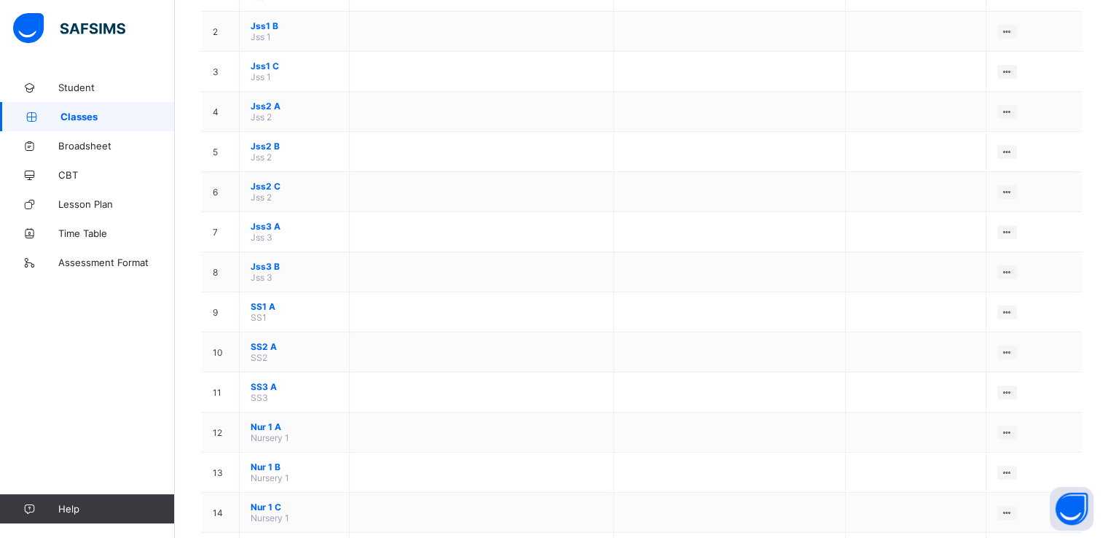
scroll to position [204, 0]
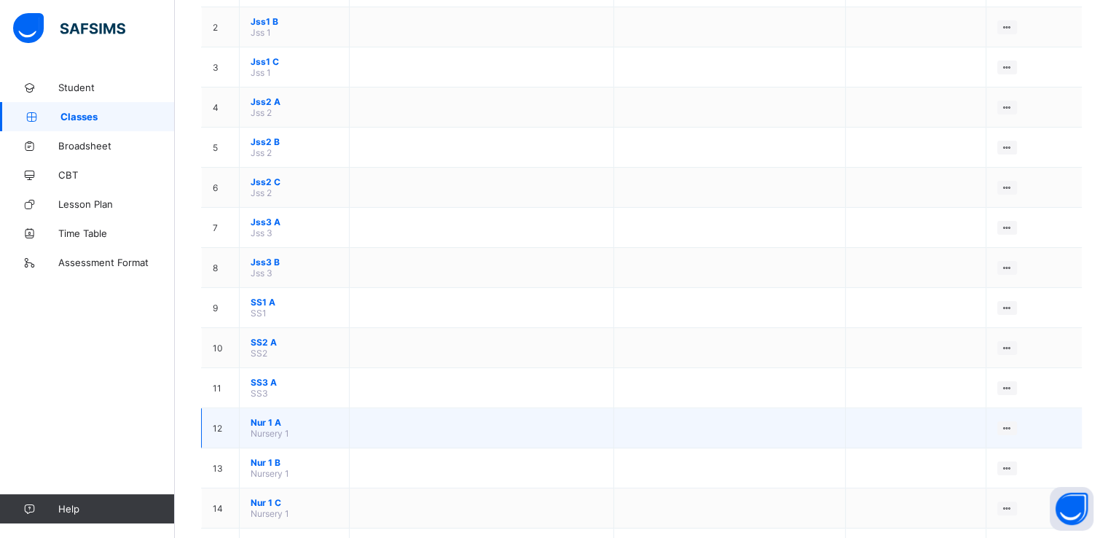
click at [274, 439] on span "Nursery 1" at bounding box center [270, 433] width 39 height 11
click at [350, 434] on td "Nur 1 A Nursery 1" at bounding box center [295, 428] width 110 height 40
click at [382, 423] on td at bounding box center [481, 428] width 264 height 40
drag, startPoint x: 382, startPoint y: 423, endPoint x: 339, endPoint y: 423, distance: 43.0
click at [338, 423] on span "Nur 1 A" at bounding box center [294, 422] width 87 height 11
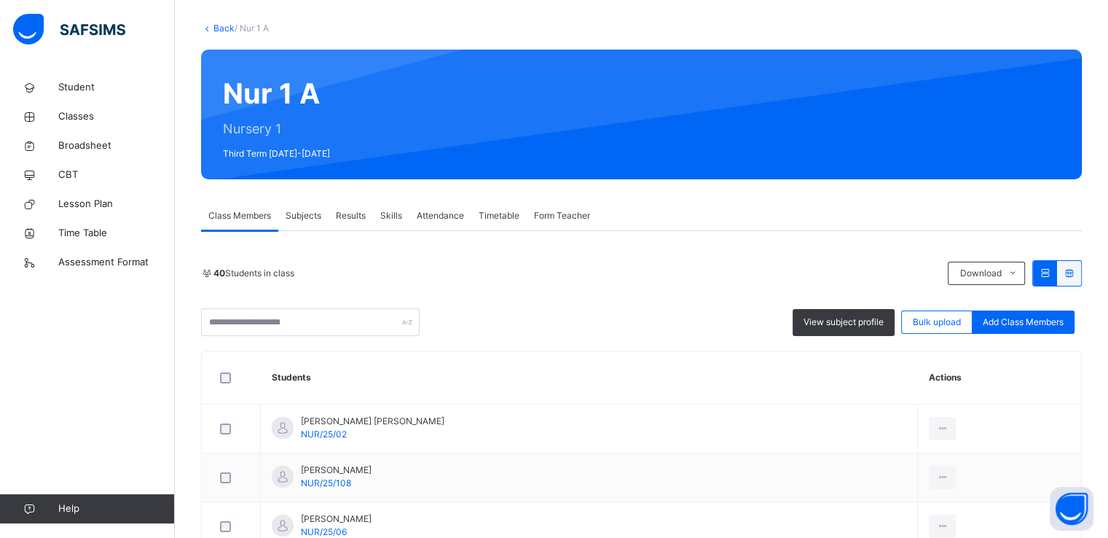
scroll to position [204, 0]
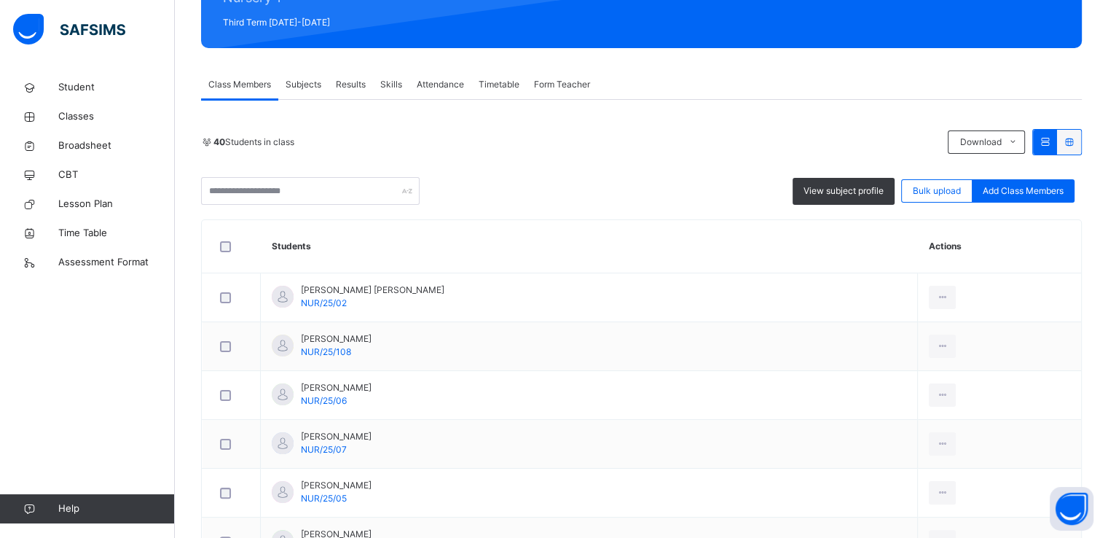
click at [305, 88] on span "Subjects" at bounding box center [304, 84] width 36 height 13
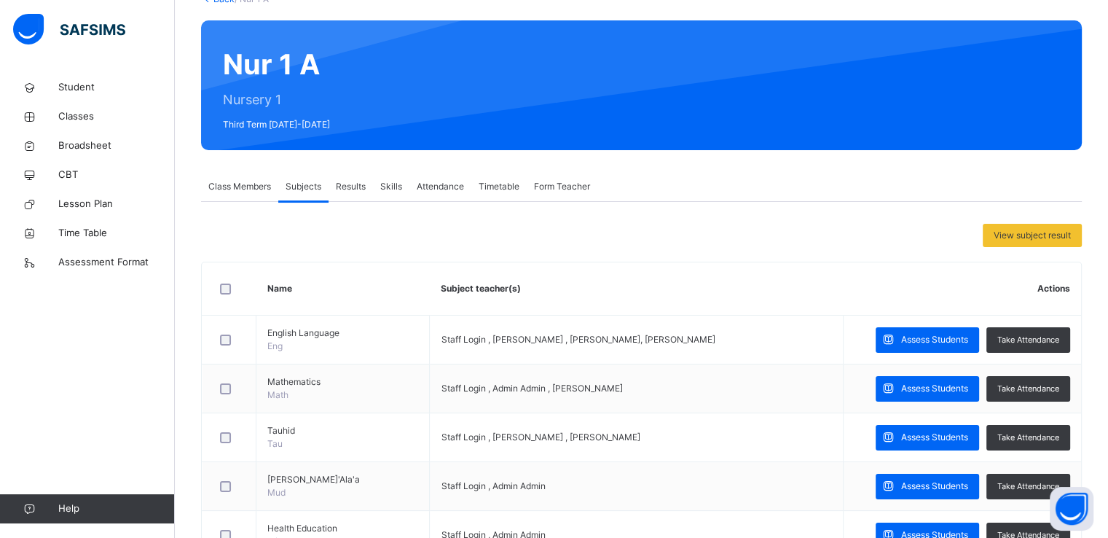
scroll to position [73, 0]
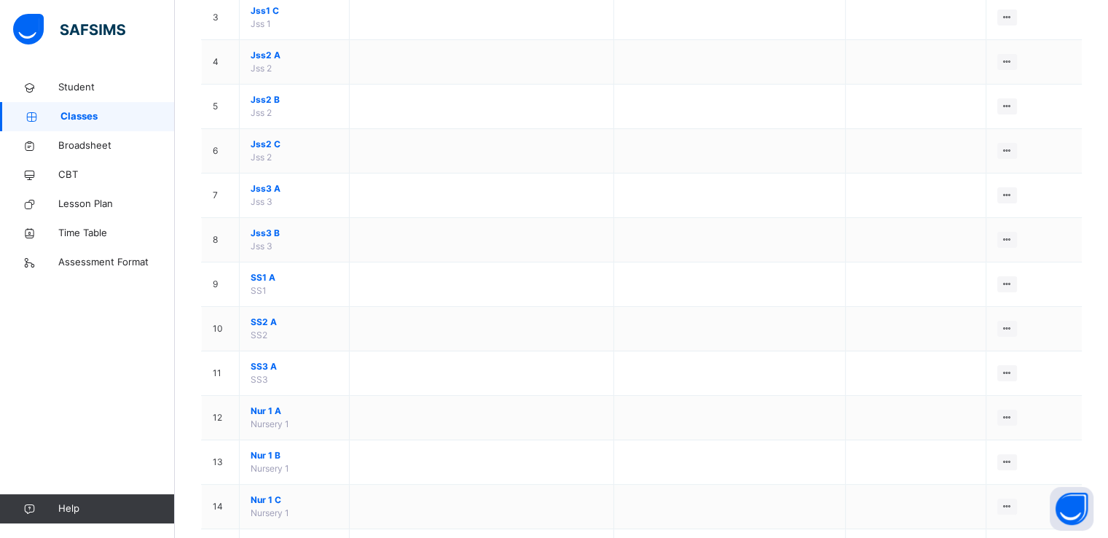
scroll to position [291, 0]
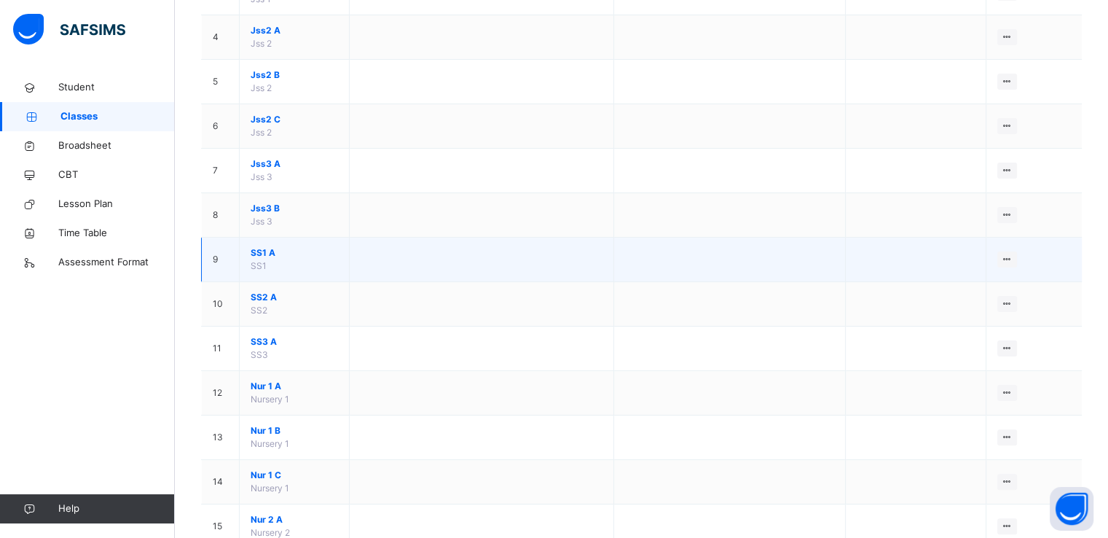
click at [292, 251] on span "SS1 A" at bounding box center [294, 252] width 87 height 13
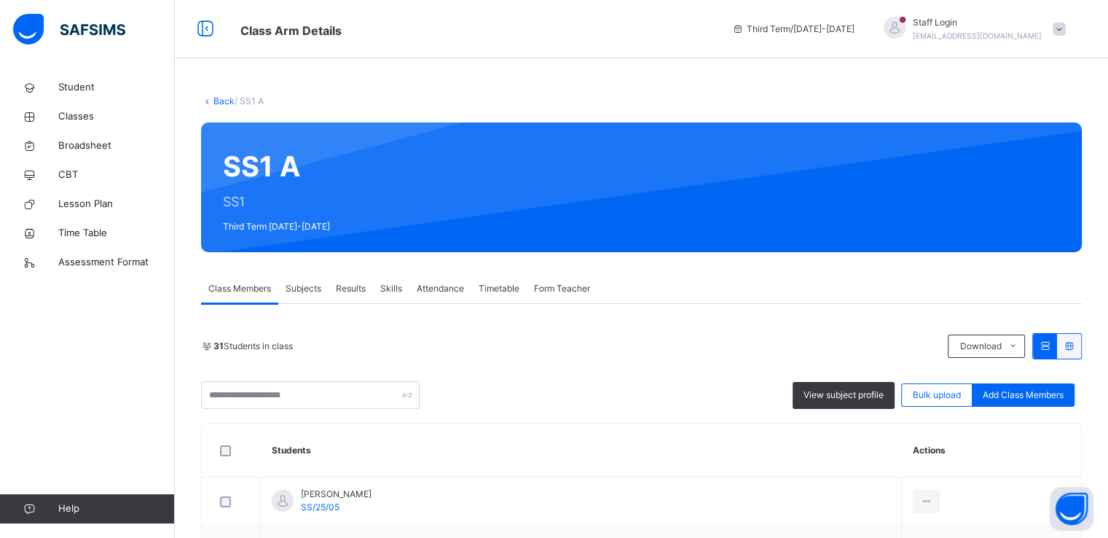
click at [304, 290] on span "Subjects" at bounding box center [304, 288] width 36 height 13
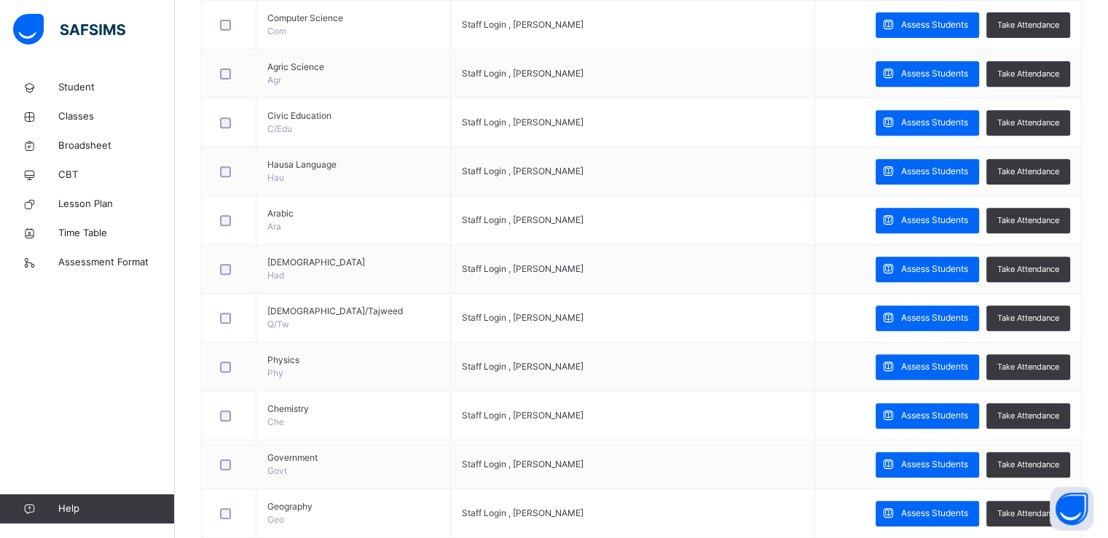
scroll to position [641, 0]
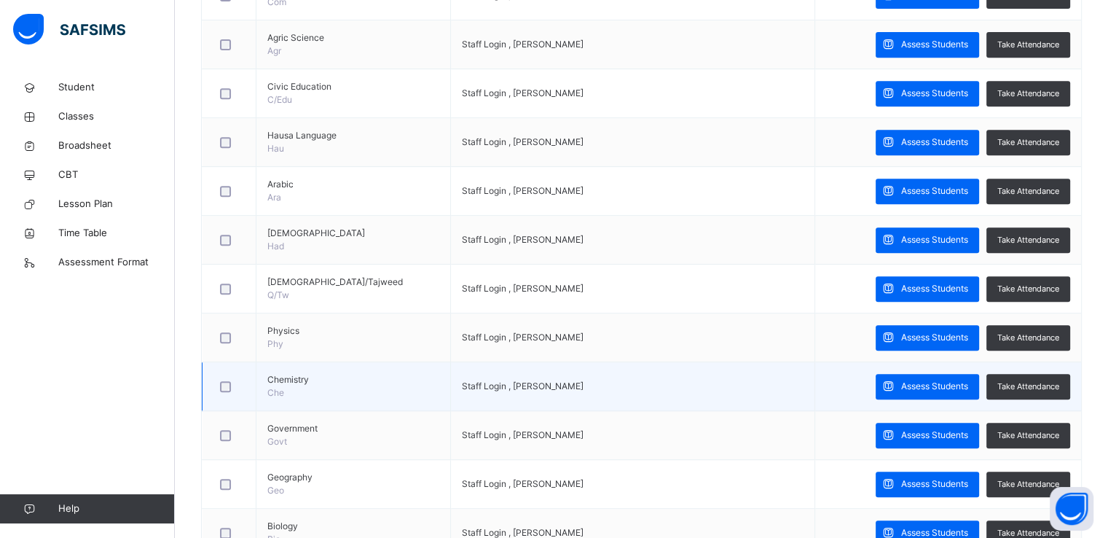
click at [311, 376] on span "Chemistry" at bounding box center [353, 379] width 172 height 13
click at [910, 382] on span "Assess Students" at bounding box center [934, 386] width 67 height 13
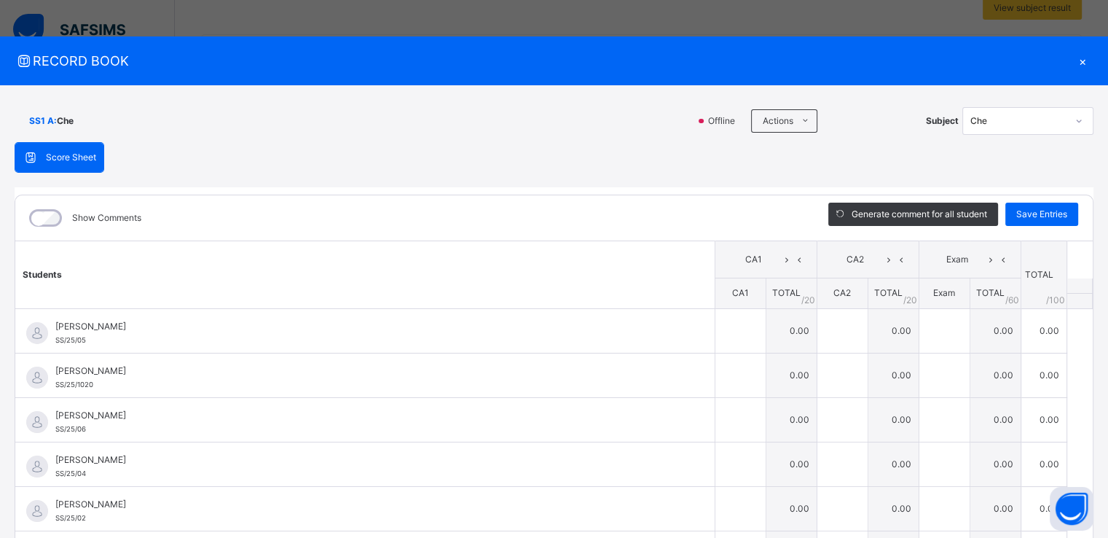
scroll to position [345, 0]
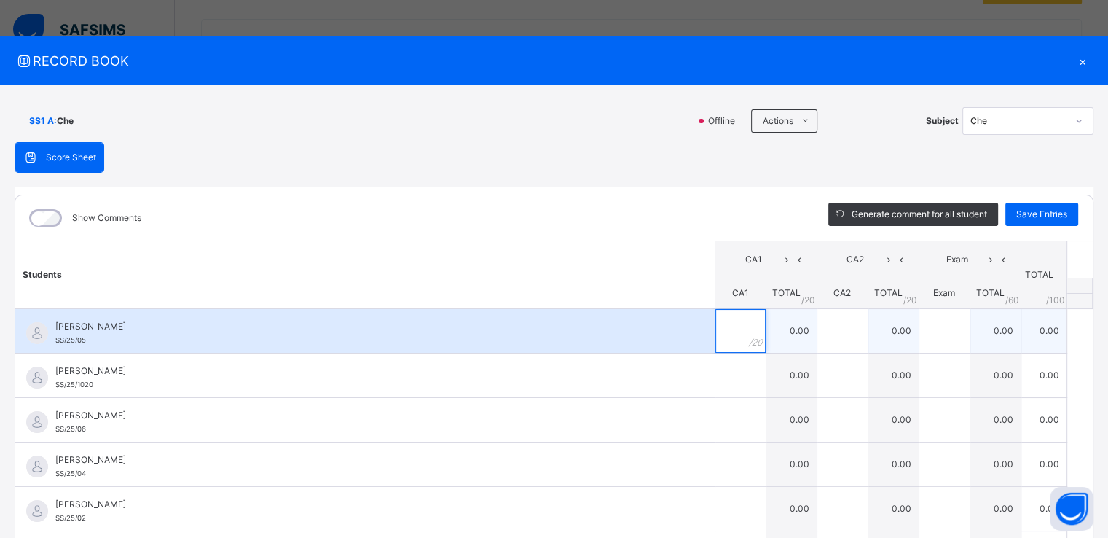
click at [715, 321] on input "text" at bounding box center [740, 331] width 50 height 44
type input "**"
click at [825, 336] on input "text" at bounding box center [842, 331] width 50 height 44
type input "**"
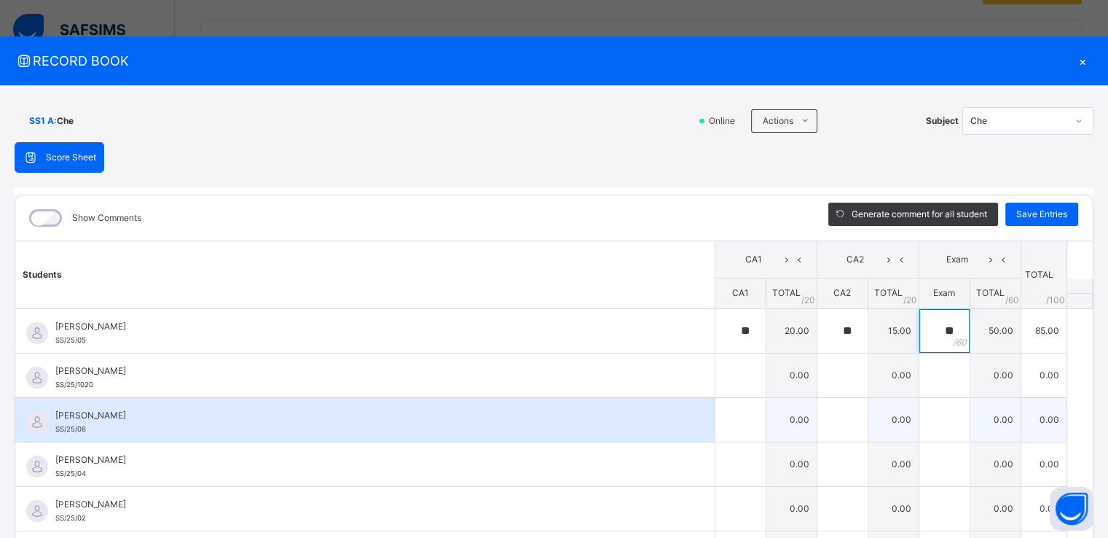
type input "**"
click at [715, 414] on input "text" at bounding box center [740, 420] width 50 height 44
type input "**"
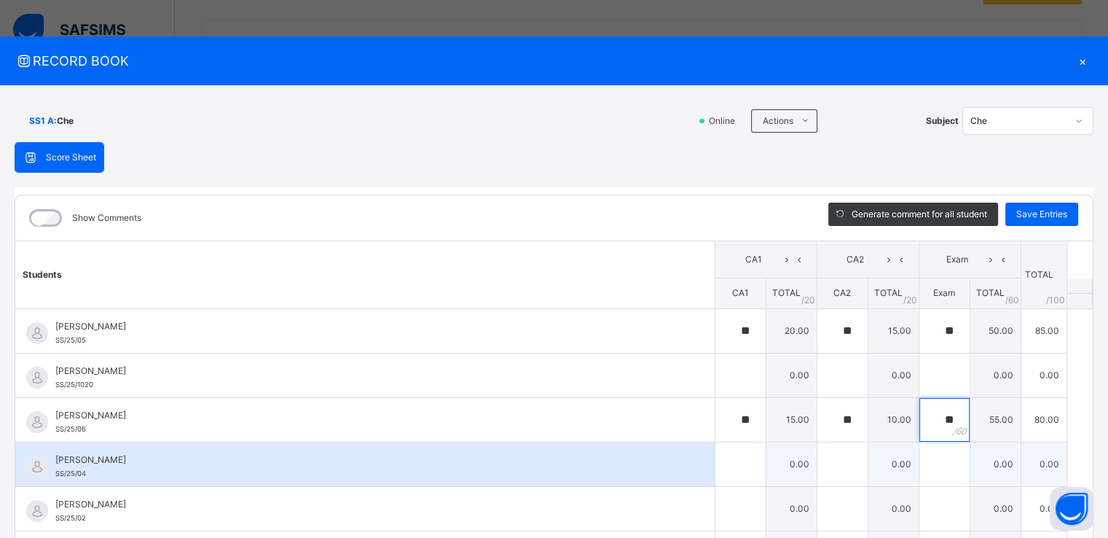
type input "**"
click at [717, 460] on input "text" at bounding box center [740, 464] width 50 height 44
type input "**"
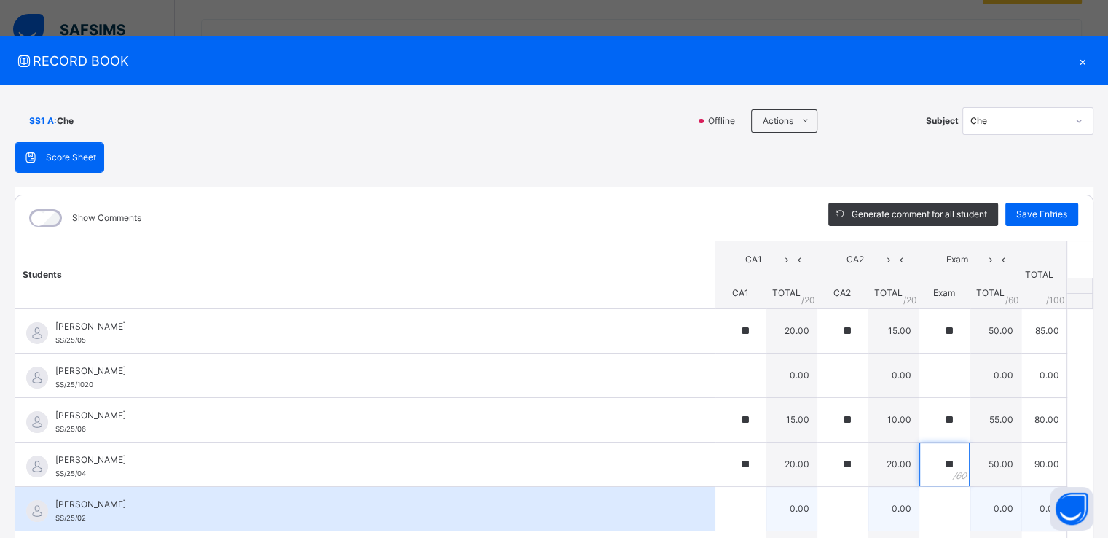
type input "**"
click at [715, 508] on input "text" at bounding box center [740, 509] width 50 height 44
type input "**"
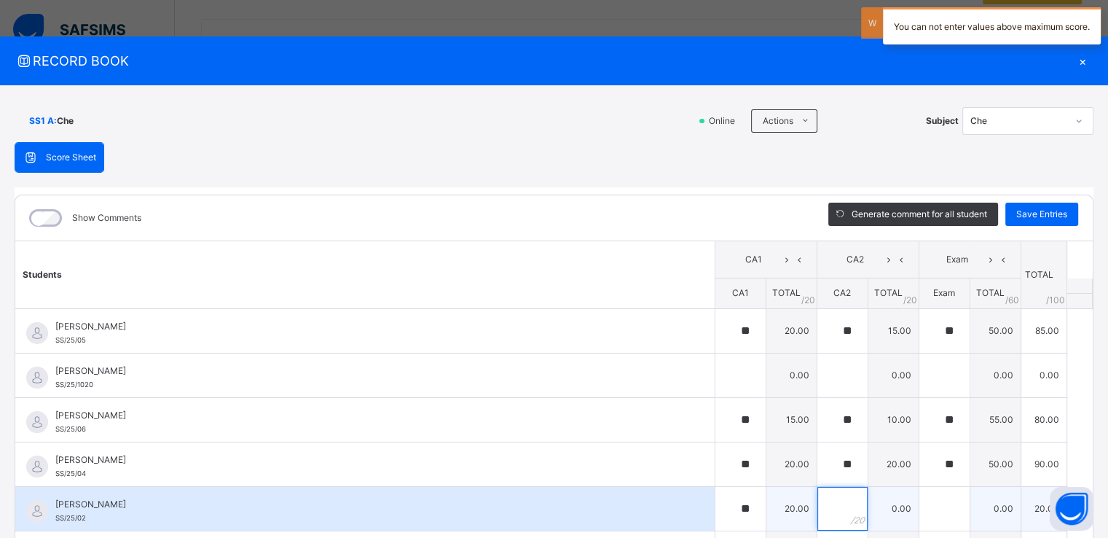
type input "*"
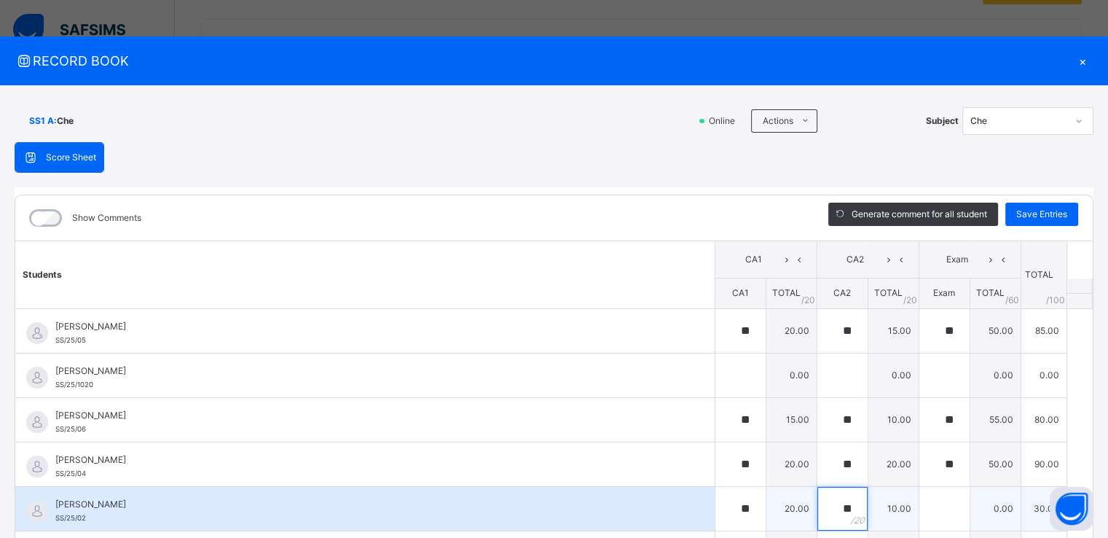
type input "**"
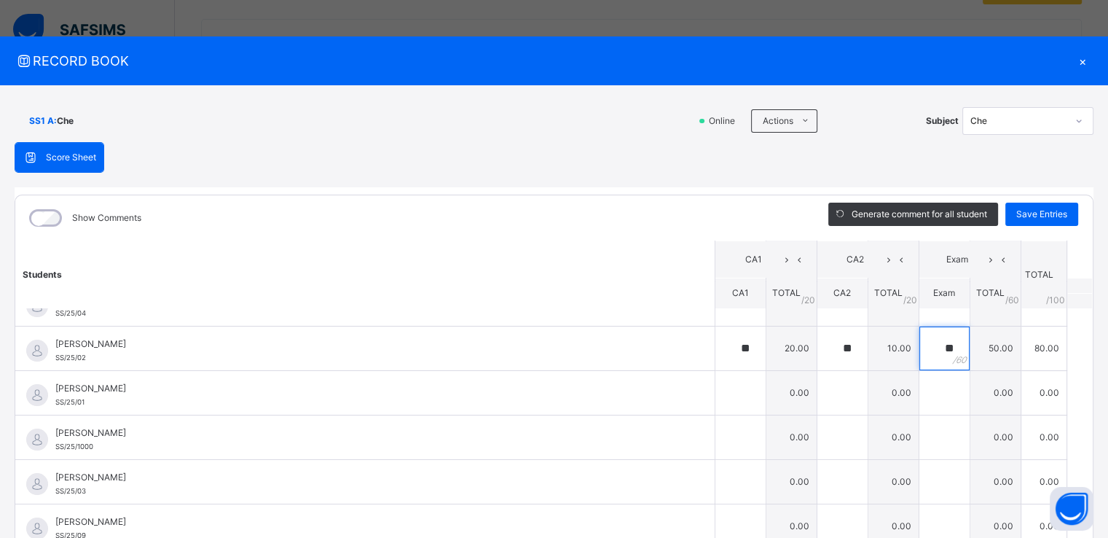
scroll to position [138, 0]
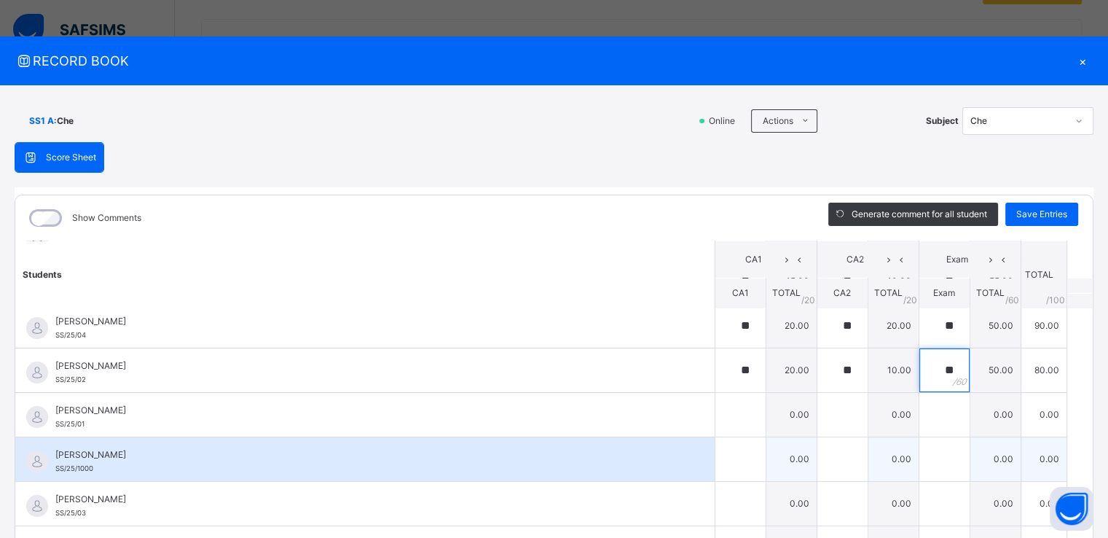
type input "**"
click at [731, 457] on div at bounding box center [740, 459] width 50 height 44
type input "**"
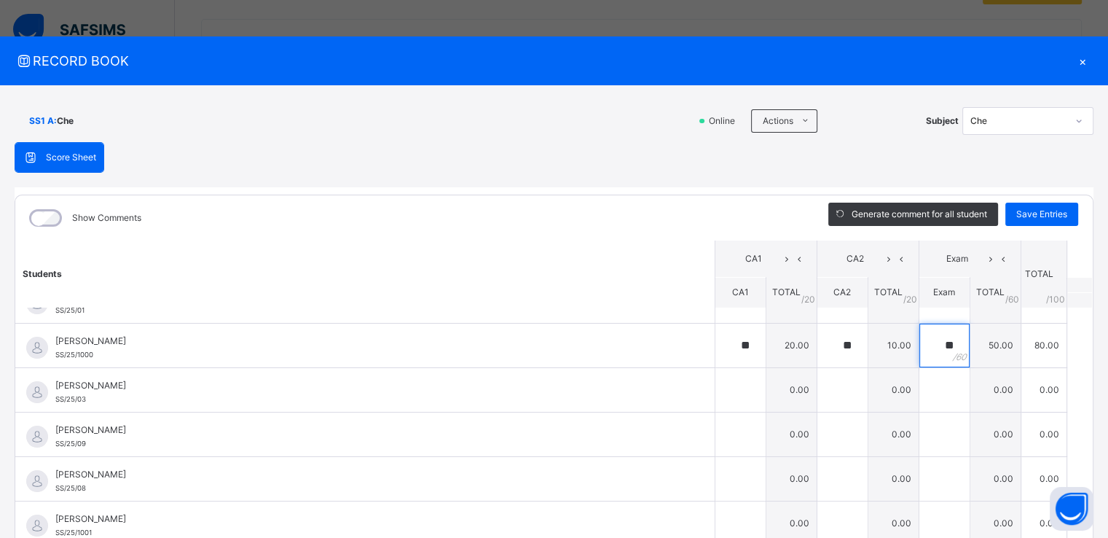
scroll to position [254, 0]
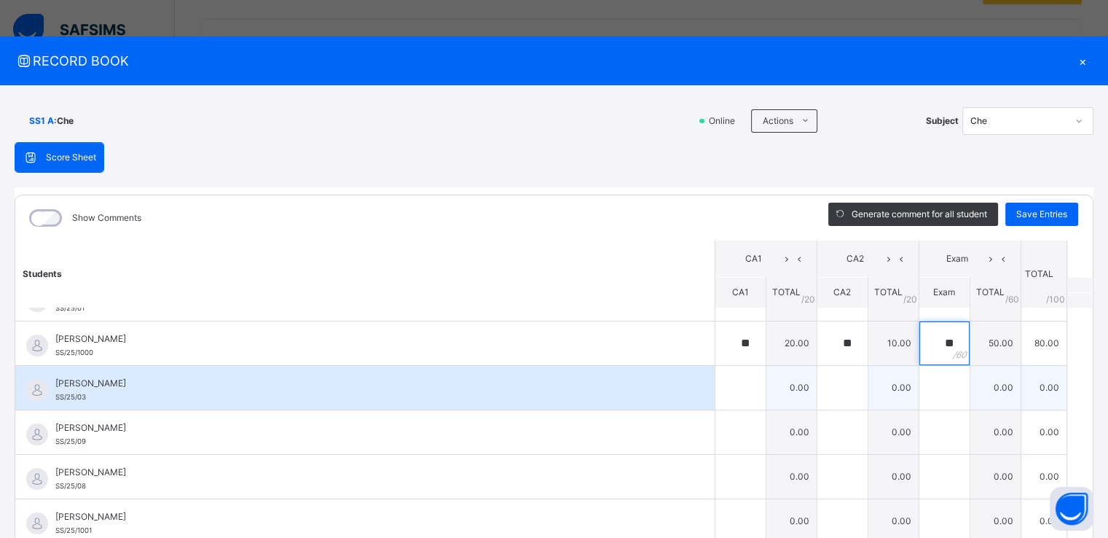
type input "**"
click at [715, 384] on input "text" at bounding box center [740, 388] width 50 height 44
type input "**"
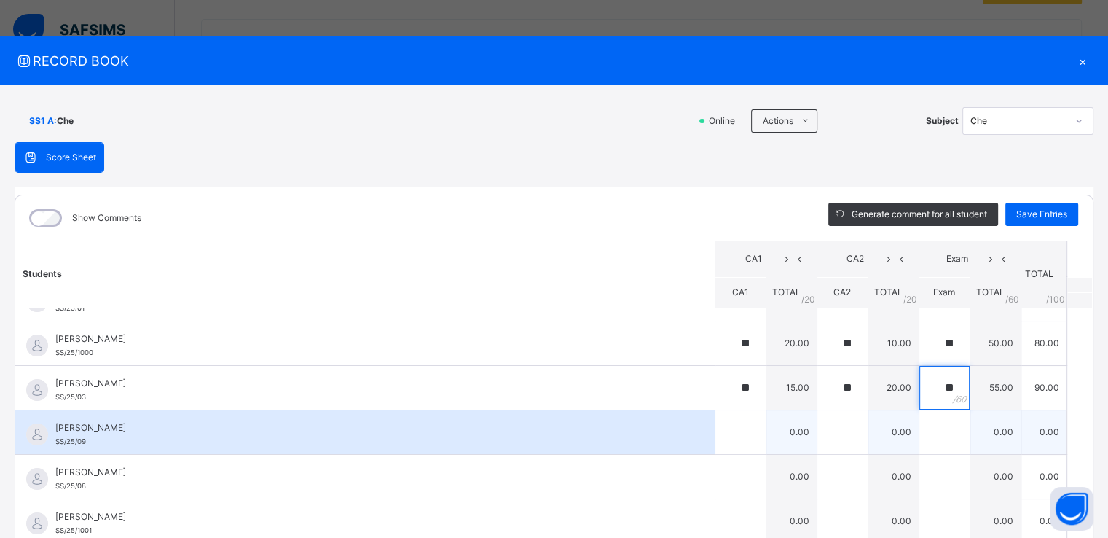
type input "**"
click at [717, 441] on input "text" at bounding box center [740, 432] width 50 height 44
type input "**"
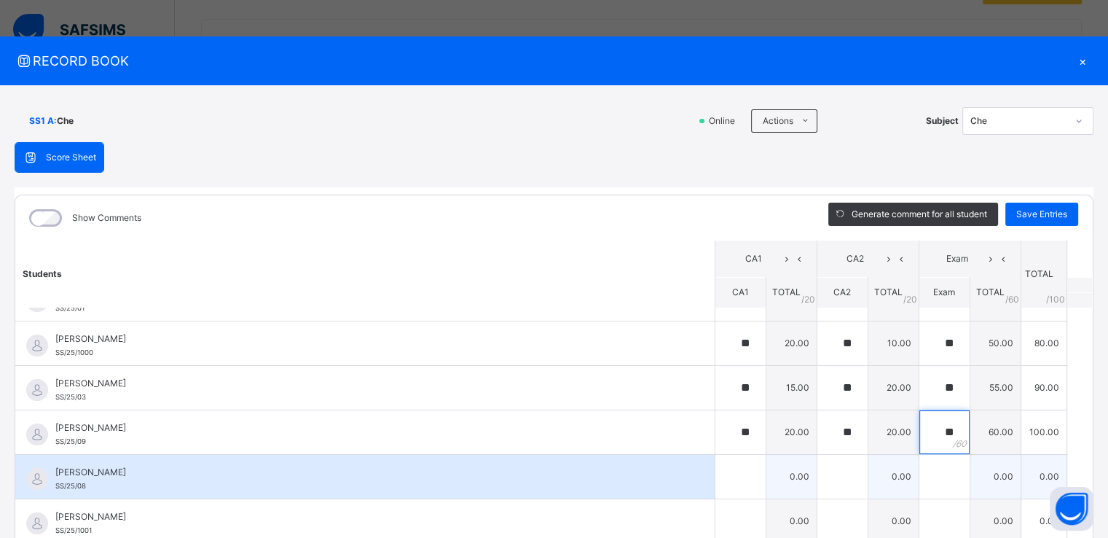
type input "**"
click at [715, 468] on input "text" at bounding box center [740, 477] width 50 height 44
type input "**"
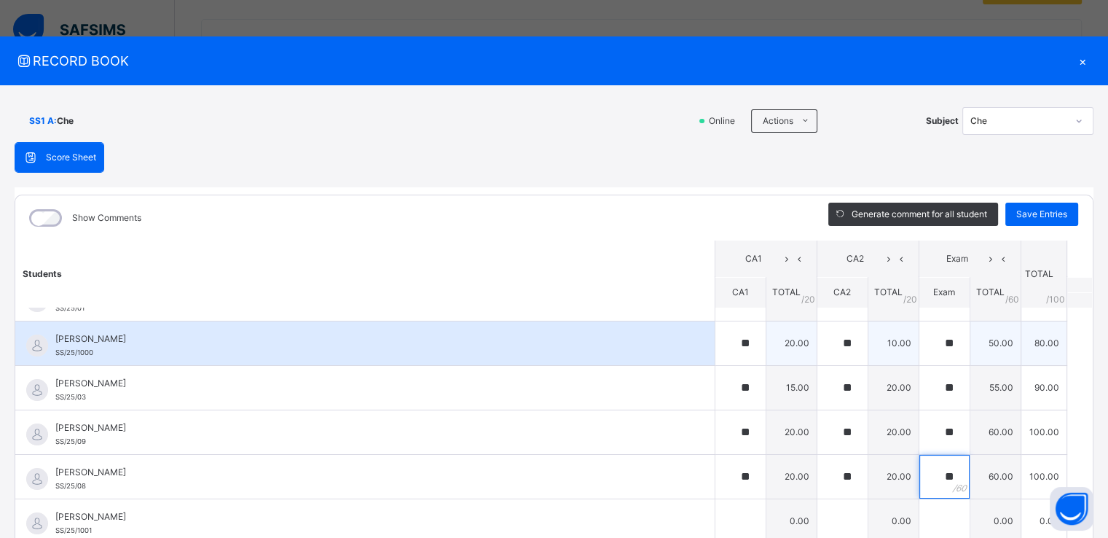
type input "**"
click at [846, 329] on div "**" at bounding box center [842, 343] width 50 height 44
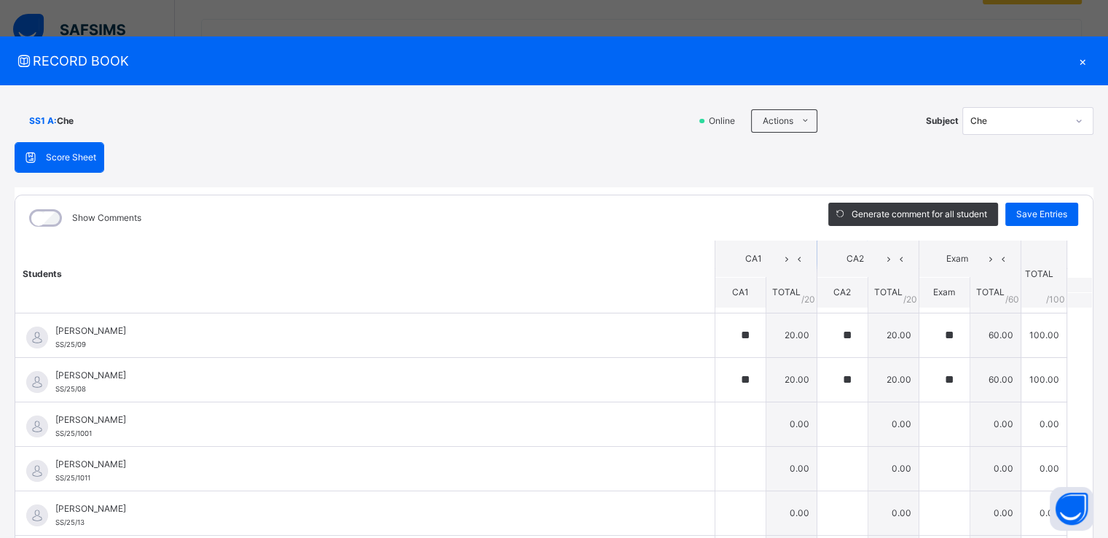
scroll to position [376, 0]
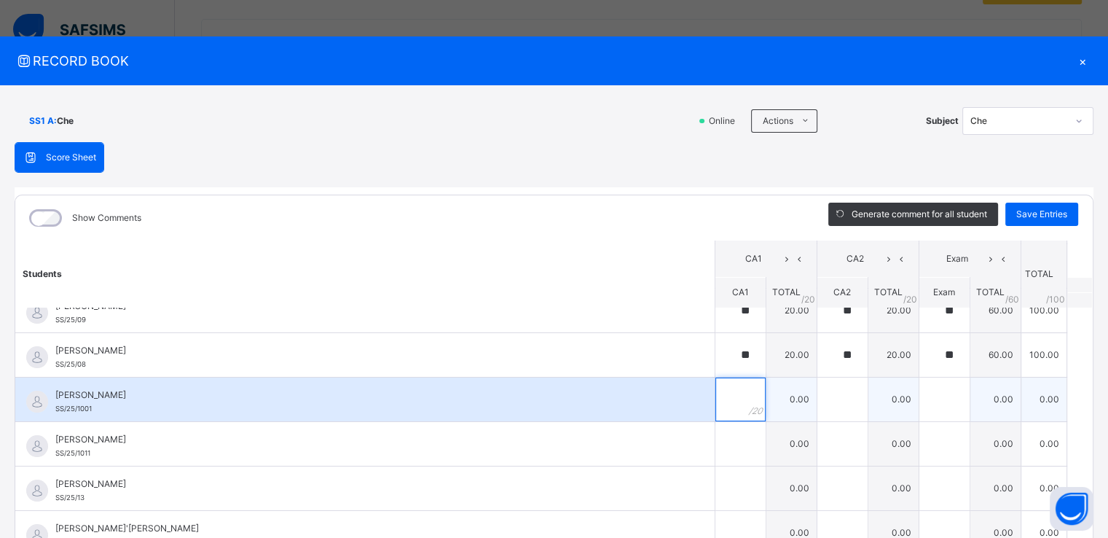
click at [715, 395] on input "text" at bounding box center [740, 399] width 50 height 44
type input "**"
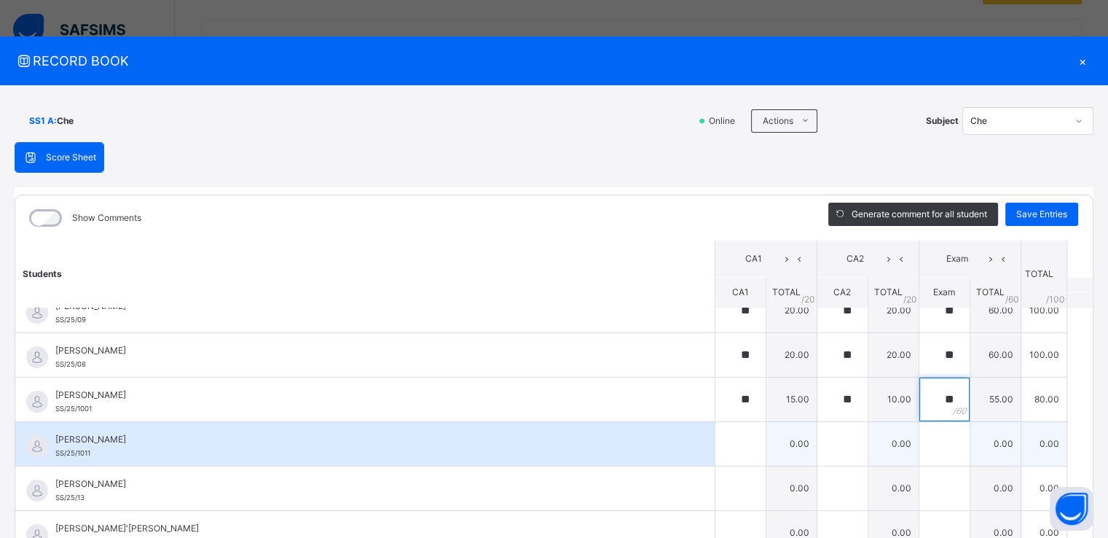
type input "**"
click at [715, 444] on input "text" at bounding box center [740, 444] width 50 height 44
type input "**"
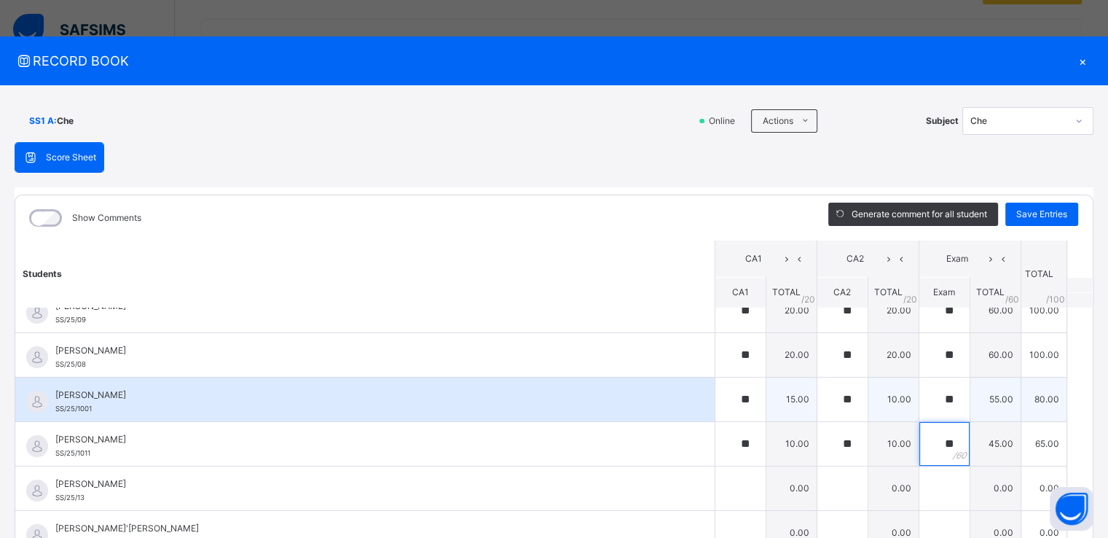
type input "**"
click at [986, 391] on td "55.00" at bounding box center [995, 399] width 51 height 44
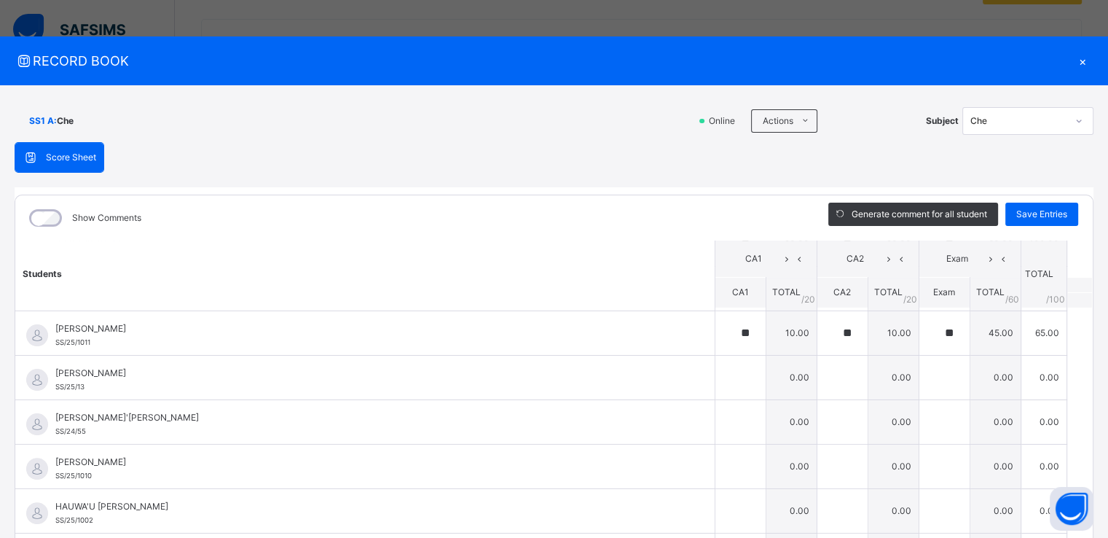
scroll to position [490, 0]
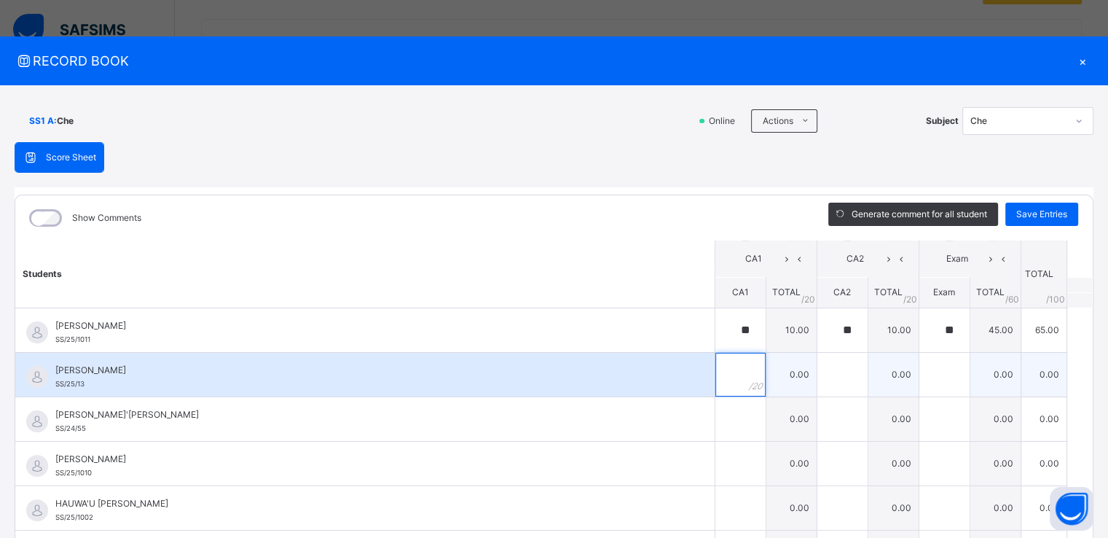
click at [715, 369] on input "text" at bounding box center [740, 375] width 50 height 44
type input "**"
type input "*"
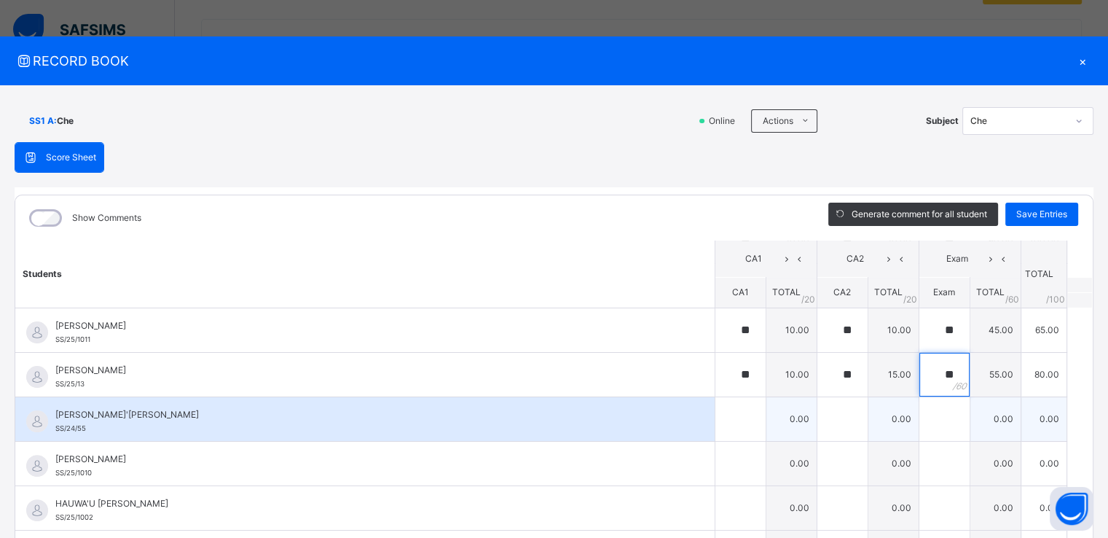
type input "**"
click at [732, 429] on div at bounding box center [740, 419] width 50 height 44
type input "**"
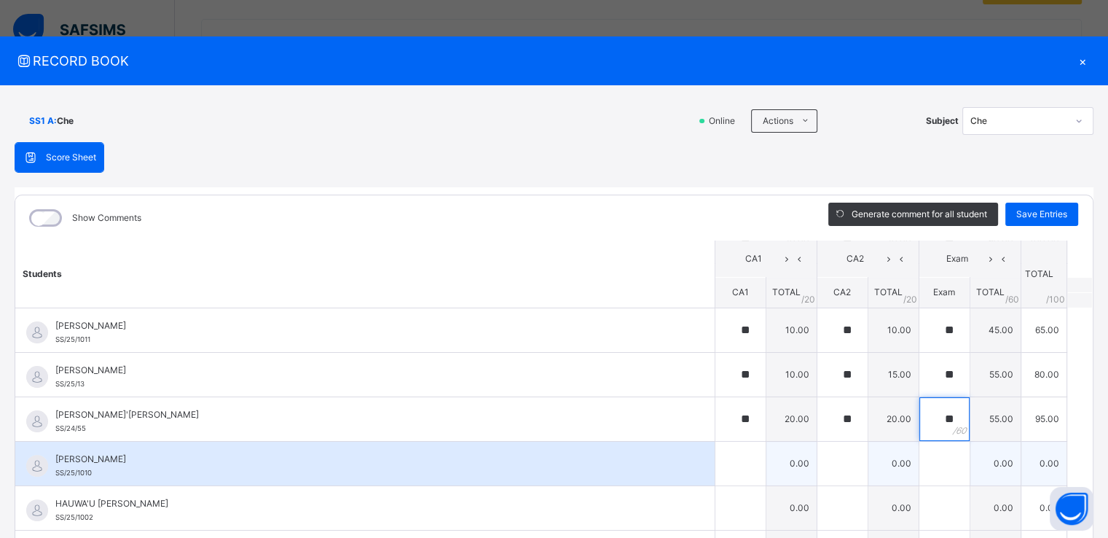
type input "**"
click at [727, 460] on div at bounding box center [740, 463] width 50 height 44
click at [719, 462] on input "text" at bounding box center [740, 463] width 50 height 44
type input "**"
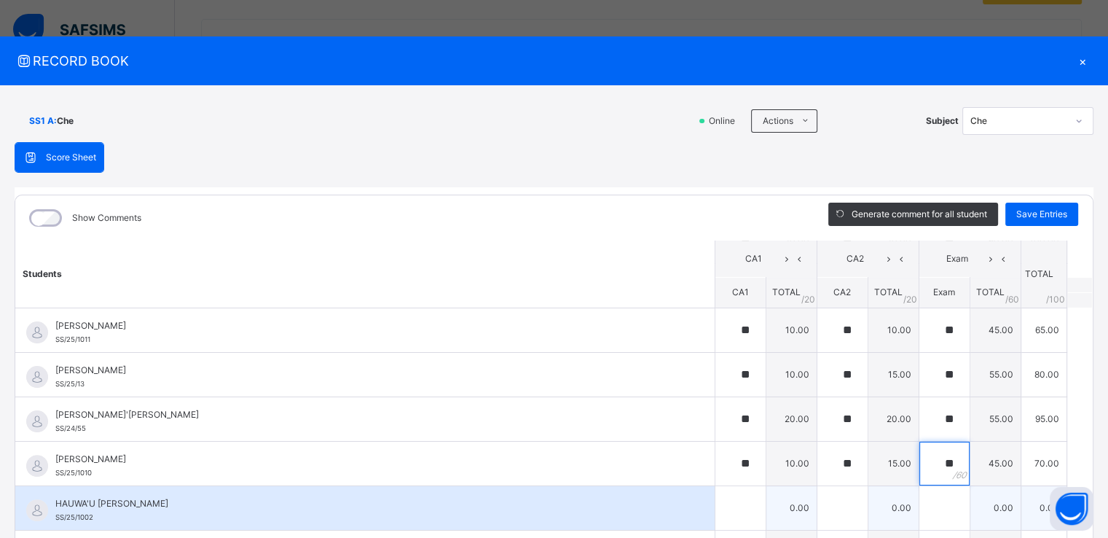
type input "**"
click at [721, 508] on input "text" at bounding box center [740, 508] width 50 height 44
type input "**"
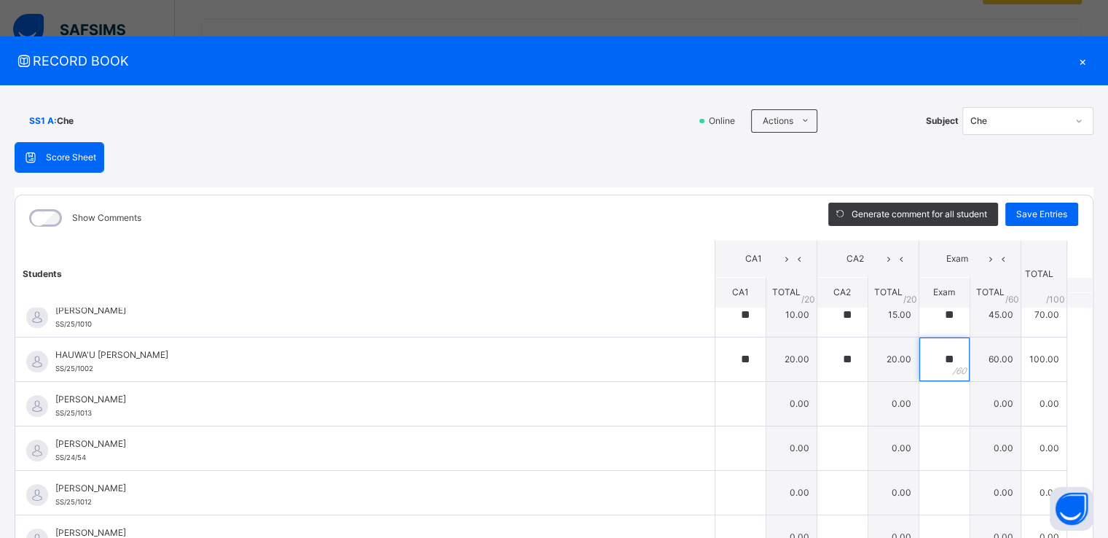
scroll to position [640, 0]
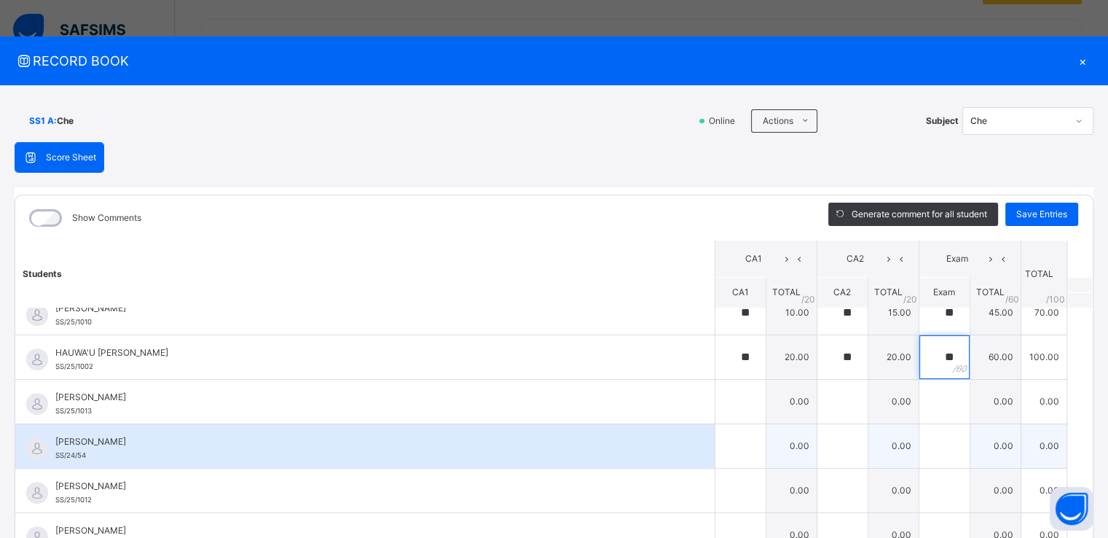
type input "**"
click at [715, 440] on input "text" at bounding box center [740, 446] width 50 height 44
type input "**"
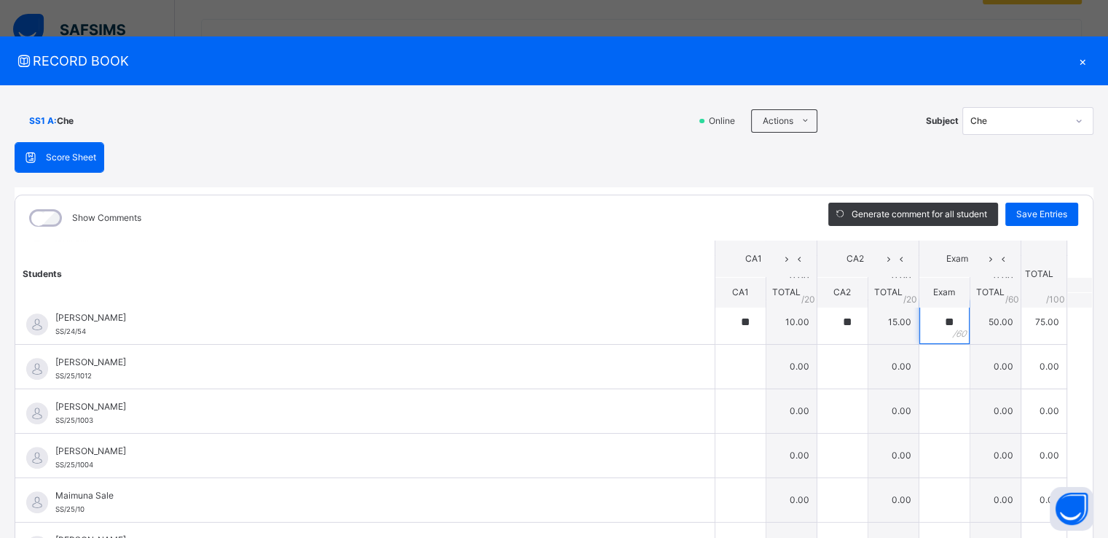
scroll to position [766, 0]
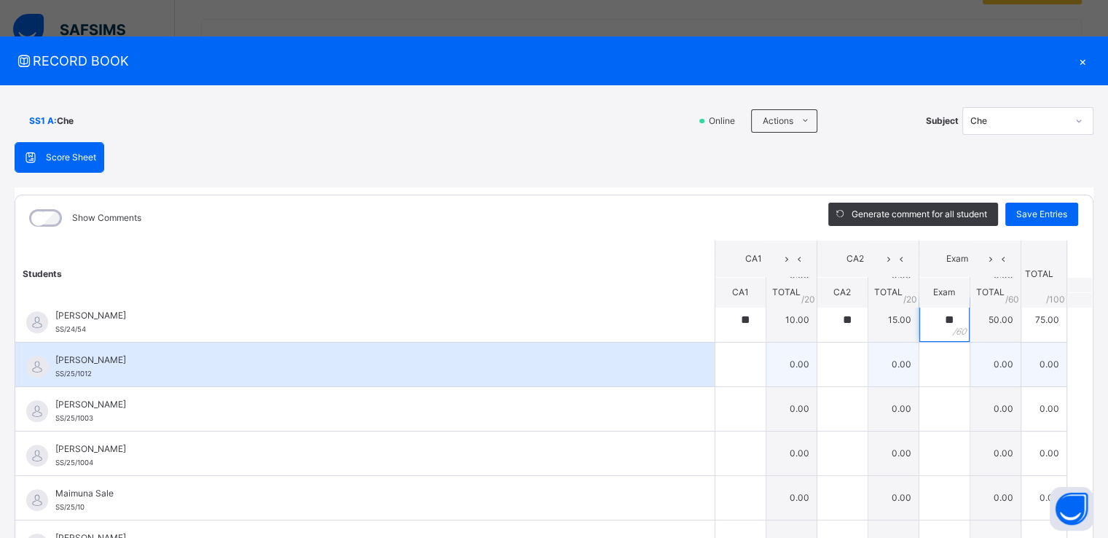
type input "**"
click at [717, 347] on input "text" at bounding box center [740, 364] width 50 height 44
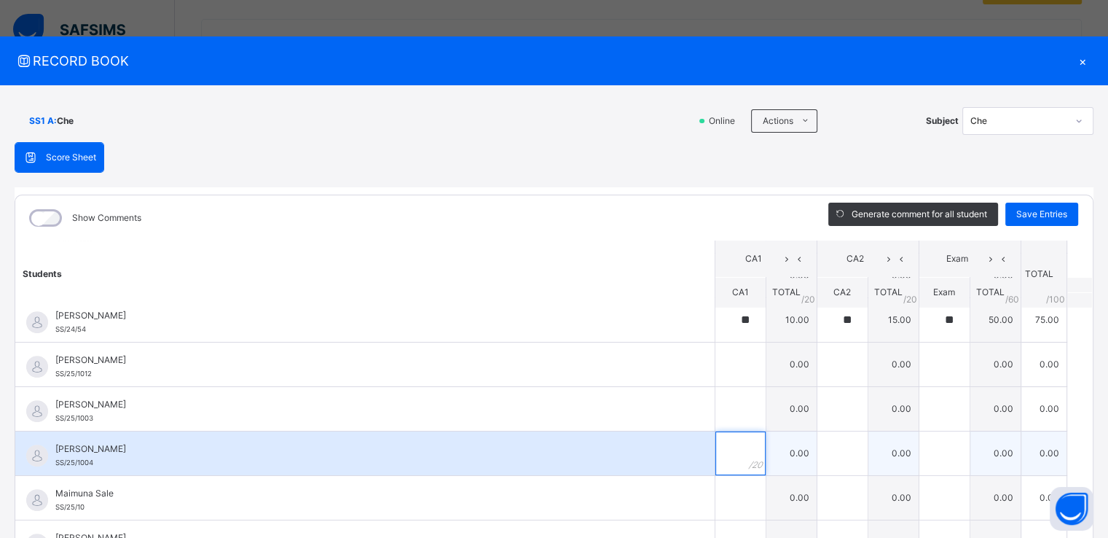
click at [734, 461] on div at bounding box center [740, 453] width 50 height 44
type input "**"
click at [919, 463] on input "text" at bounding box center [944, 453] width 50 height 44
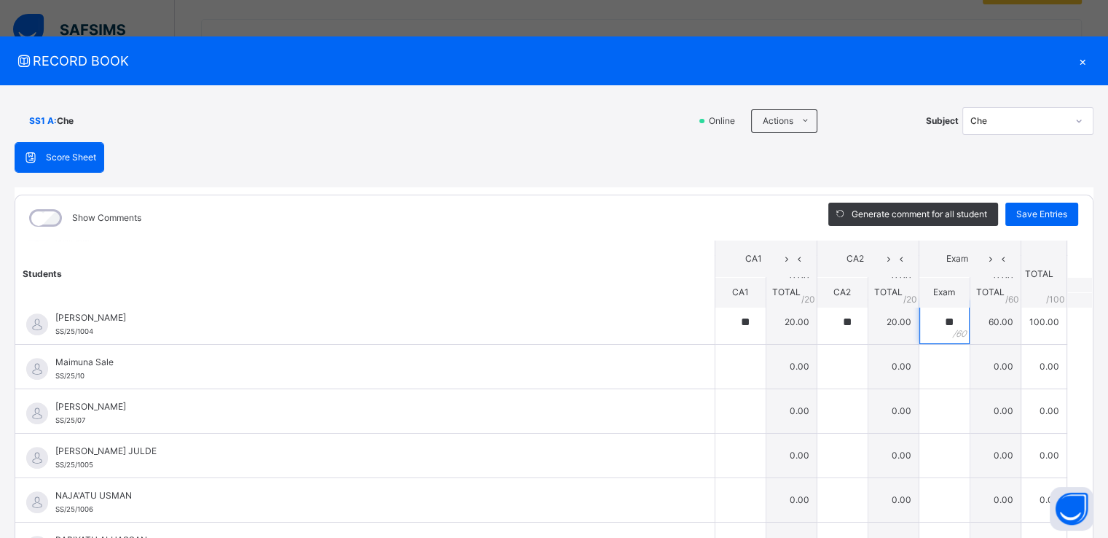
scroll to position [905, 0]
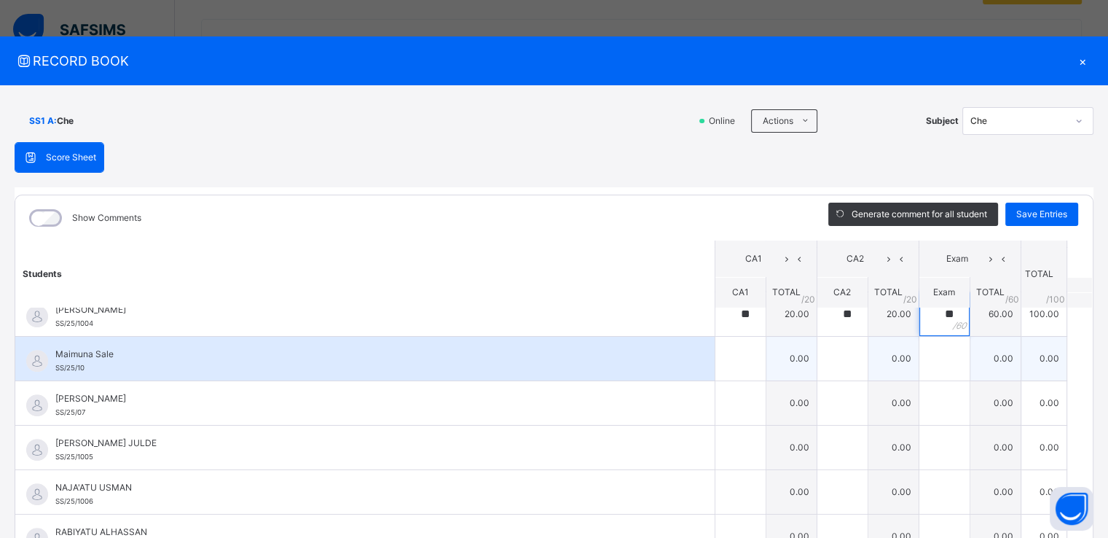
type input "**"
click at [732, 342] on div at bounding box center [740, 359] width 50 height 44
type input "**"
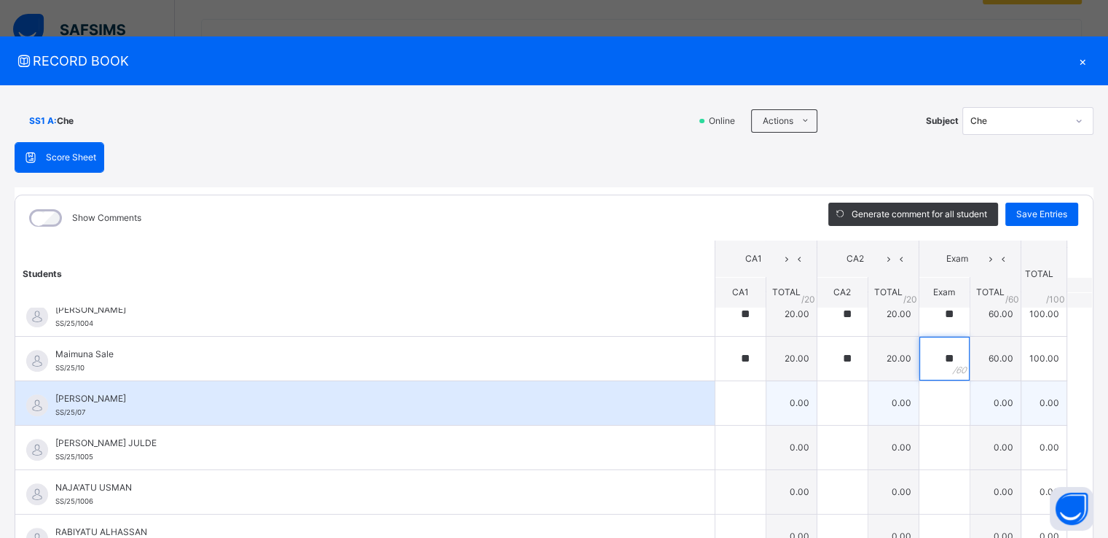
type input "**"
click at [715, 393] on input "text" at bounding box center [740, 403] width 50 height 44
type input "**"
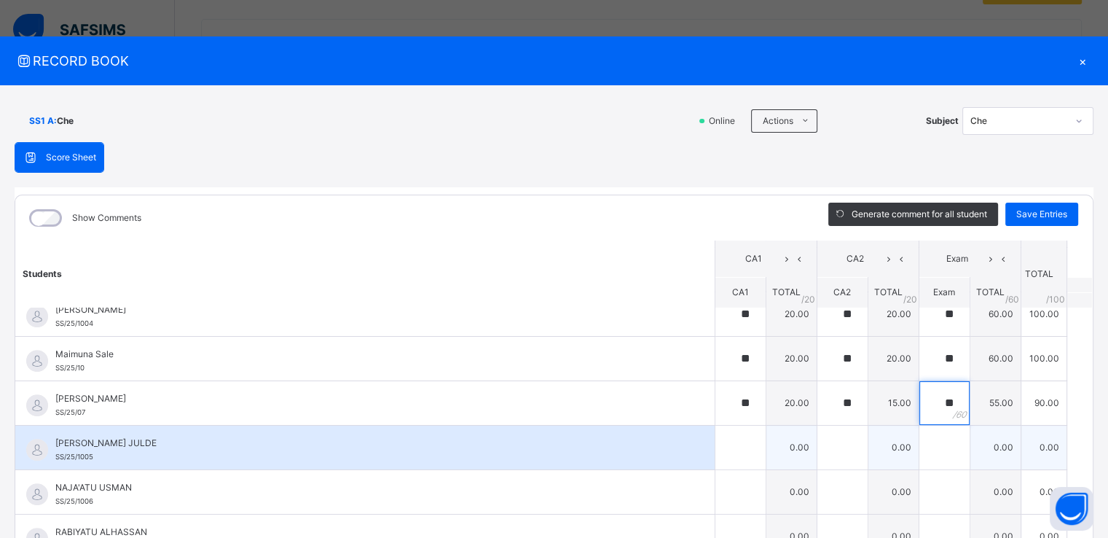
type input "**"
click at [738, 441] on div at bounding box center [740, 447] width 50 height 44
type input "**"
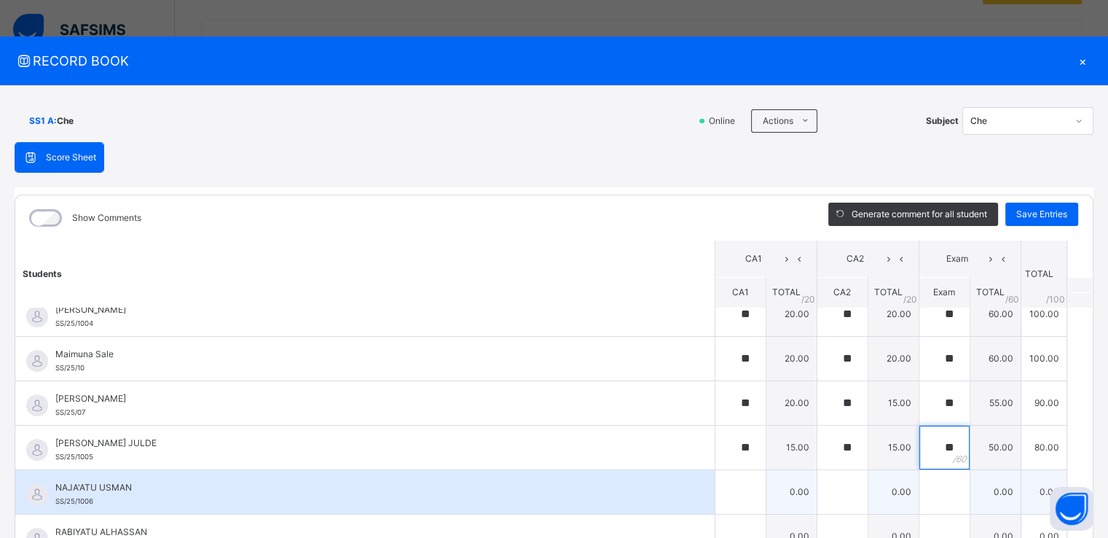
type input "**"
click at [720, 477] on input "text" at bounding box center [740, 492] width 50 height 44
type input "**"
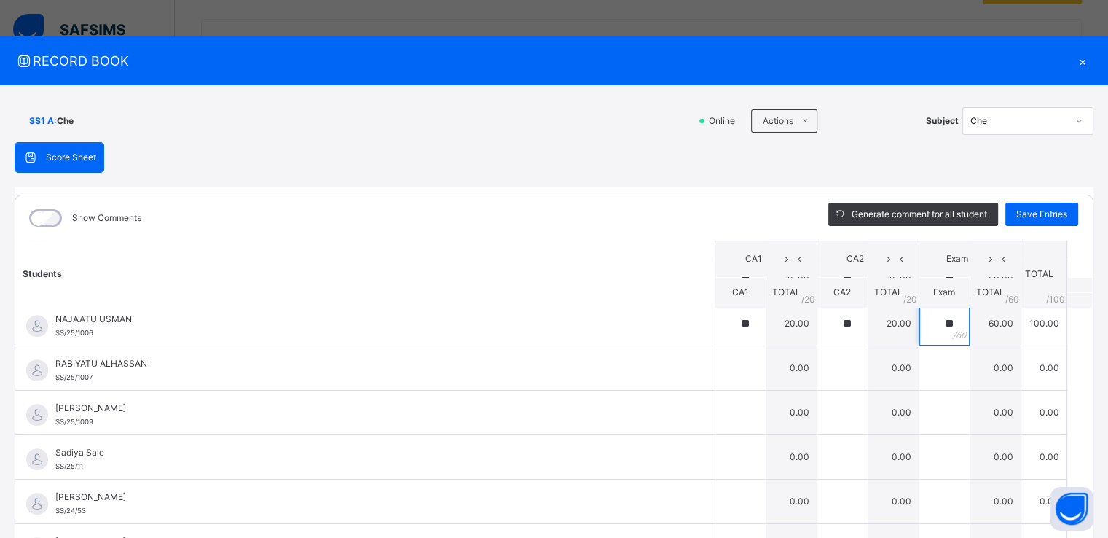
scroll to position [1076, 0]
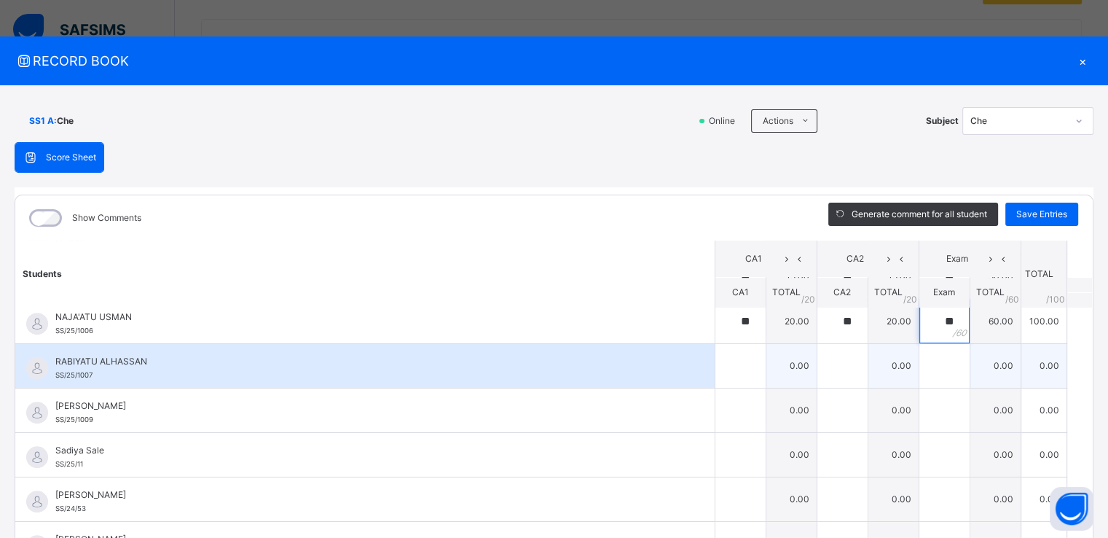
type input "**"
click at [726, 365] on div at bounding box center [740, 366] width 50 height 44
type input "**"
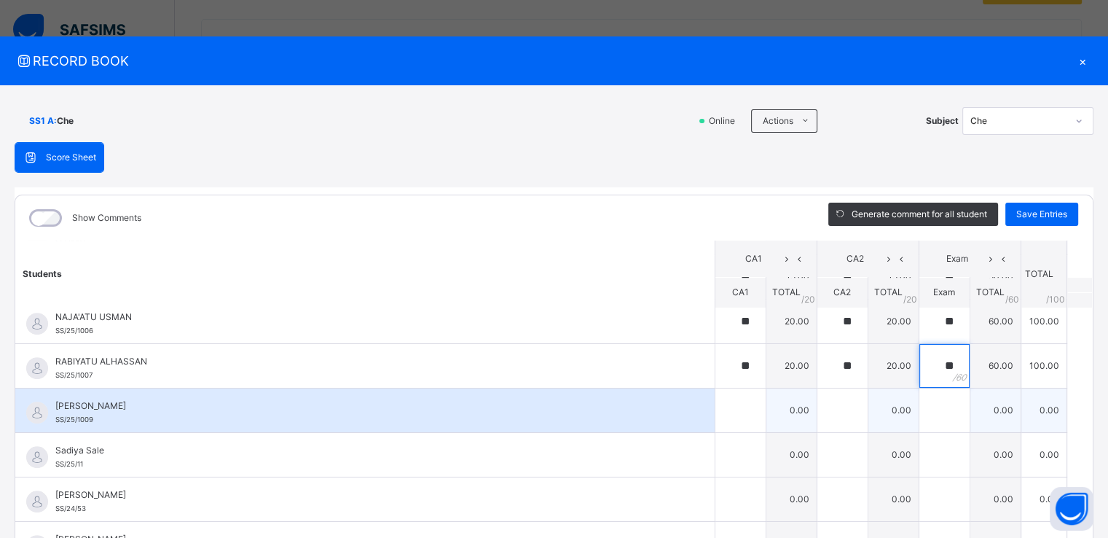
type input "**"
click at [729, 406] on div at bounding box center [740, 410] width 50 height 44
type input "**"
click at [817, 412] on input "text" at bounding box center [842, 410] width 50 height 44
type input "**"
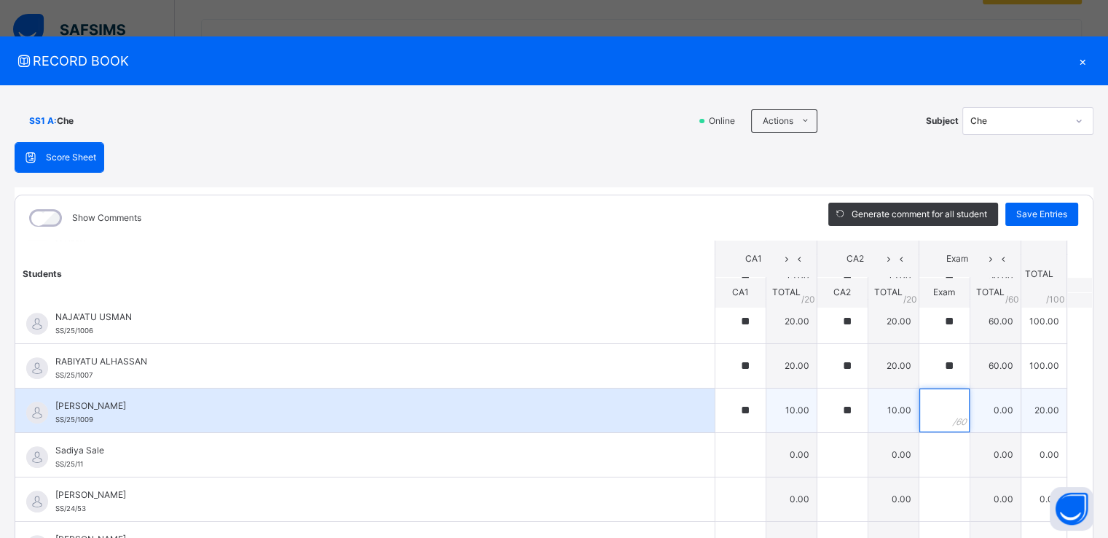
click at [919, 403] on input "text" at bounding box center [944, 410] width 50 height 44
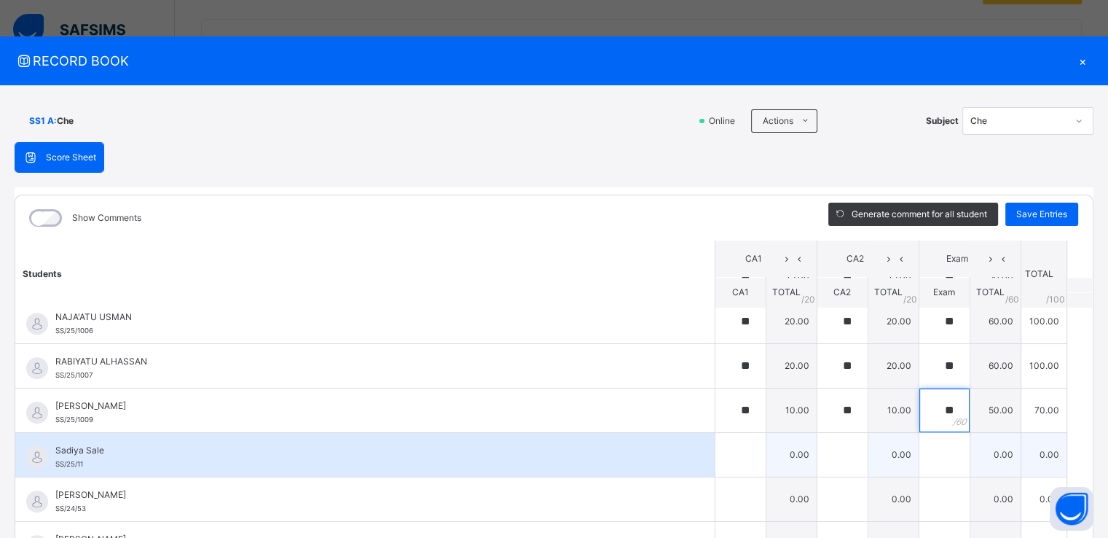
type input "**"
click at [723, 441] on input "text" at bounding box center [740, 455] width 50 height 44
type input "**"
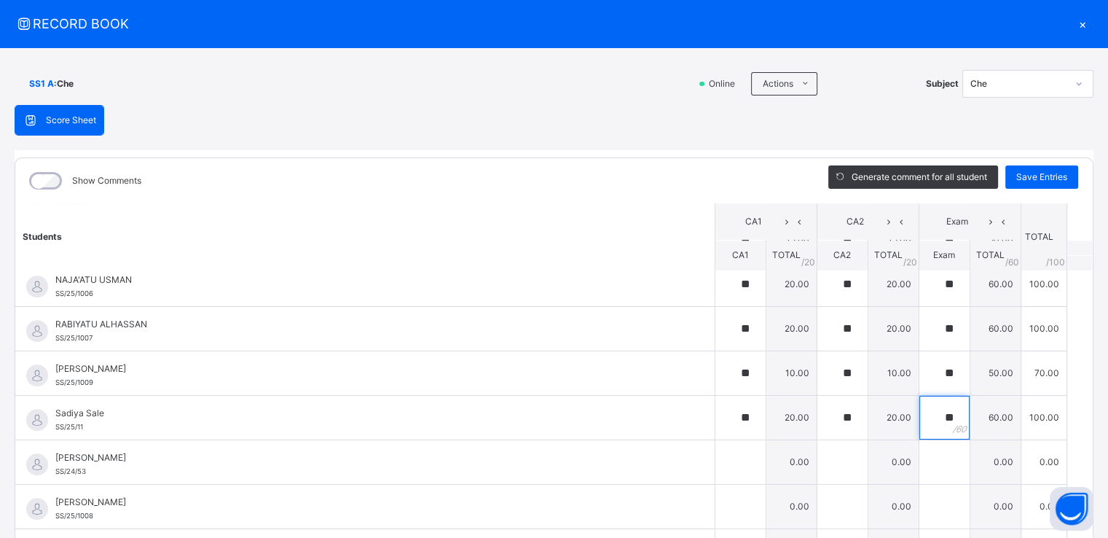
scroll to position [42, 0]
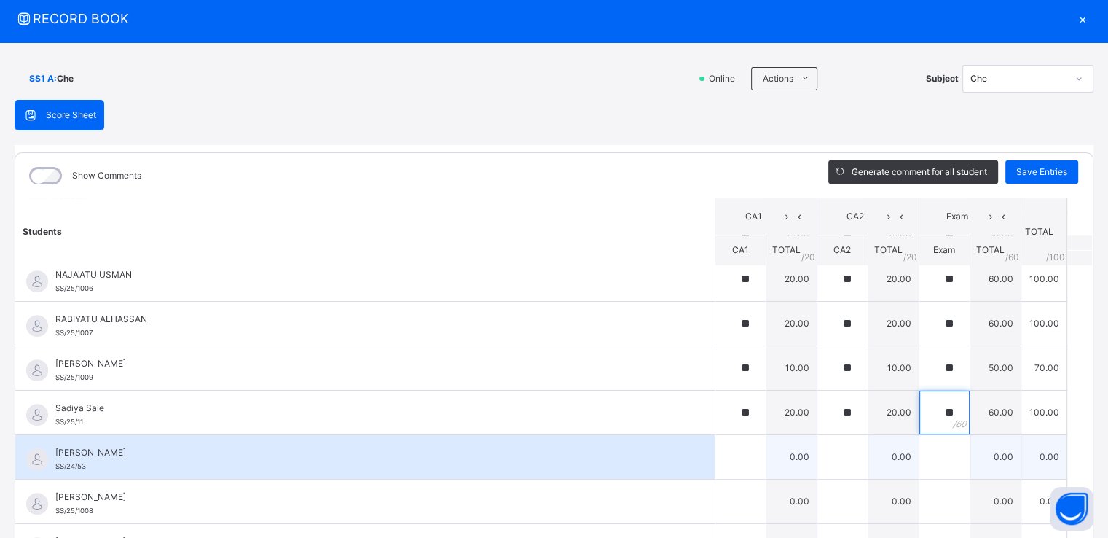
type input "**"
click at [729, 449] on div at bounding box center [740, 457] width 50 height 44
type input "**"
click at [817, 460] on input "text" at bounding box center [842, 457] width 50 height 44
type input "**"
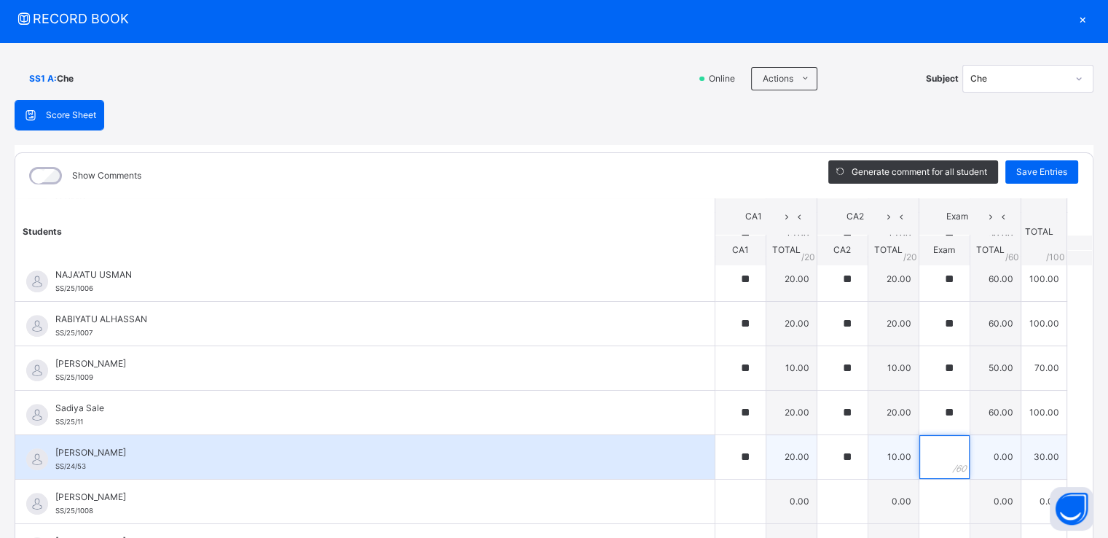
click at [921, 444] on input "text" at bounding box center [944, 457] width 50 height 44
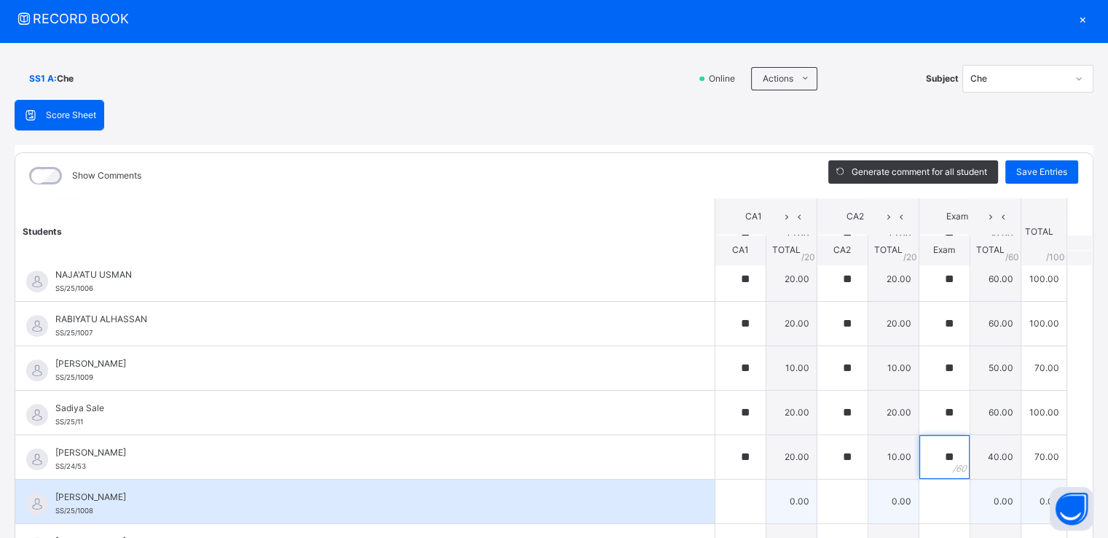
type input "**"
click at [715, 488] on input "text" at bounding box center [740, 501] width 50 height 44
type input "**"
click at [919, 498] on input "text" at bounding box center [944, 501] width 50 height 44
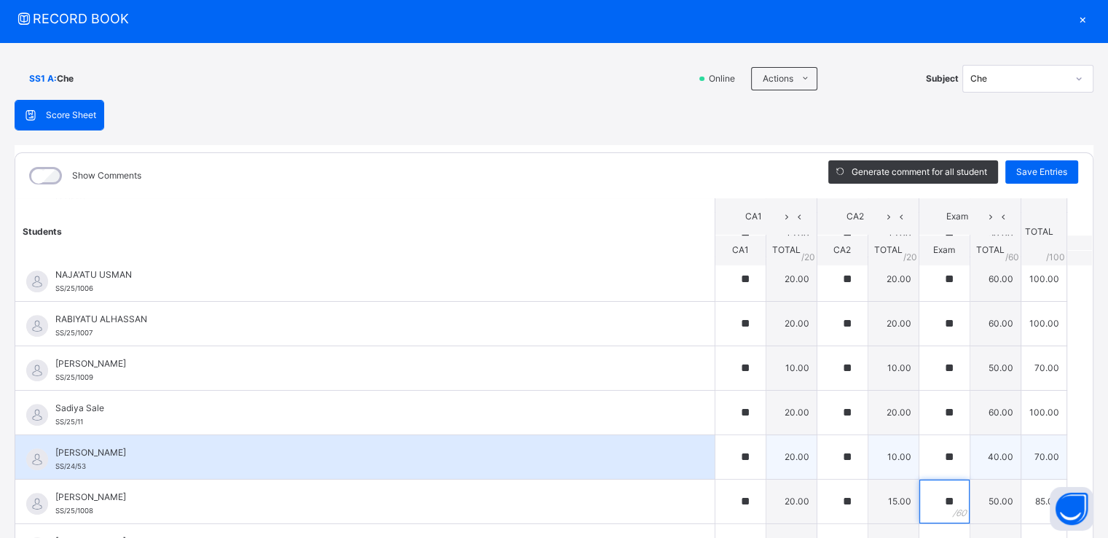
type input "**"
click at [74, 462] on span "SS/24/53" at bounding box center [70, 466] width 31 height 8
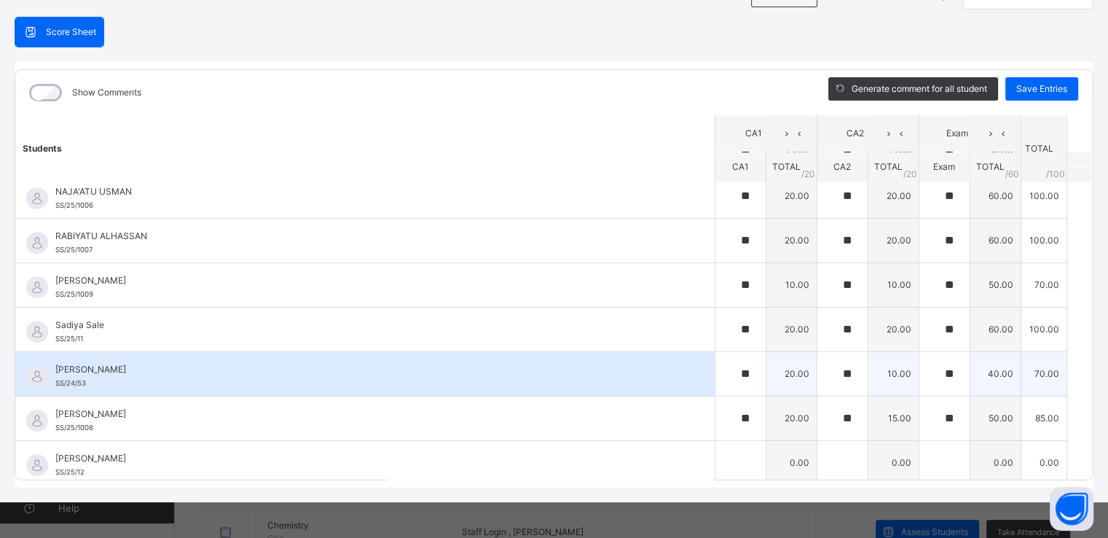
scroll to position [549, 0]
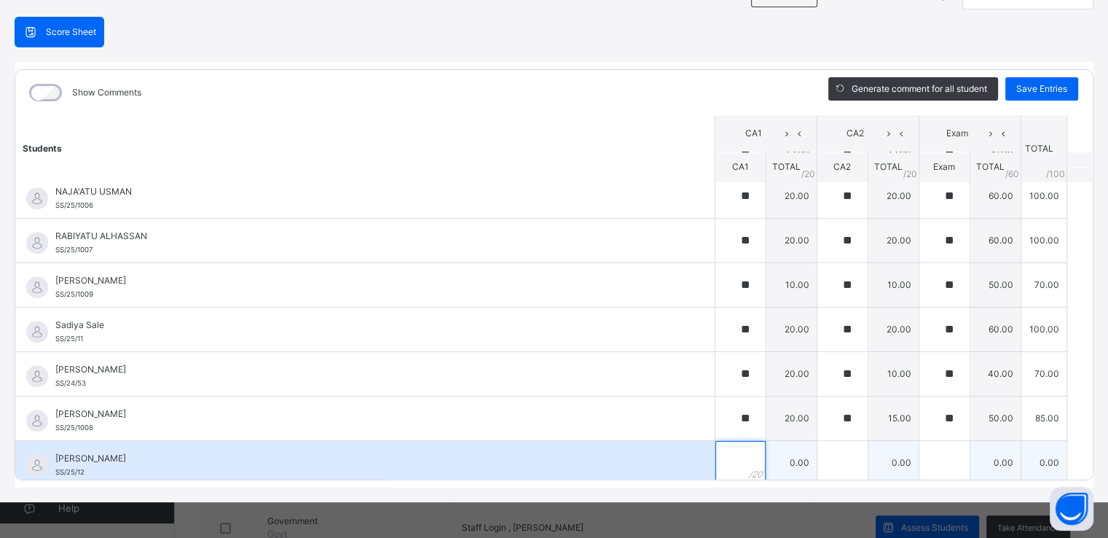
click at [726, 463] on div at bounding box center [740, 463] width 50 height 44
type input "**"
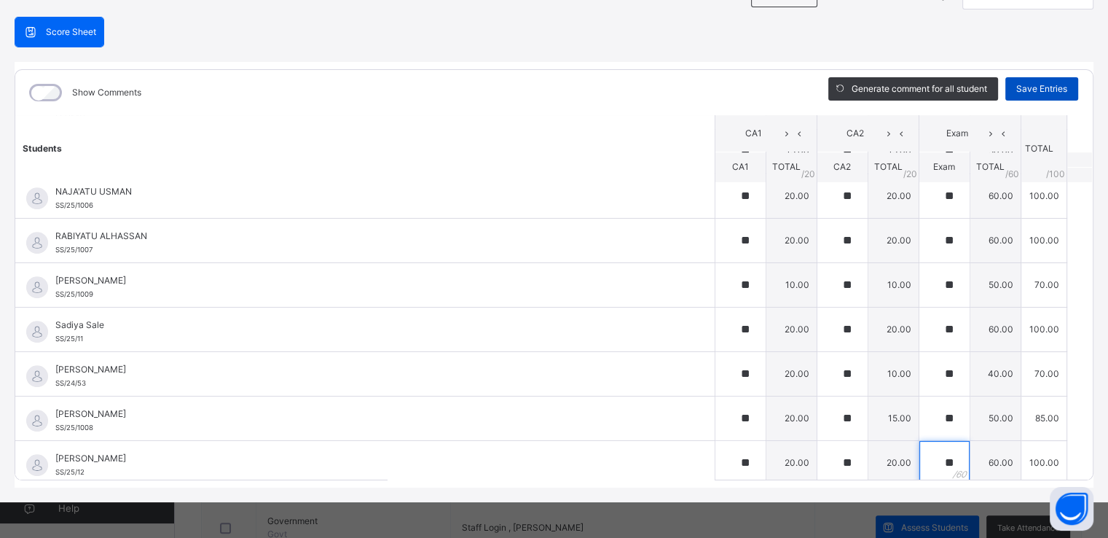
type input "**"
click at [1029, 85] on span "Save Entries" at bounding box center [1041, 88] width 51 height 13
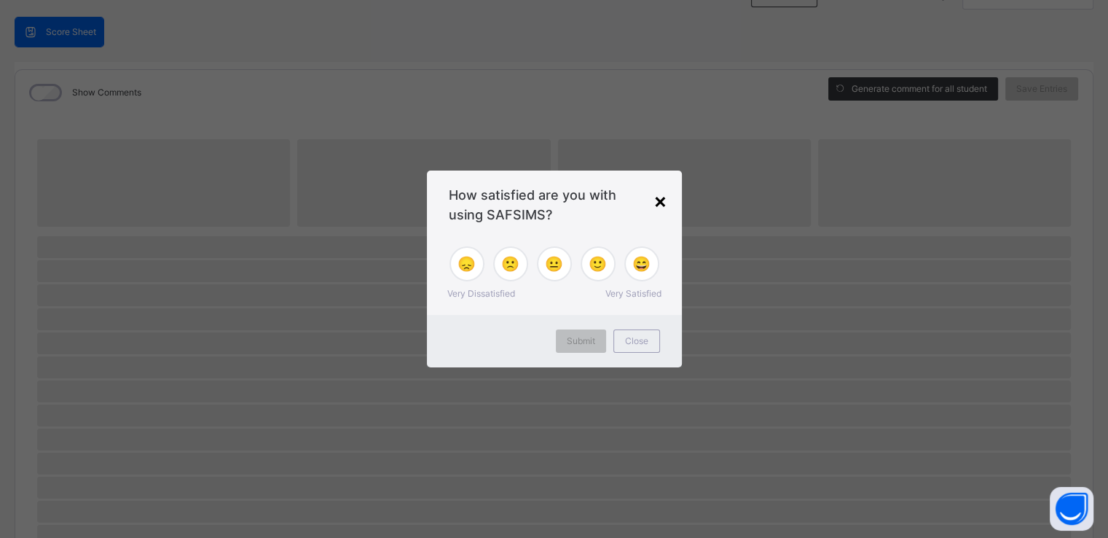
click at [656, 203] on div "×" at bounding box center [660, 200] width 14 height 31
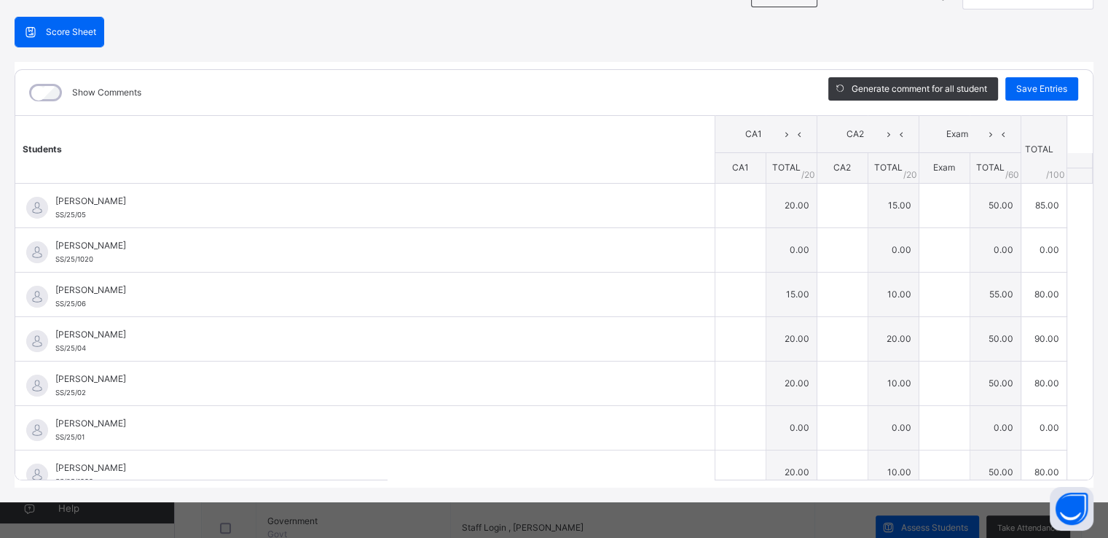
type input "**"
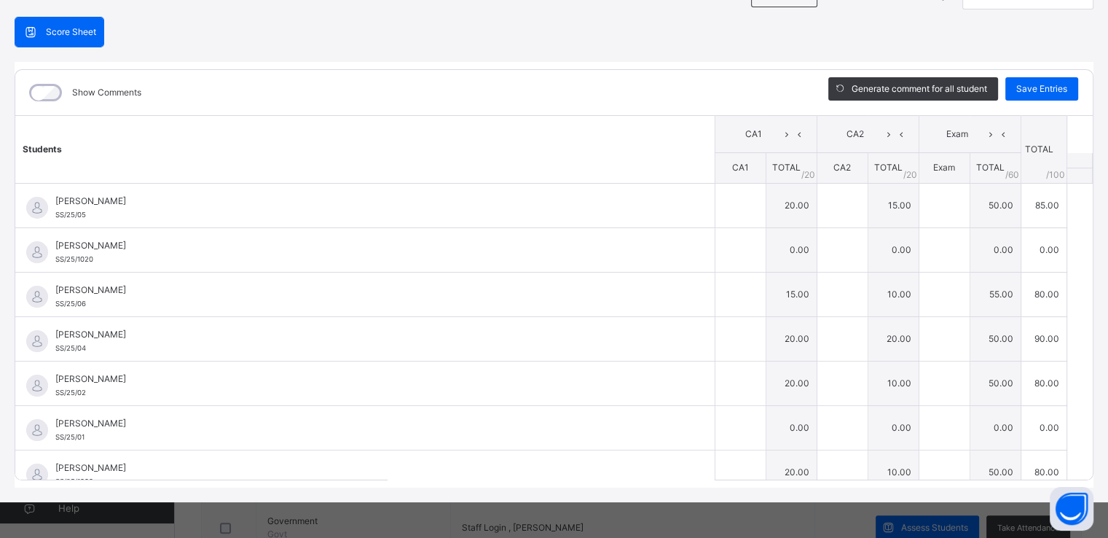
type input "**"
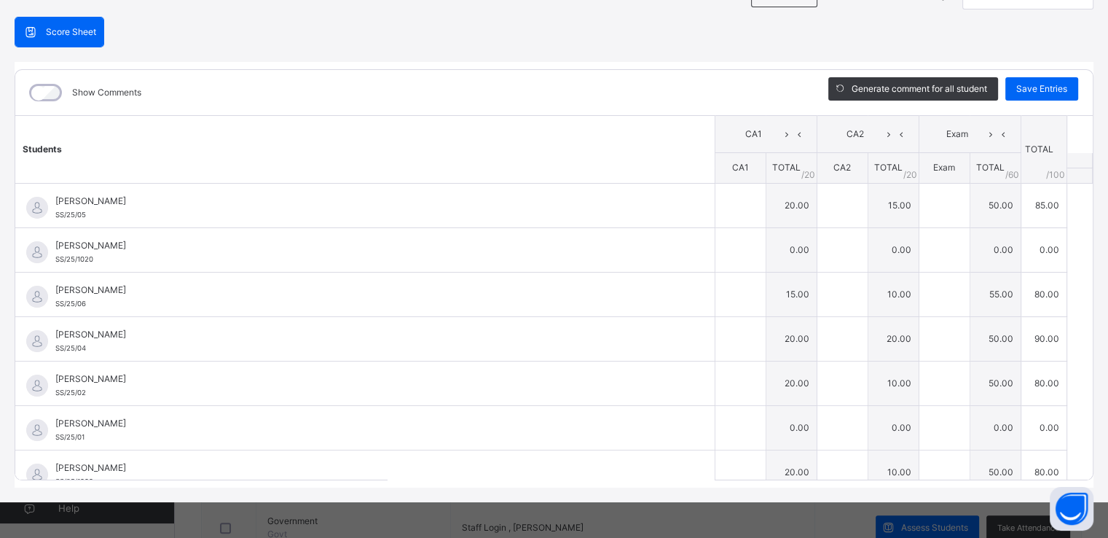
type input "**"
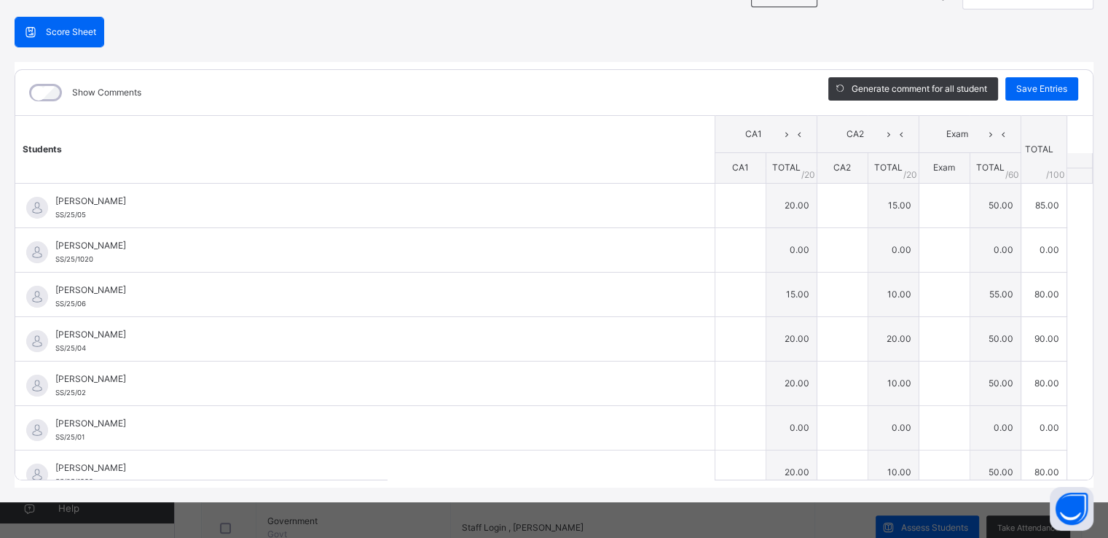
type input "**"
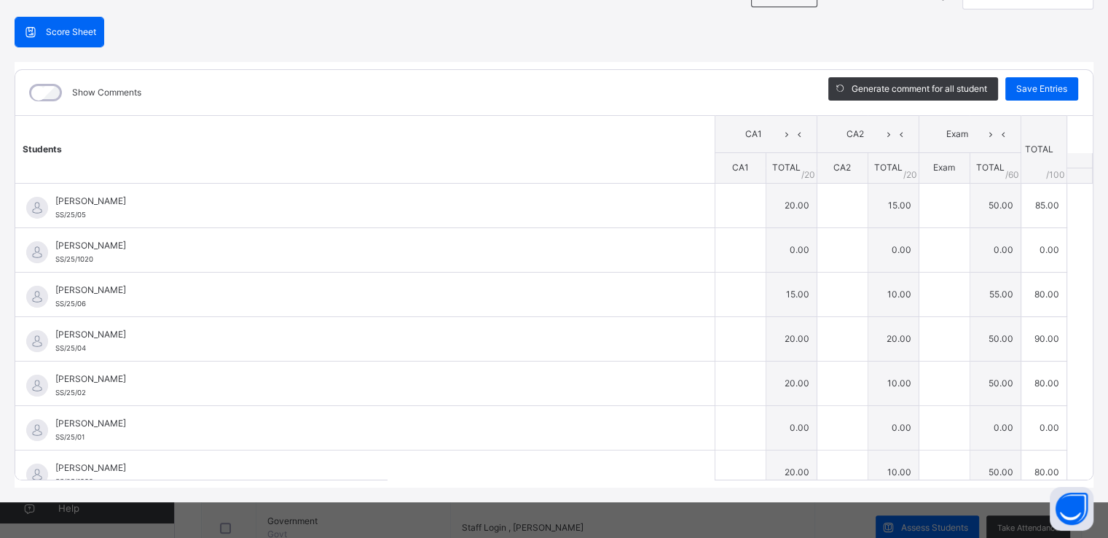
type input "**"
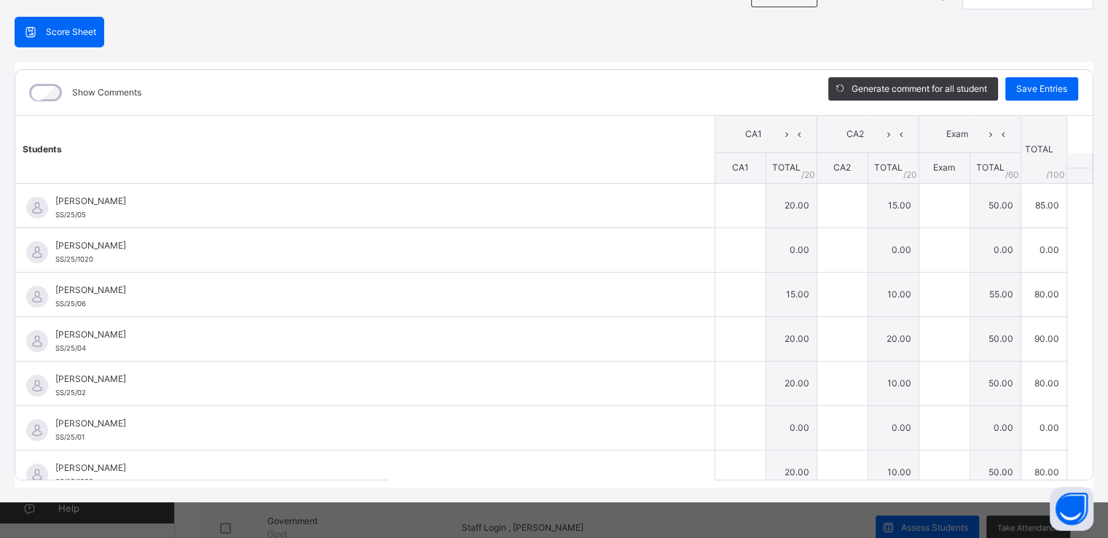
type input "**"
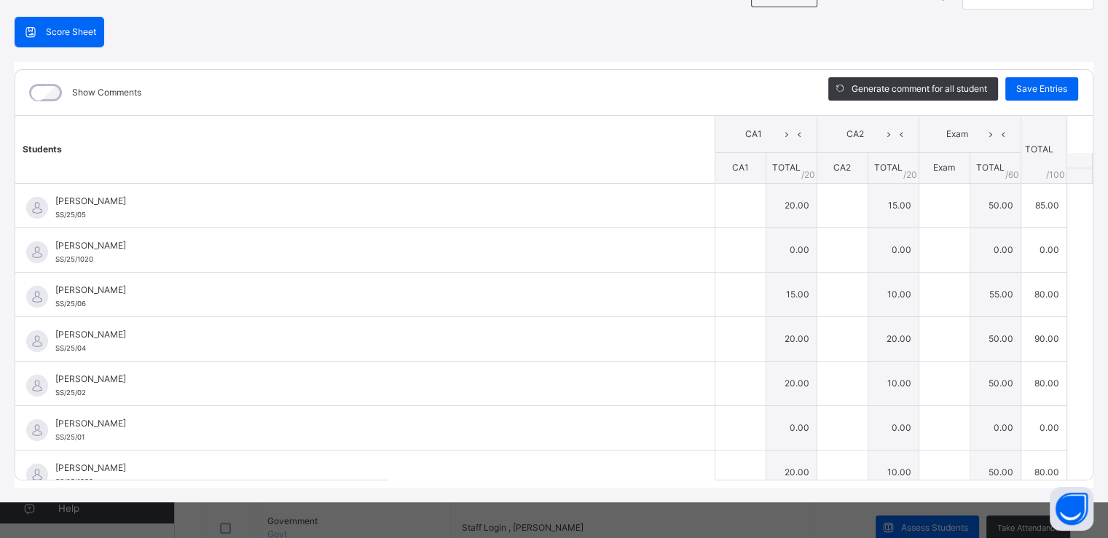
type input "**"
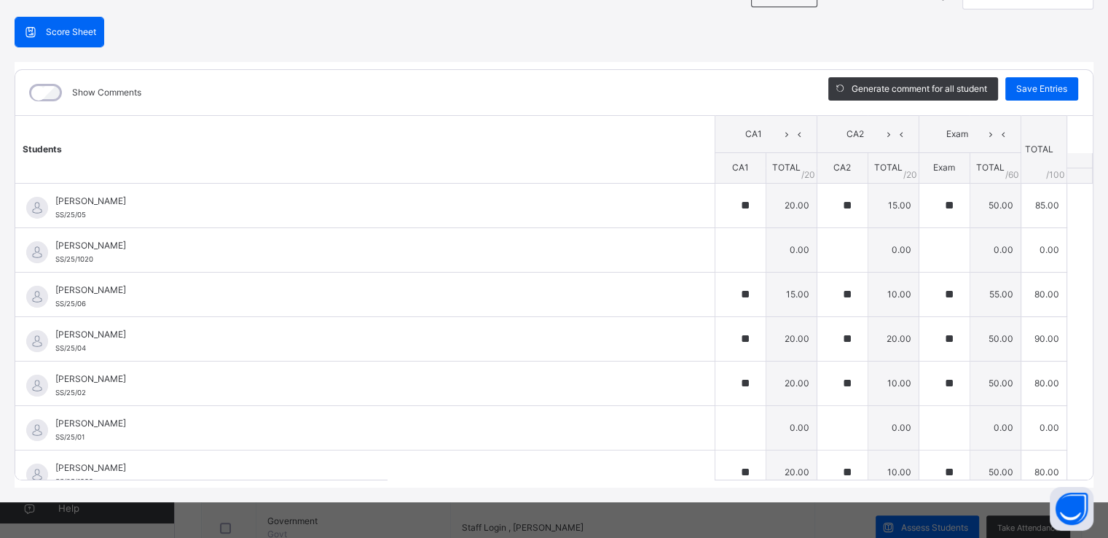
type input "**"
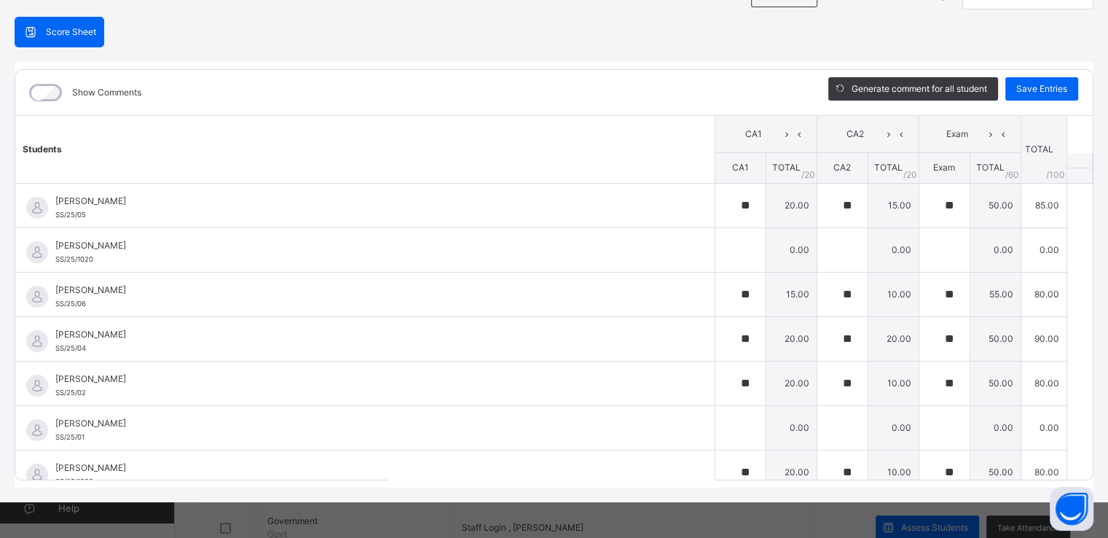
type input "**"
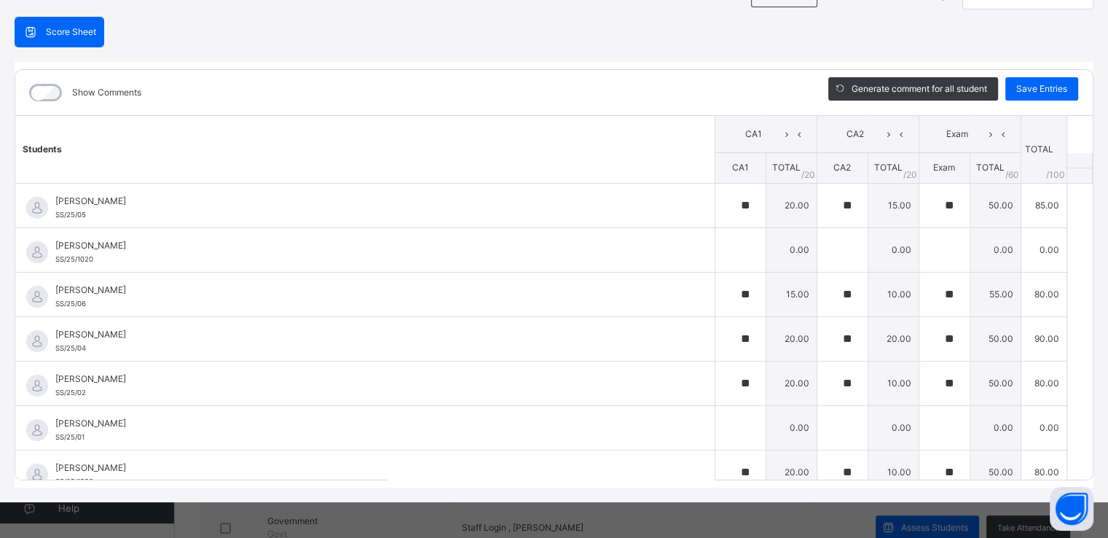
type input "**"
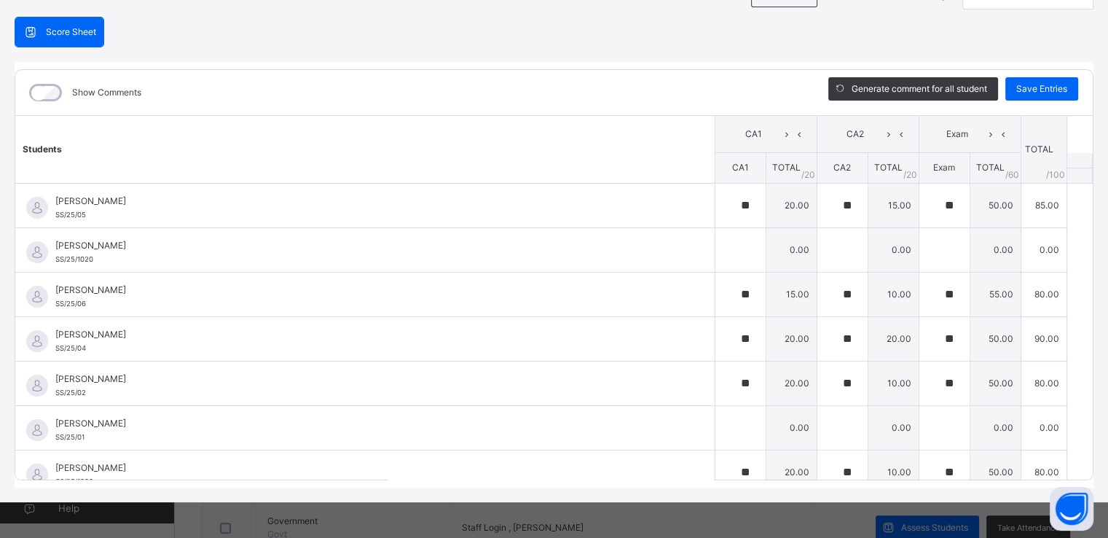
type input "**"
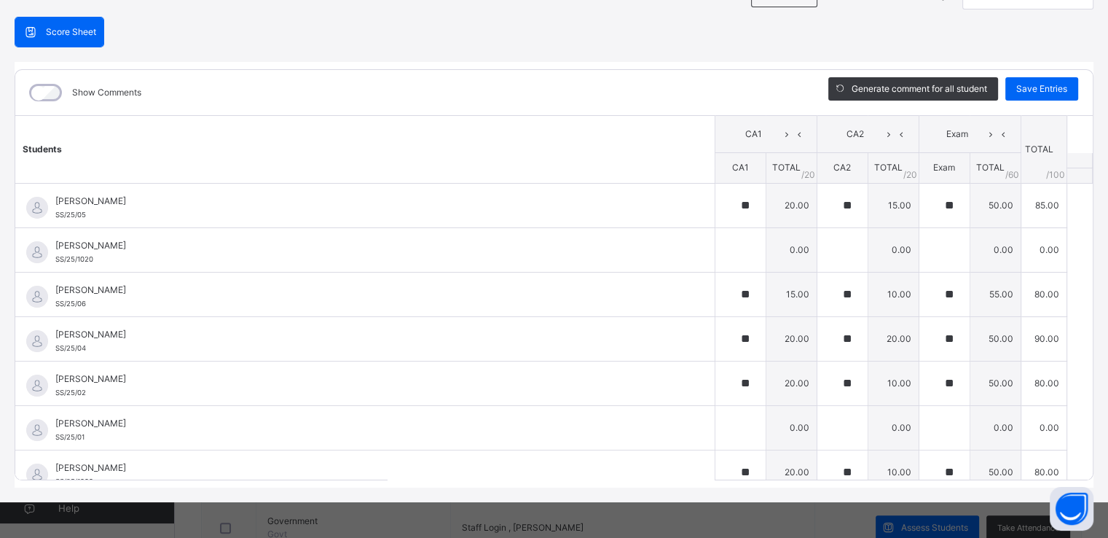
type input "**"
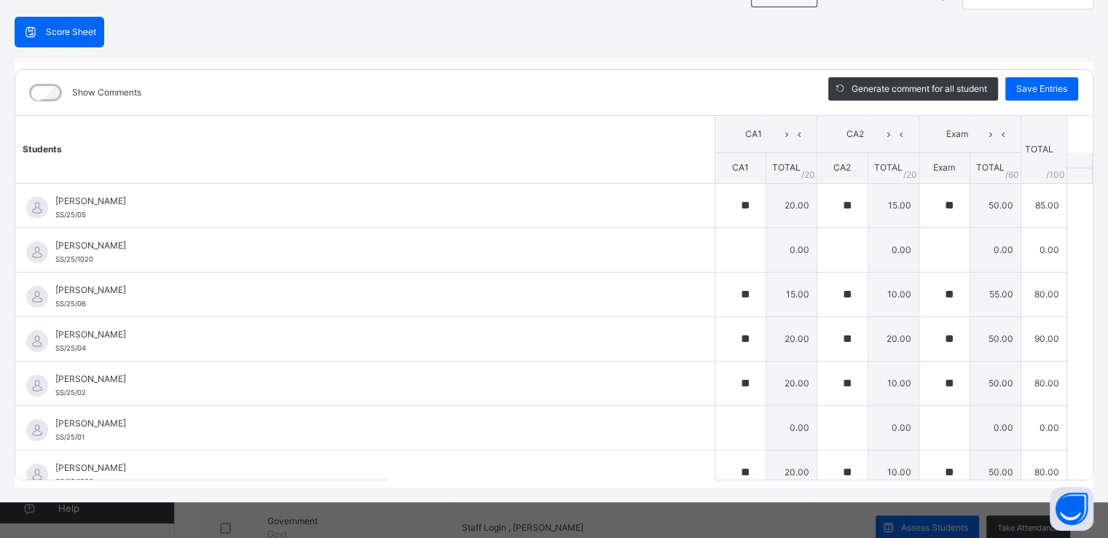
type input "**"
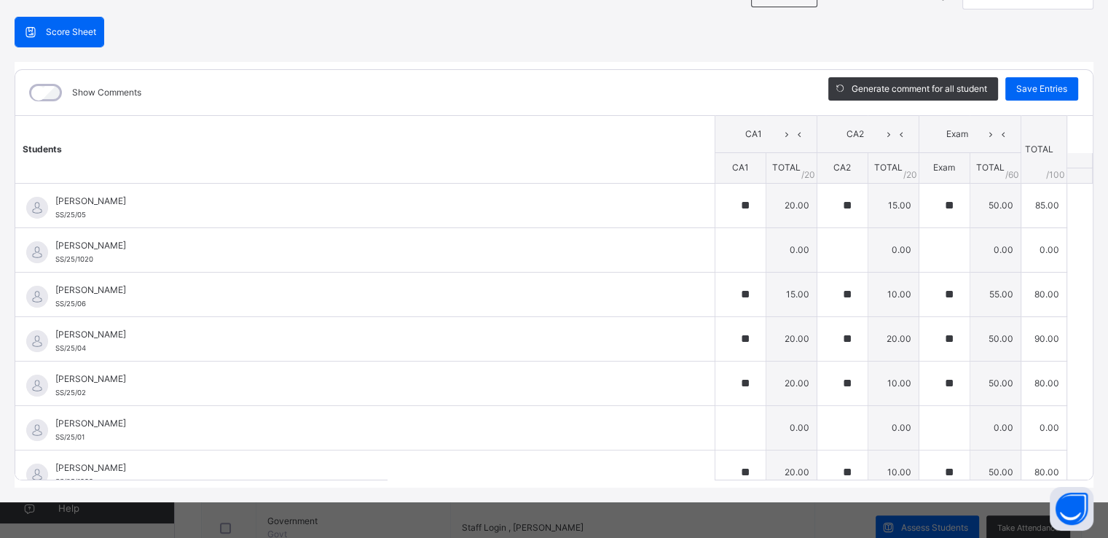
type input "**"
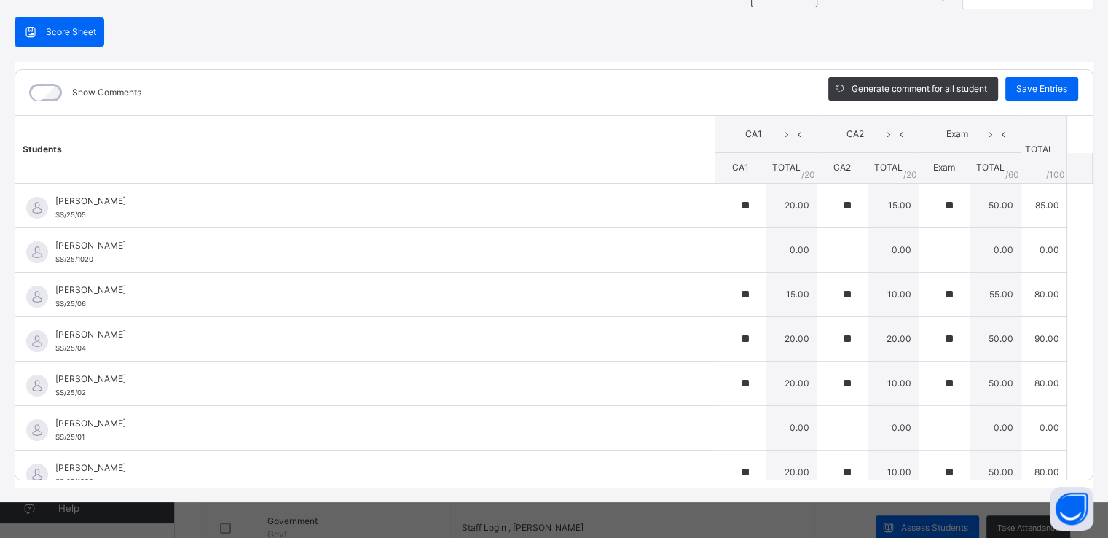
type input "**"
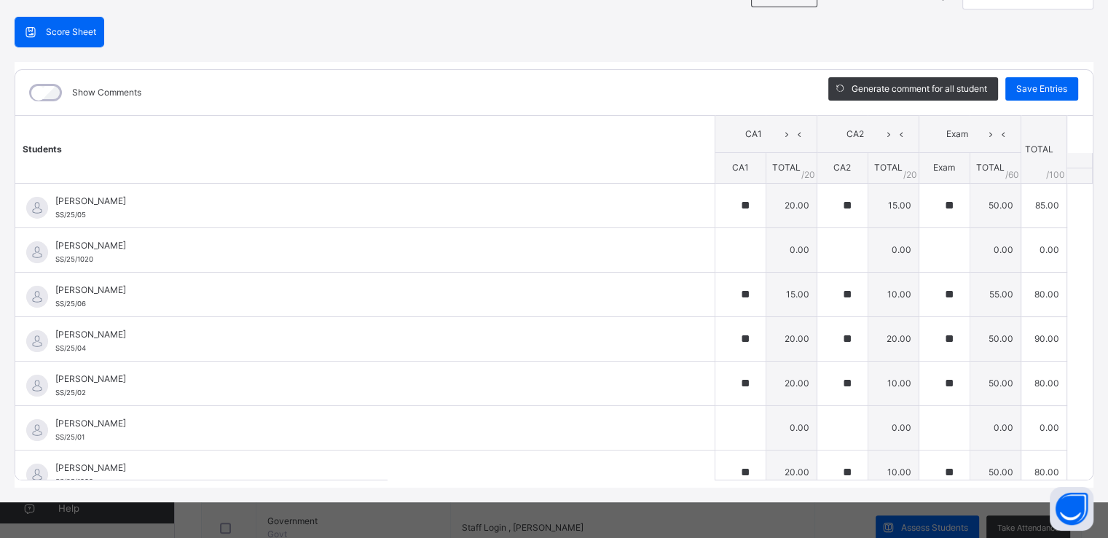
type input "**"
click at [1049, 93] on span "Save Entries" at bounding box center [1041, 88] width 51 height 13
type input "**"
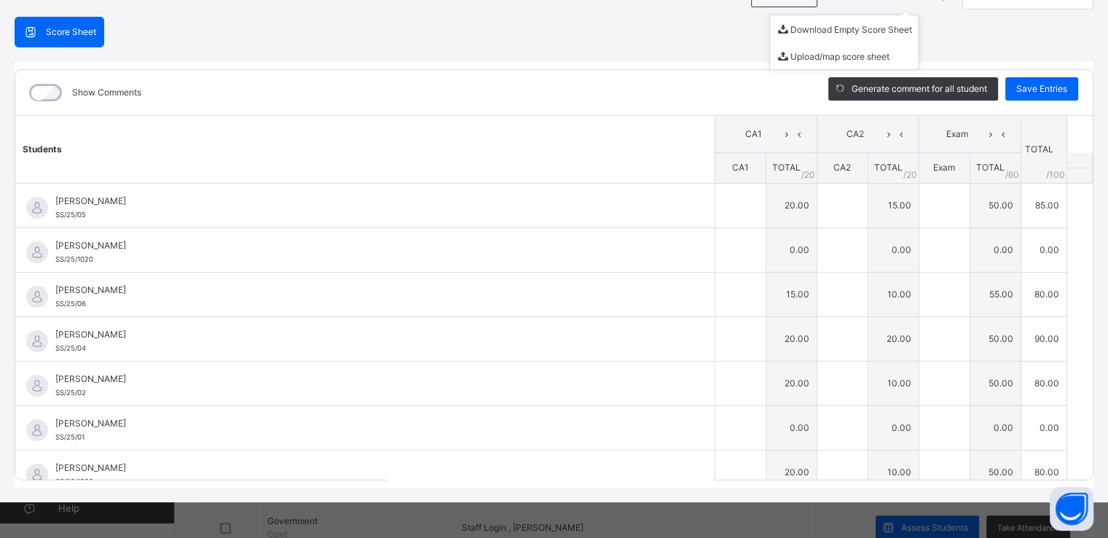
type input "**"
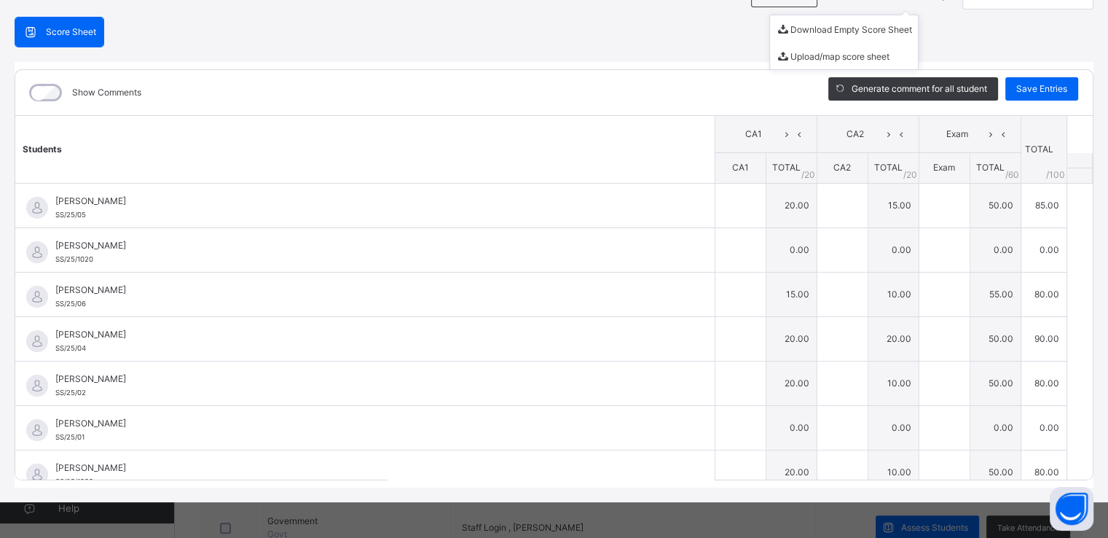
type input "**"
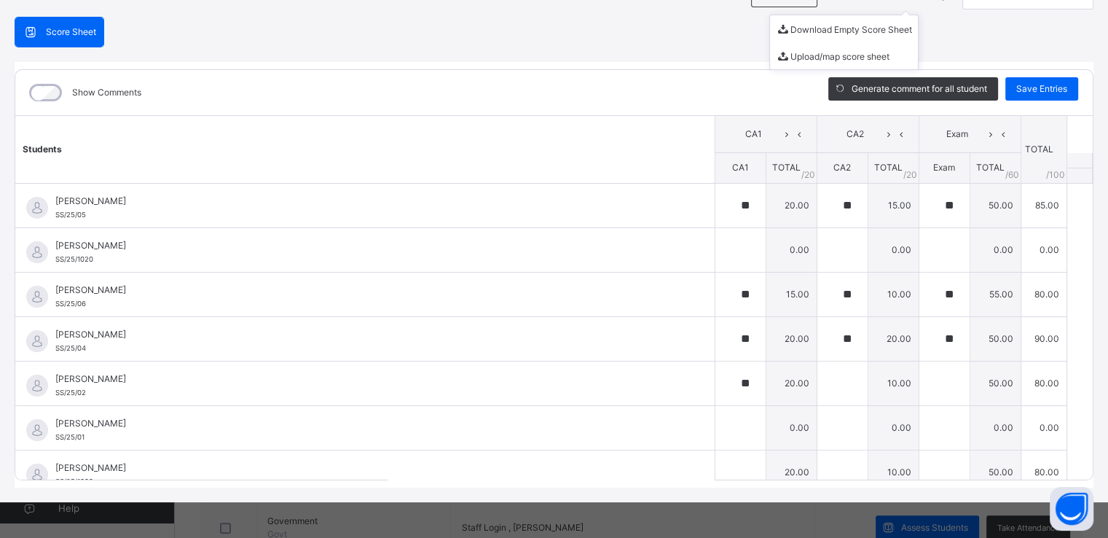
type input "**"
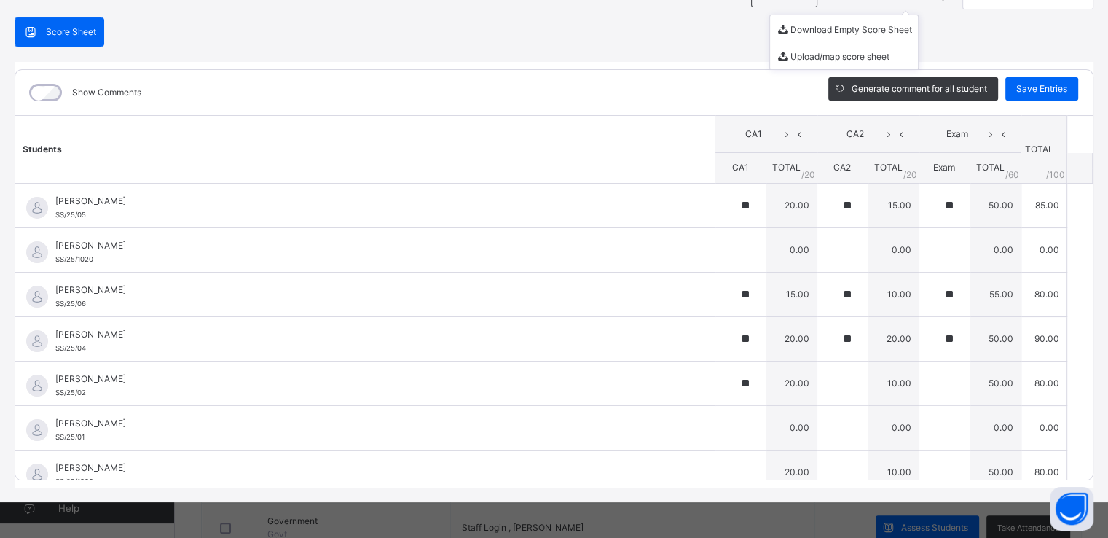
type input "**"
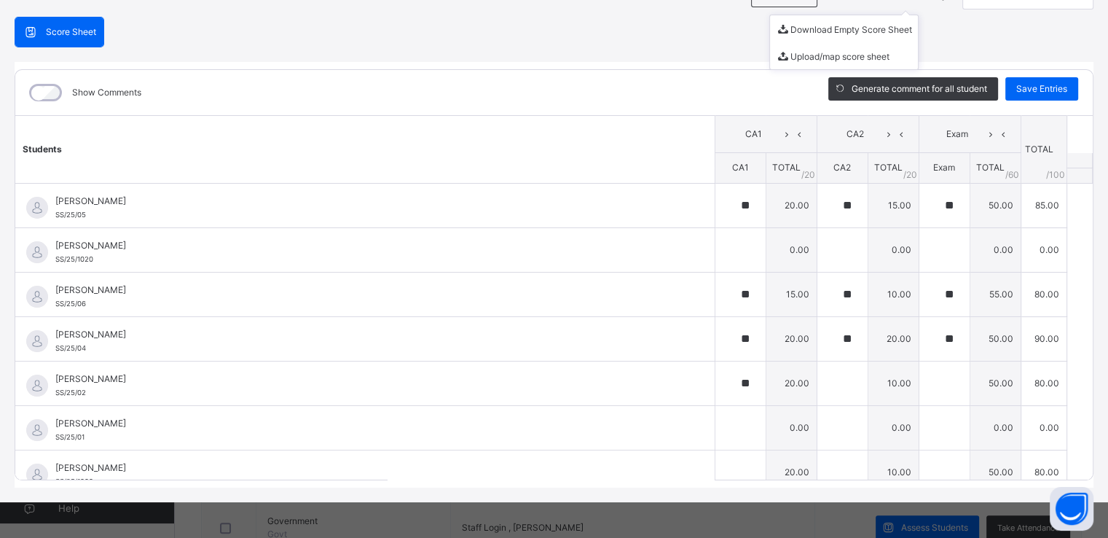
type input "**"
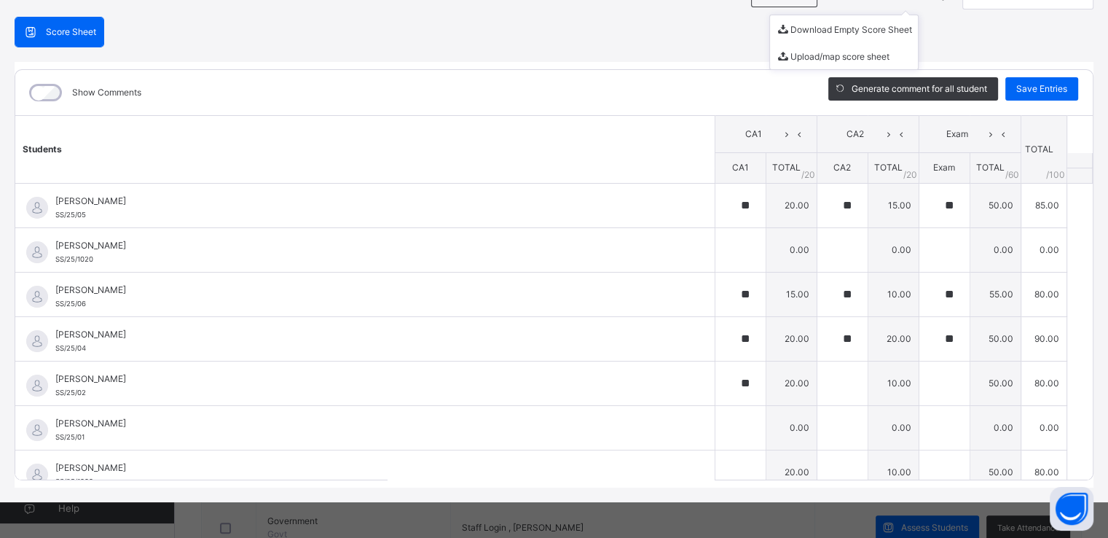
type input "**"
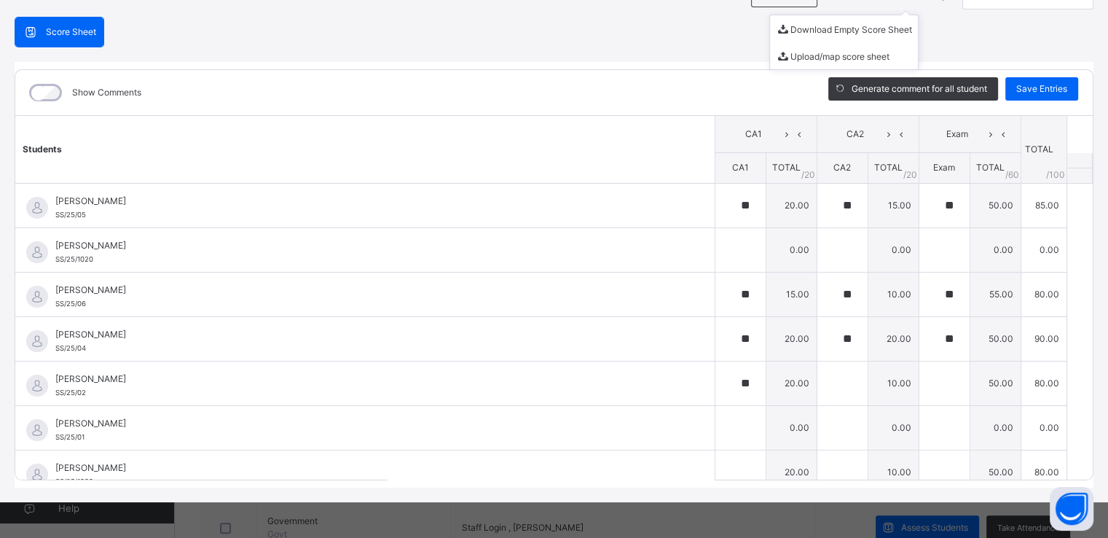
type input "**"
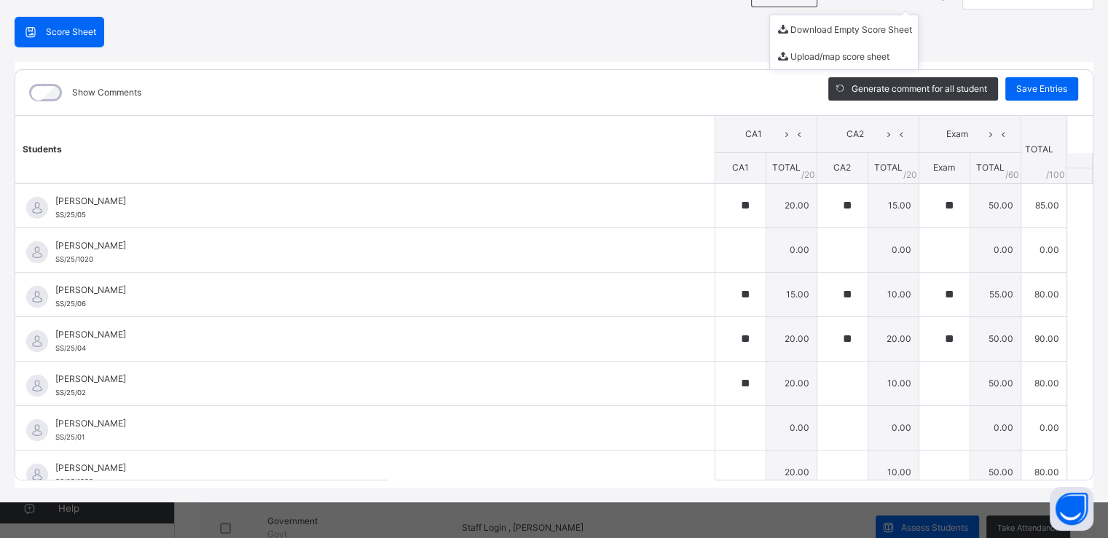
type input "**"
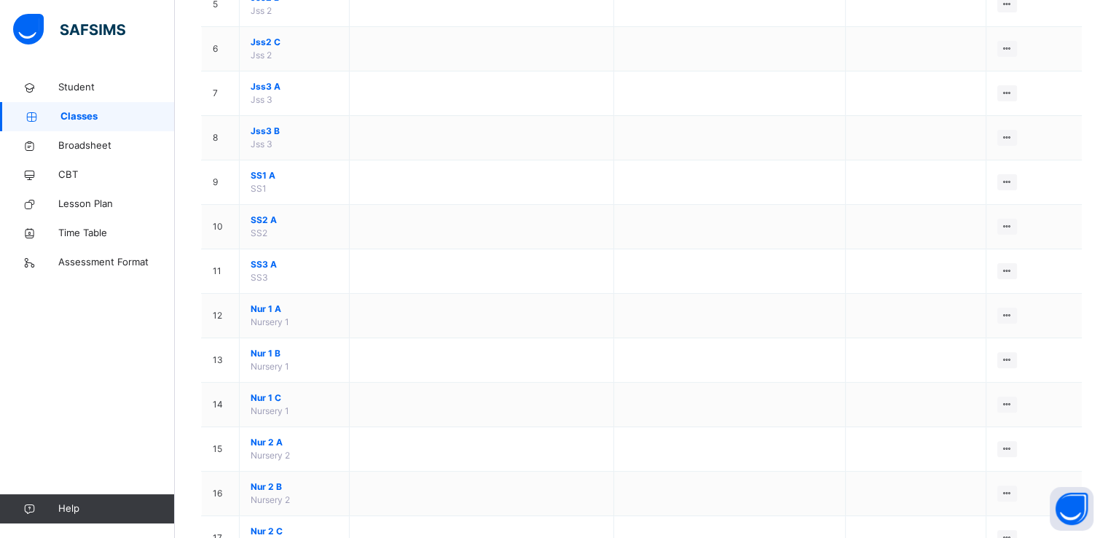
scroll to position [376, 0]
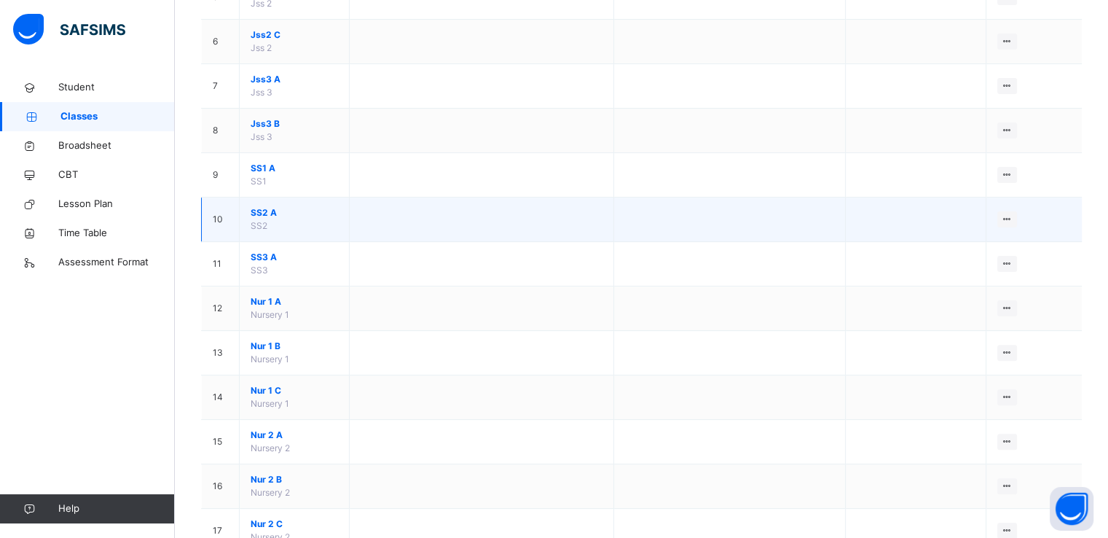
click at [278, 219] on td "SS2 A SS2" at bounding box center [295, 219] width 110 height 44
click at [454, 224] on td at bounding box center [481, 219] width 264 height 44
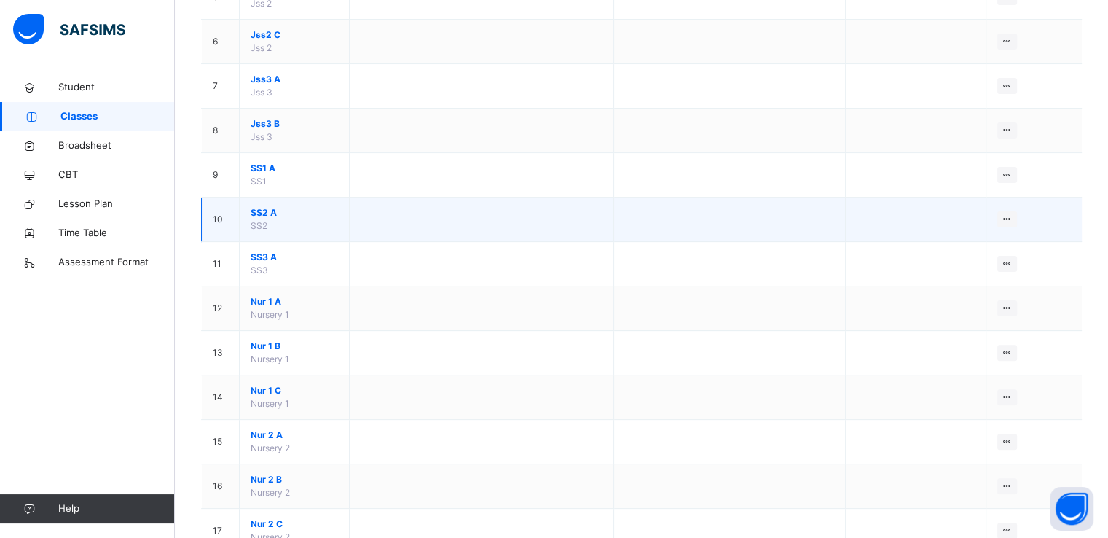
click at [282, 213] on span "SS2 A" at bounding box center [294, 212] width 87 height 13
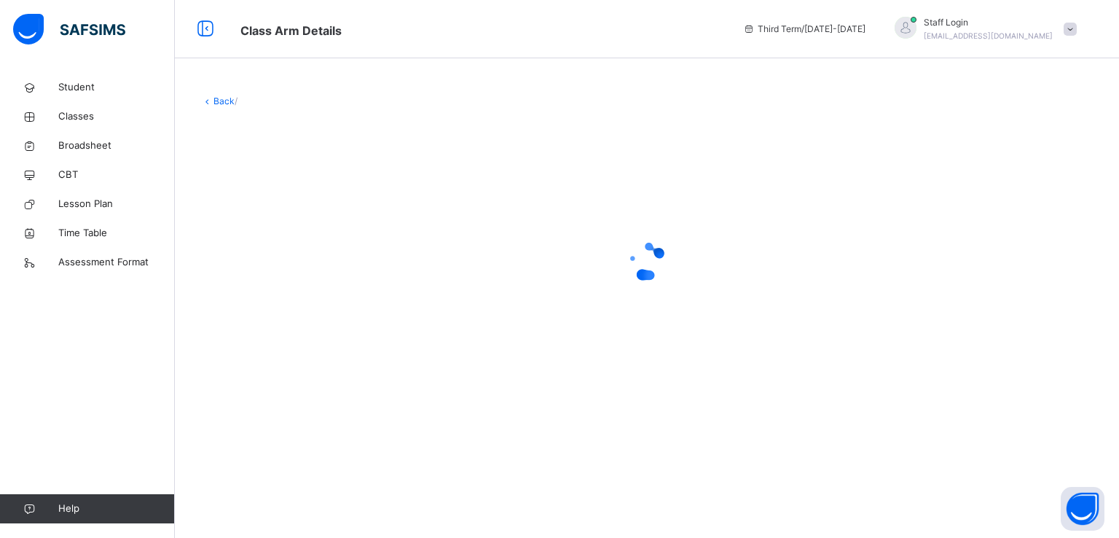
click at [282, 213] on div at bounding box center [647, 260] width 892 height 277
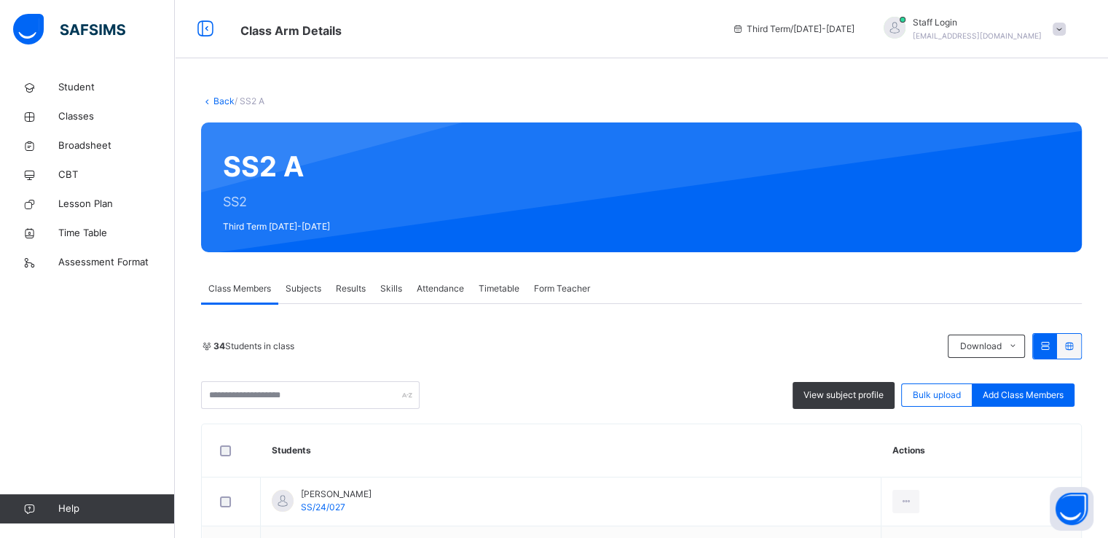
click at [306, 292] on span "Subjects" at bounding box center [304, 288] width 36 height 13
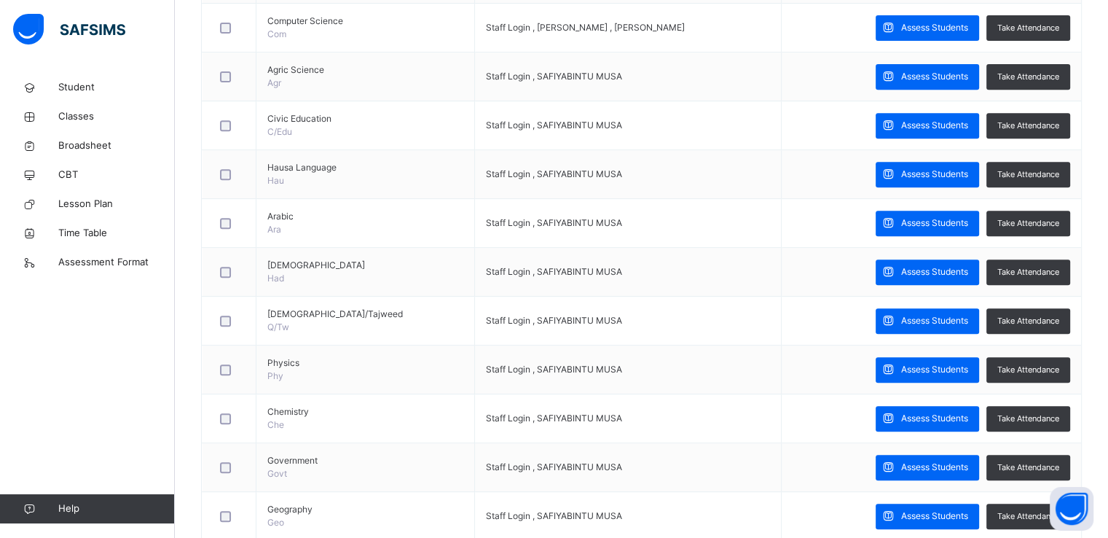
scroll to position [612, 0]
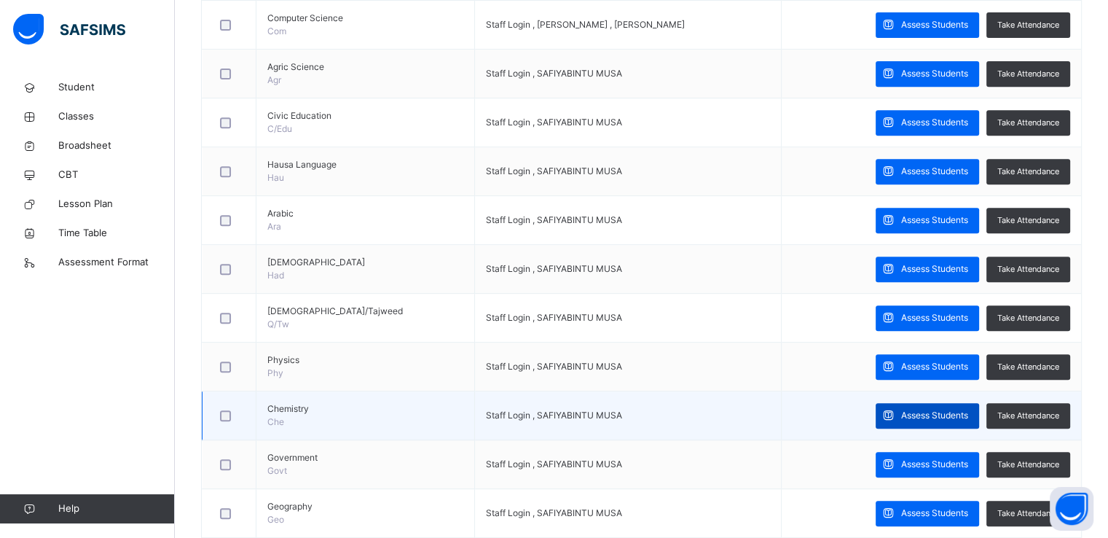
click at [972, 420] on div "Assess Students" at bounding box center [927, 415] width 103 height 25
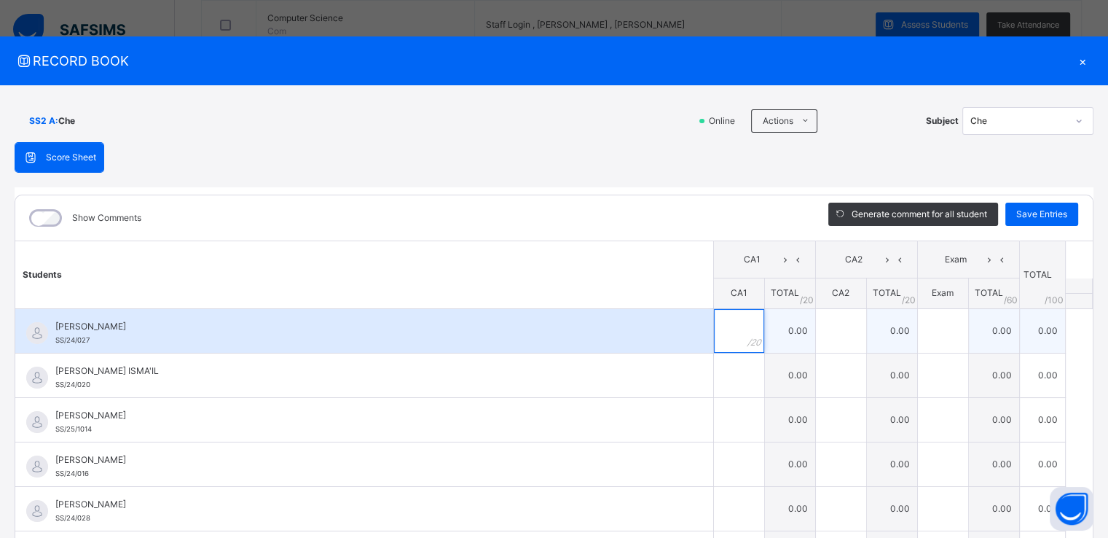
click at [731, 317] on div at bounding box center [739, 331] width 50 height 44
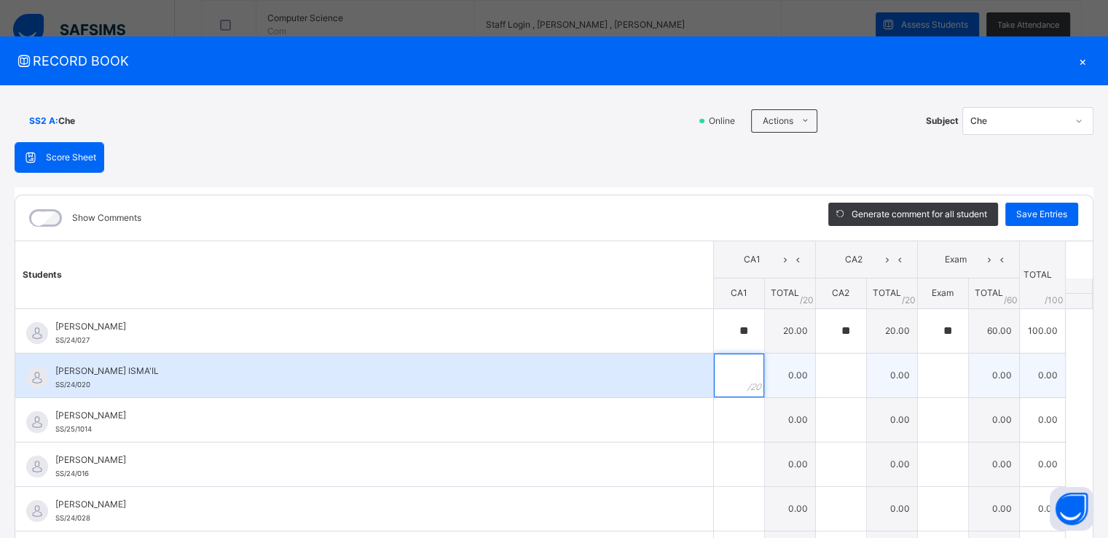
click at [714, 377] on input "text" at bounding box center [739, 375] width 50 height 44
click at [932, 382] on div at bounding box center [943, 375] width 50 height 44
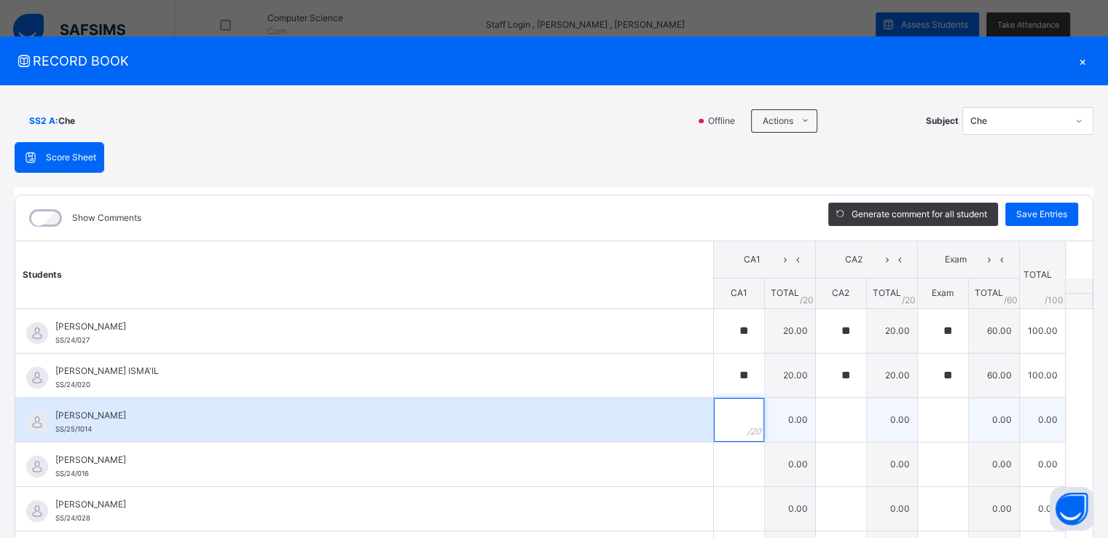
click at [731, 422] on div at bounding box center [739, 420] width 50 height 44
click at [921, 418] on input "text" at bounding box center [943, 420] width 50 height 44
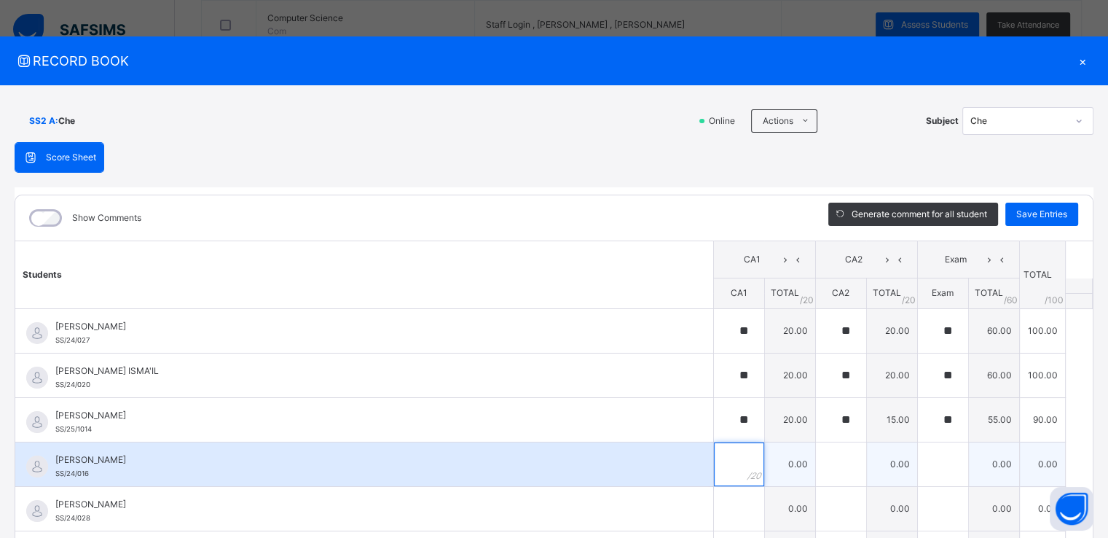
click at [717, 457] on input "text" at bounding box center [739, 464] width 50 height 44
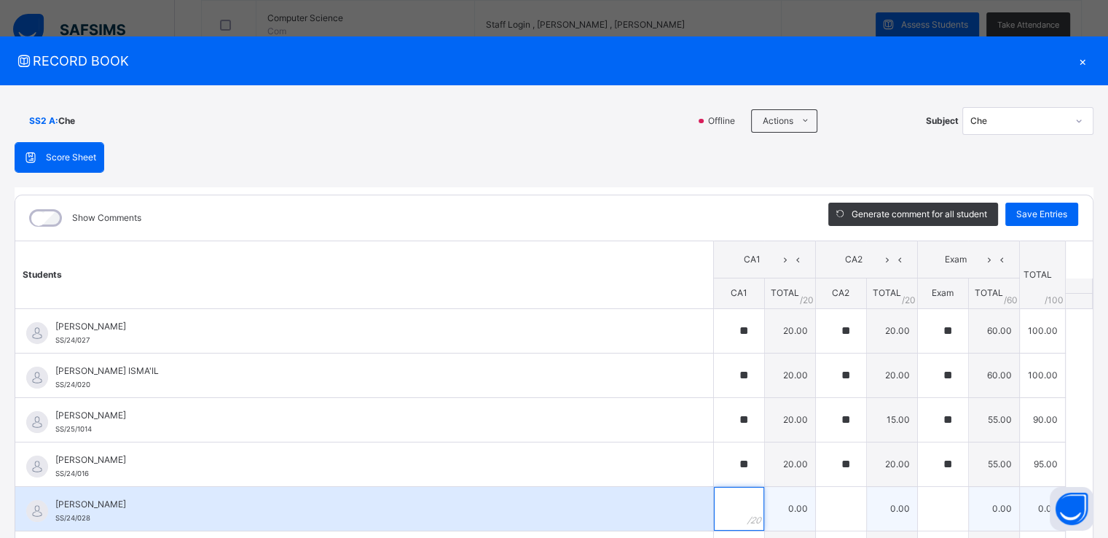
click at [726, 505] on input "text" at bounding box center [739, 509] width 50 height 44
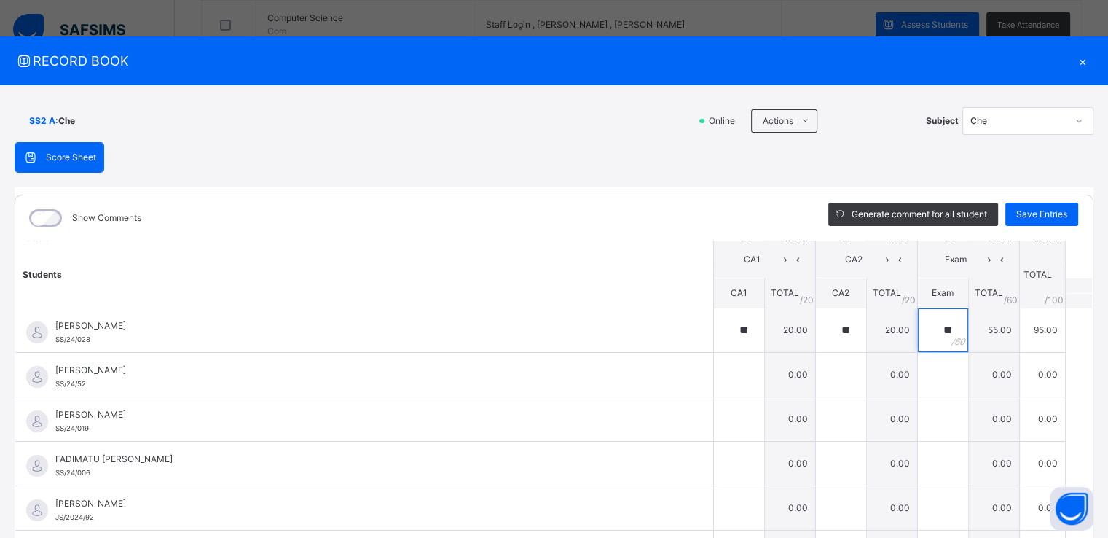
scroll to position [184, 0]
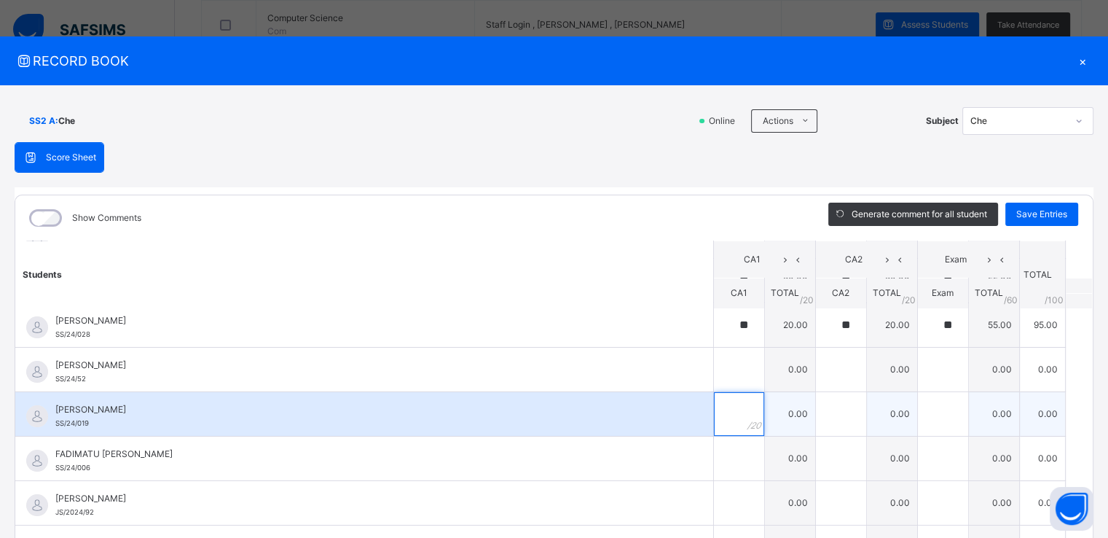
click at [714, 413] on input "text" at bounding box center [739, 414] width 50 height 44
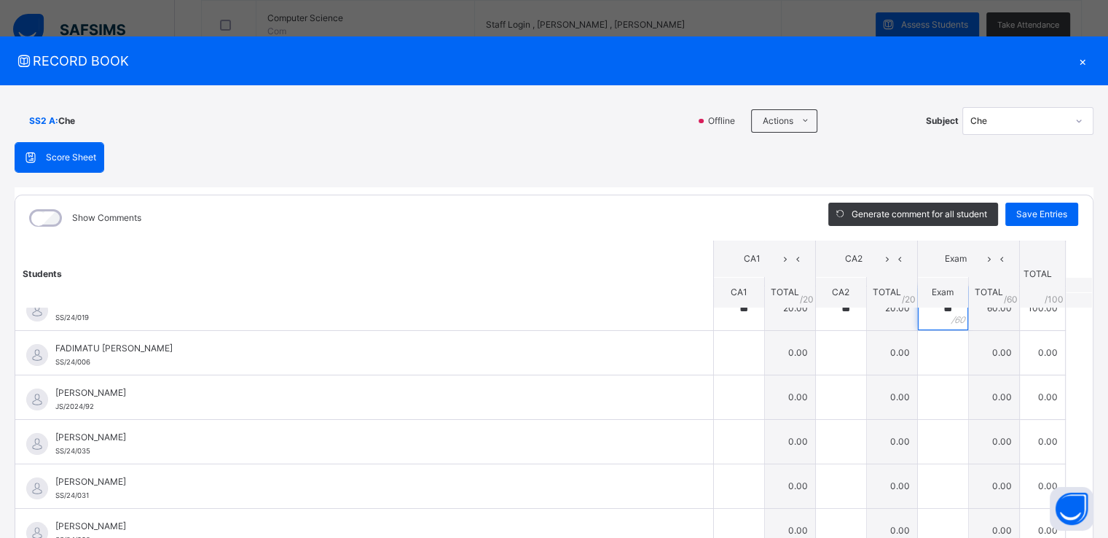
scroll to position [297, 0]
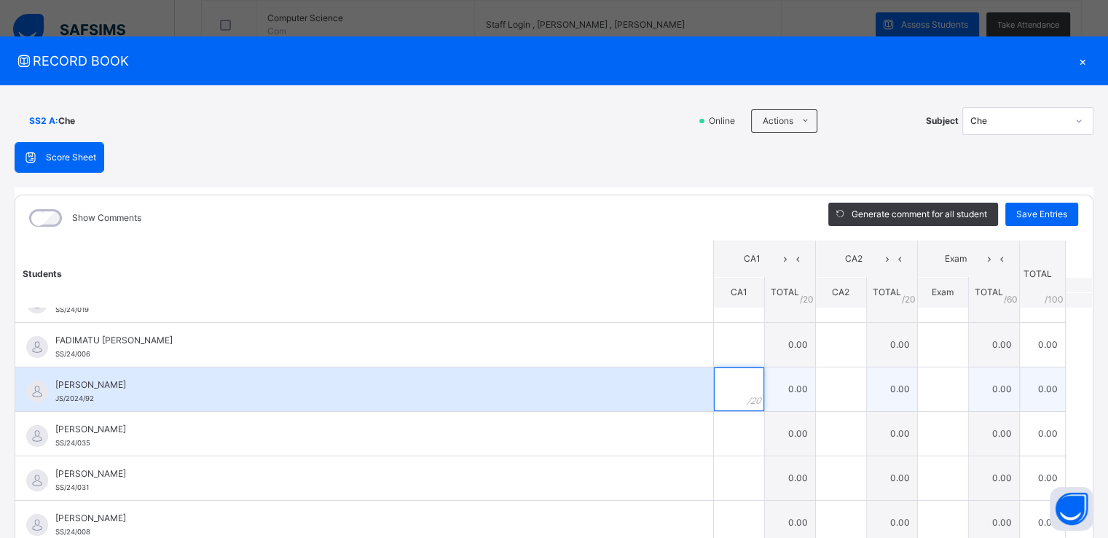
click at [720, 385] on input "text" at bounding box center [739, 389] width 50 height 44
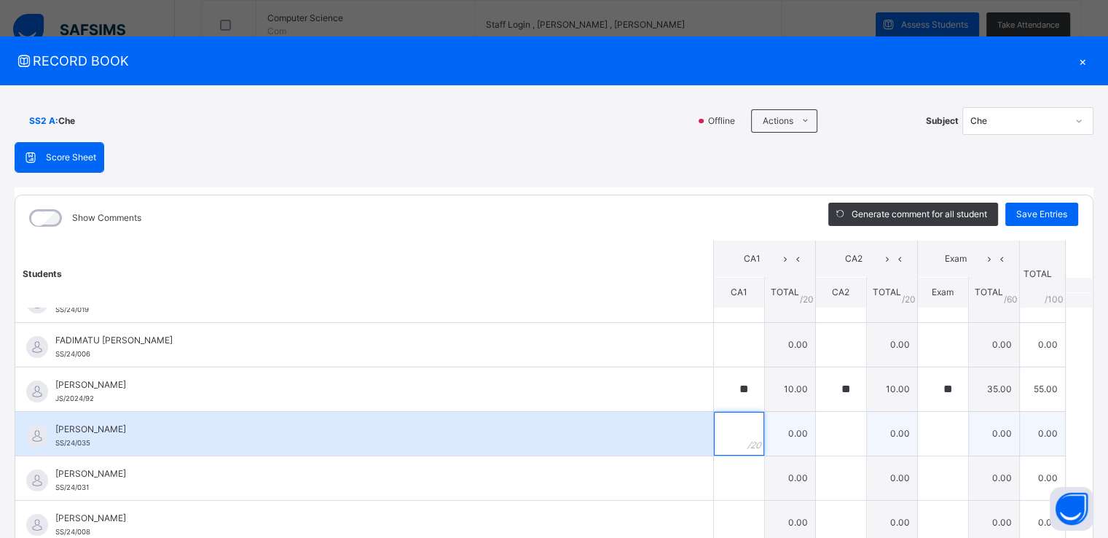
click at [714, 414] on input "text" at bounding box center [739, 434] width 50 height 44
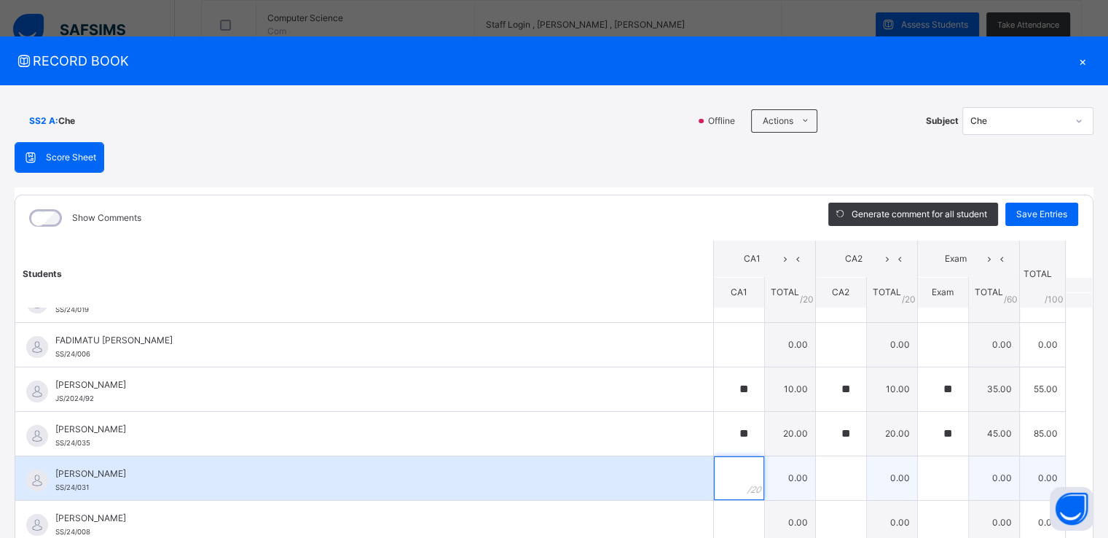
click at [736, 473] on div at bounding box center [739, 478] width 50 height 44
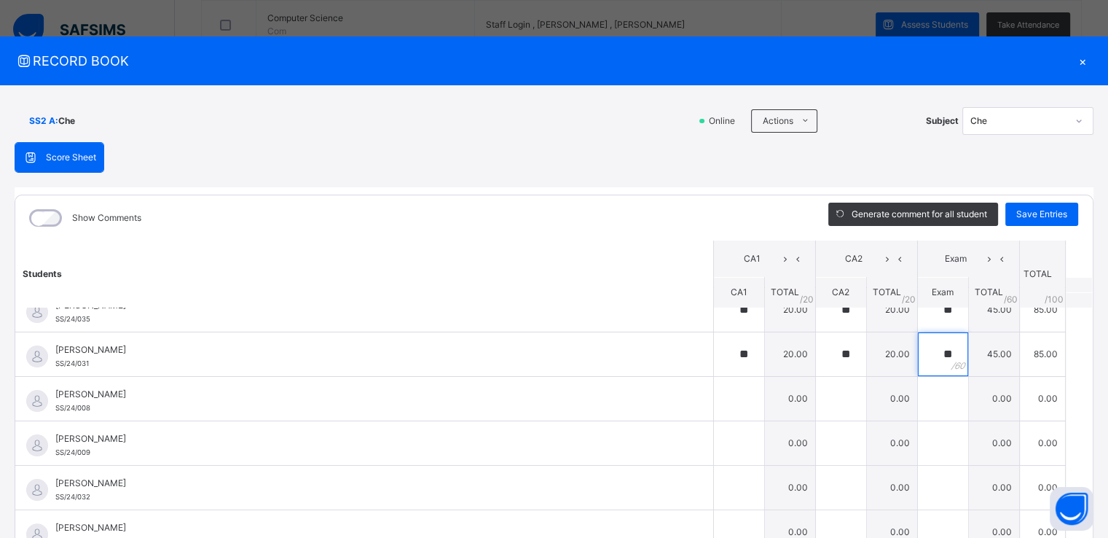
scroll to position [413, 0]
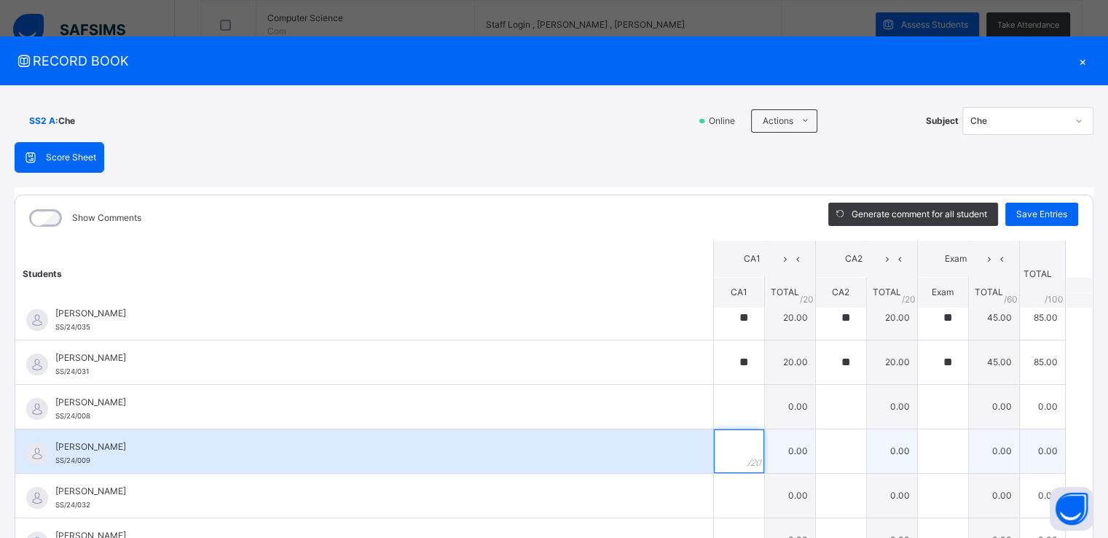
click at [720, 460] on input "text" at bounding box center [739, 451] width 50 height 44
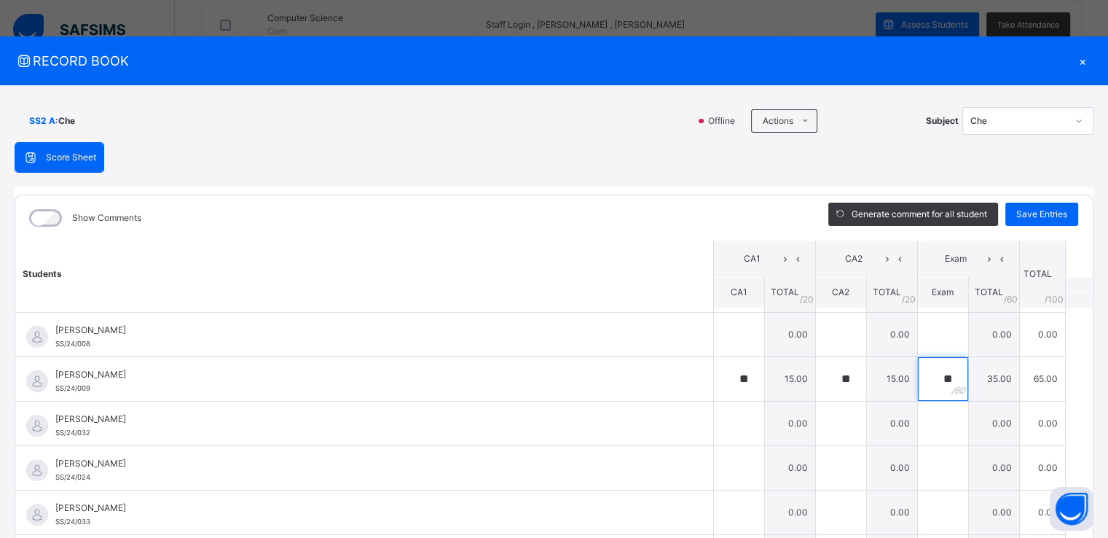
scroll to position [524, 0]
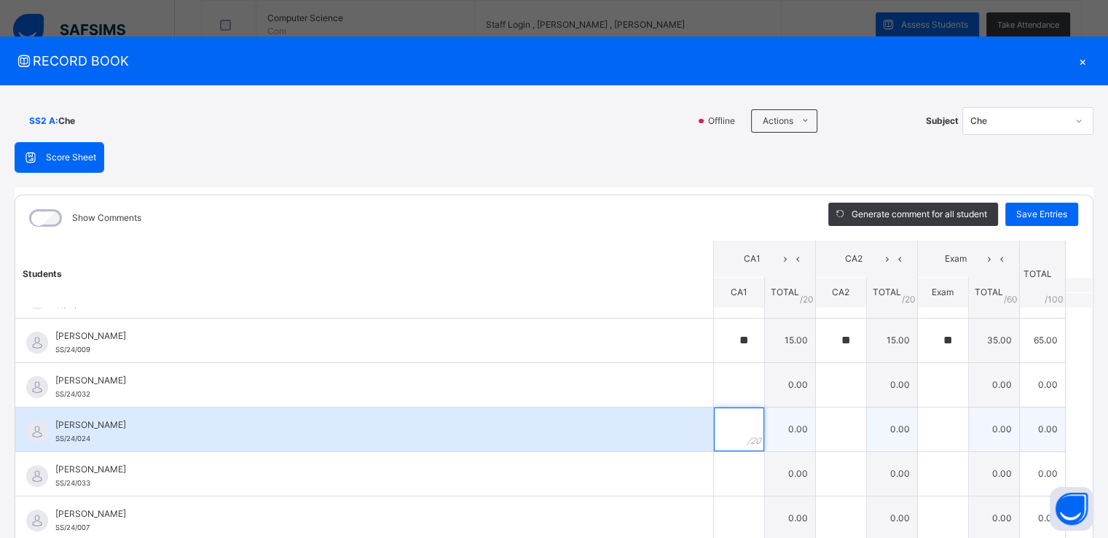
click at [714, 422] on input "text" at bounding box center [739, 429] width 50 height 44
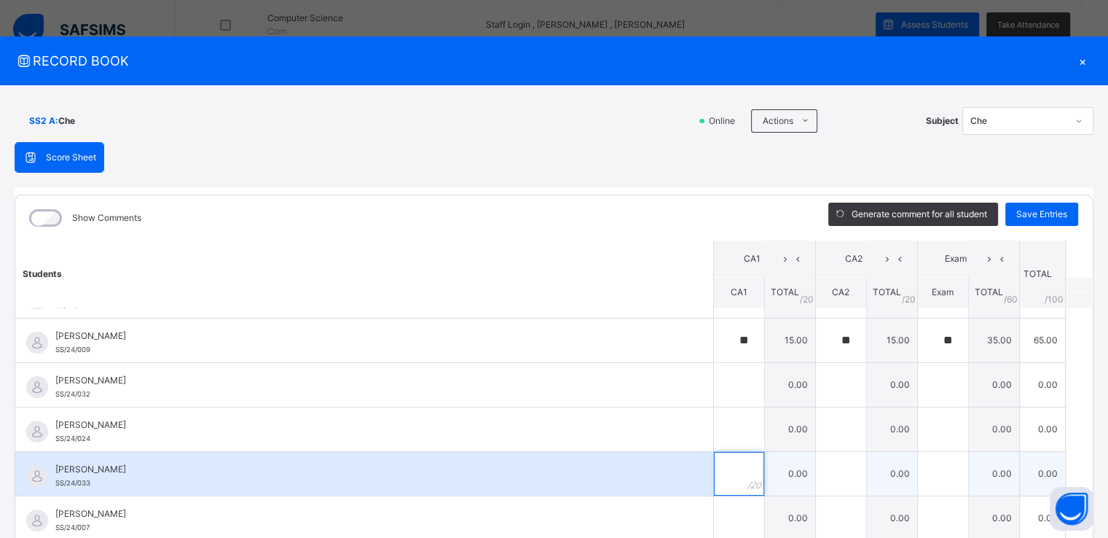
click at [723, 476] on input "text" at bounding box center [739, 474] width 50 height 44
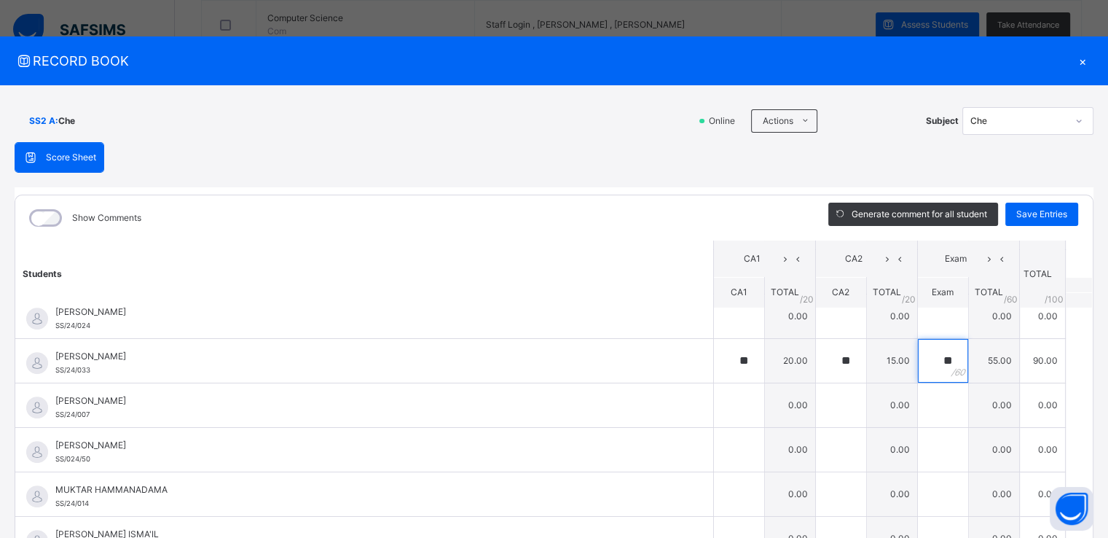
scroll to position [659, 0]
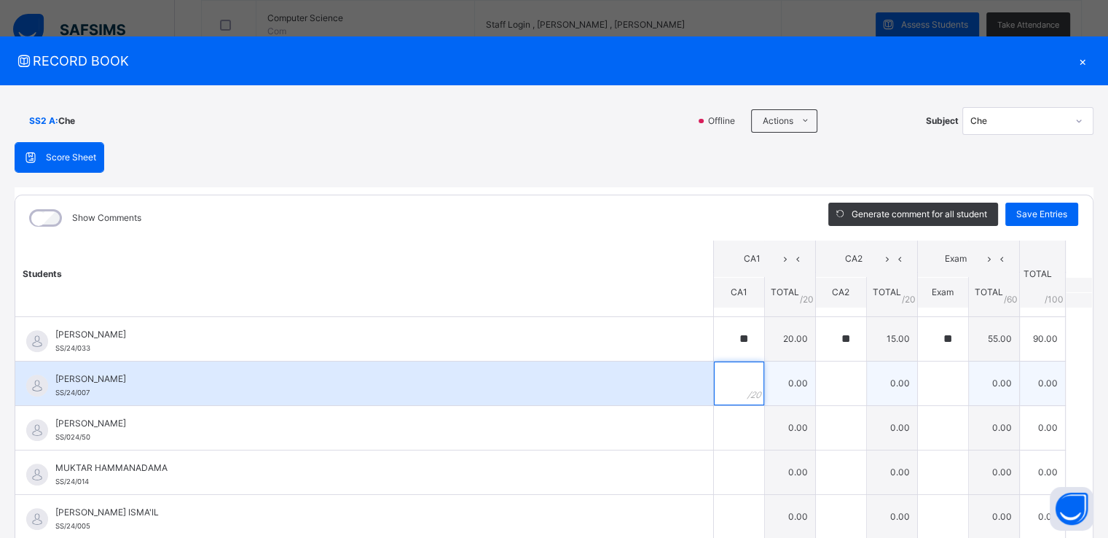
click at [720, 374] on input "text" at bounding box center [739, 383] width 50 height 44
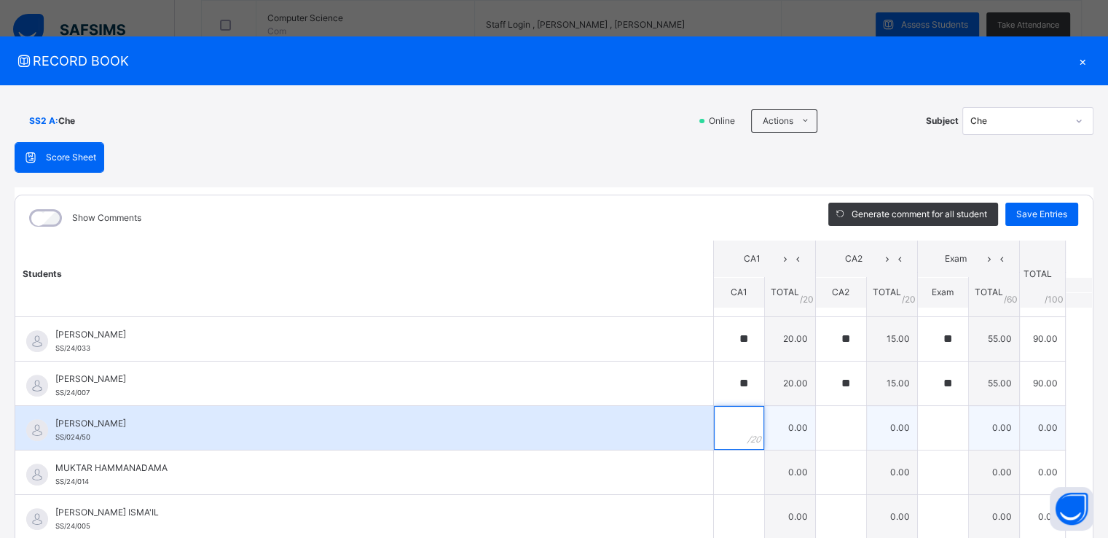
click at [737, 441] on div at bounding box center [739, 428] width 50 height 44
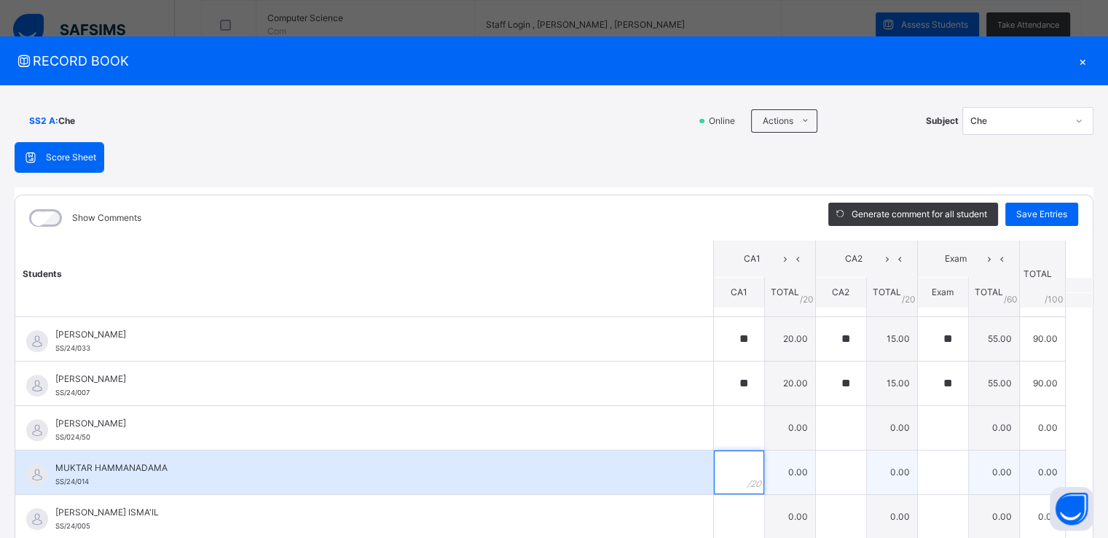
click at [720, 471] on input "text" at bounding box center [739, 472] width 50 height 44
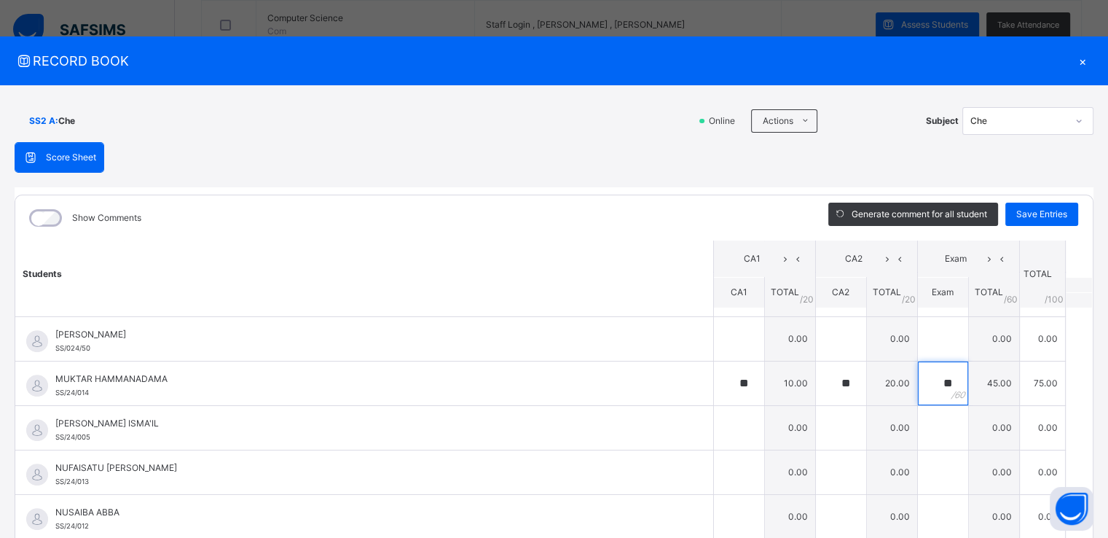
scroll to position [763, 0]
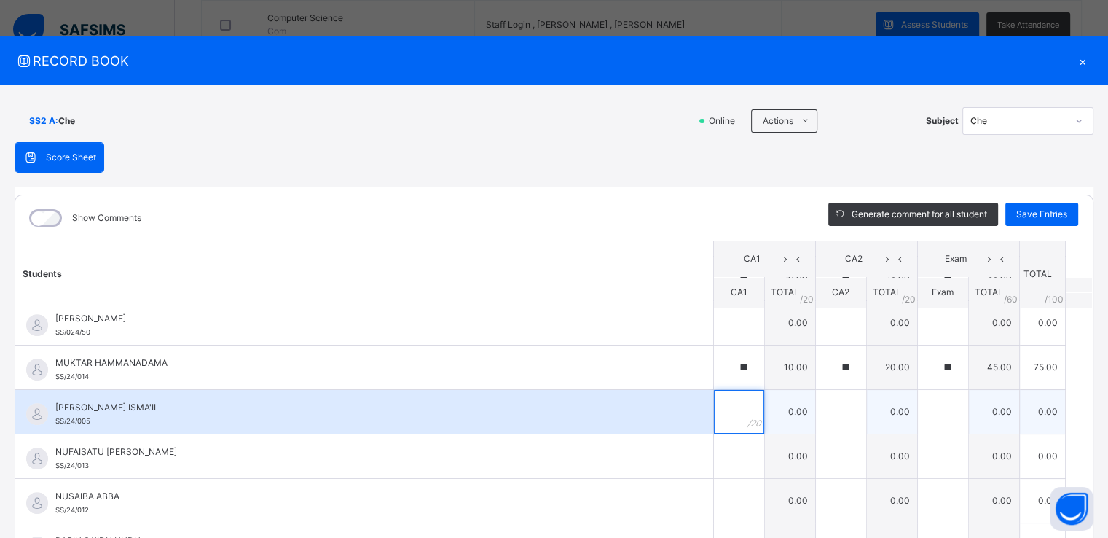
click at [714, 400] on input "text" at bounding box center [739, 412] width 50 height 44
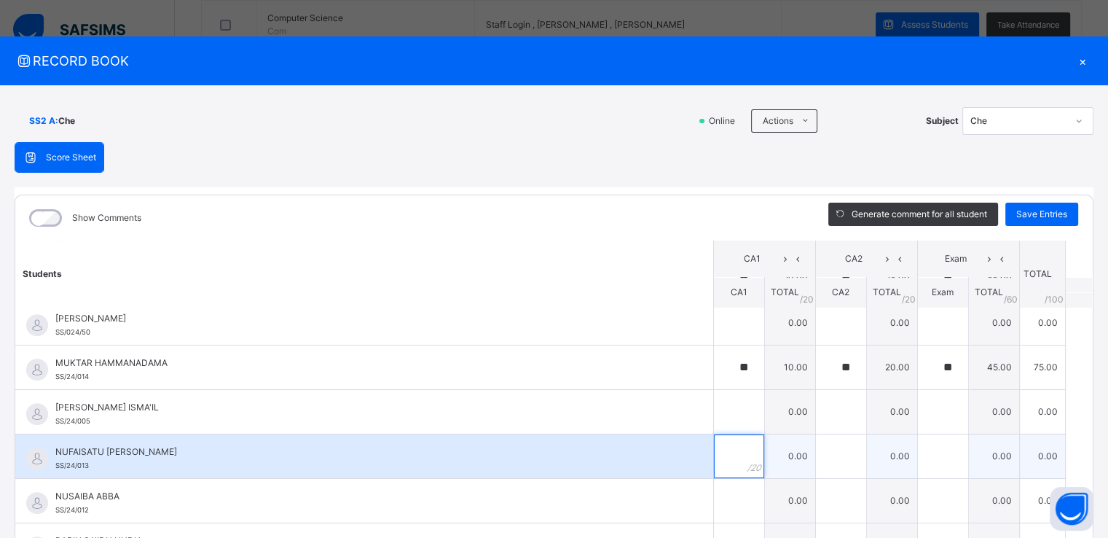
click at [714, 458] on input "text" at bounding box center [739, 456] width 50 height 44
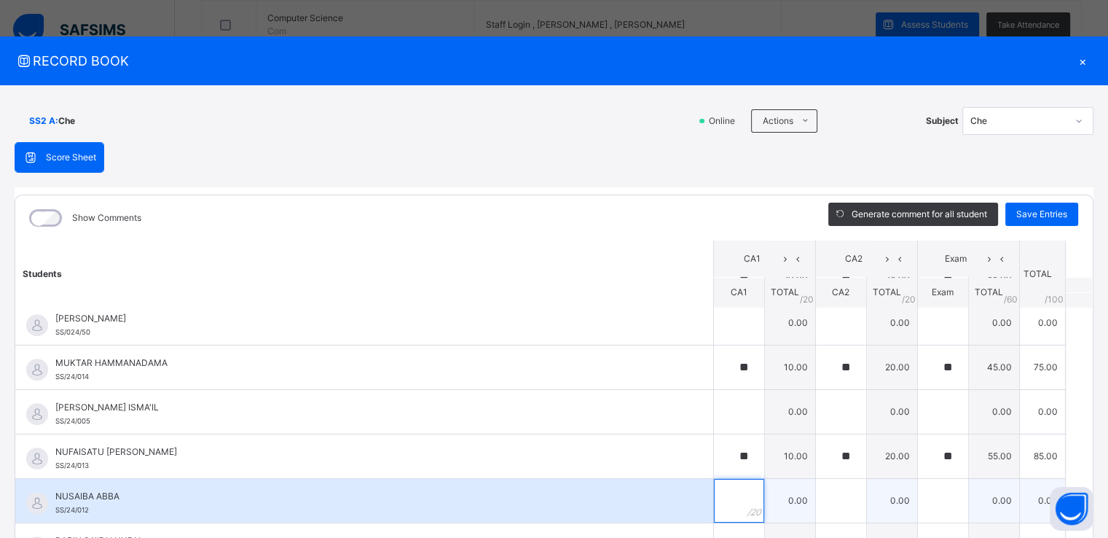
click at [718, 492] on input "text" at bounding box center [739, 501] width 50 height 44
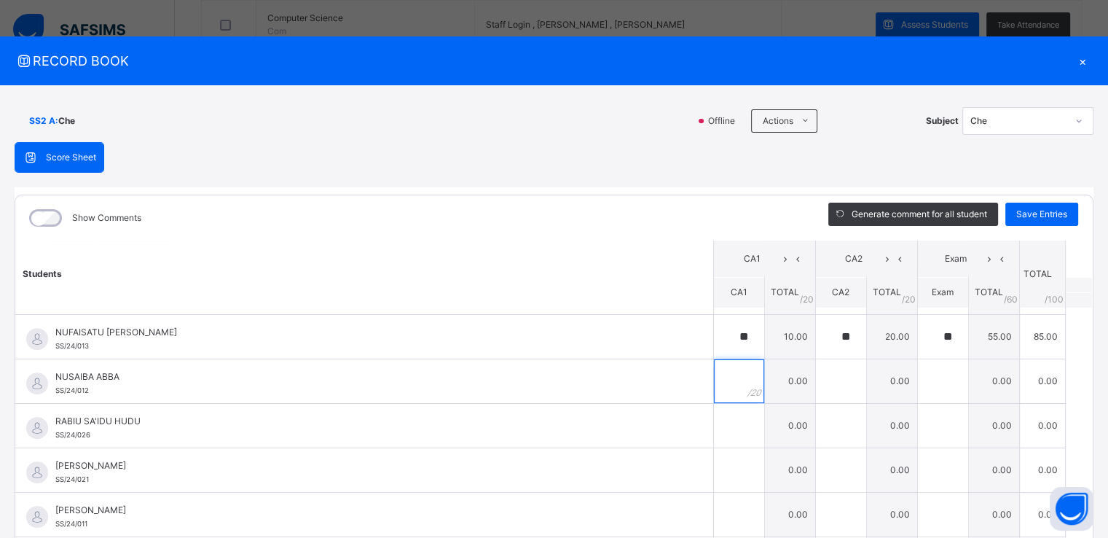
scroll to position [897, 0]
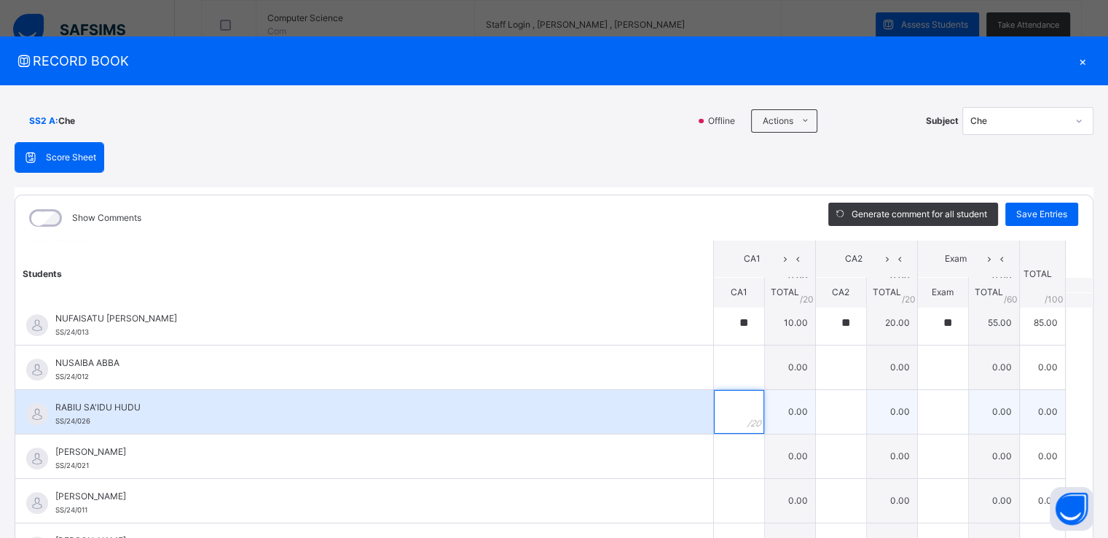
click at [714, 406] on input "text" at bounding box center [739, 412] width 50 height 44
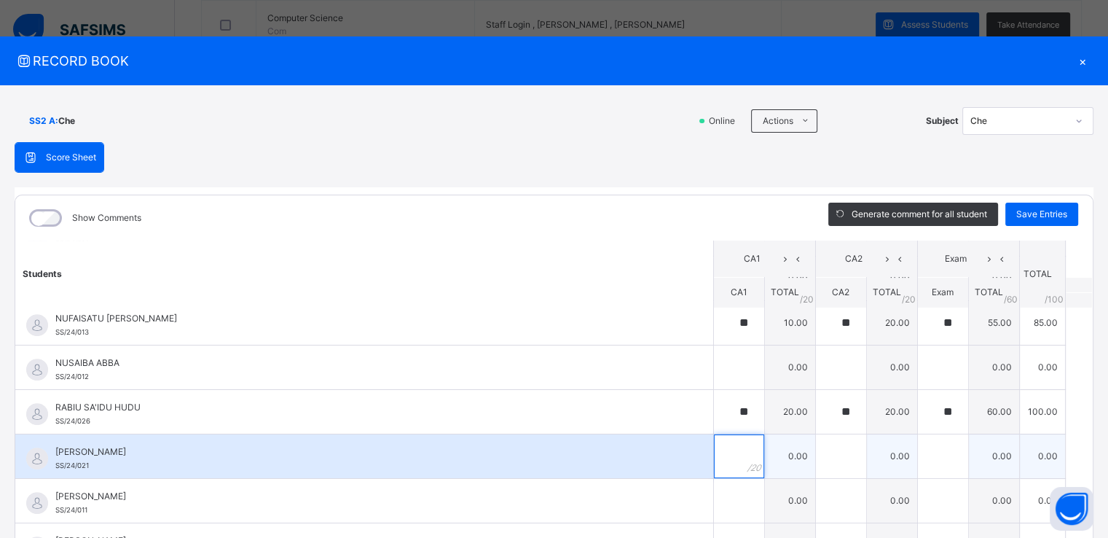
click at [723, 453] on input "text" at bounding box center [739, 456] width 50 height 44
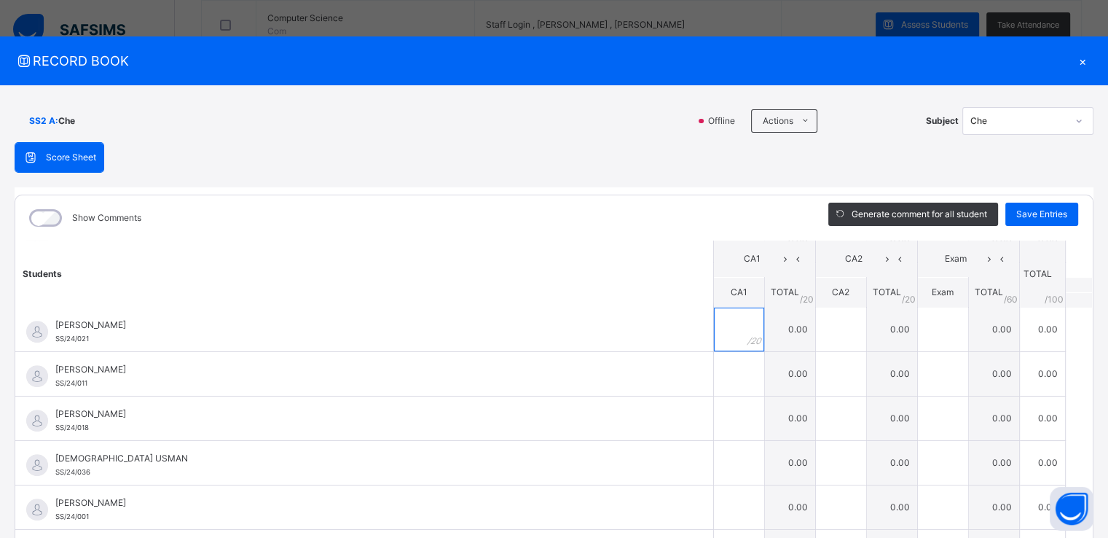
scroll to position [1037, 0]
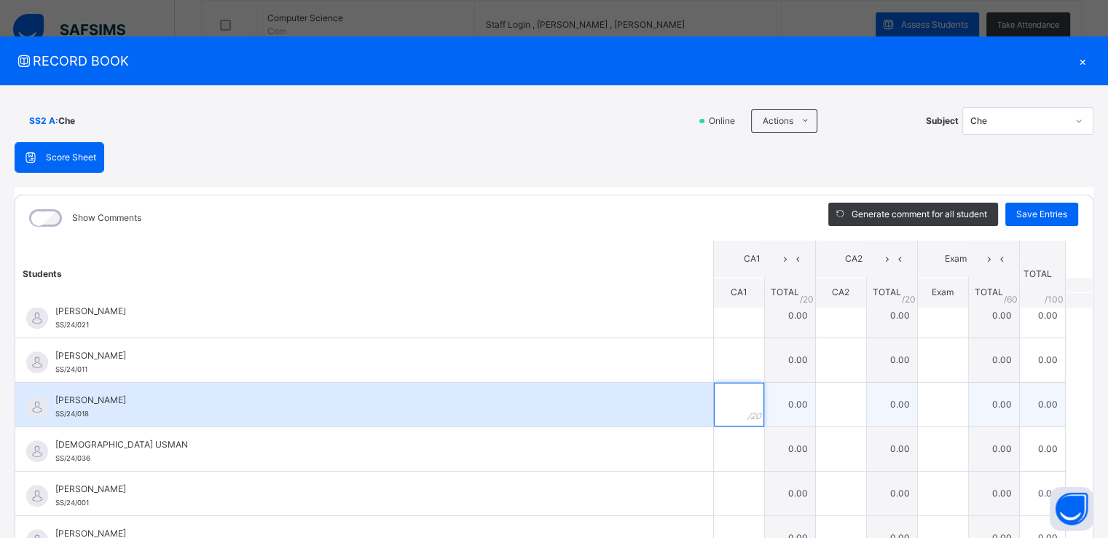
click at [714, 388] on input "text" at bounding box center [739, 404] width 50 height 44
click at [929, 397] on input "text" at bounding box center [943, 404] width 50 height 44
click at [97, 398] on span "[PERSON_NAME]" at bounding box center [367, 399] width 625 height 13
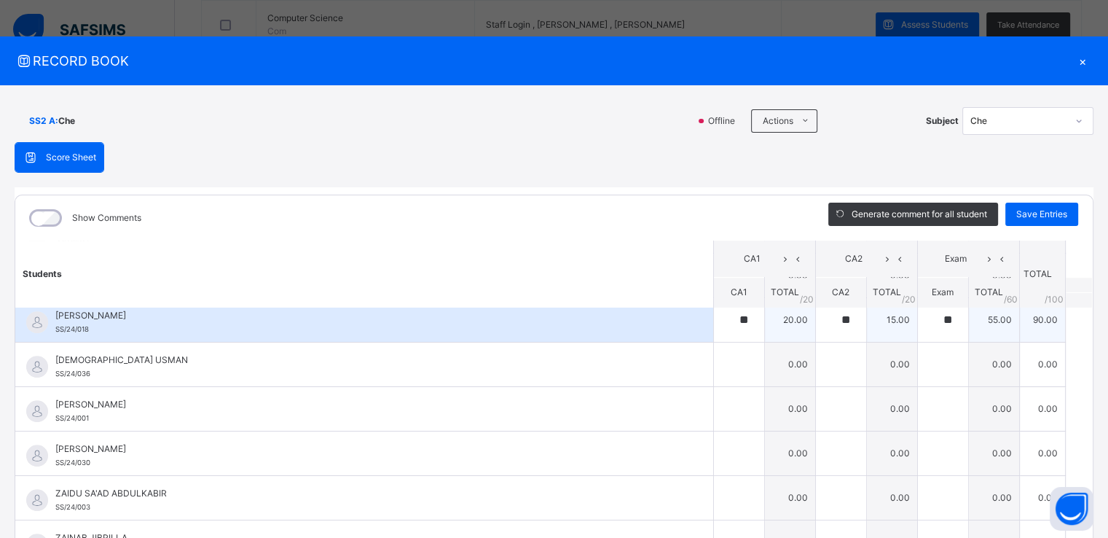
scroll to position [1125, 0]
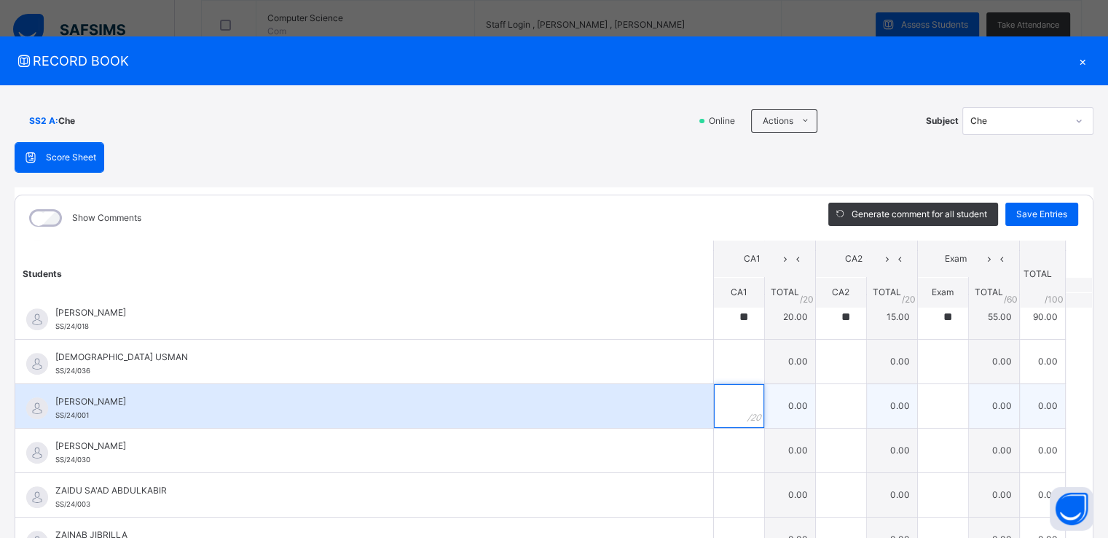
click at [723, 402] on input "text" at bounding box center [739, 406] width 50 height 44
click at [823, 400] on input "text" at bounding box center [841, 406] width 50 height 44
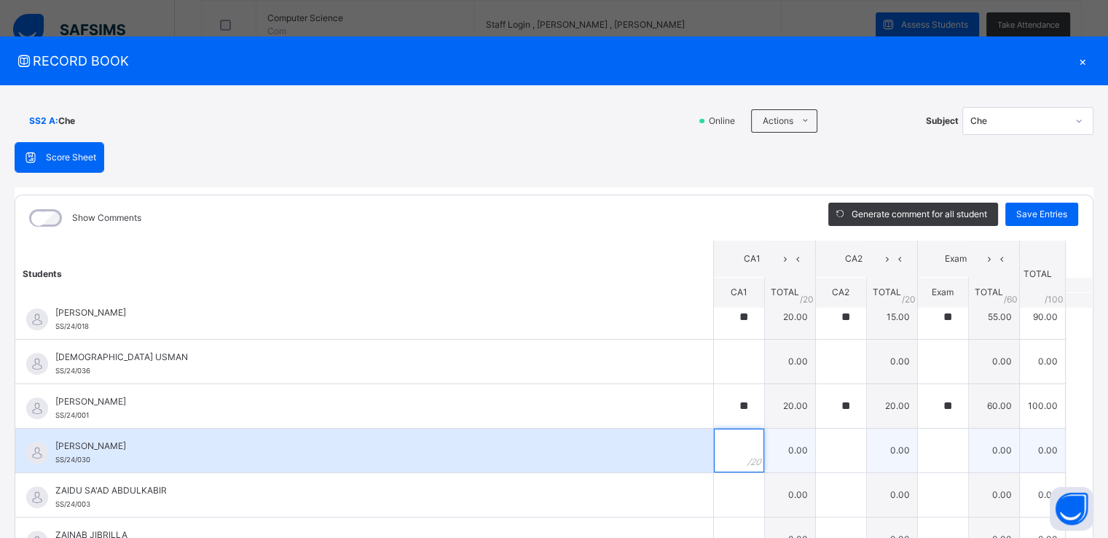
click at [714, 441] on input "text" at bounding box center [739, 450] width 50 height 44
click at [918, 439] on input "text" at bounding box center [943, 450] width 50 height 44
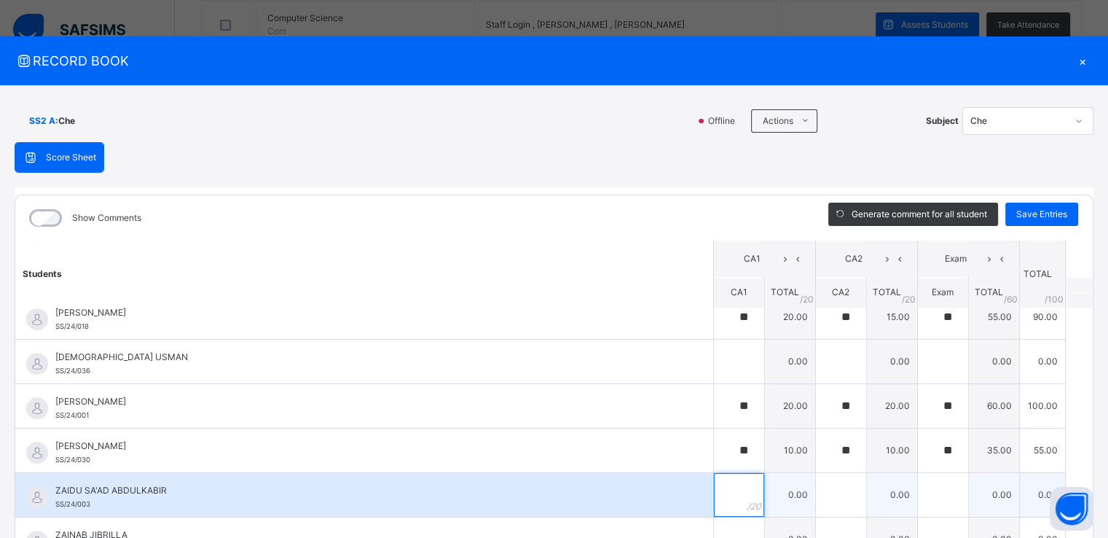
click at [714, 484] on input "text" at bounding box center [739, 495] width 50 height 44
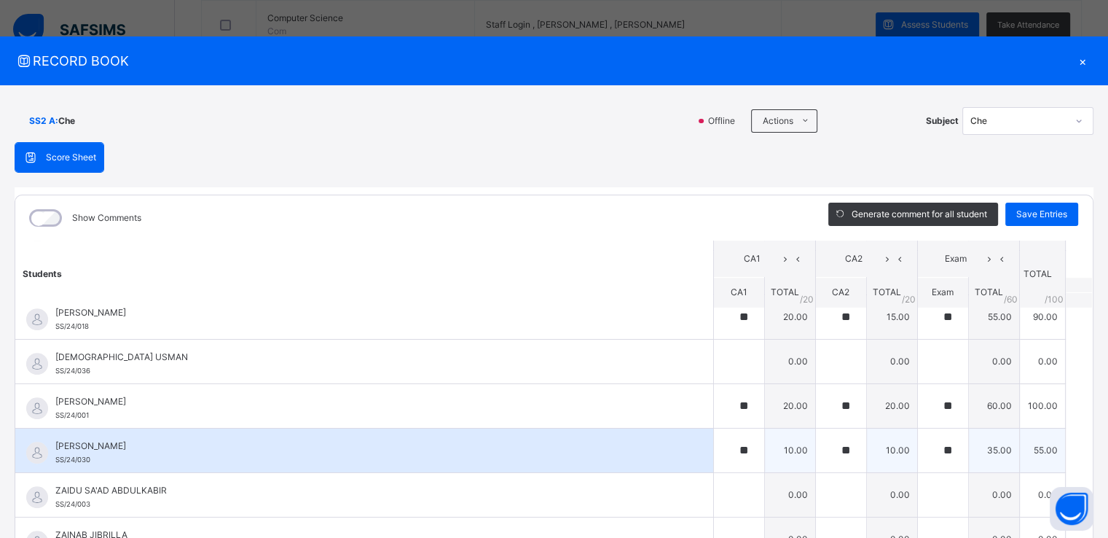
click at [62, 456] on span "SS/24/030" at bounding box center [72, 459] width 35 height 8
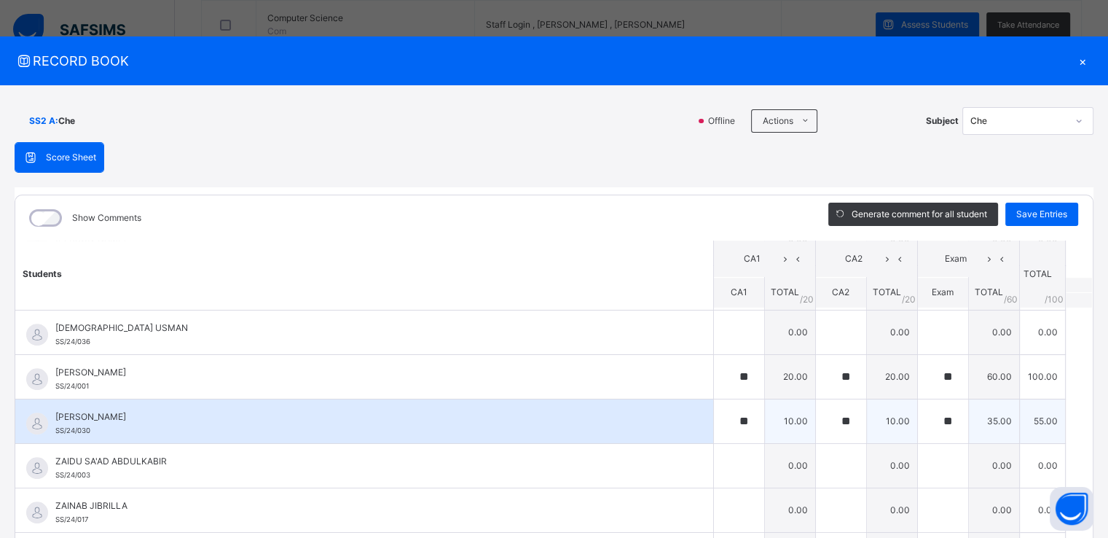
scroll to position [1183, 0]
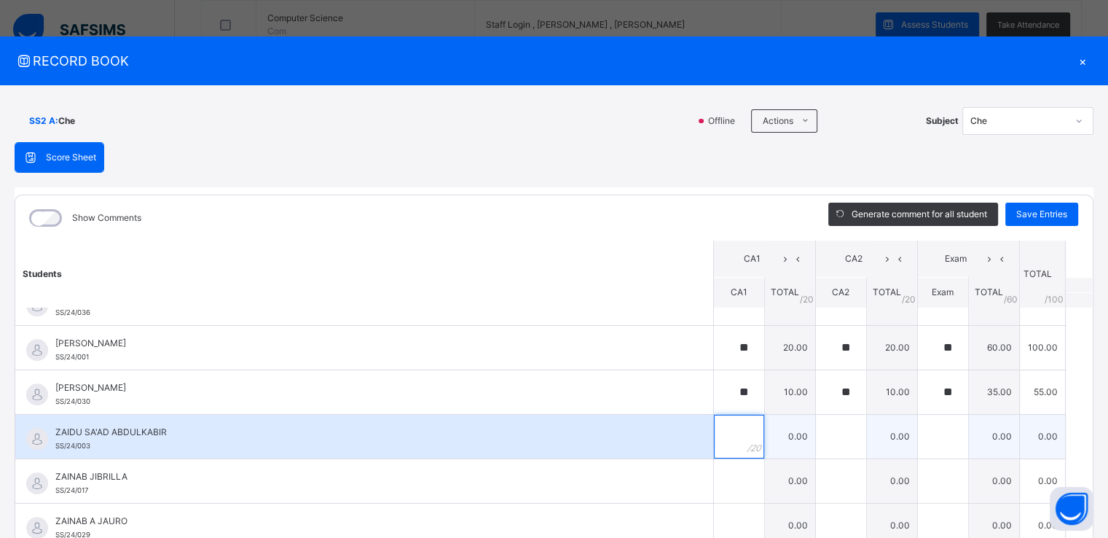
click at [715, 423] on input "text" at bounding box center [739, 436] width 50 height 44
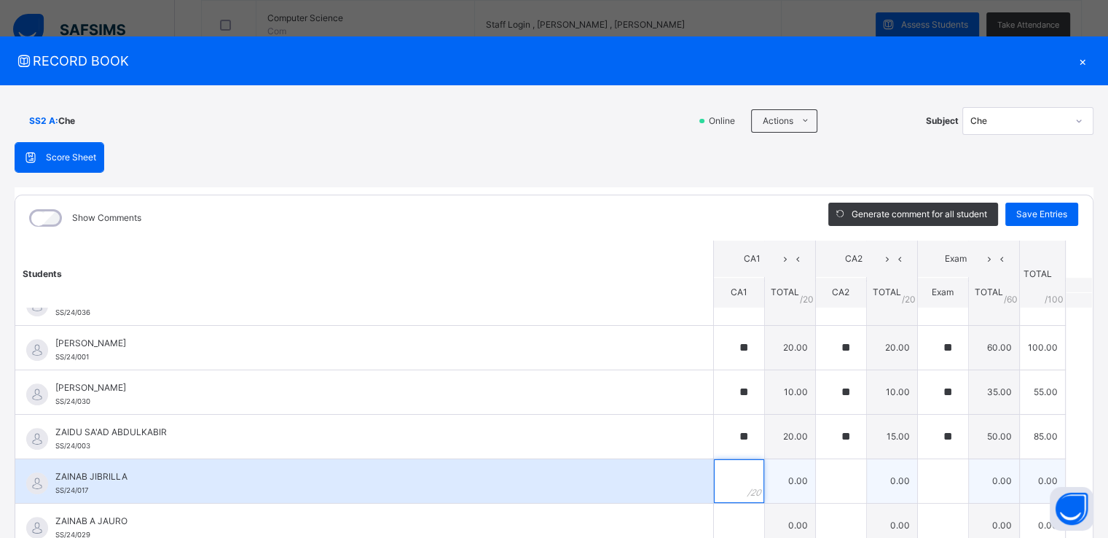
click at [737, 468] on div at bounding box center [739, 481] width 50 height 44
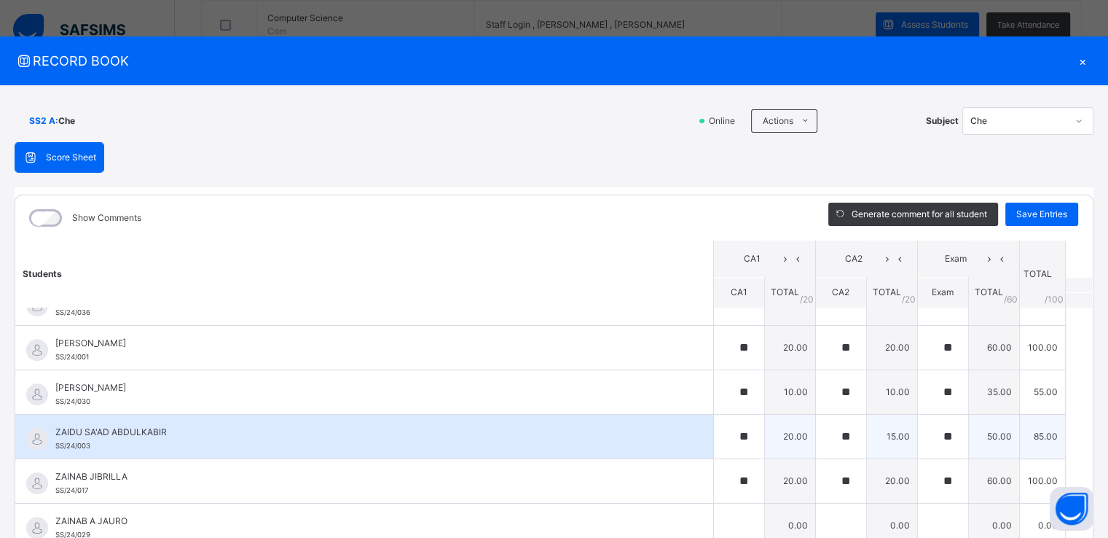
click at [114, 442] on div "ZAIDU SA'AD ABDULKABIR SS/24/003" at bounding box center [367, 438] width 625 height 26
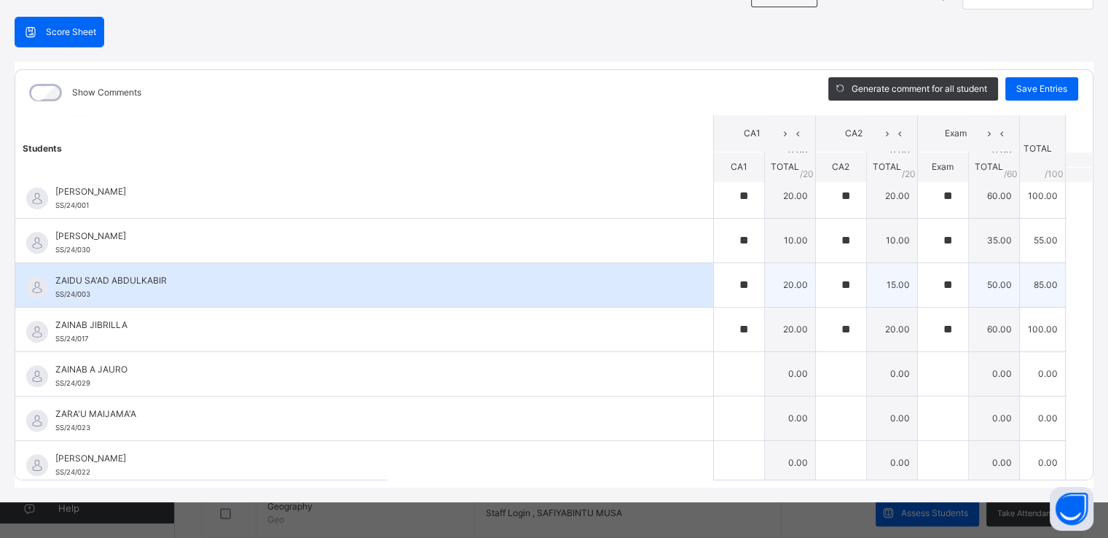
scroll to position [125, 0]
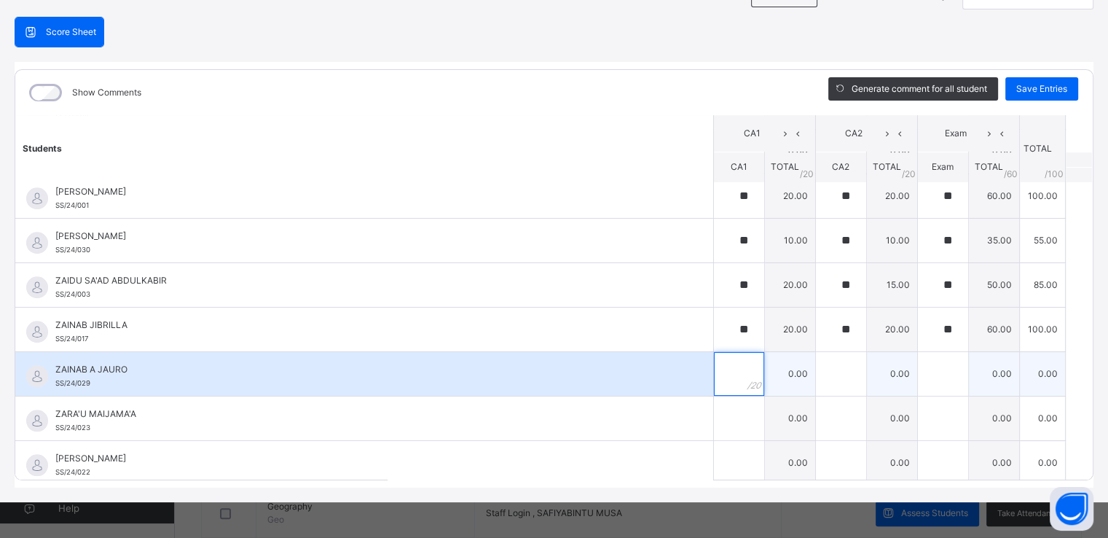
click at [721, 372] on input "text" at bounding box center [739, 374] width 50 height 44
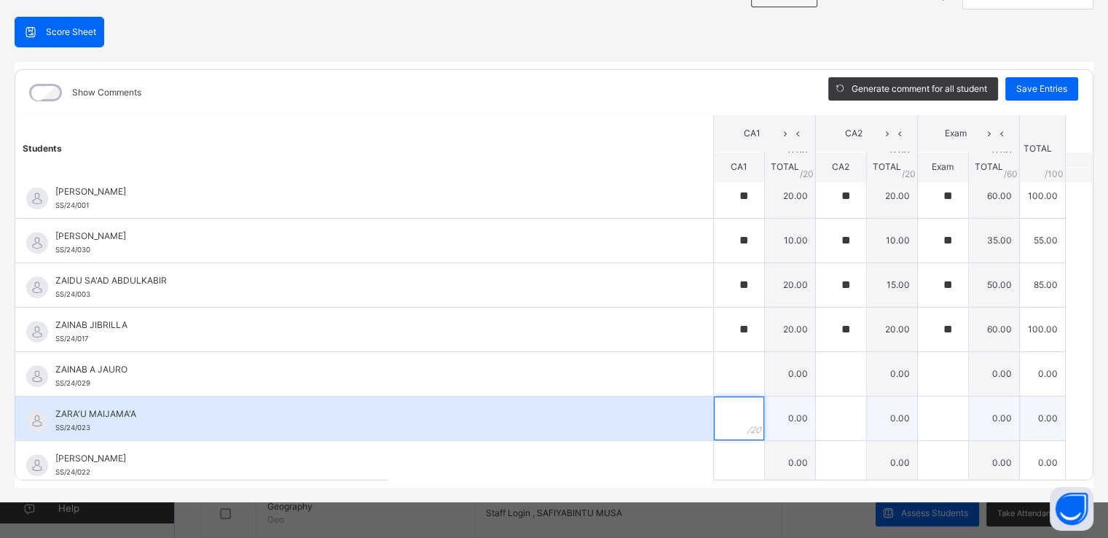
click at [742, 423] on div at bounding box center [739, 418] width 50 height 44
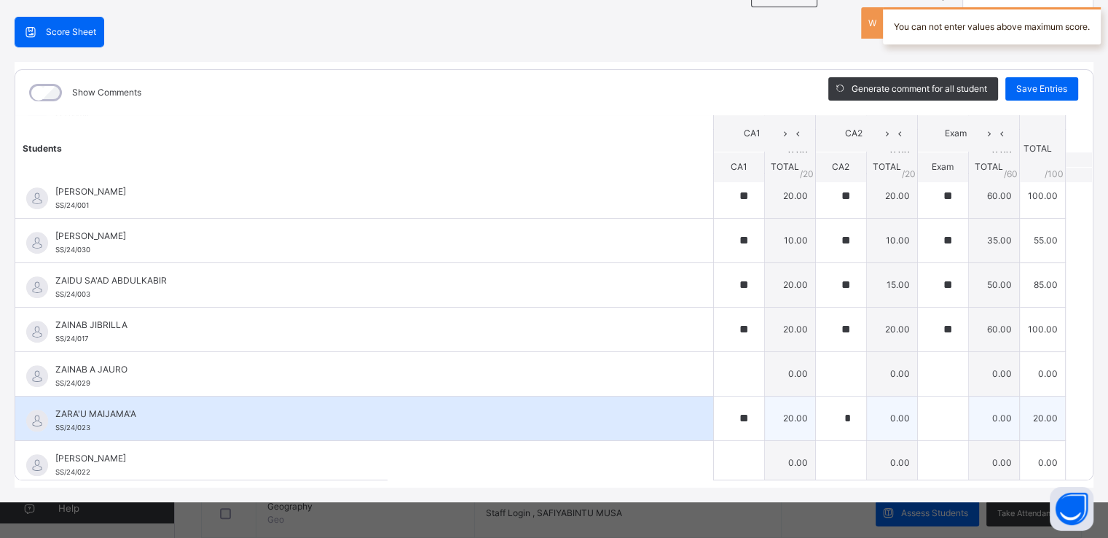
click at [838, 406] on div "*" at bounding box center [841, 418] width 50 height 44
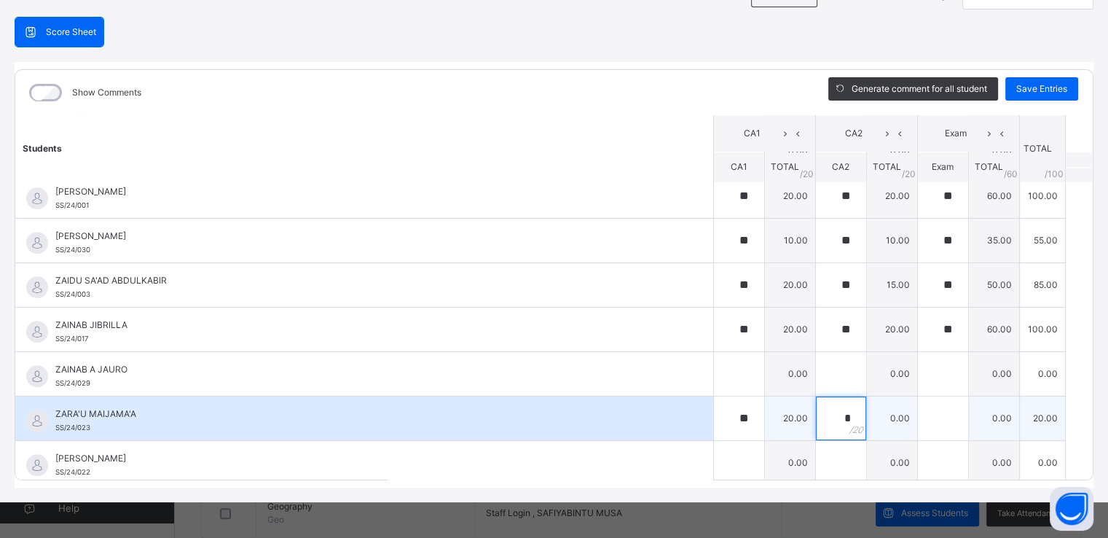
click at [823, 411] on input "*" at bounding box center [841, 418] width 50 height 44
click at [935, 423] on div at bounding box center [943, 418] width 50 height 44
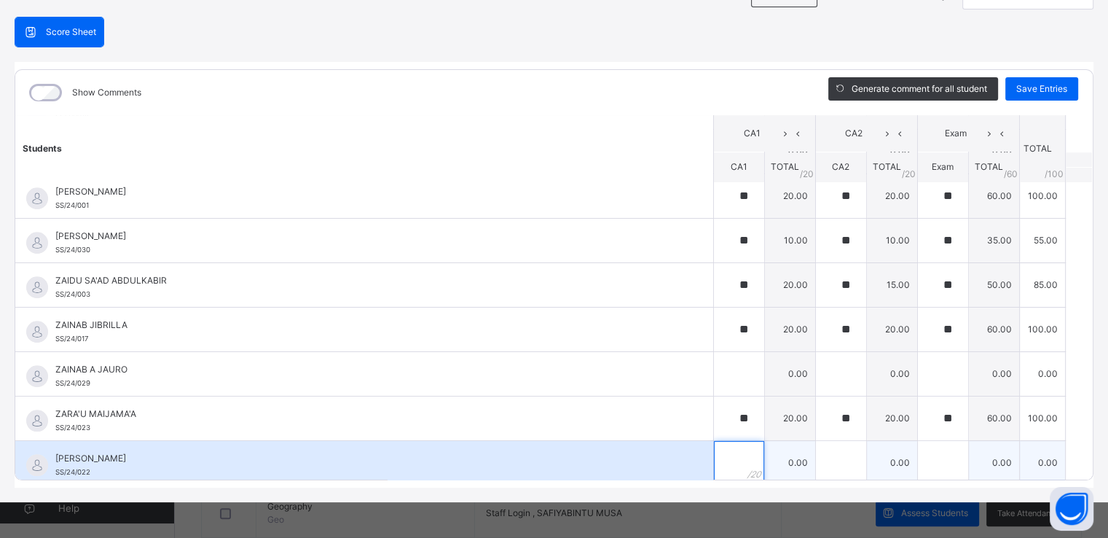
click at [719, 455] on input "text" at bounding box center [739, 463] width 50 height 44
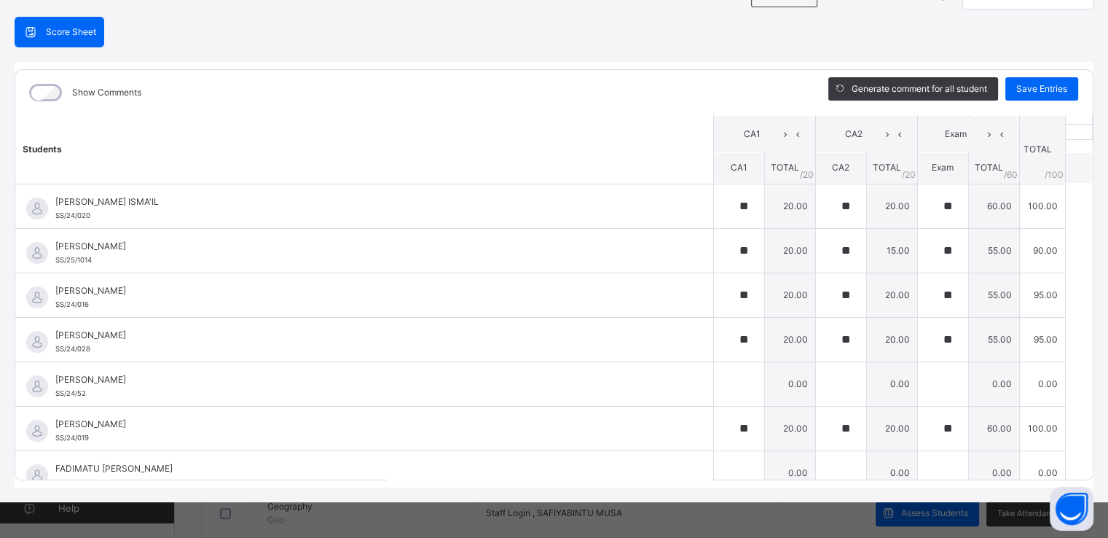
scroll to position [15, 0]
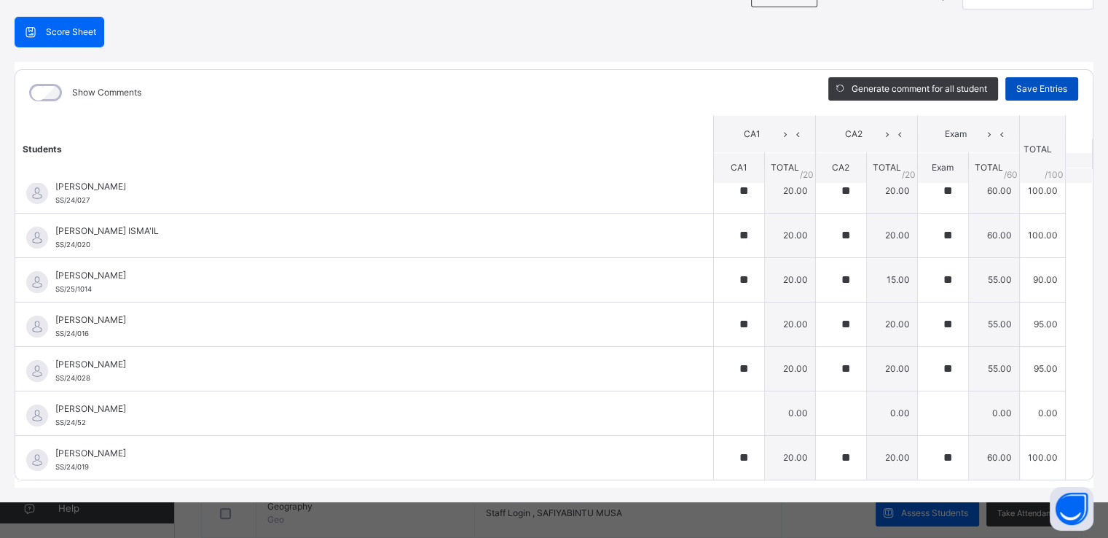
click at [1022, 82] on span "Save Entries" at bounding box center [1041, 88] width 51 height 13
click at [1044, 84] on span "Save Entries" at bounding box center [1041, 88] width 51 height 13
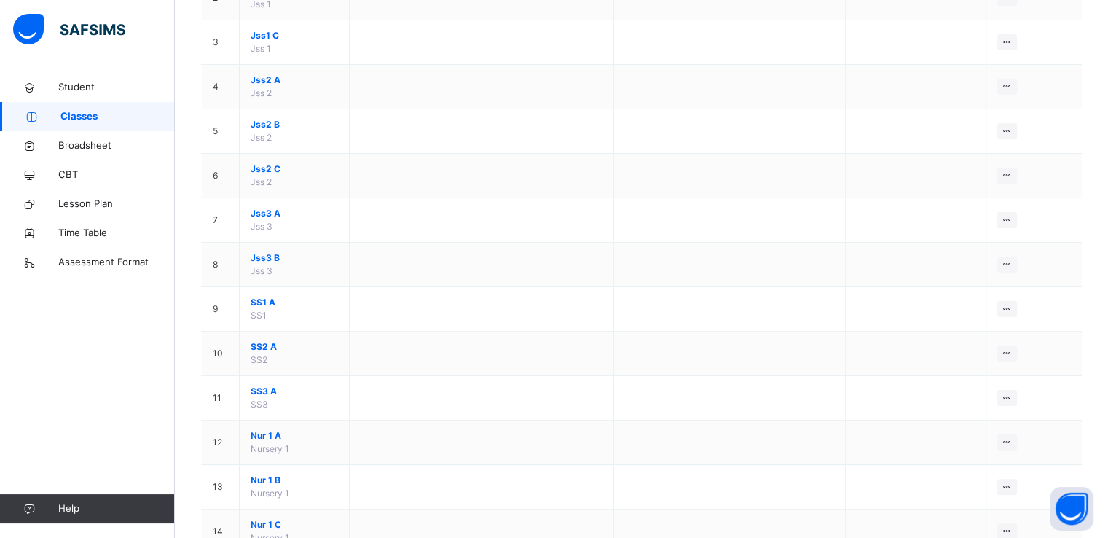
scroll to position [261, 0]
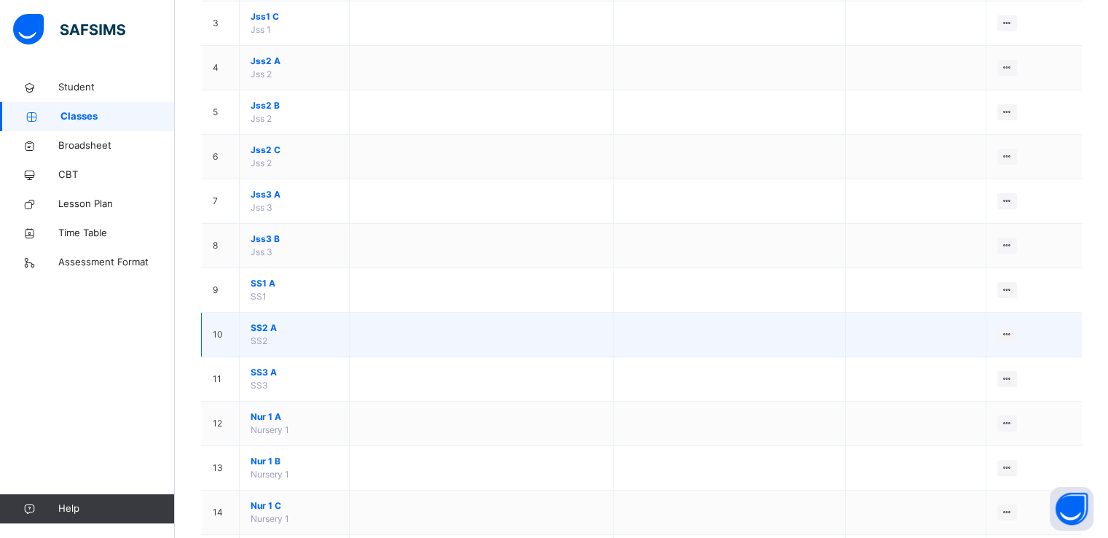
click at [350, 339] on td "SS2 A SS2" at bounding box center [295, 335] width 110 height 44
click at [1031, 331] on td "View Class" at bounding box center [1034, 335] width 96 height 44
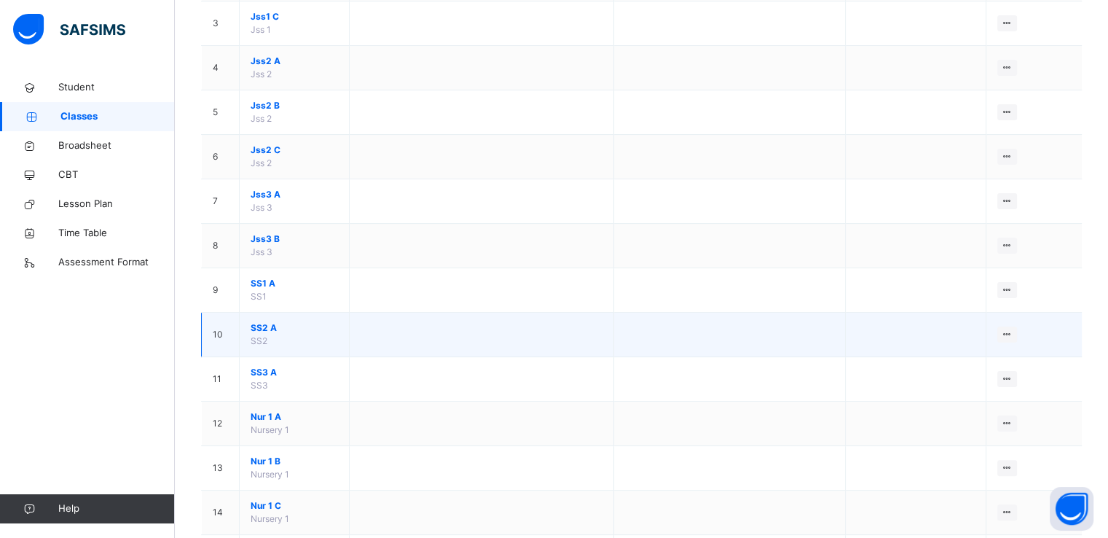
click at [1031, 331] on td "View Class" at bounding box center [1034, 335] width 96 height 44
click at [297, 342] on td "SS2 A SS2" at bounding box center [295, 335] width 110 height 44
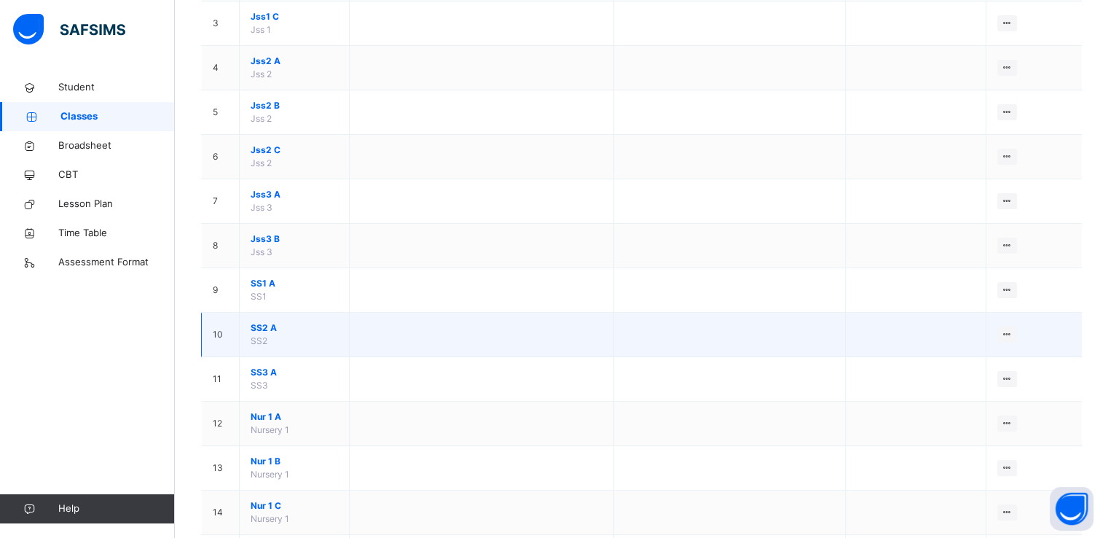
click at [240, 324] on td "SS2 A SS2" at bounding box center [295, 335] width 110 height 44
click at [248, 337] on td "SS2 A SS2" at bounding box center [295, 335] width 110 height 44
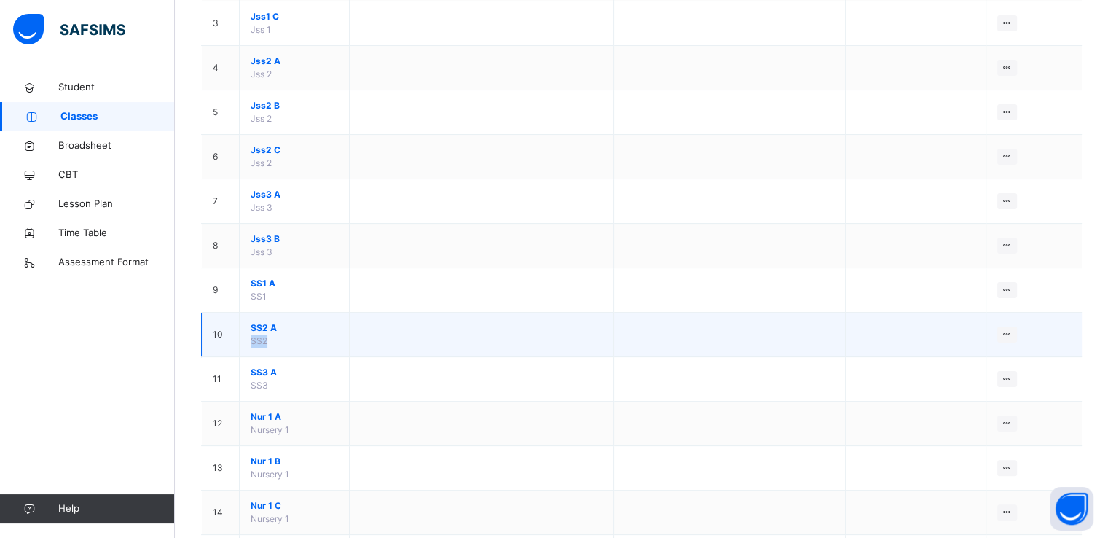
click at [248, 337] on td "SS2 A SS2" at bounding box center [295, 335] width 110 height 44
click at [363, 344] on td at bounding box center [481, 335] width 264 height 44
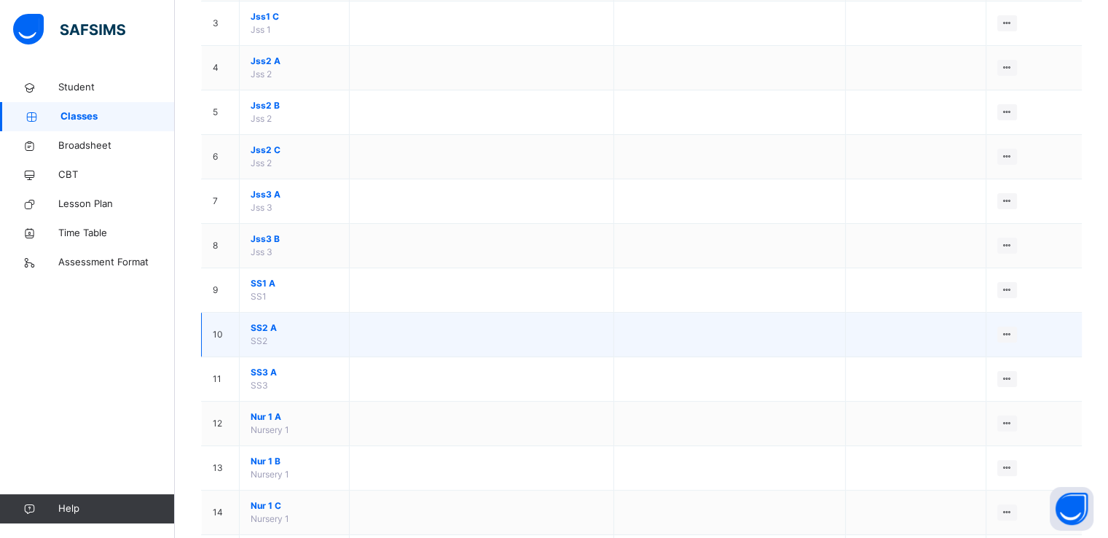
click at [363, 344] on td at bounding box center [481, 335] width 264 height 44
click at [463, 331] on td at bounding box center [481, 335] width 264 height 44
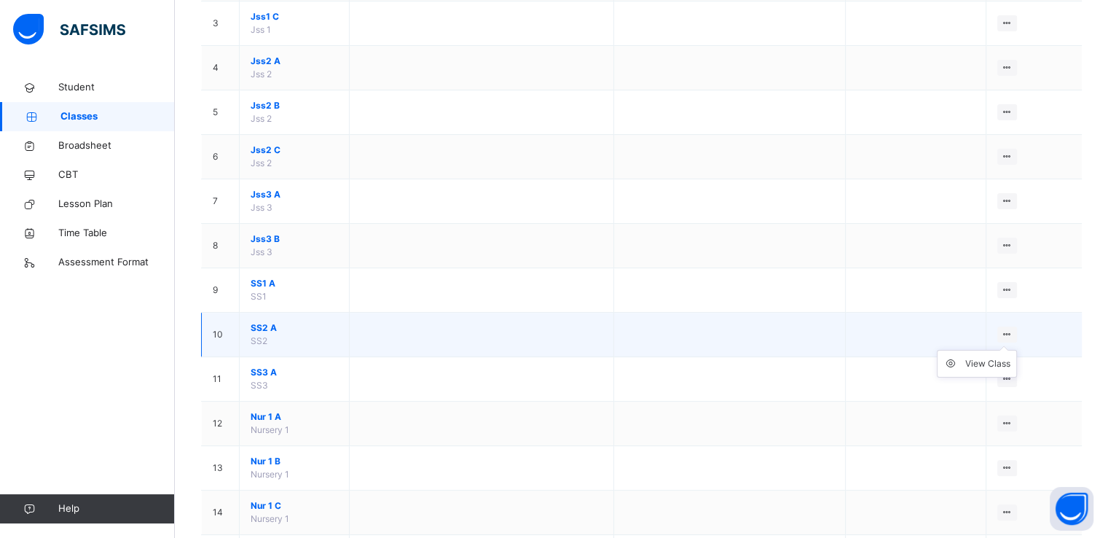
click at [1012, 330] on icon at bounding box center [1007, 334] width 12 height 11
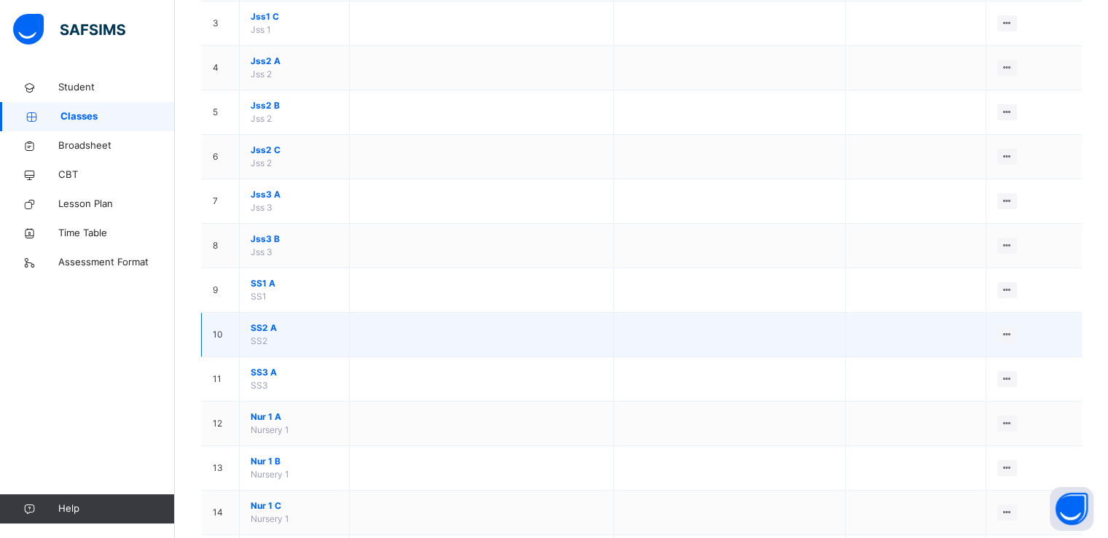
click at [213, 334] on td "10" at bounding box center [221, 335] width 38 height 44
click at [286, 328] on span "SS2 A" at bounding box center [294, 327] width 87 height 13
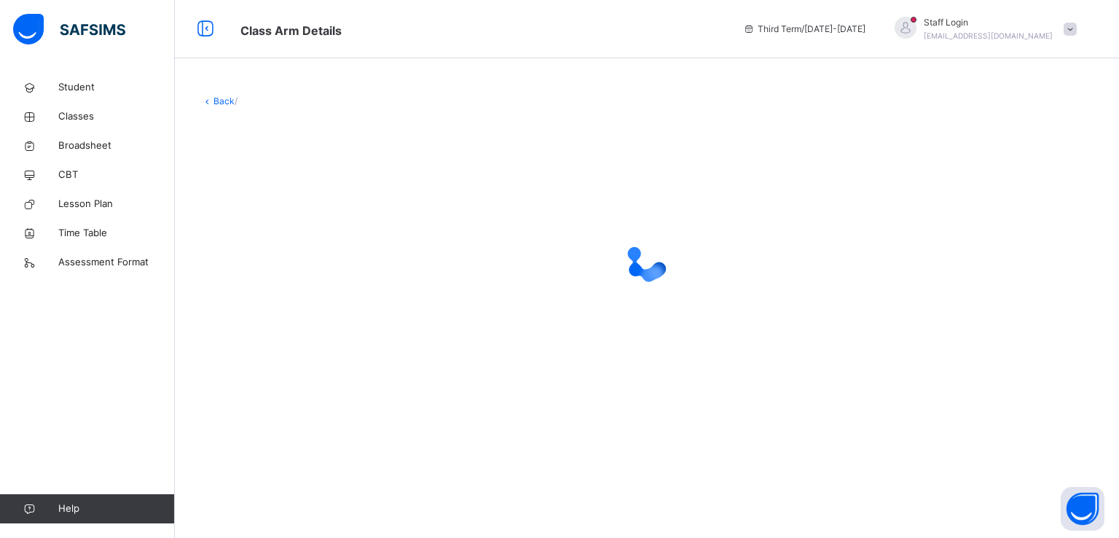
click at [286, 328] on div at bounding box center [647, 260] width 892 height 277
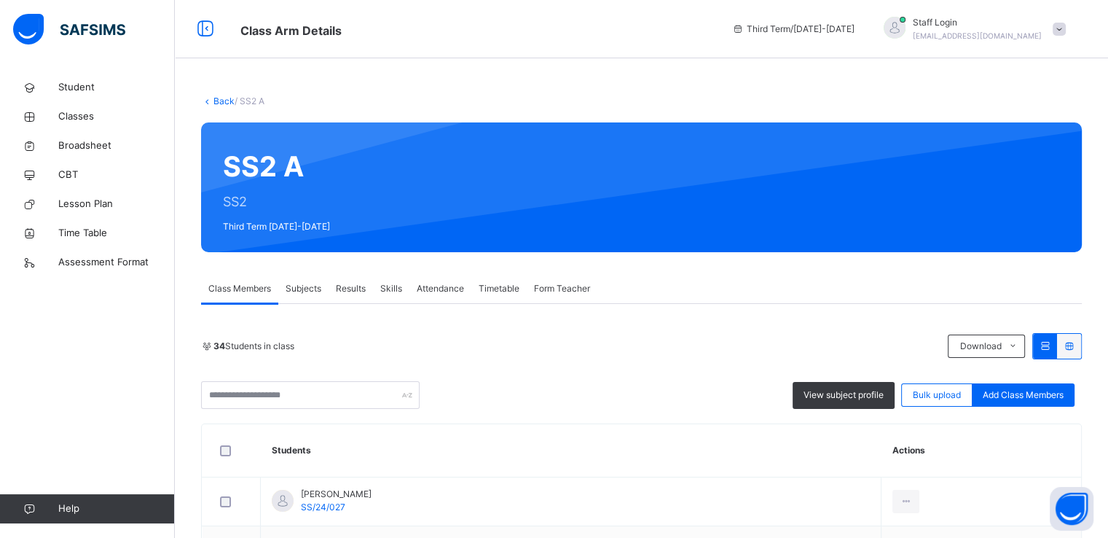
click at [312, 286] on span "Subjects" at bounding box center [304, 288] width 36 height 13
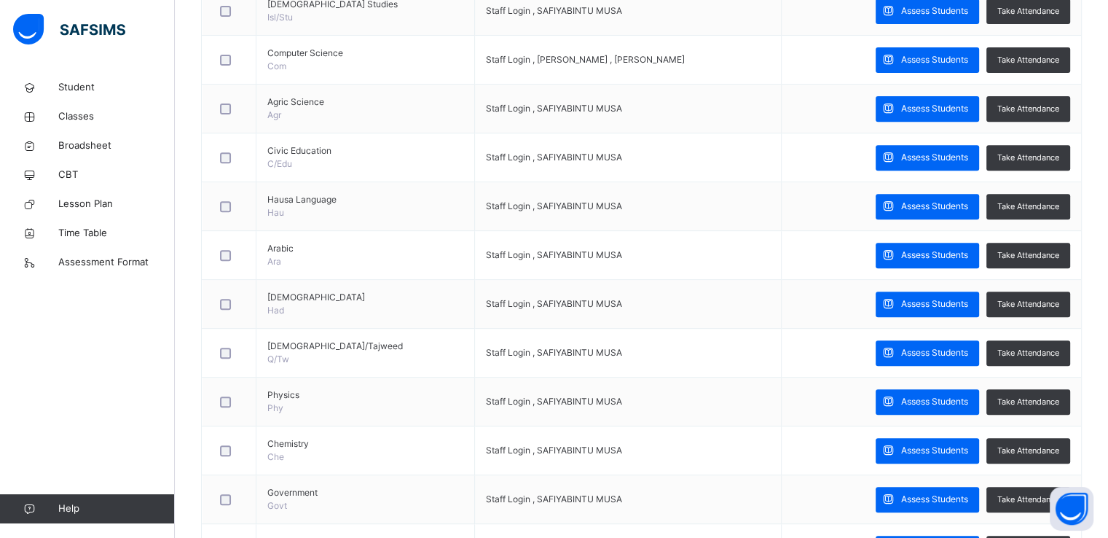
scroll to position [612, 0]
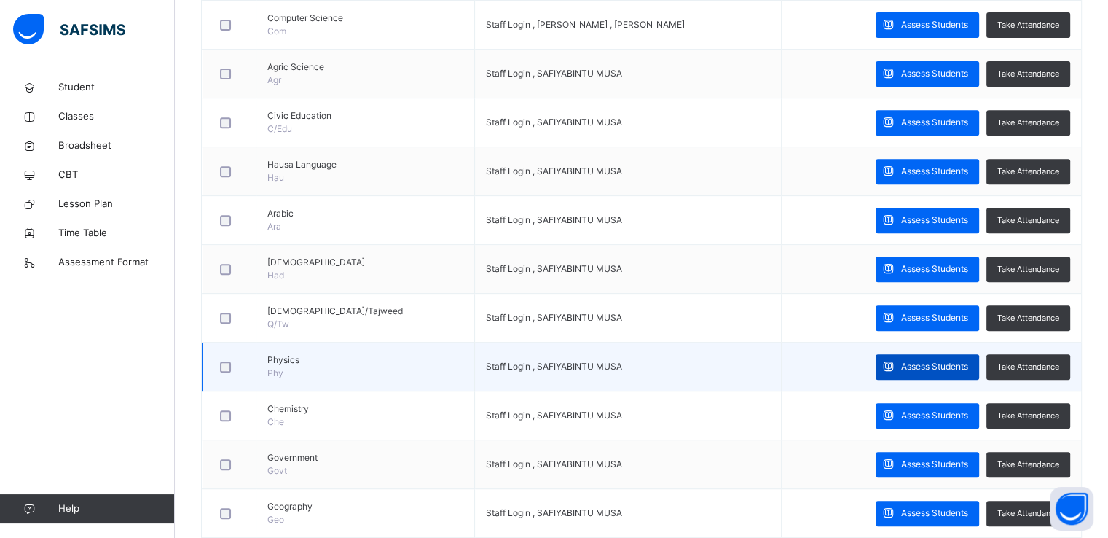
click at [918, 364] on span "Assess Students" at bounding box center [934, 366] width 67 height 13
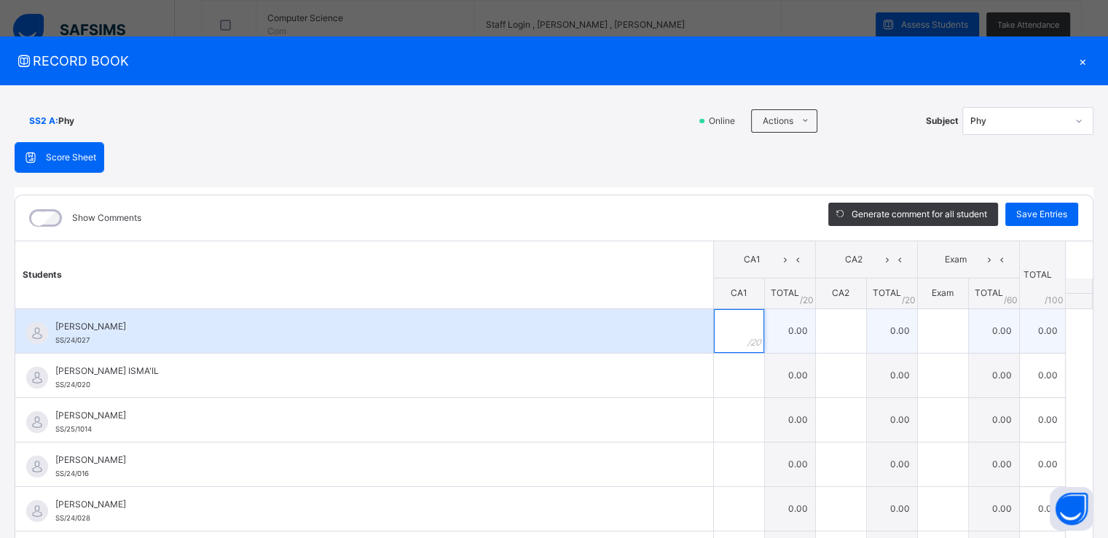
click at [721, 329] on input "text" at bounding box center [739, 331] width 50 height 44
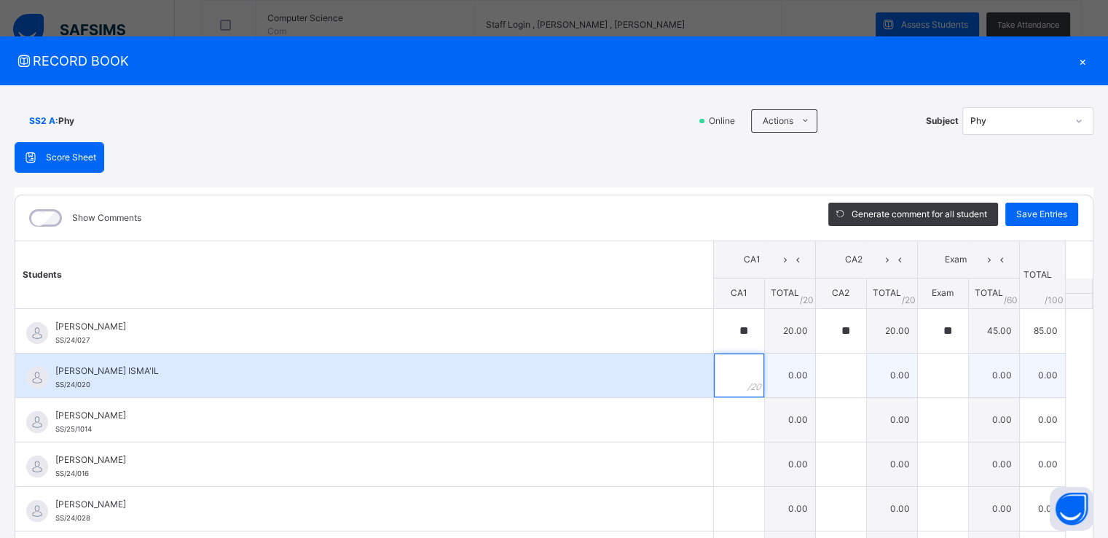
click at [714, 377] on input "text" at bounding box center [739, 375] width 50 height 44
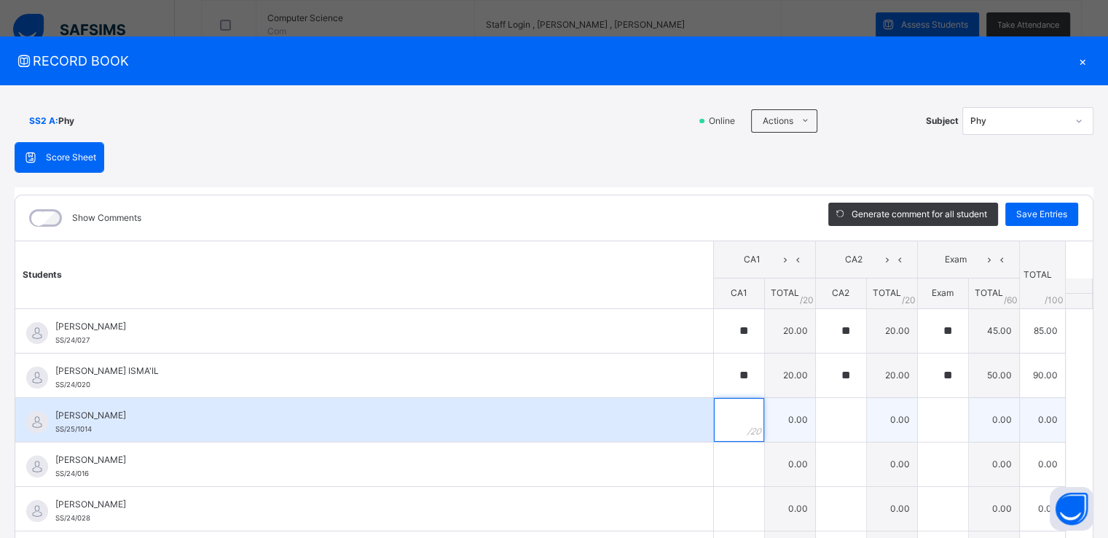
click at [734, 412] on div at bounding box center [739, 420] width 50 height 44
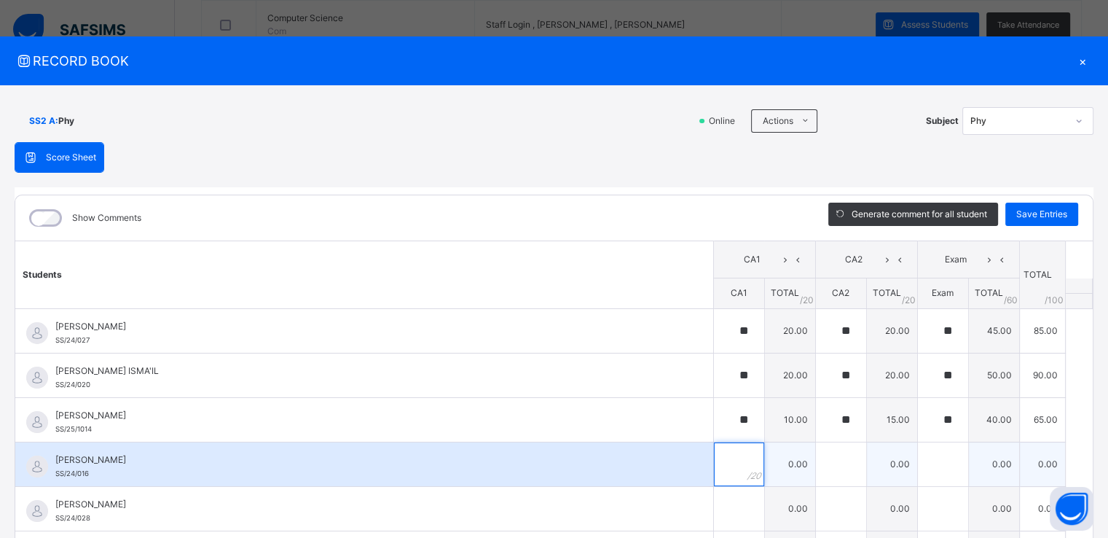
click at [728, 447] on div at bounding box center [739, 464] width 50 height 44
click at [833, 471] on div at bounding box center [841, 464] width 50 height 44
click at [927, 465] on input "text" at bounding box center [943, 464] width 50 height 44
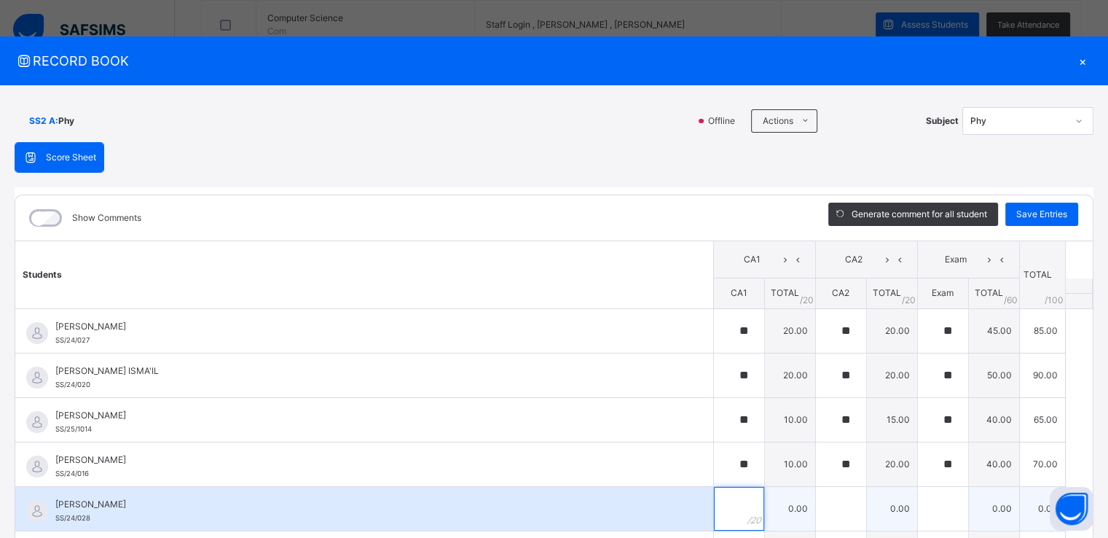
click at [723, 517] on input "text" at bounding box center [739, 509] width 50 height 44
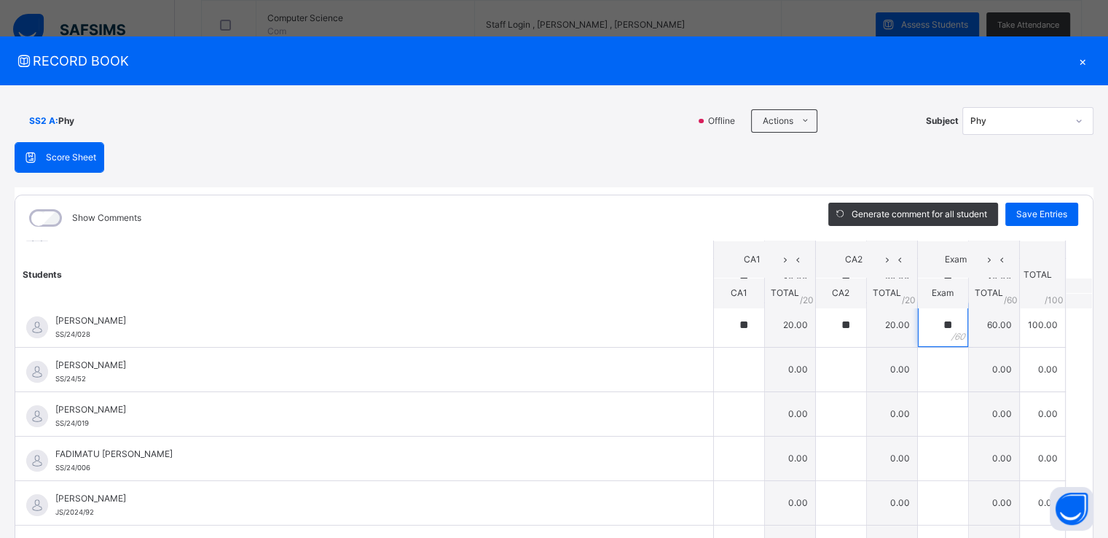
scroll to position [178, 0]
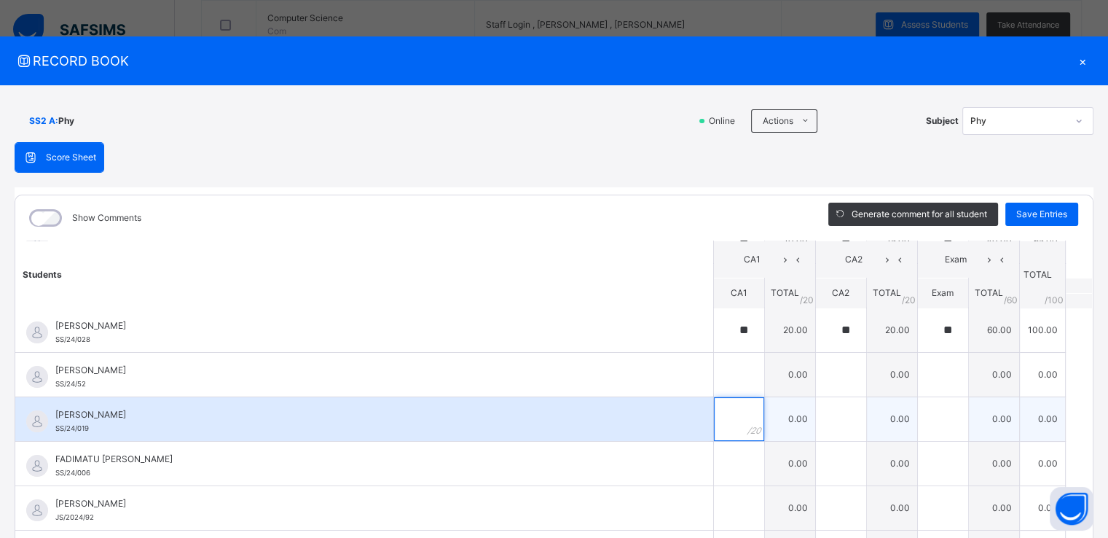
click at [723, 425] on input "text" at bounding box center [739, 419] width 50 height 44
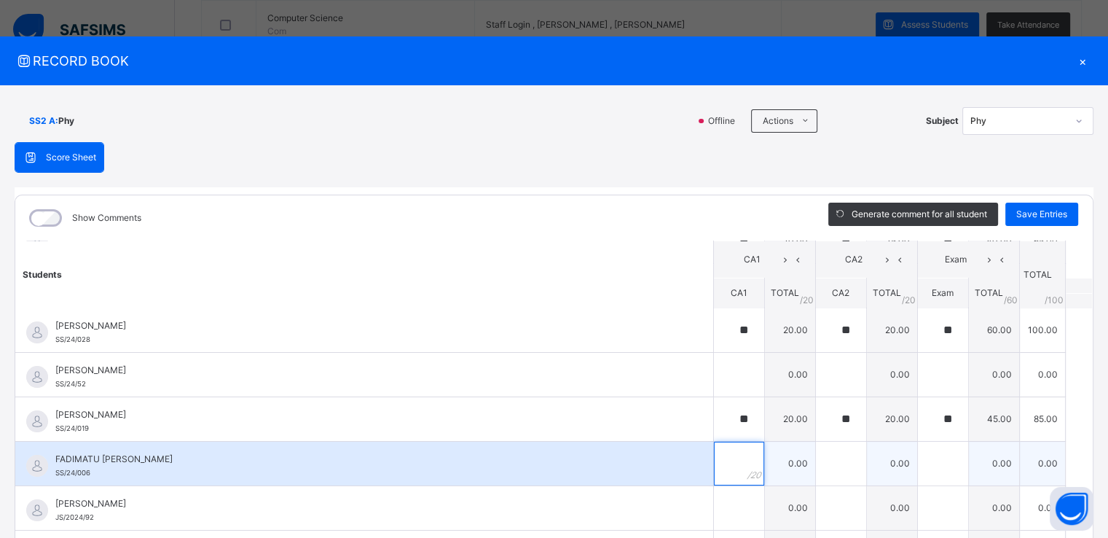
click at [728, 466] on div at bounding box center [739, 463] width 50 height 44
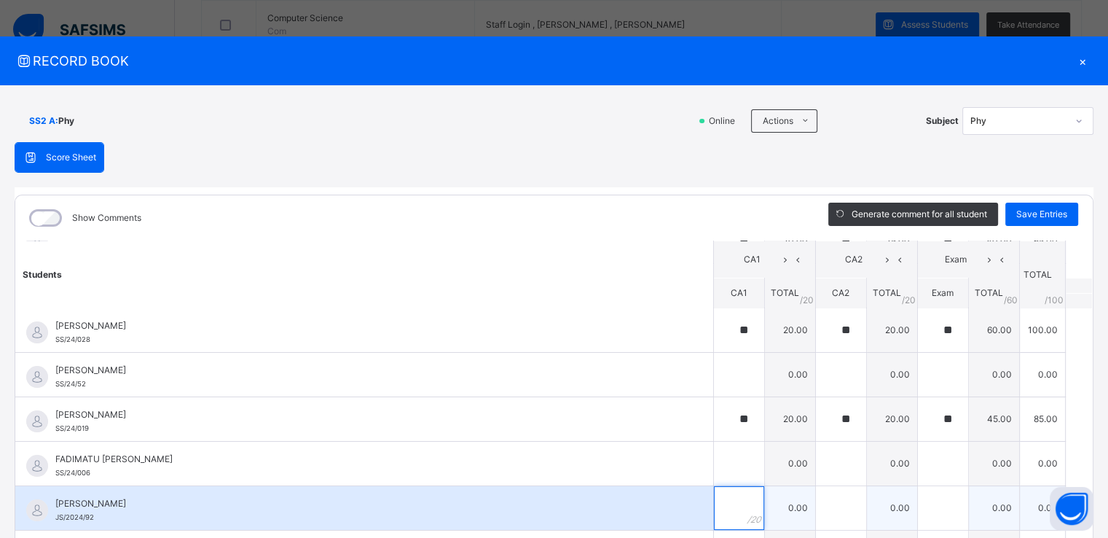
click at [722, 496] on input "text" at bounding box center [739, 508] width 50 height 44
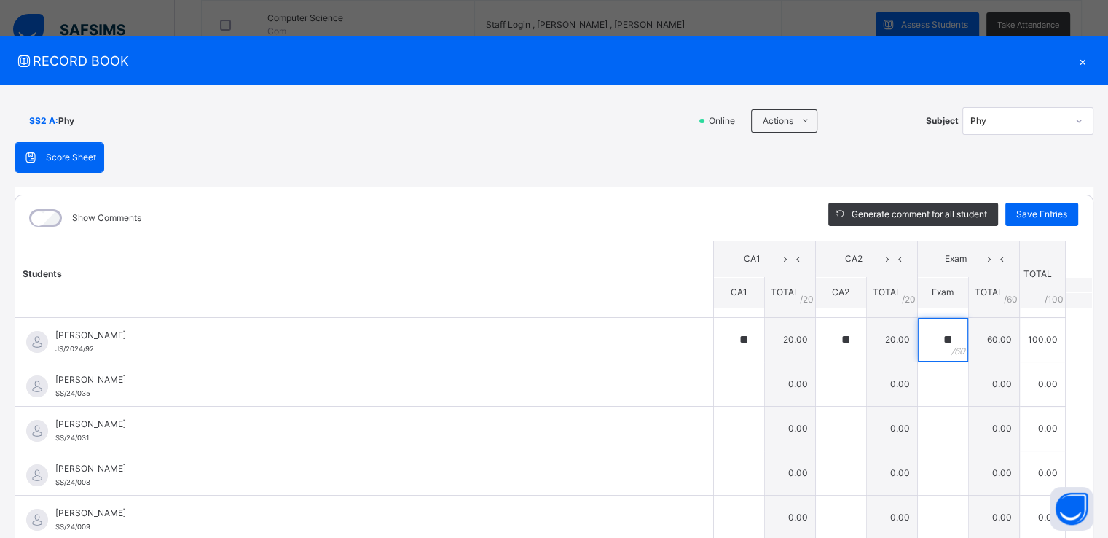
scroll to position [360, 0]
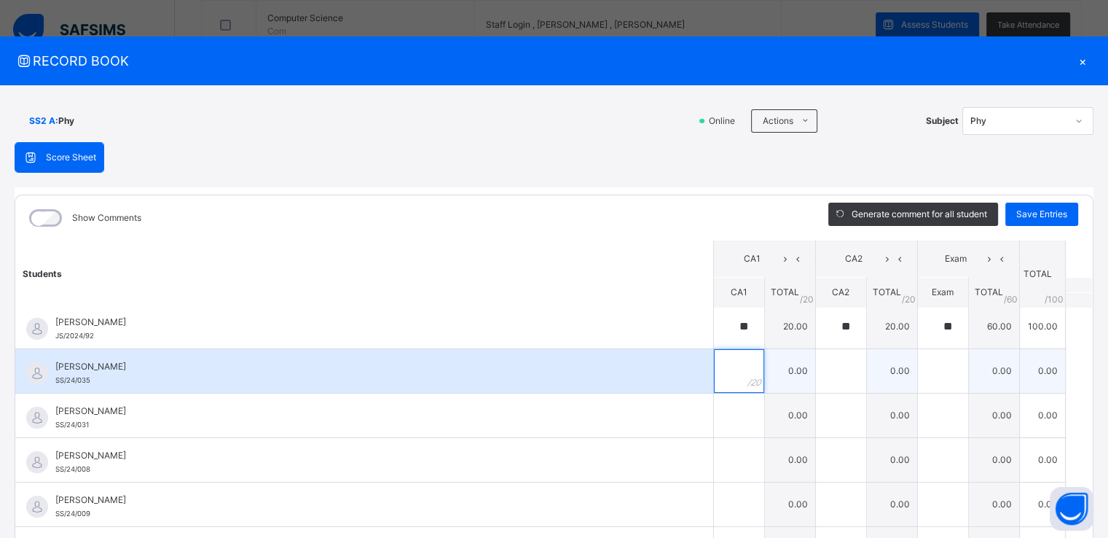
click at [723, 355] on input "text" at bounding box center [739, 371] width 50 height 44
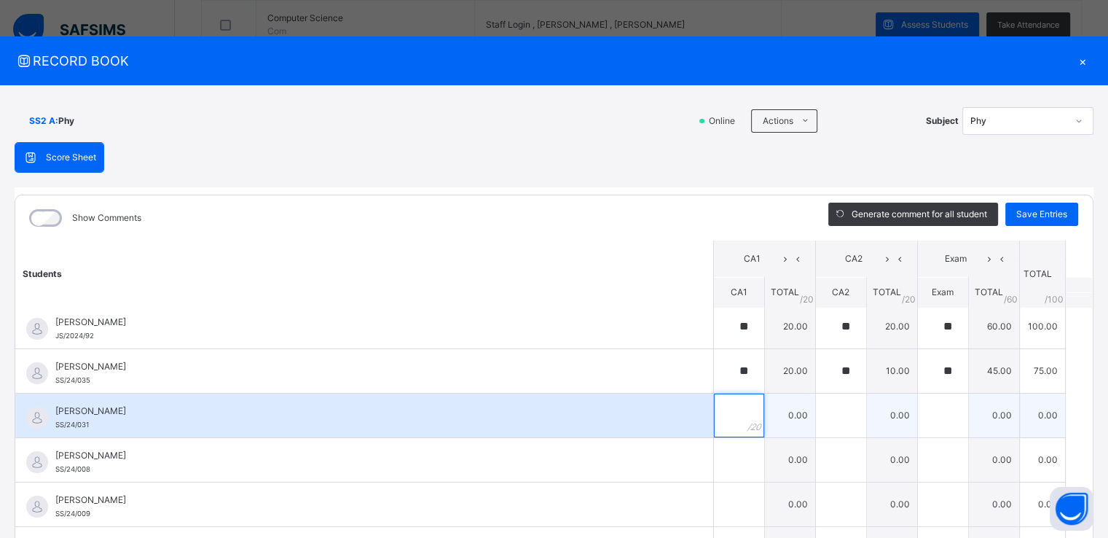
click at [726, 414] on input "text" at bounding box center [739, 415] width 50 height 44
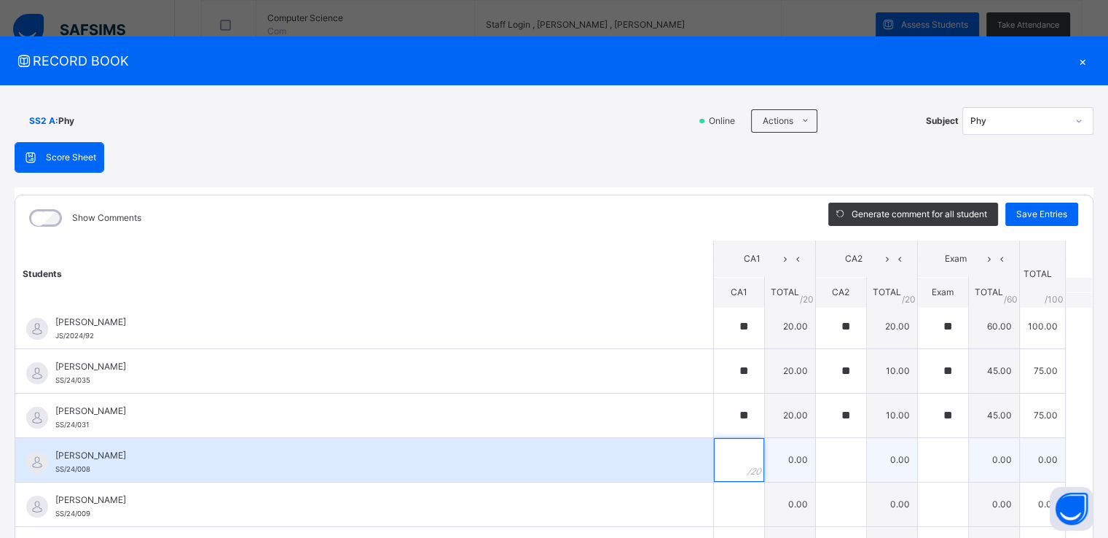
click at [739, 459] on div at bounding box center [739, 460] width 50 height 44
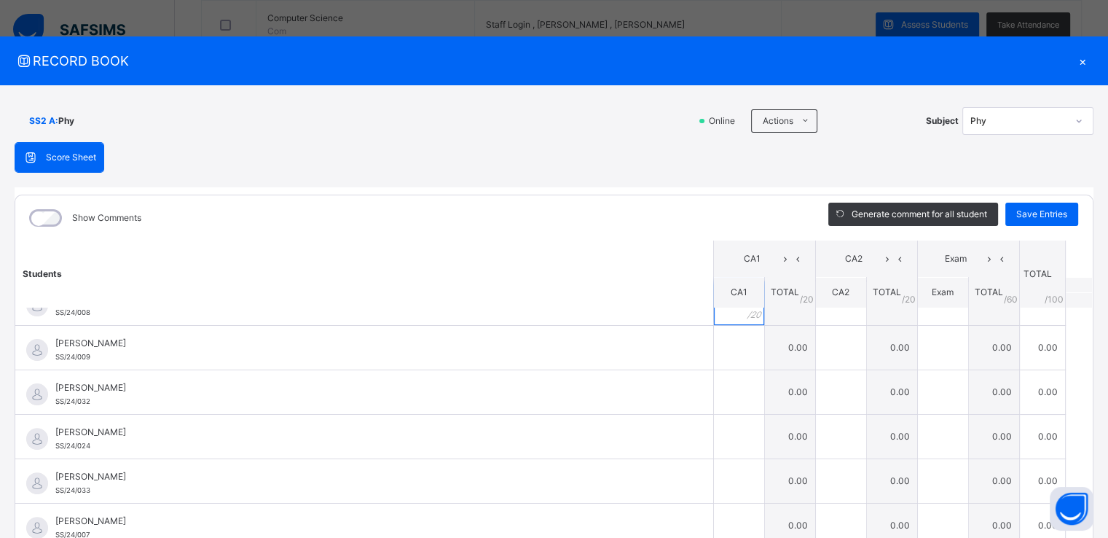
scroll to position [533, 0]
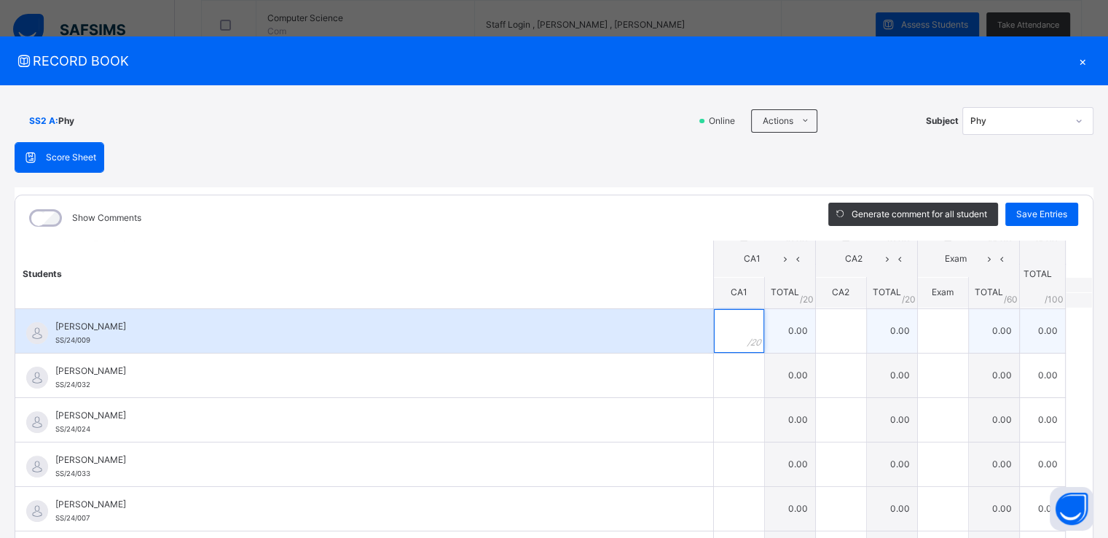
click at [715, 324] on input "text" at bounding box center [739, 331] width 50 height 44
click at [830, 324] on div at bounding box center [841, 331] width 50 height 44
click at [941, 331] on div at bounding box center [943, 331] width 50 height 44
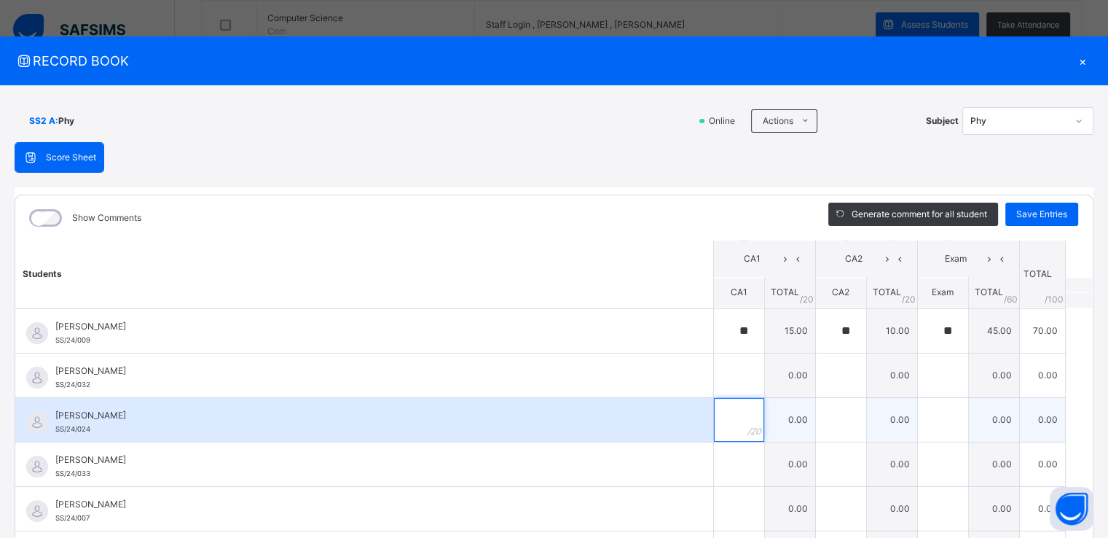
click at [726, 428] on input "text" at bounding box center [739, 420] width 50 height 44
click at [735, 422] on div "**" at bounding box center [739, 420] width 50 height 44
click at [845, 420] on div "**" at bounding box center [841, 420] width 50 height 44
click at [938, 422] on div "**" at bounding box center [943, 420] width 50 height 44
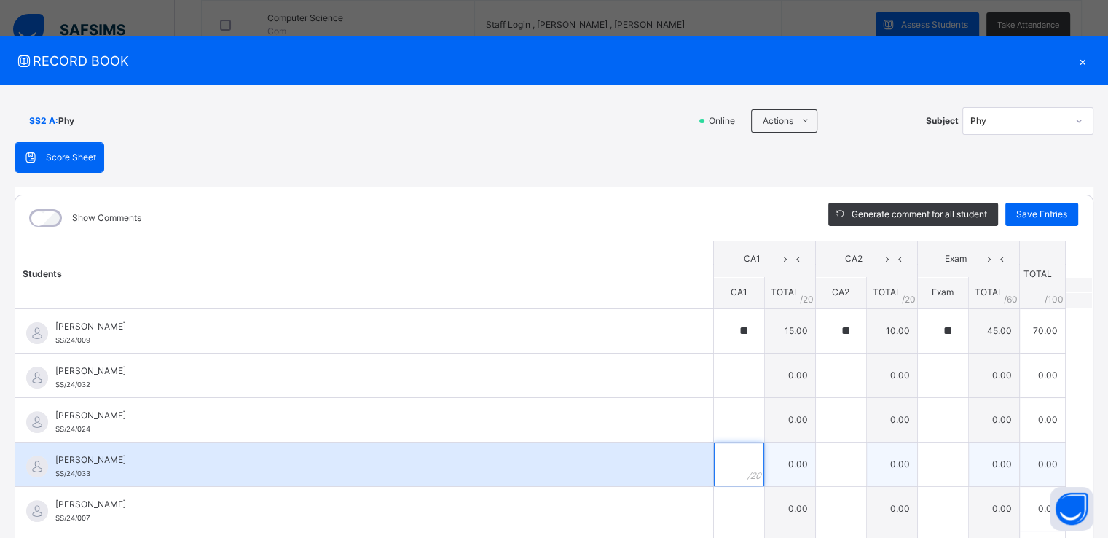
click at [725, 465] on input "text" at bounding box center [739, 464] width 50 height 44
click at [816, 467] on input "text" at bounding box center [841, 464] width 50 height 44
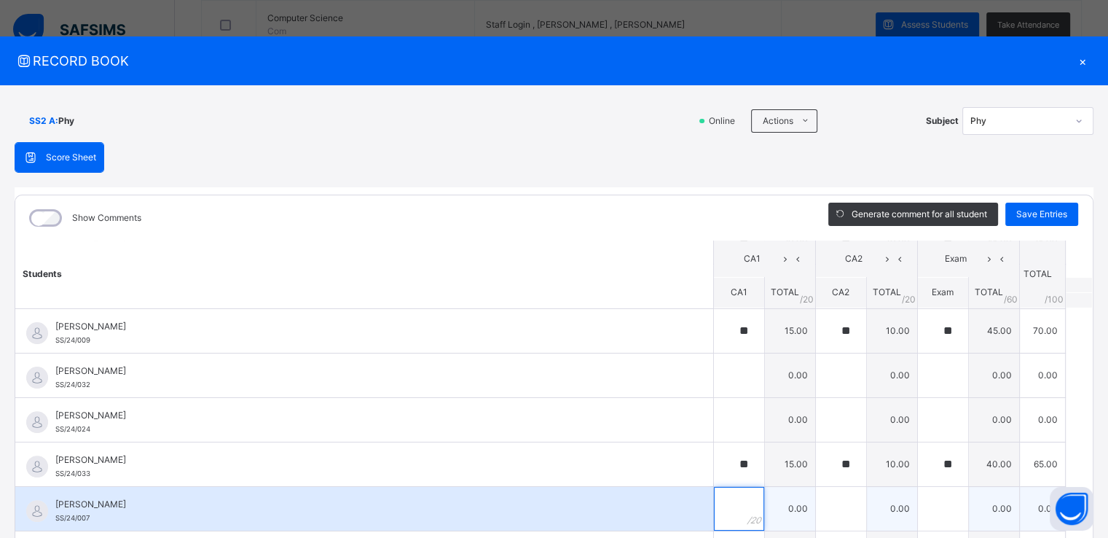
click at [714, 499] on input "text" at bounding box center [739, 509] width 50 height 44
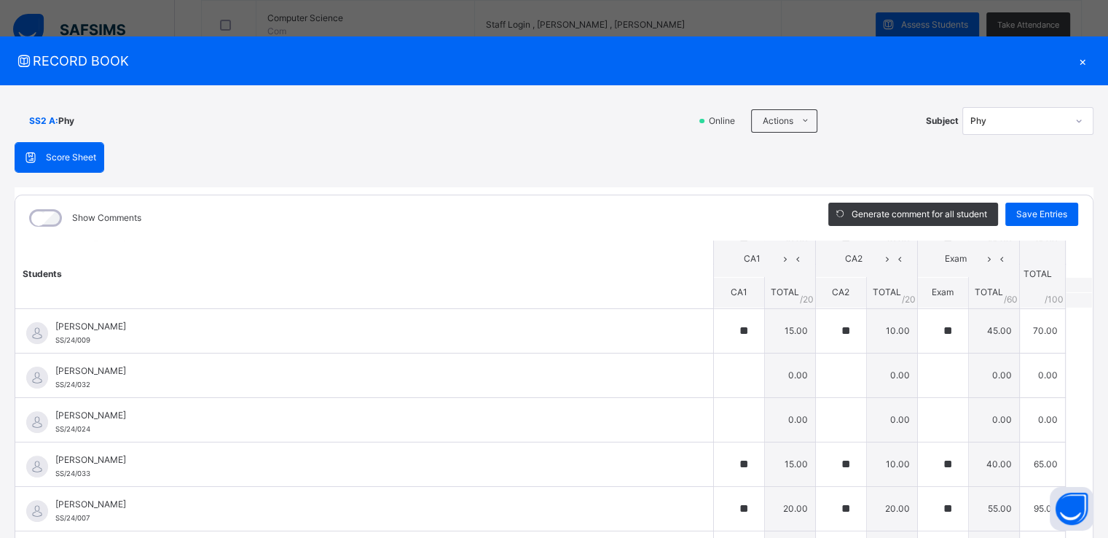
click at [1072, 409] on table "Students CA1 CA2 Exam TOTAL /100 Comment CA1 TOTAL / 20 CA2 TOTAL / 20 Exam TOT…" at bounding box center [553, 496] width 1077 height 1579
click at [1087, 432] on div "SS2 A : Phy Online Actions Download Empty Score Sheet Upload/map score sheet Su…" at bounding box center [554, 356] width 1108 height 542
click at [1086, 429] on div "SS2 A : Phy Online Actions Download Empty Score Sheet Upload/map score sheet Su…" at bounding box center [554, 356] width 1108 height 542
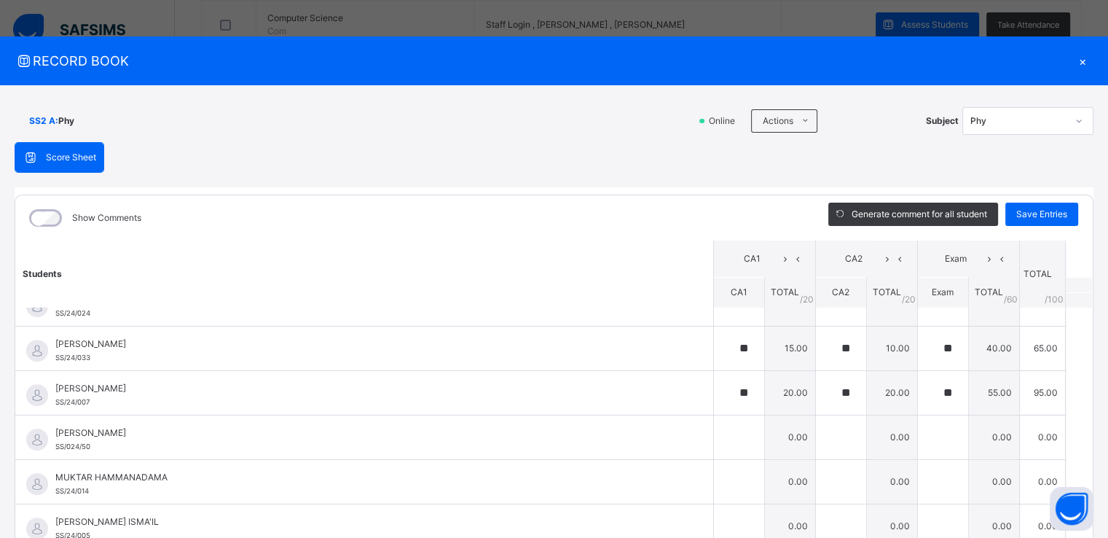
scroll to position [660, 0]
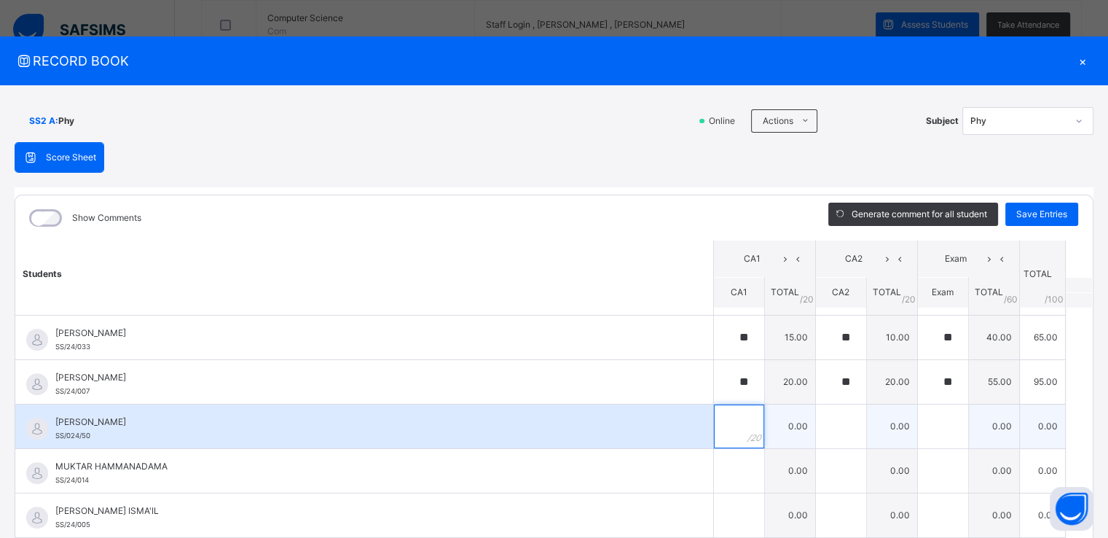
click at [743, 417] on div at bounding box center [739, 426] width 50 height 44
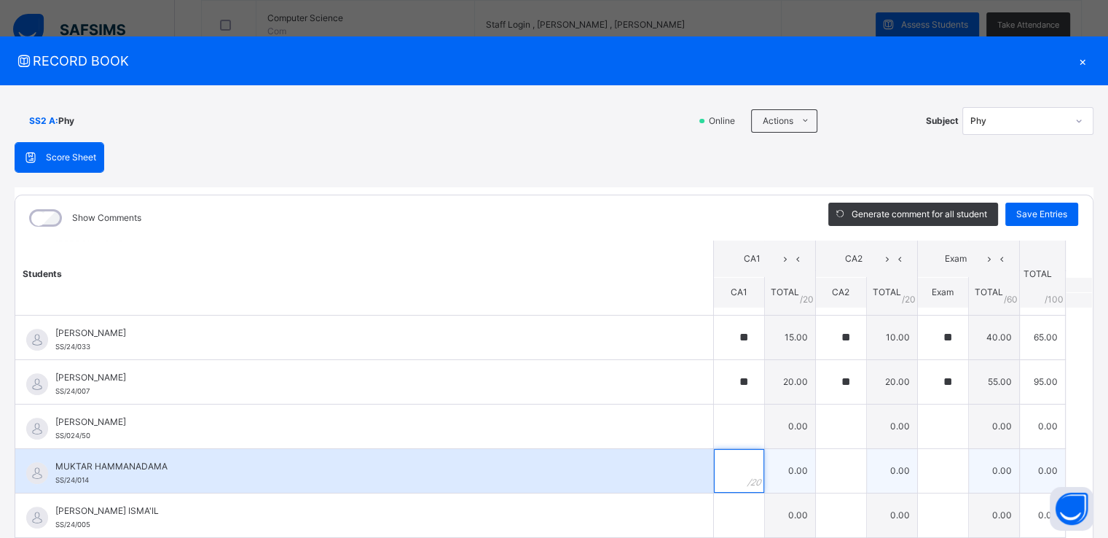
click at [723, 472] on input "text" at bounding box center [739, 471] width 50 height 44
click at [929, 462] on input "text" at bounding box center [943, 471] width 50 height 44
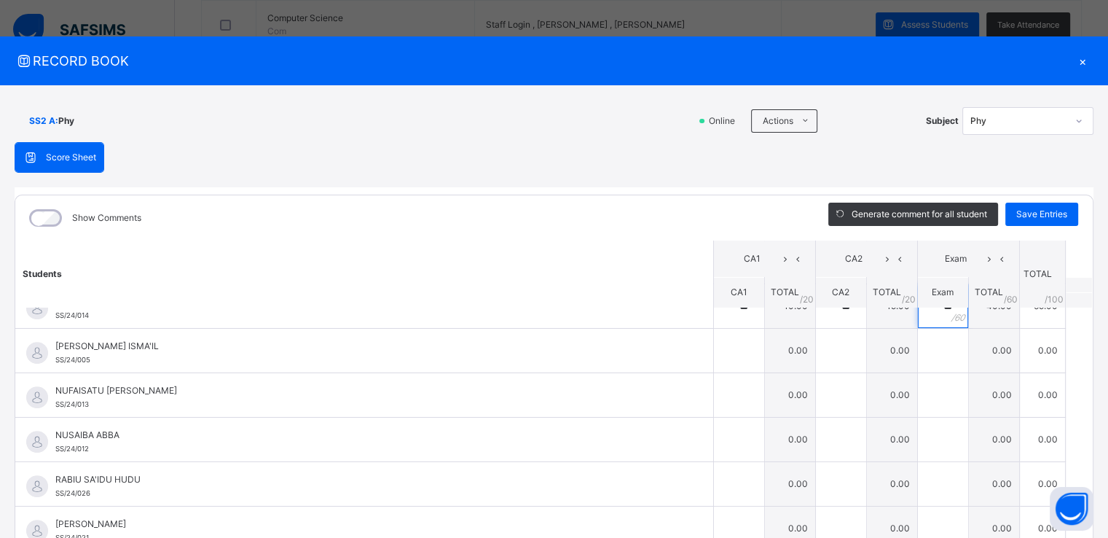
scroll to position [852, 0]
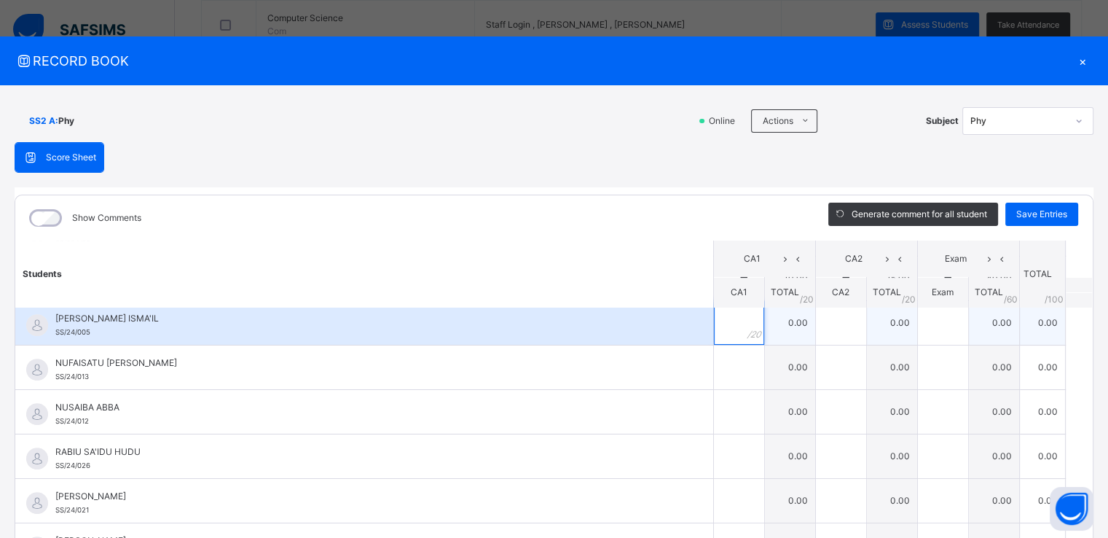
click at [726, 324] on input "text" at bounding box center [739, 323] width 50 height 44
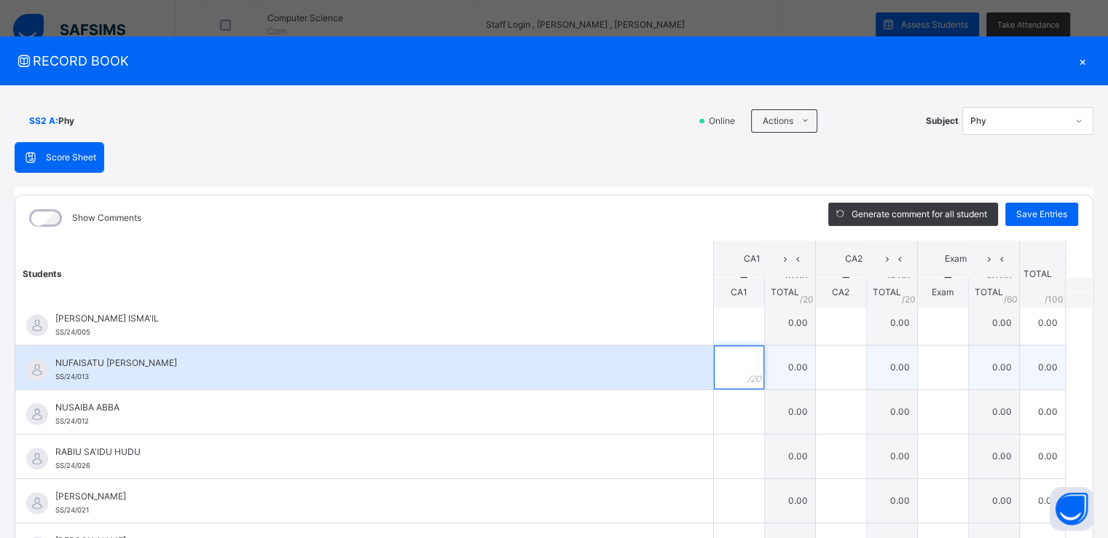
click at [734, 371] on div at bounding box center [739, 367] width 50 height 44
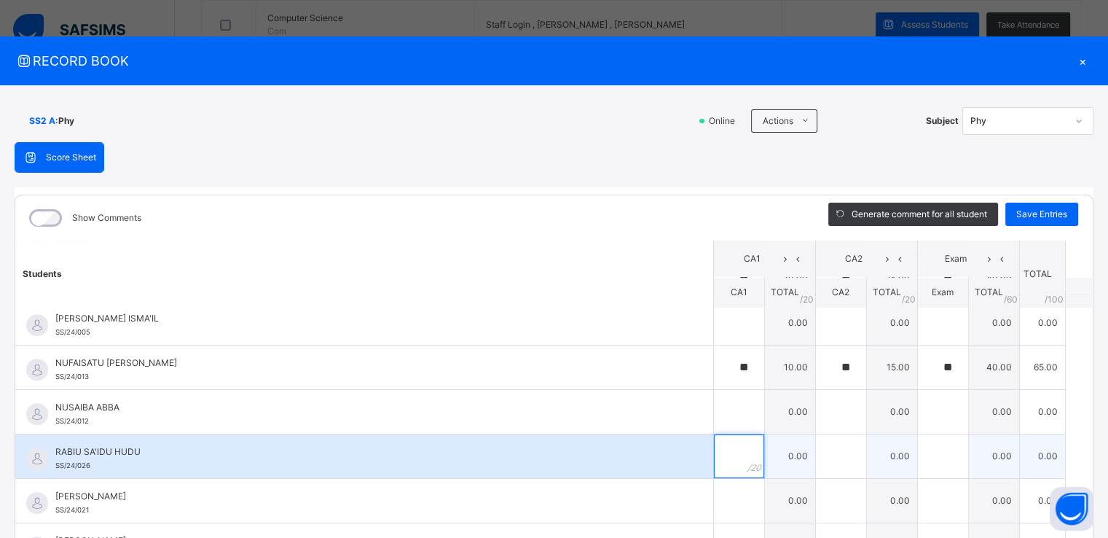
click at [718, 447] on input "text" at bounding box center [739, 456] width 50 height 44
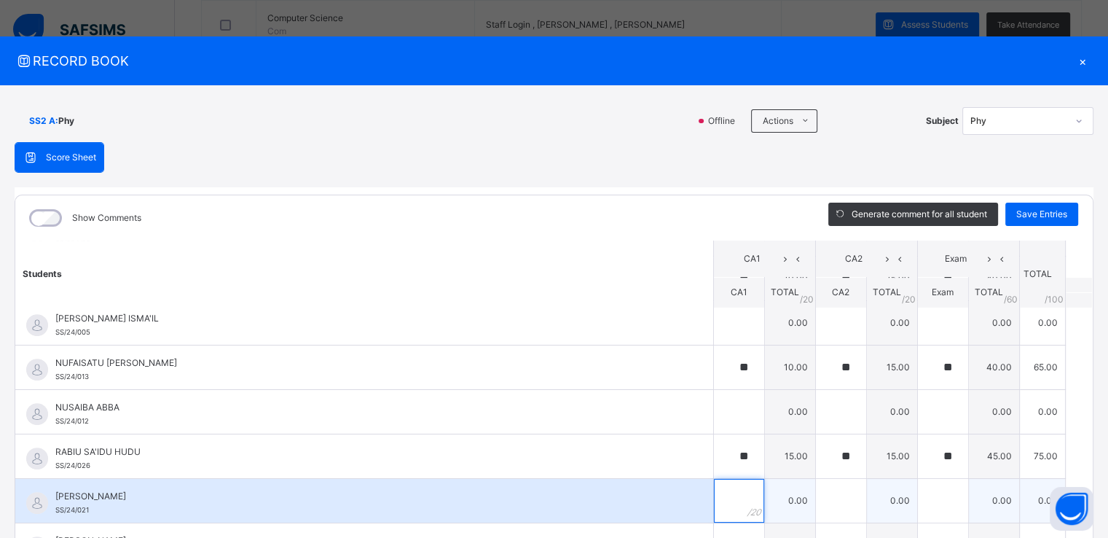
click at [731, 496] on div at bounding box center [739, 501] width 50 height 44
click at [355, 490] on span "[PERSON_NAME]" at bounding box center [367, 496] width 625 height 13
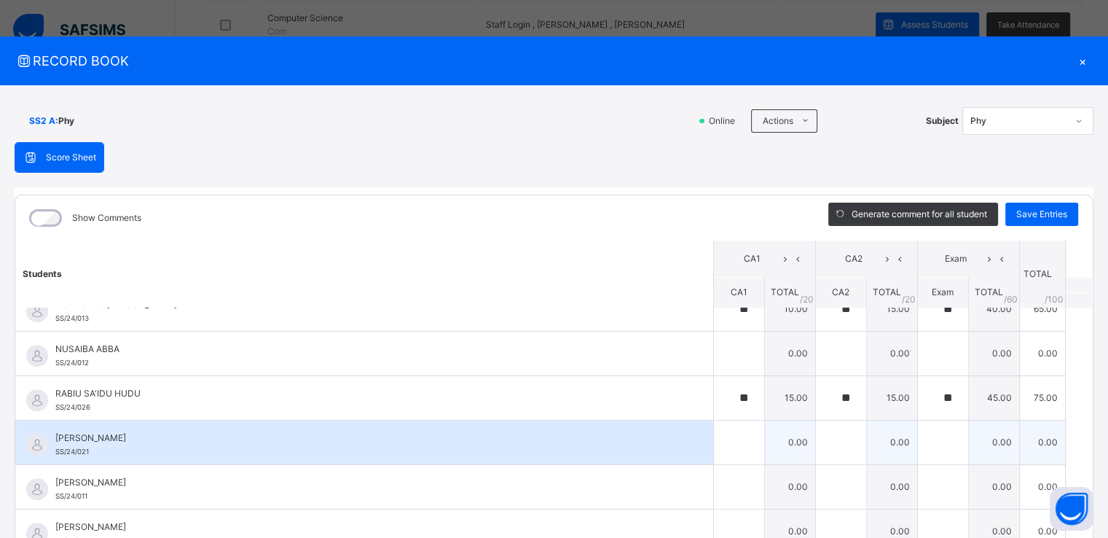
scroll to position [940, 0]
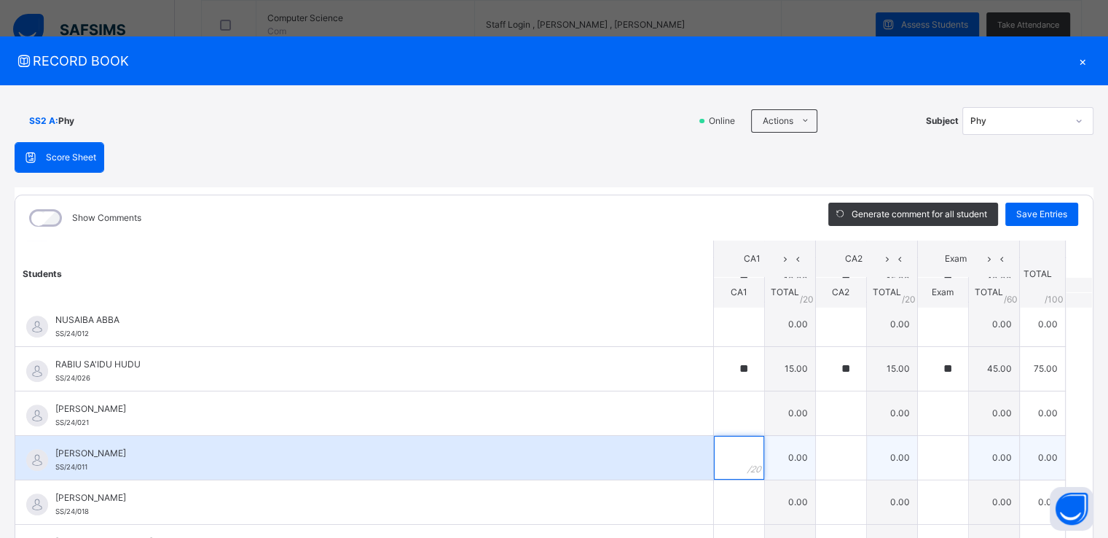
click at [718, 455] on input "text" at bounding box center [739, 458] width 50 height 44
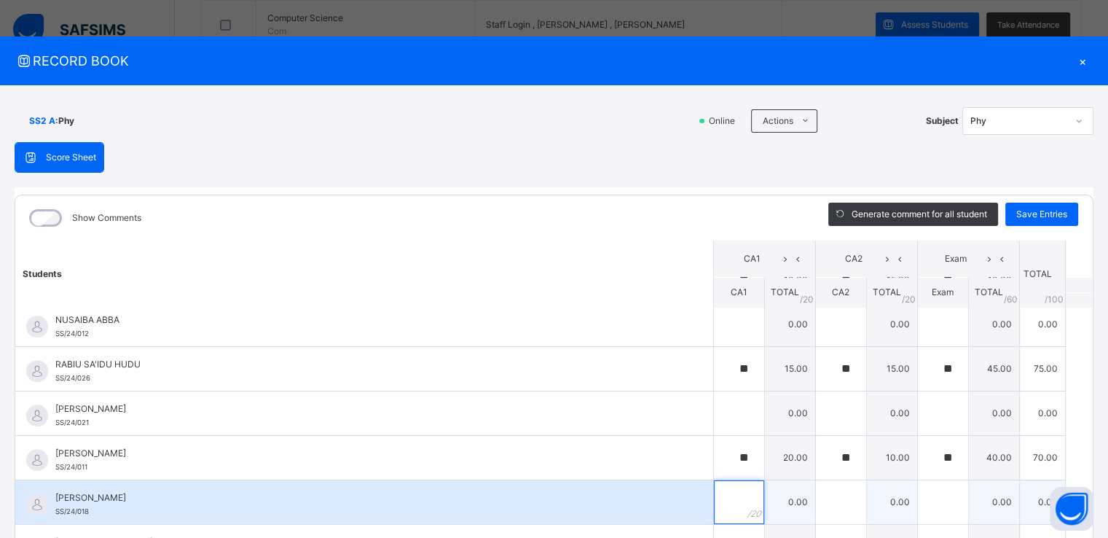
click at [722, 499] on input "text" at bounding box center [739, 502] width 50 height 44
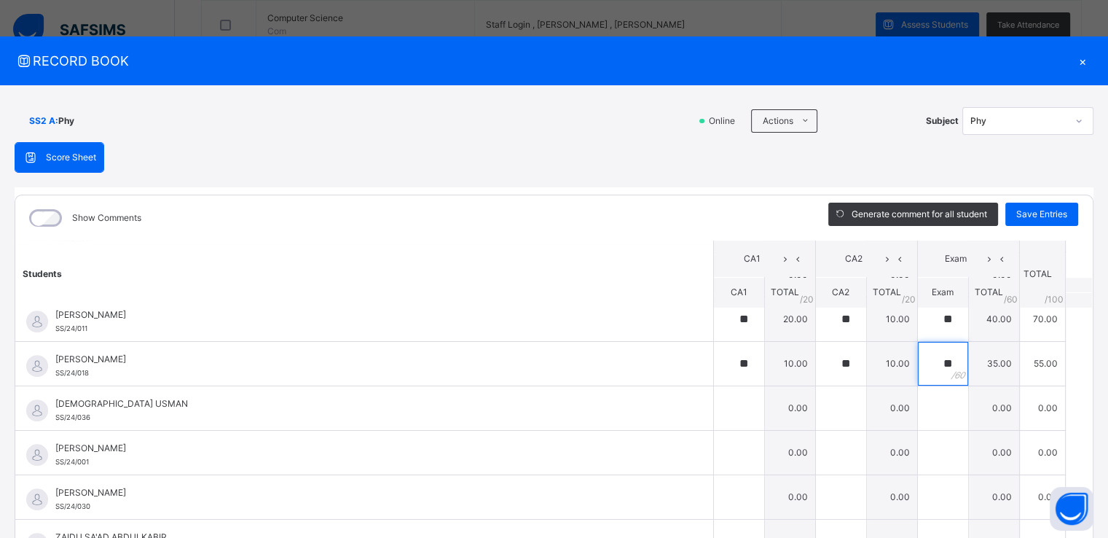
scroll to position [1083, 0]
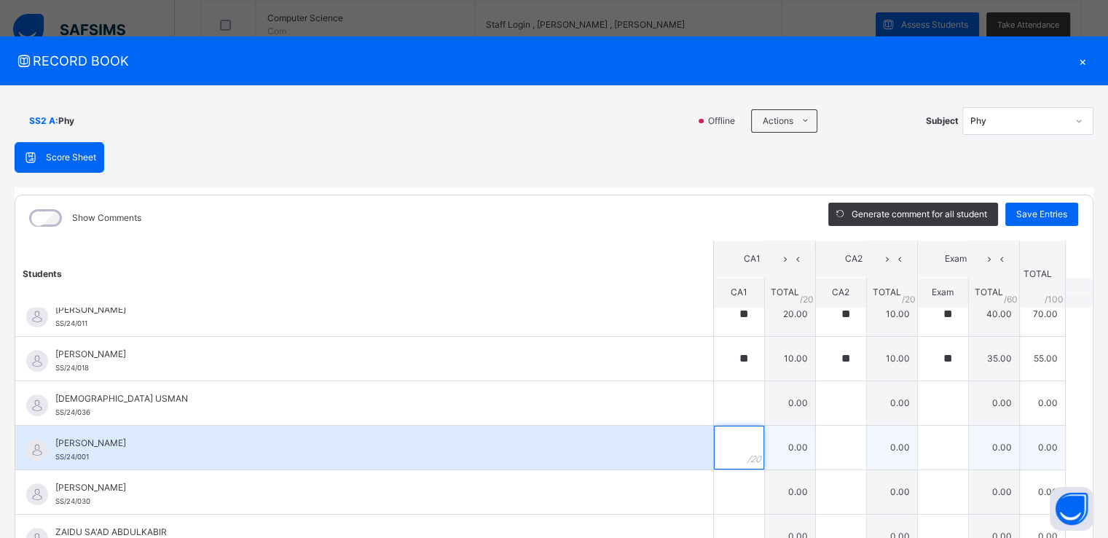
click at [736, 446] on div at bounding box center [739, 447] width 50 height 44
click at [923, 435] on input "text" at bounding box center [943, 447] width 50 height 44
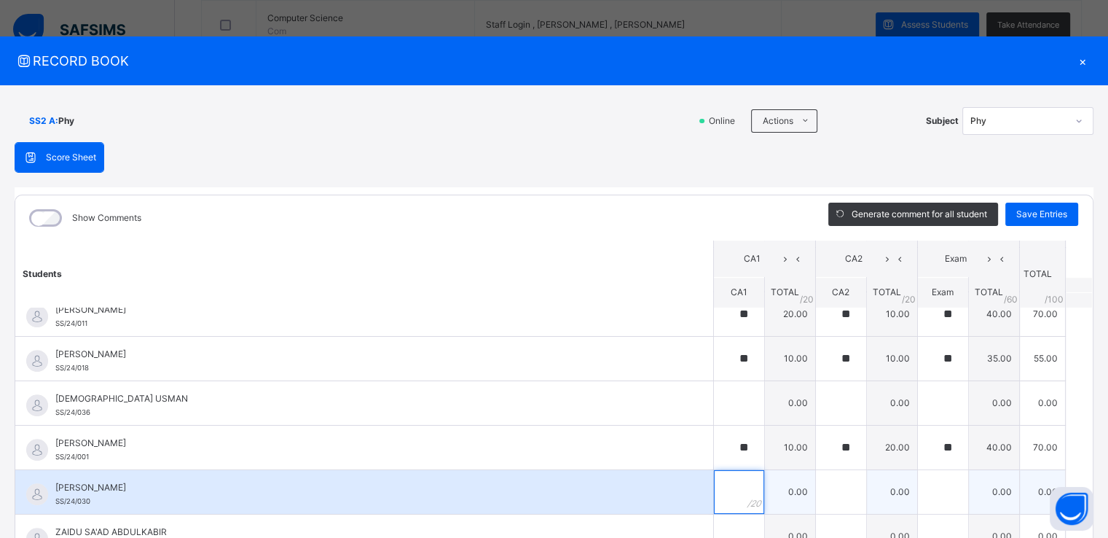
click at [718, 485] on input "text" at bounding box center [739, 492] width 50 height 44
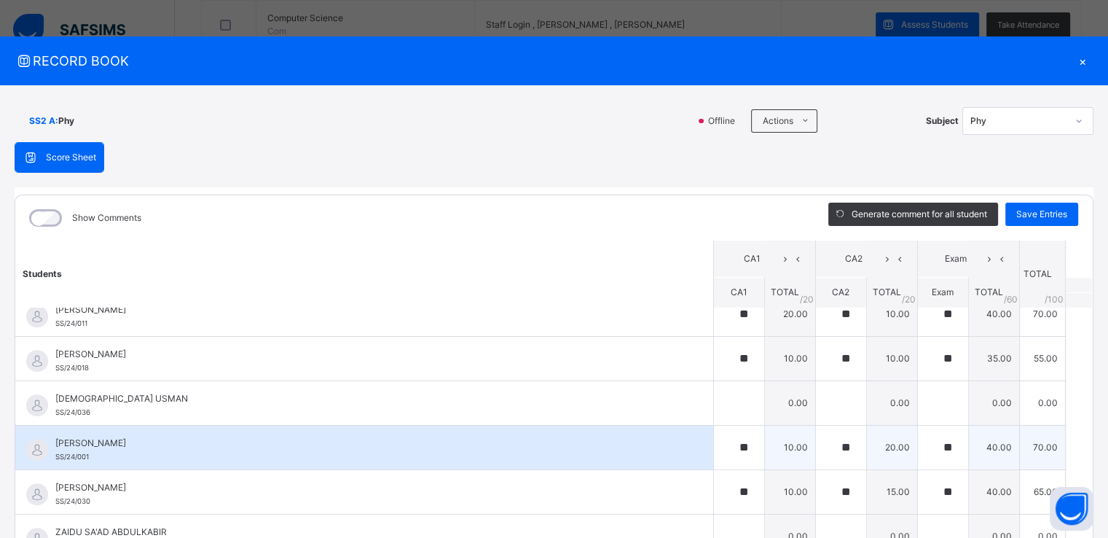
click at [114, 453] on div "[PERSON_NAME] YUNUSA SS/24/001" at bounding box center [367, 449] width 625 height 26
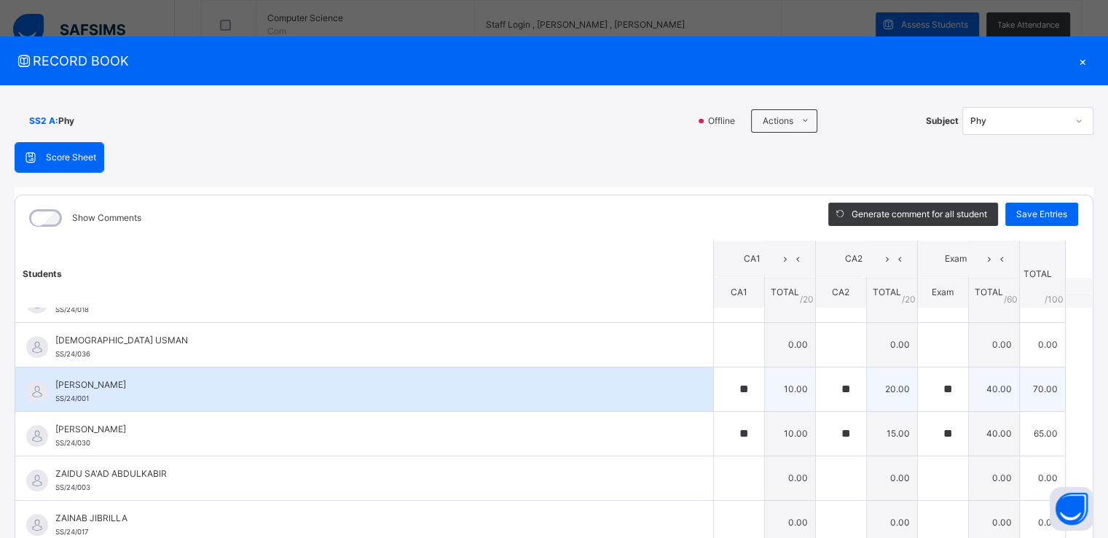
scroll to position [1171, 0]
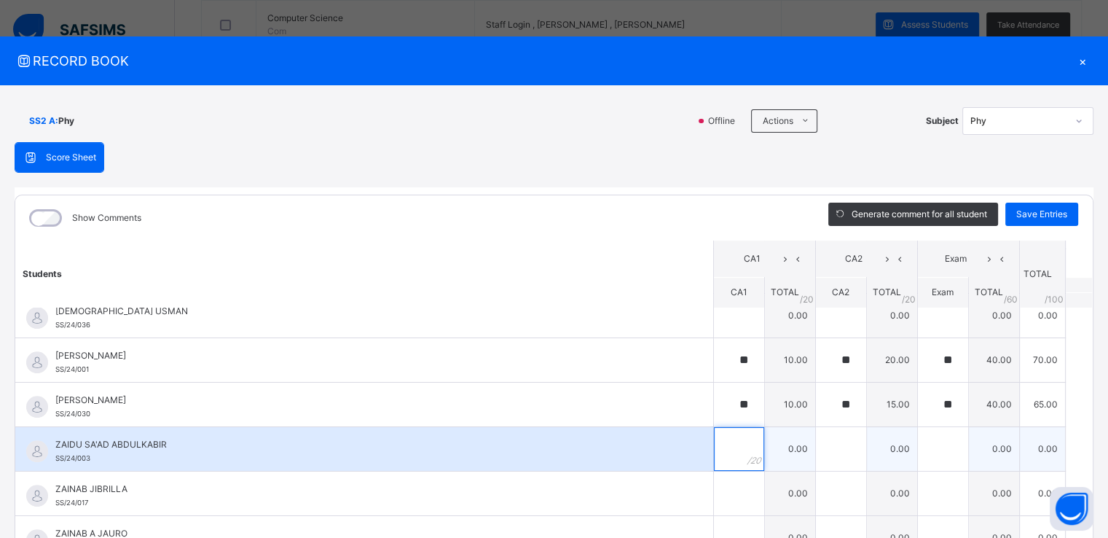
click at [743, 445] on div at bounding box center [739, 449] width 50 height 44
click at [725, 447] on input "text" at bounding box center [739, 449] width 50 height 44
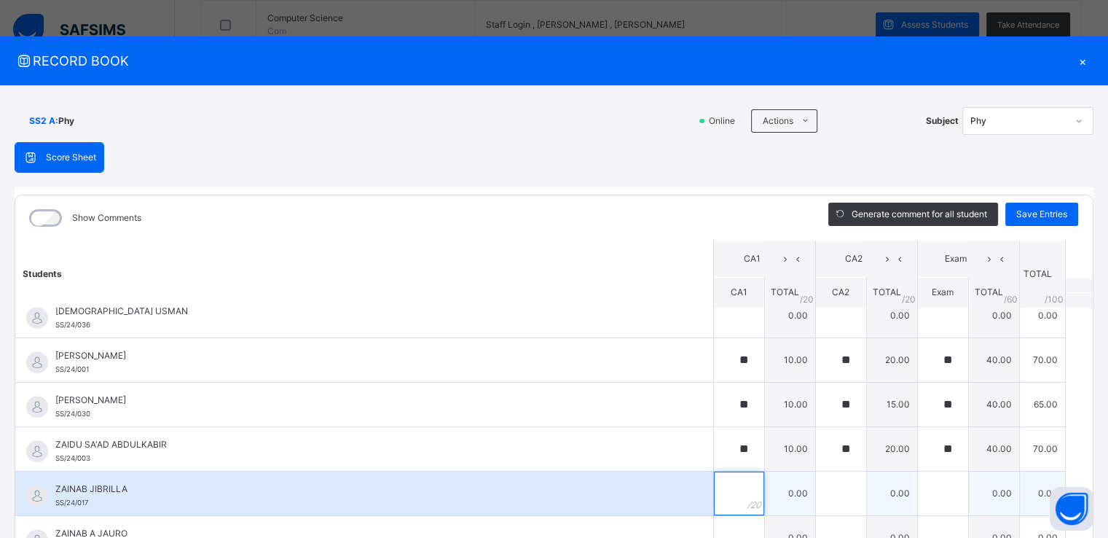
click at [717, 492] on input "text" at bounding box center [739, 493] width 50 height 44
click at [151, 496] on div "ZAINAB JIBRILLA SS/24/017" at bounding box center [367, 495] width 625 height 26
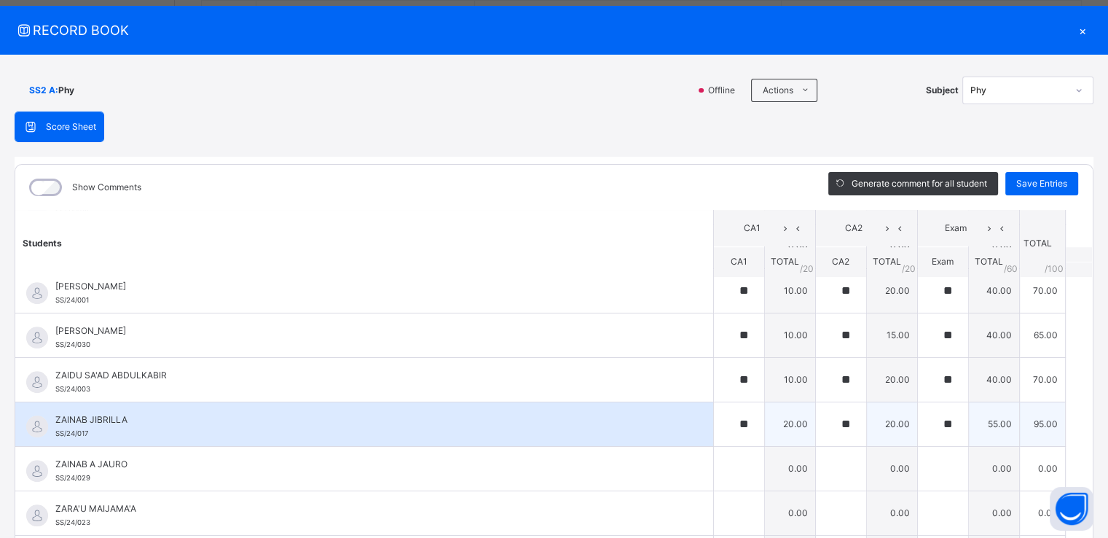
scroll to position [58, 0]
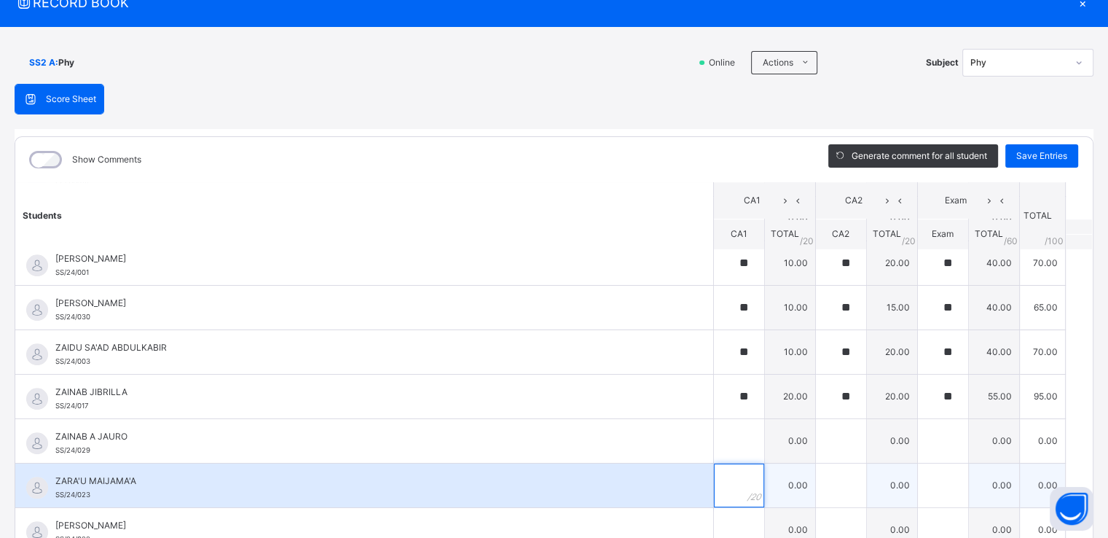
click at [726, 480] on input "text" at bounding box center [739, 485] width 50 height 44
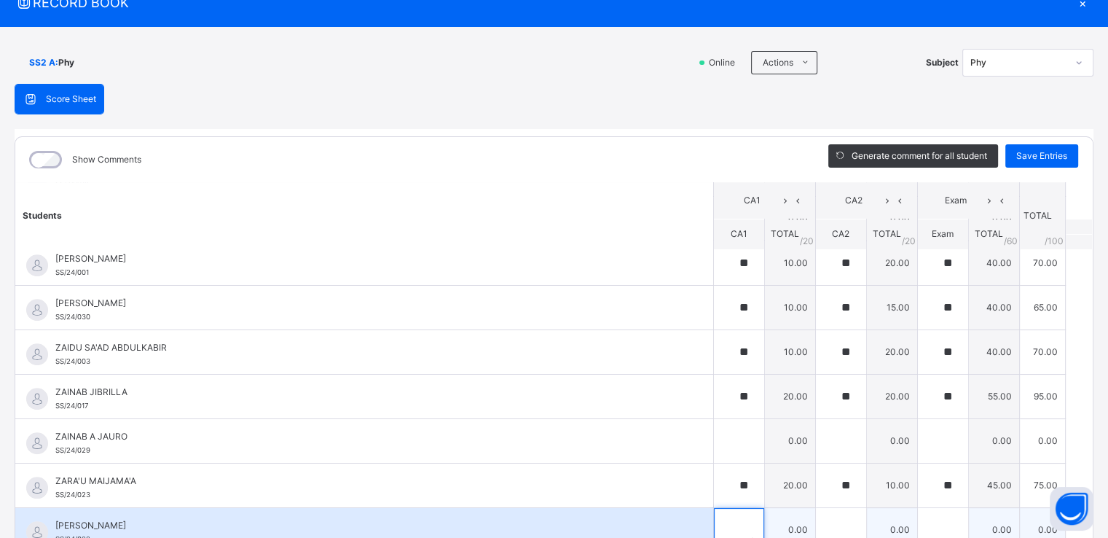
click at [728, 511] on div at bounding box center [739, 530] width 50 height 44
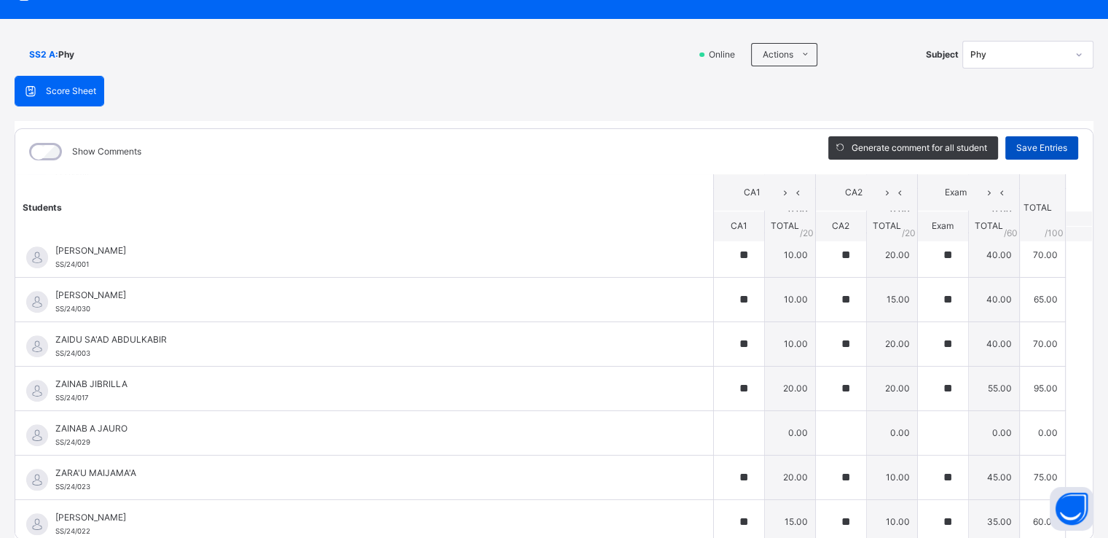
click at [1043, 152] on span "Save Entries" at bounding box center [1041, 147] width 51 height 13
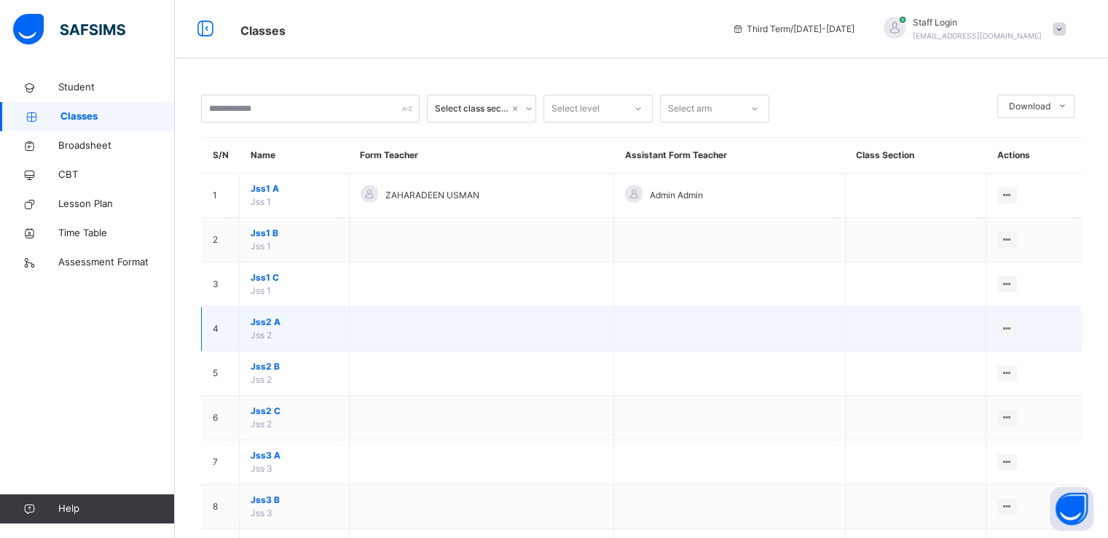
click at [274, 321] on span "Jss2 A" at bounding box center [294, 321] width 87 height 13
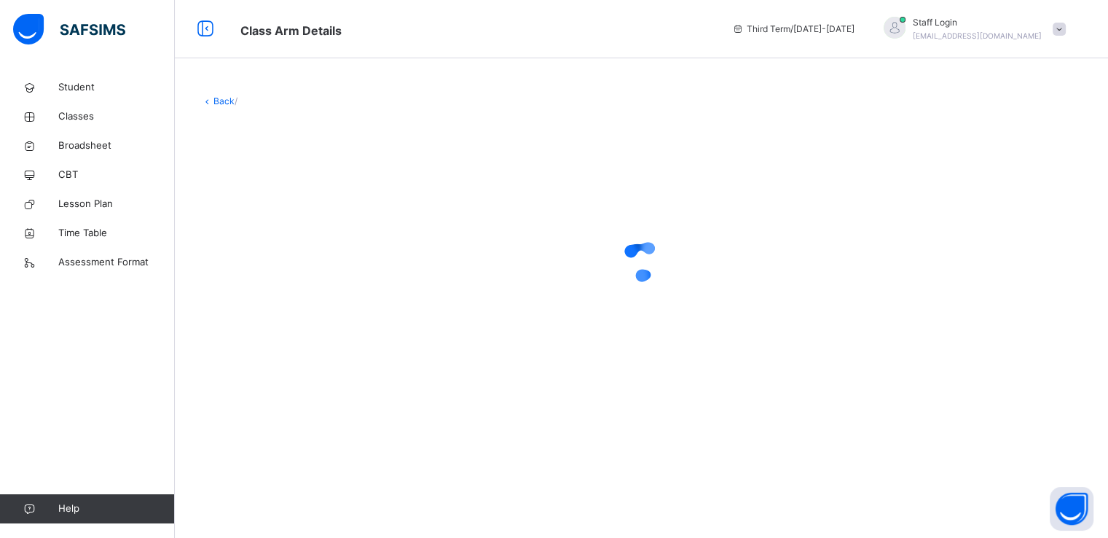
click at [274, 321] on div at bounding box center [641, 260] width 881 height 277
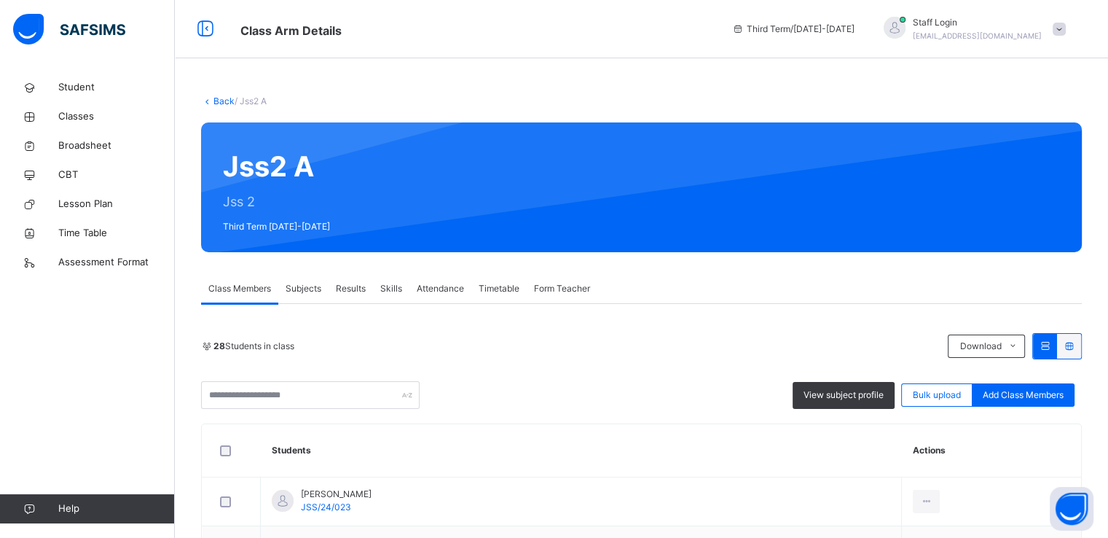
click at [312, 285] on span "Subjects" at bounding box center [304, 288] width 36 height 13
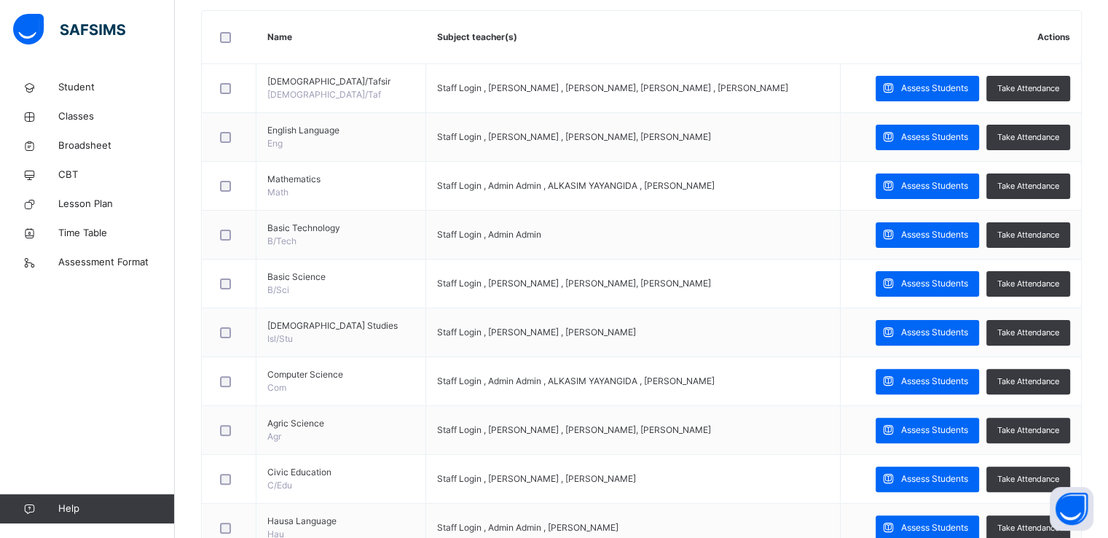
scroll to position [359, 0]
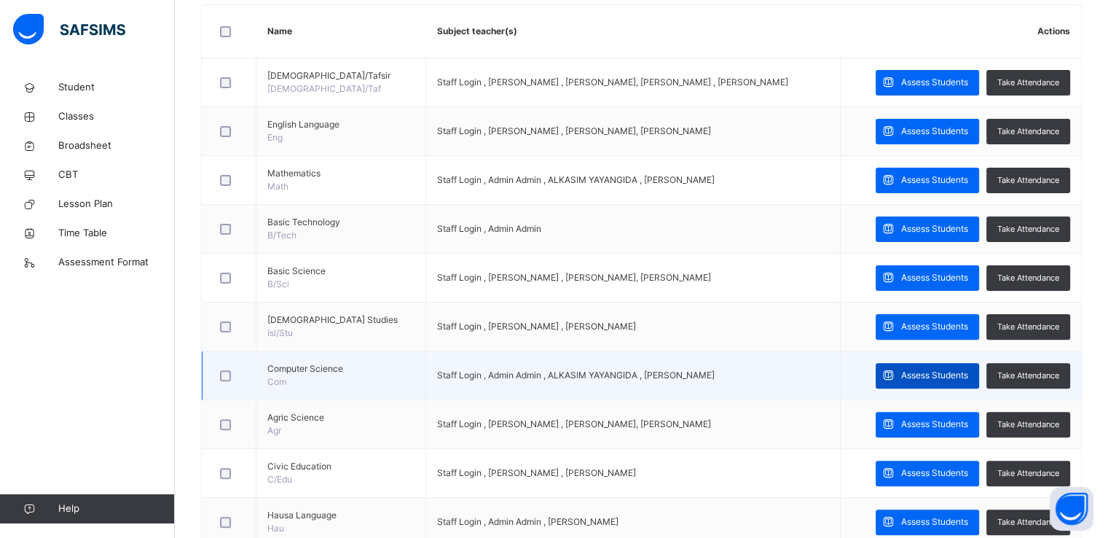
click at [910, 380] on div "Assess Students" at bounding box center [927, 375] width 103 height 25
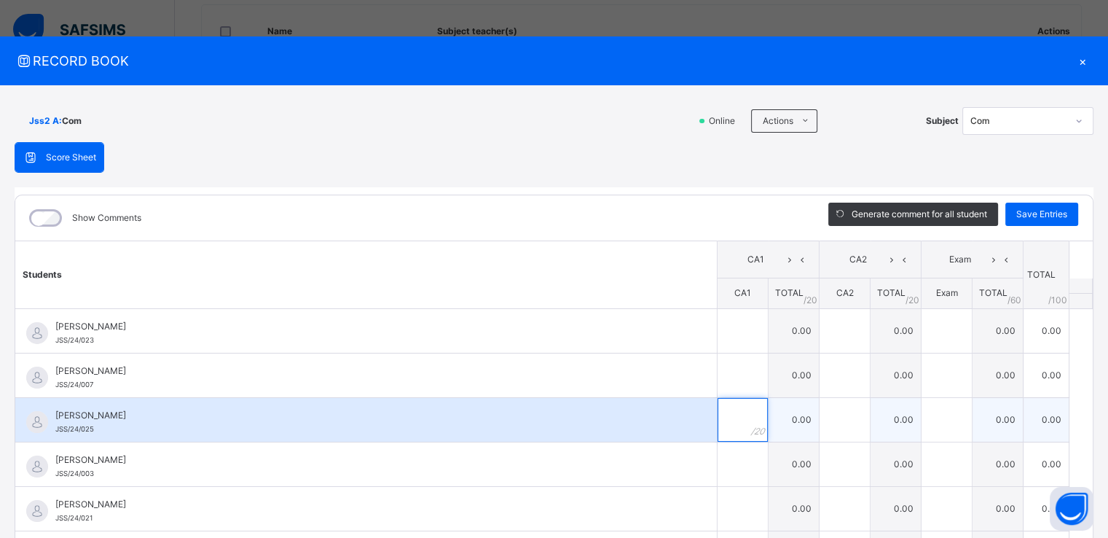
click at [742, 422] on div at bounding box center [743, 420] width 50 height 44
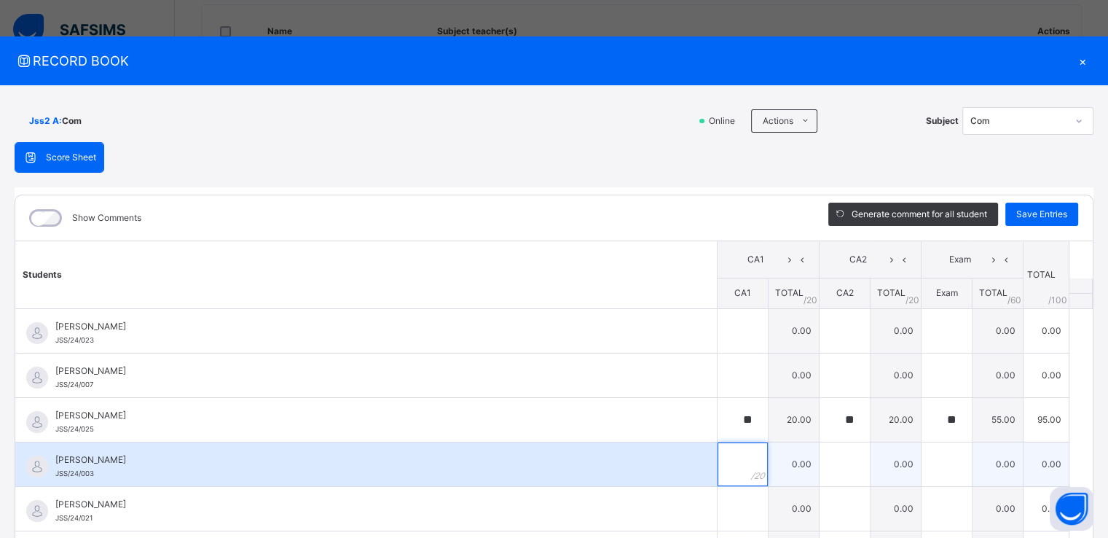
click at [723, 472] on input "text" at bounding box center [743, 464] width 50 height 44
click at [938, 467] on div at bounding box center [946, 464] width 50 height 44
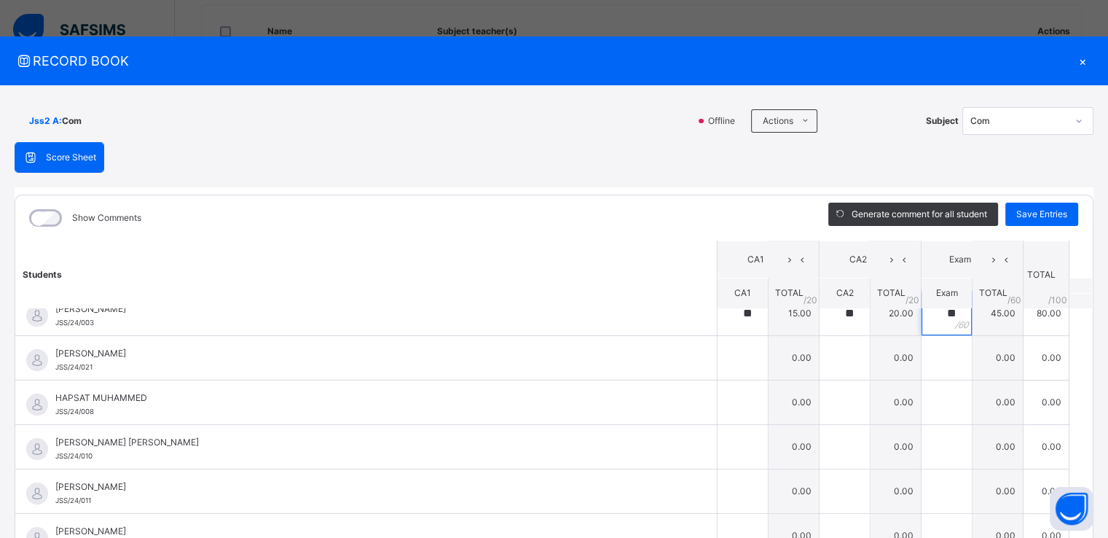
scroll to position [154, 0]
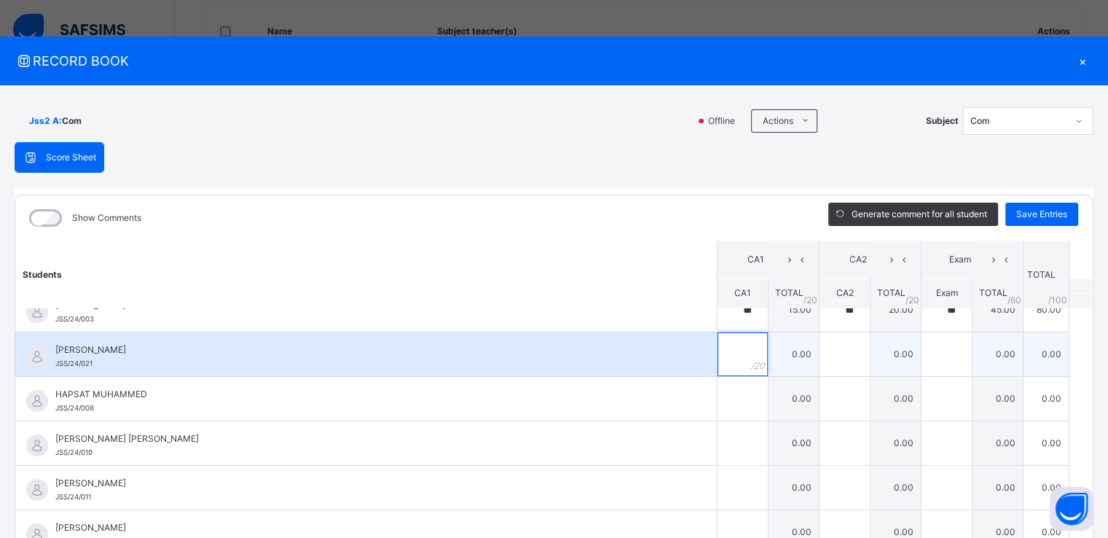
click at [733, 339] on div at bounding box center [743, 354] width 50 height 44
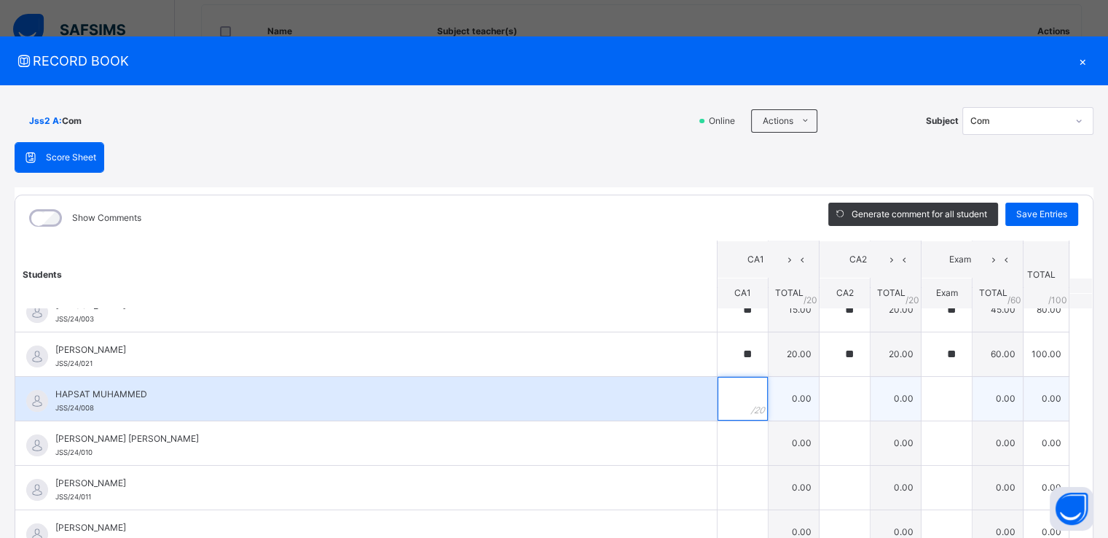
click at [718, 401] on input "text" at bounding box center [743, 399] width 50 height 44
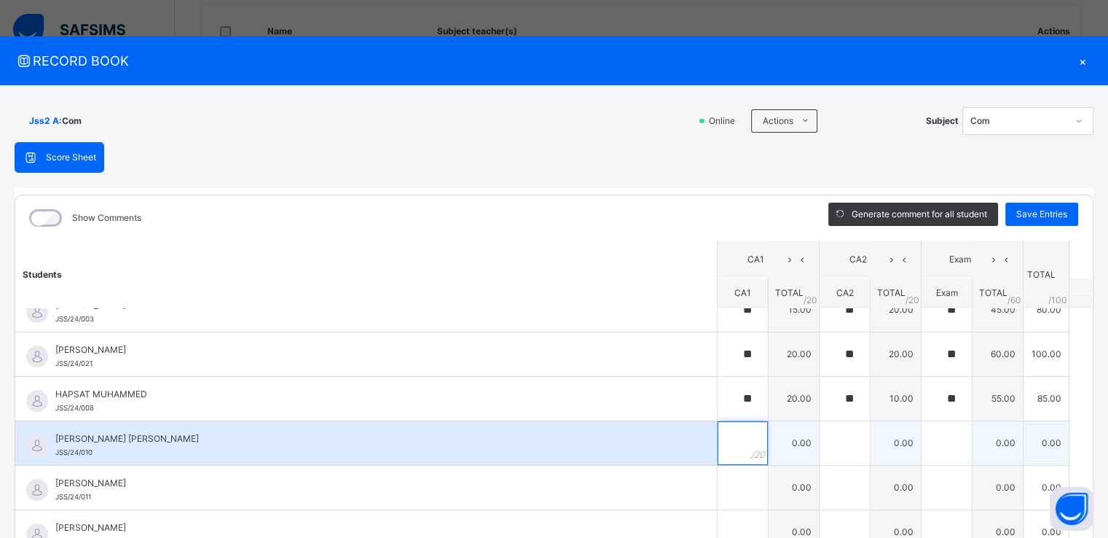
click at [720, 439] on input "text" at bounding box center [743, 443] width 50 height 44
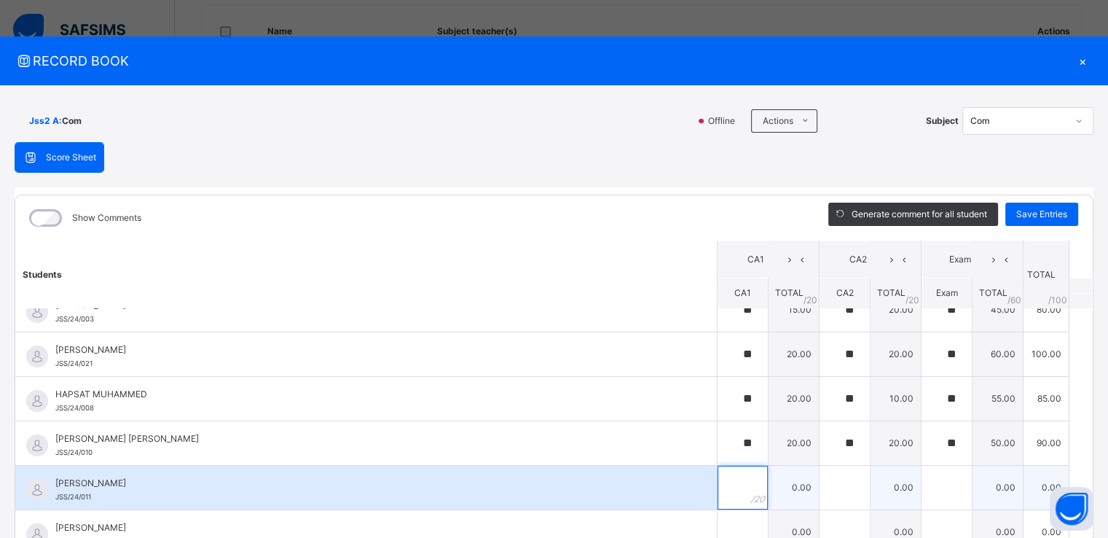
click at [721, 481] on input "text" at bounding box center [743, 487] width 50 height 44
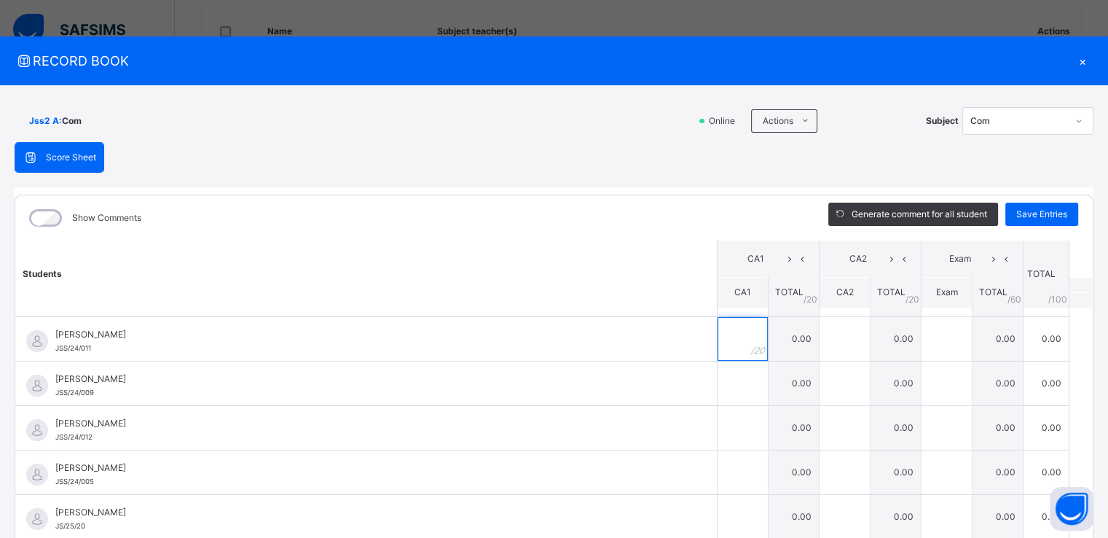
scroll to position [332, 0]
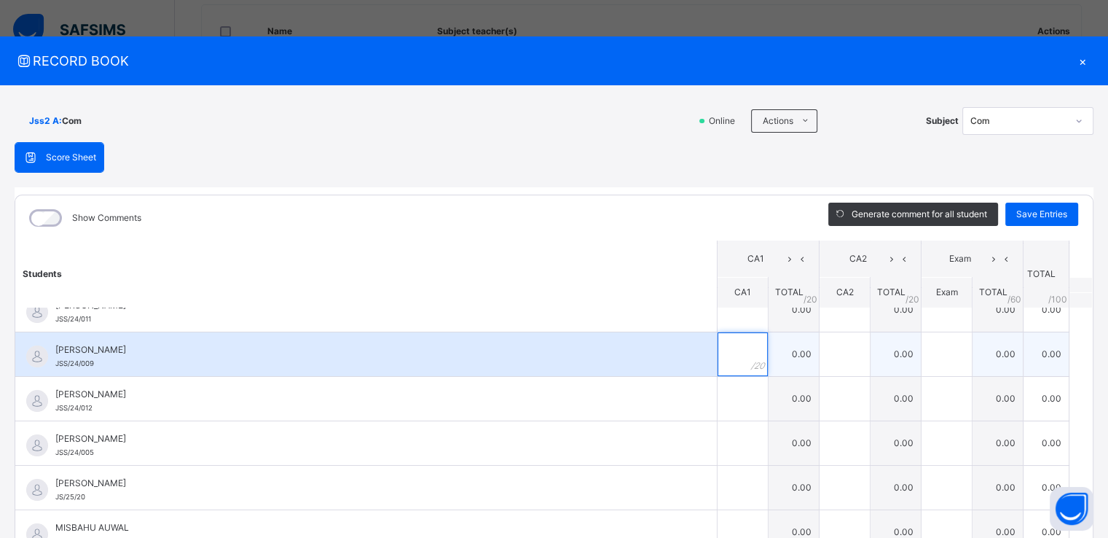
click at [718, 350] on input "text" at bounding box center [743, 354] width 50 height 44
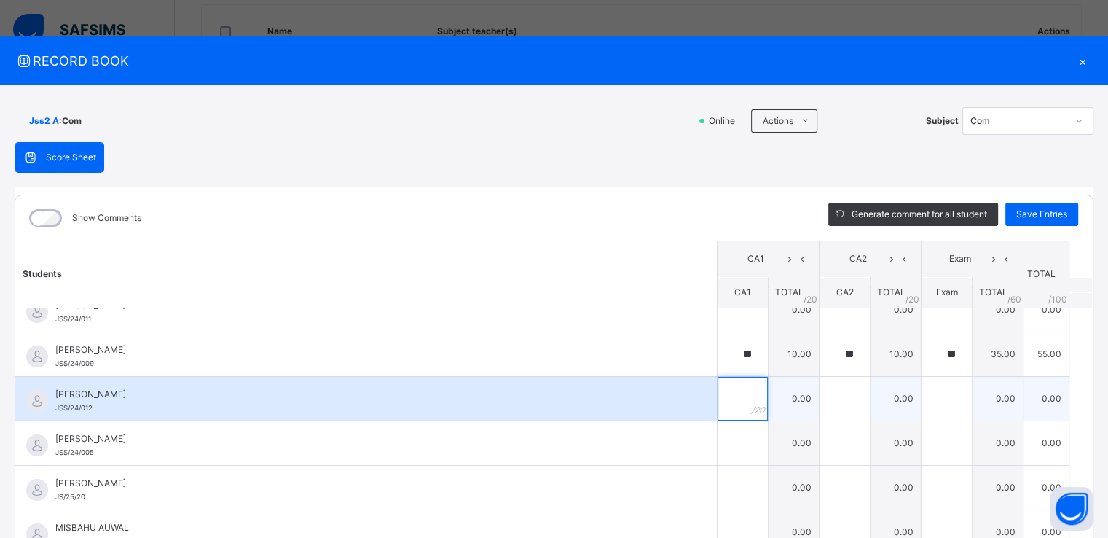
click at [723, 394] on input "text" at bounding box center [743, 399] width 50 height 44
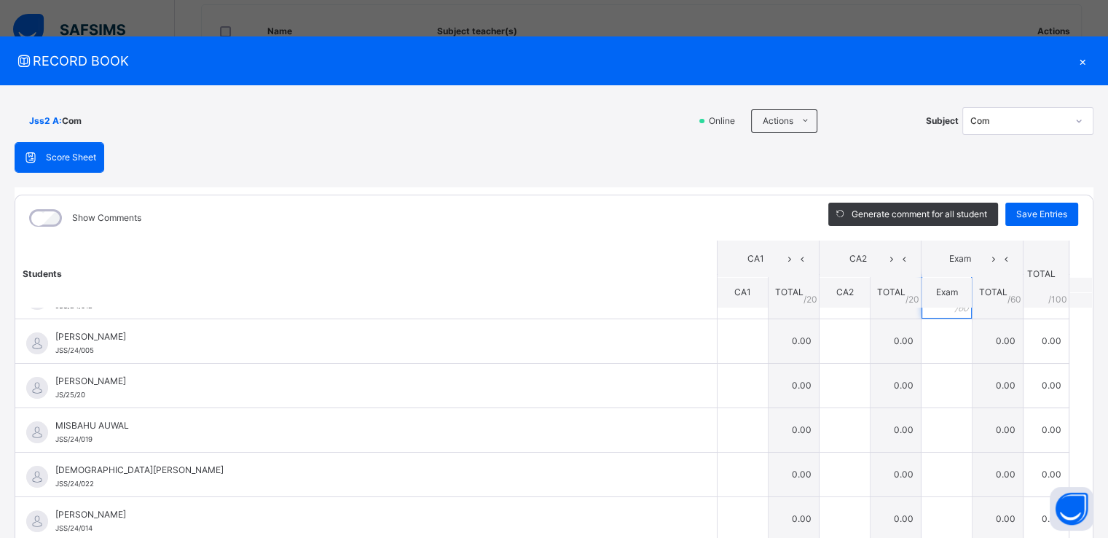
scroll to position [431, 0]
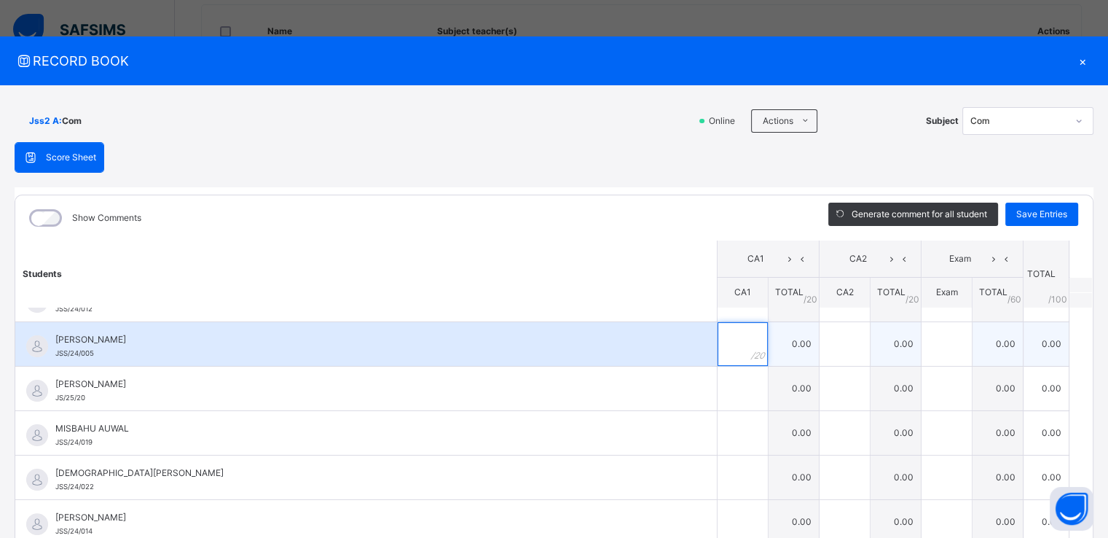
click at [746, 353] on div at bounding box center [743, 344] width 50 height 44
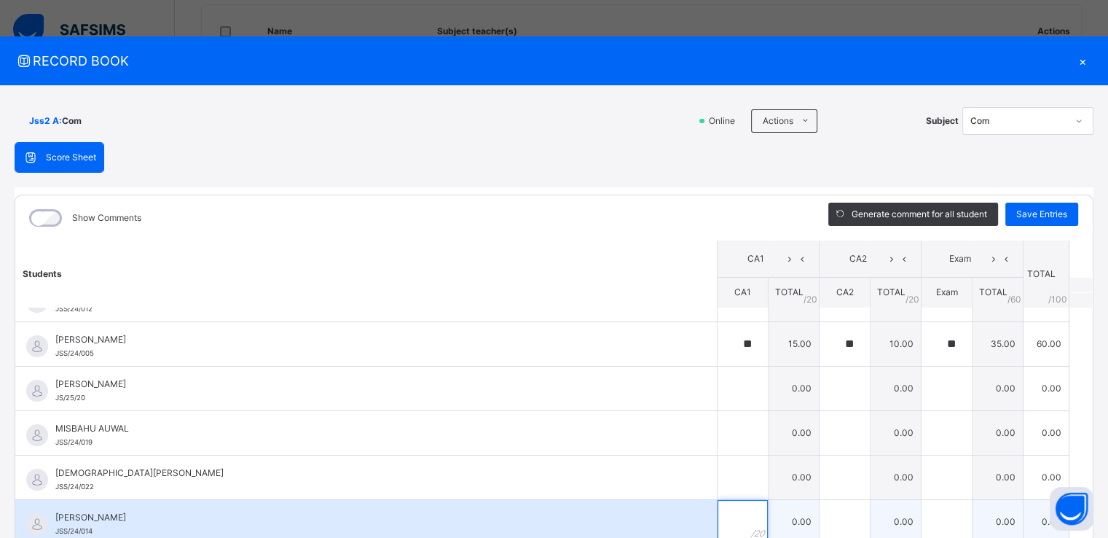
click at [720, 522] on input "text" at bounding box center [743, 522] width 50 height 44
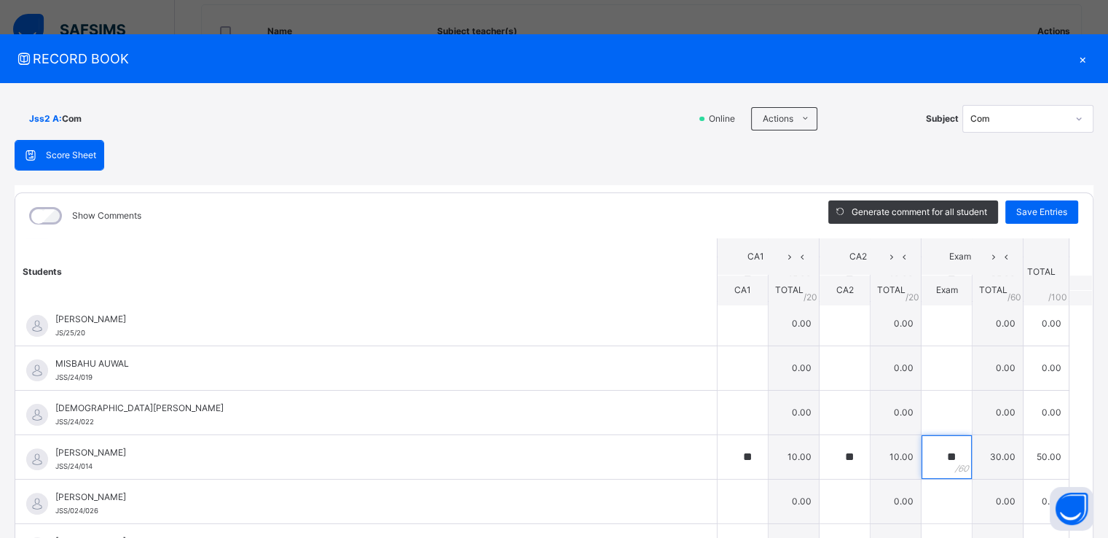
scroll to position [506, 0]
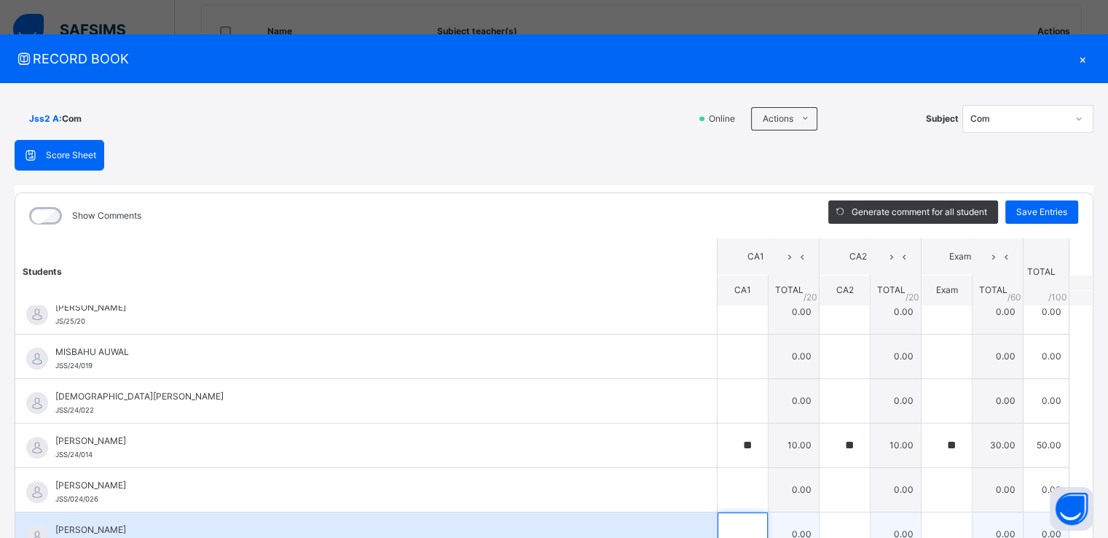
click at [734, 524] on div at bounding box center [743, 534] width 50 height 44
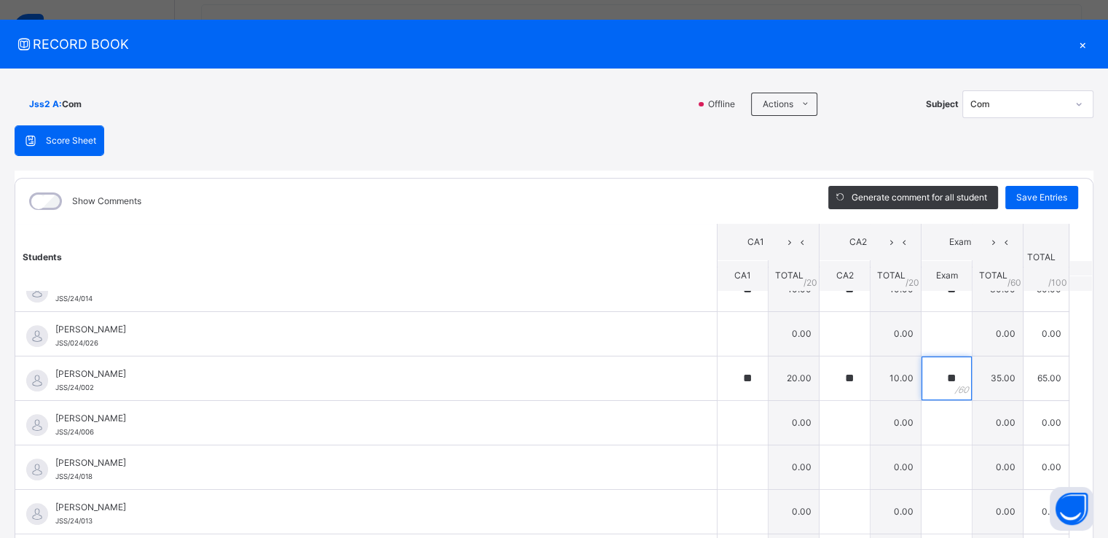
scroll to position [676, 0]
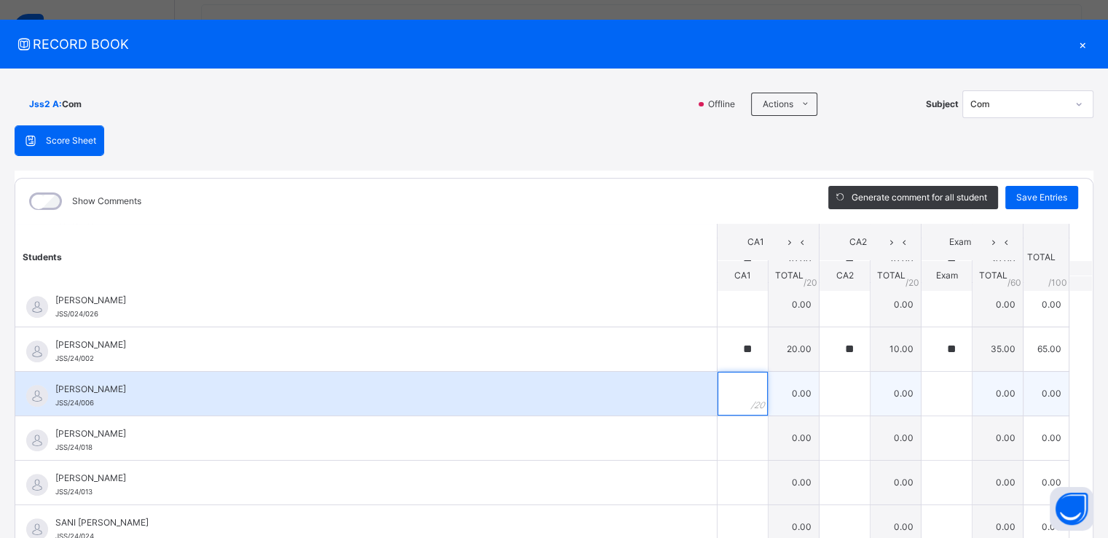
click at [723, 389] on input "text" at bounding box center [743, 394] width 50 height 44
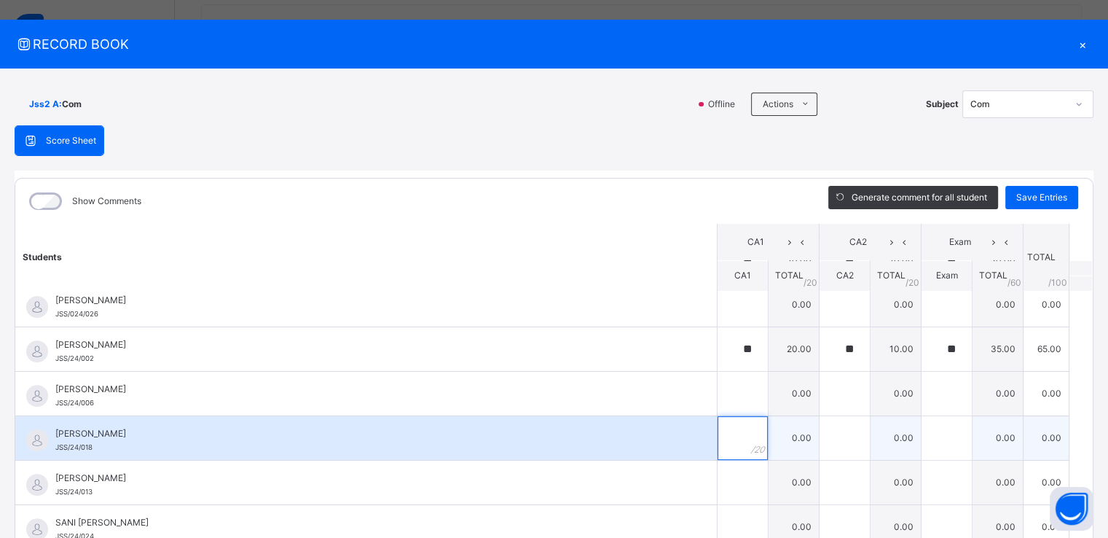
click at [726, 446] on input "text" at bounding box center [743, 438] width 50 height 44
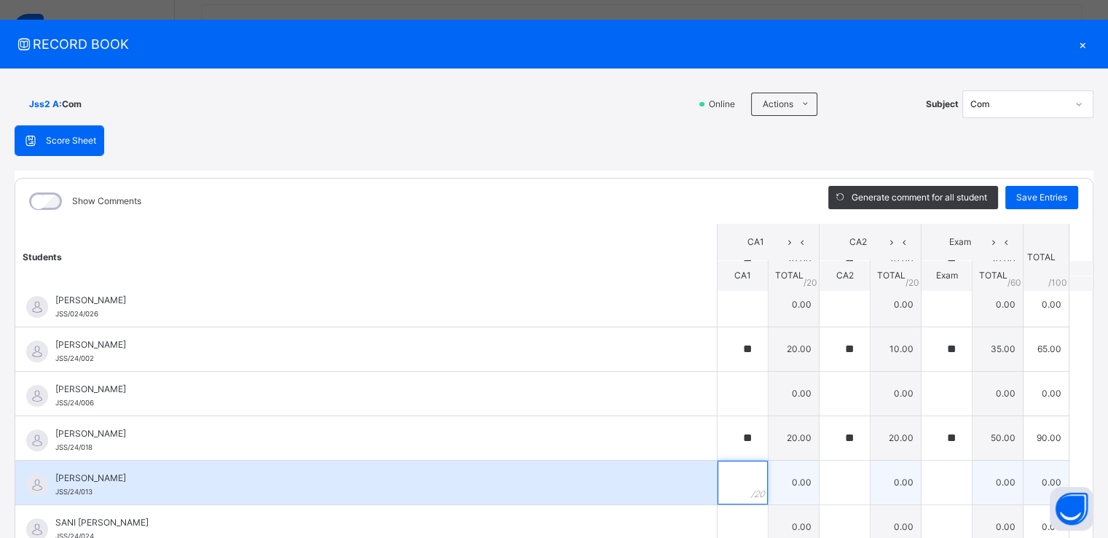
click at [740, 479] on div at bounding box center [743, 482] width 50 height 44
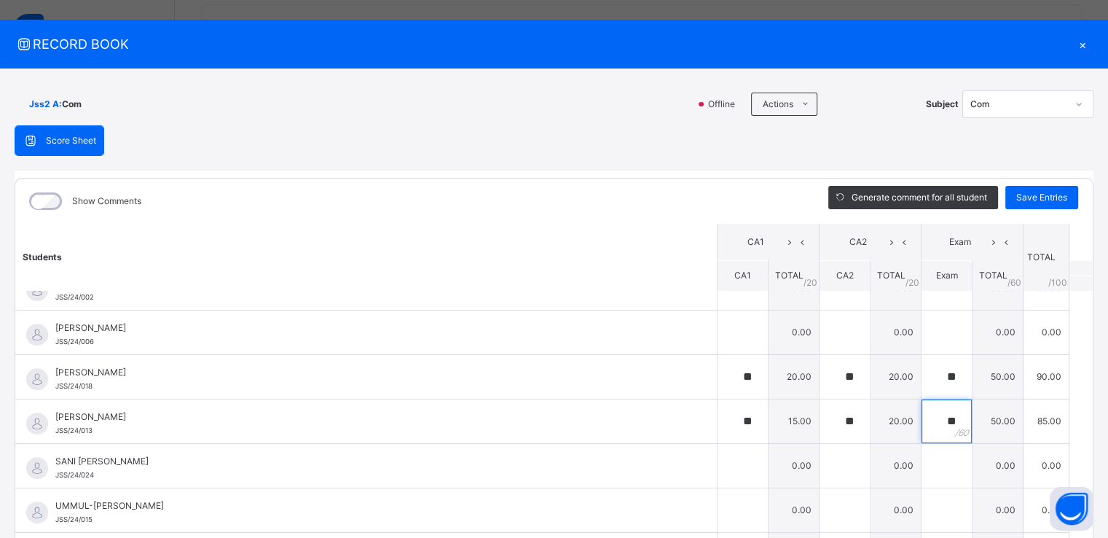
scroll to position [816, 0]
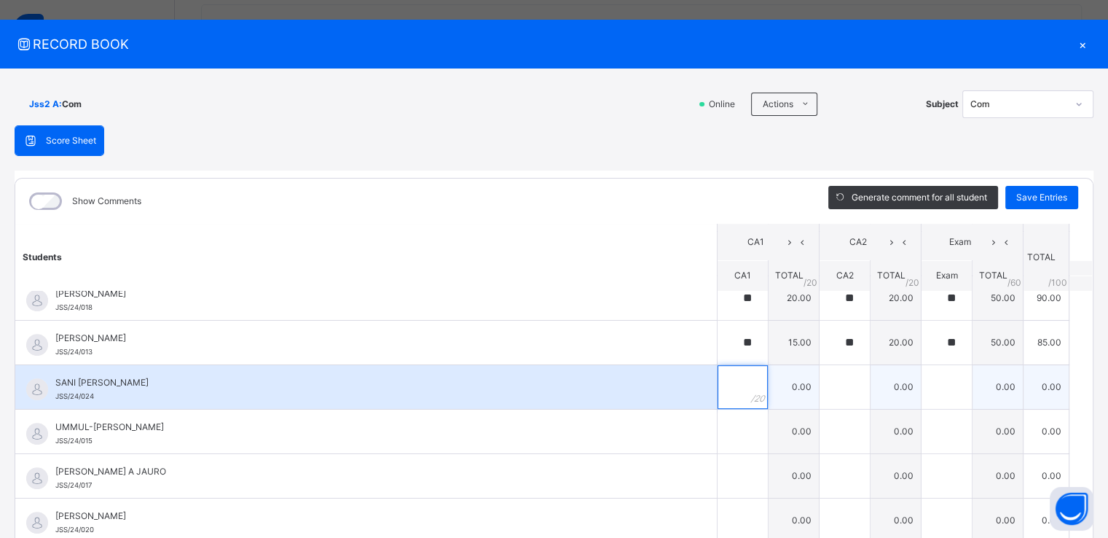
click at [718, 385] on input "text" at bounding box center [743, 387] width 50 height 44
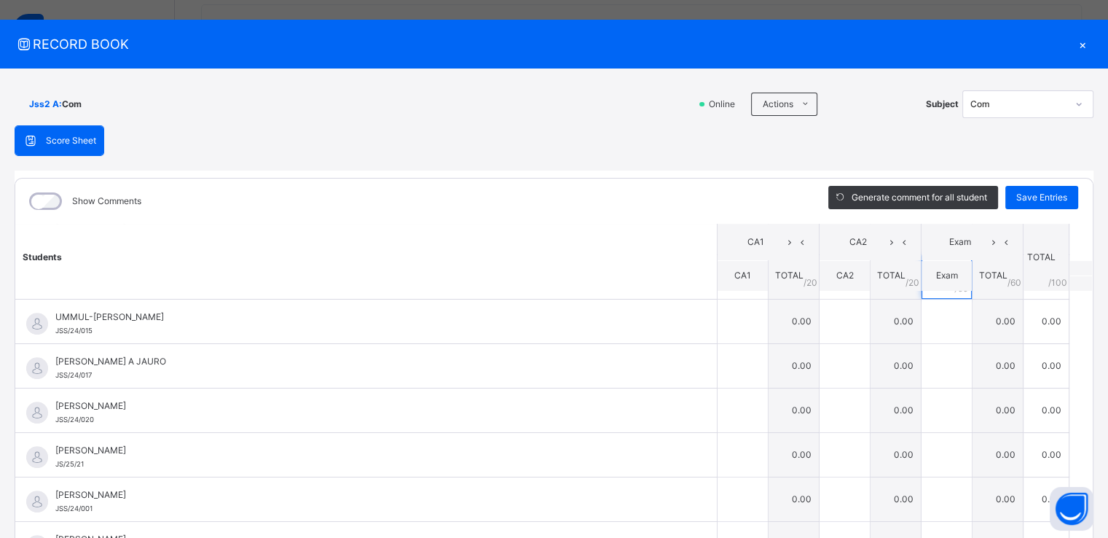
scroll to position [910, 0]
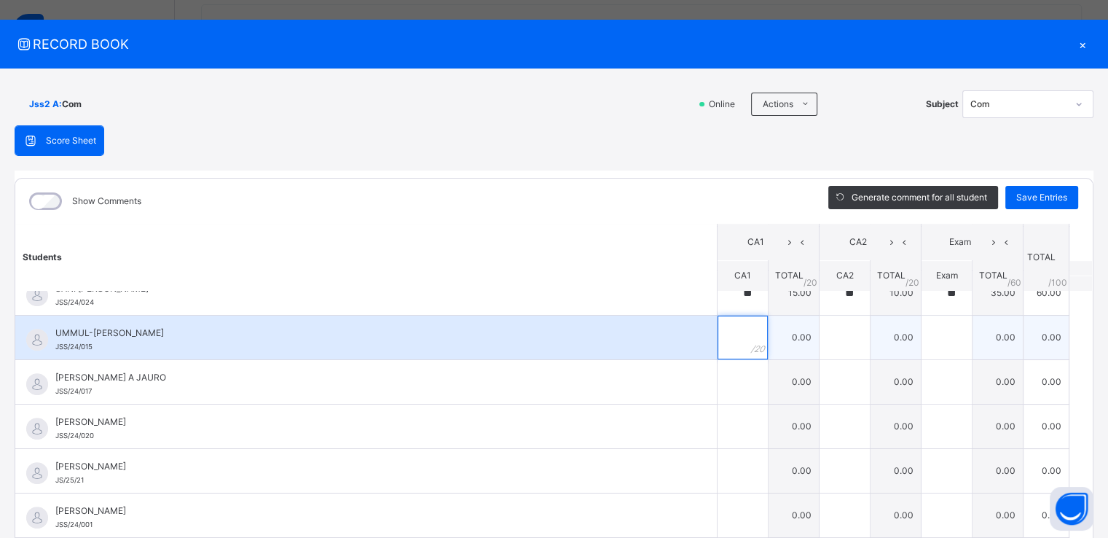
click at [724, 326] on input "text" at bounding box center [743, 337] width 50 height 44
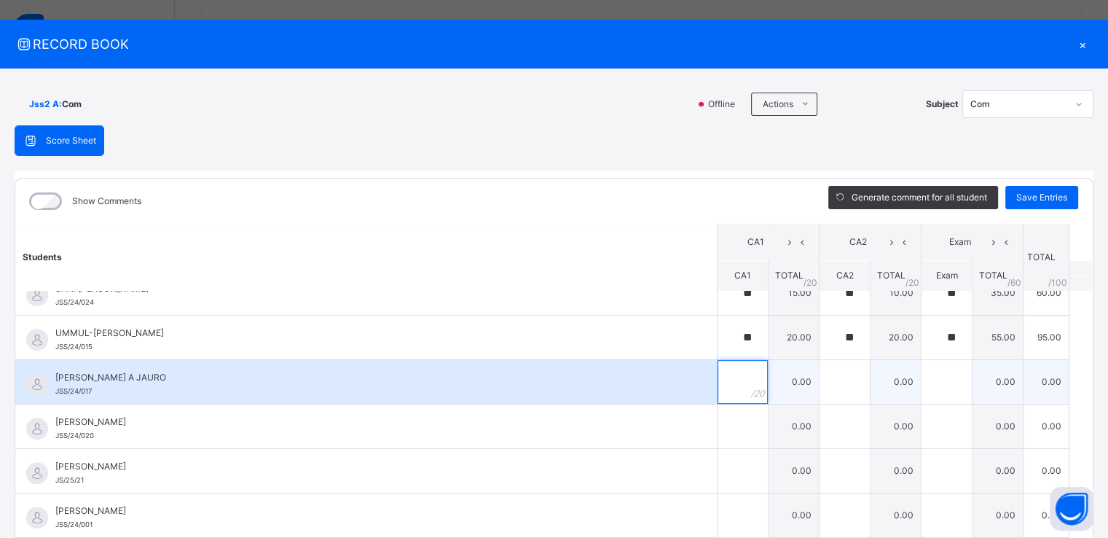
click at [720, 372] on input "text" at bounding box center [743, 382] width 50 height 44
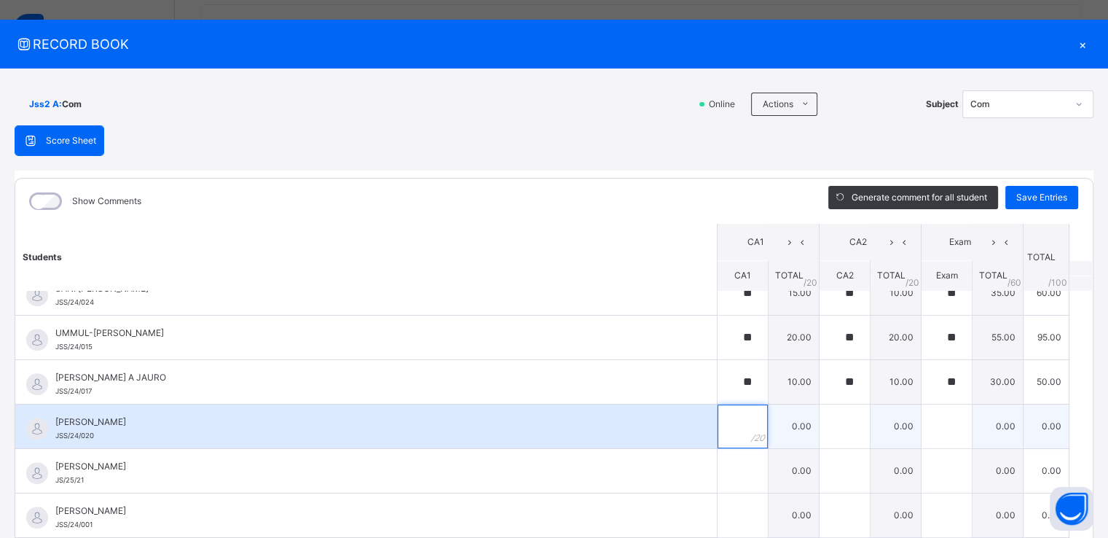
click at [734, 435] on div at bounding box center [743, 426] width 50 height 44
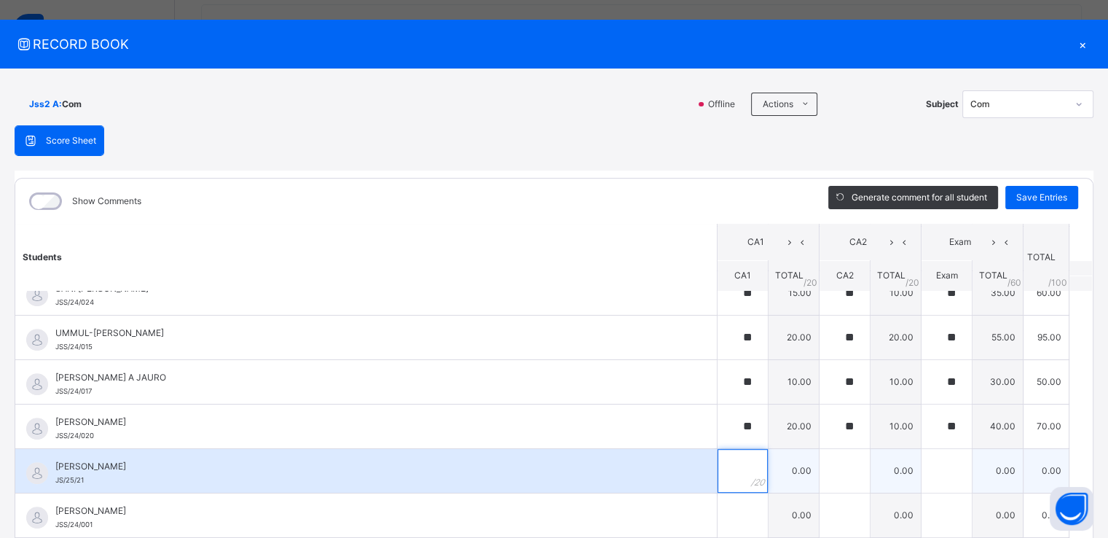
click at [726, 464] on input "text" at bounding box center [743, 471] width 50 height 44
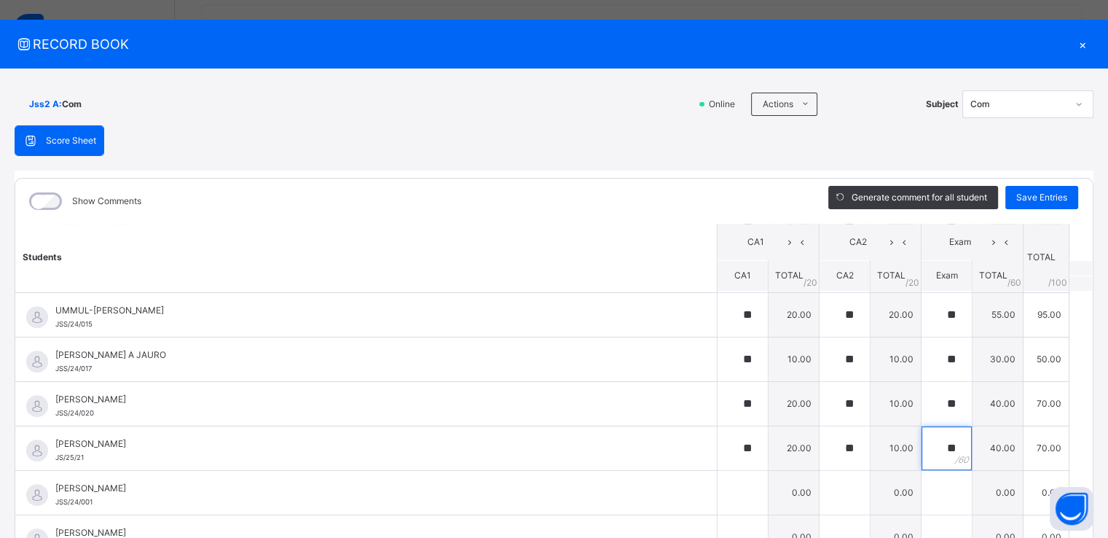
scroll to position [943, 0]
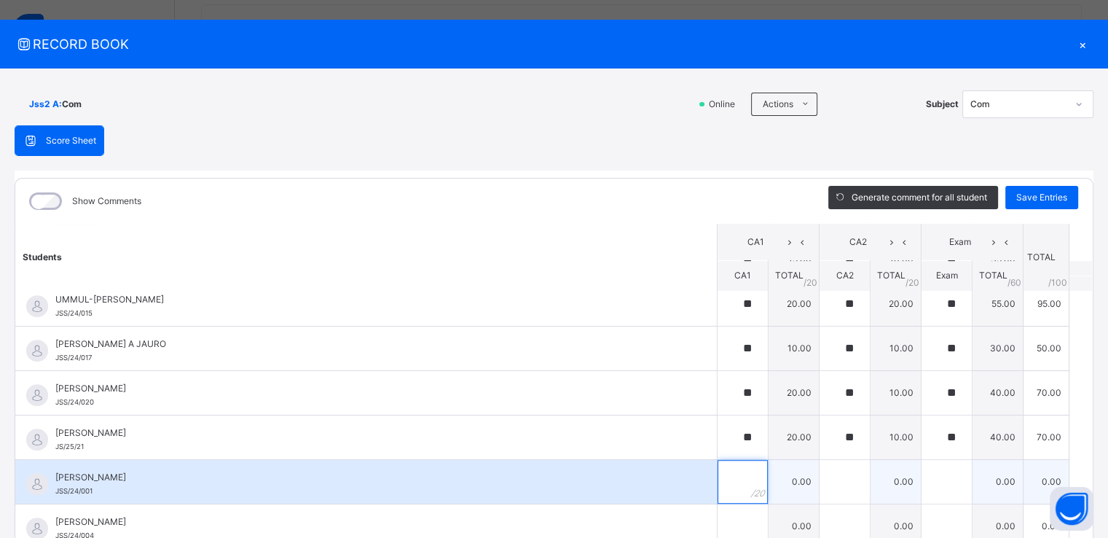
click at [745, 477] on div at bounding box center [743, 482] width 50 height 44
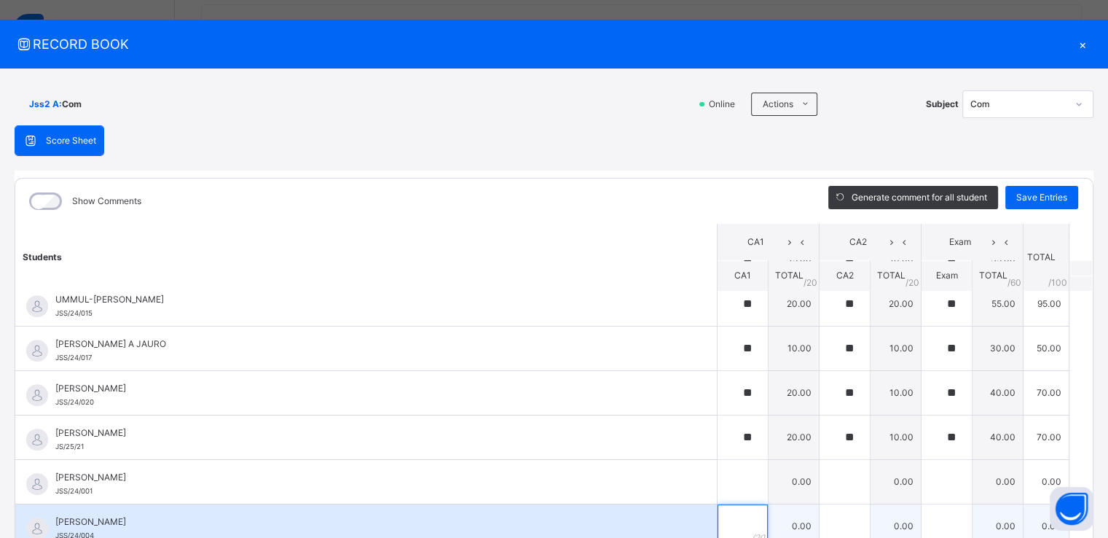
click at [724, 518] on input "text" at bounding box center [743, 526] width 50 height 44
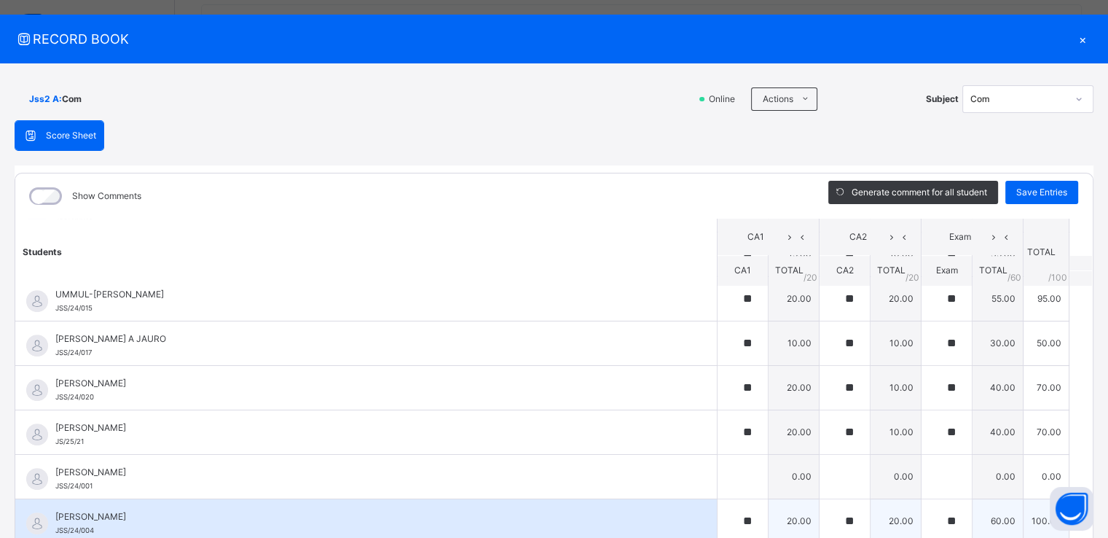
click at [94, 511] on span "[PERSON_NAME]" at bounding box center [369, 516] width 629 height 13
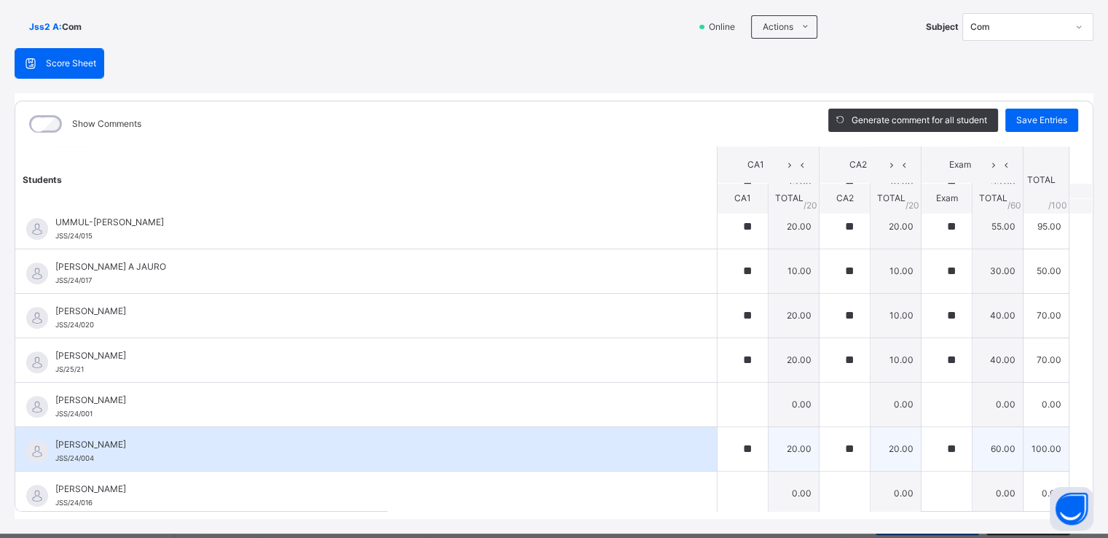
scroll to position [125, 0]
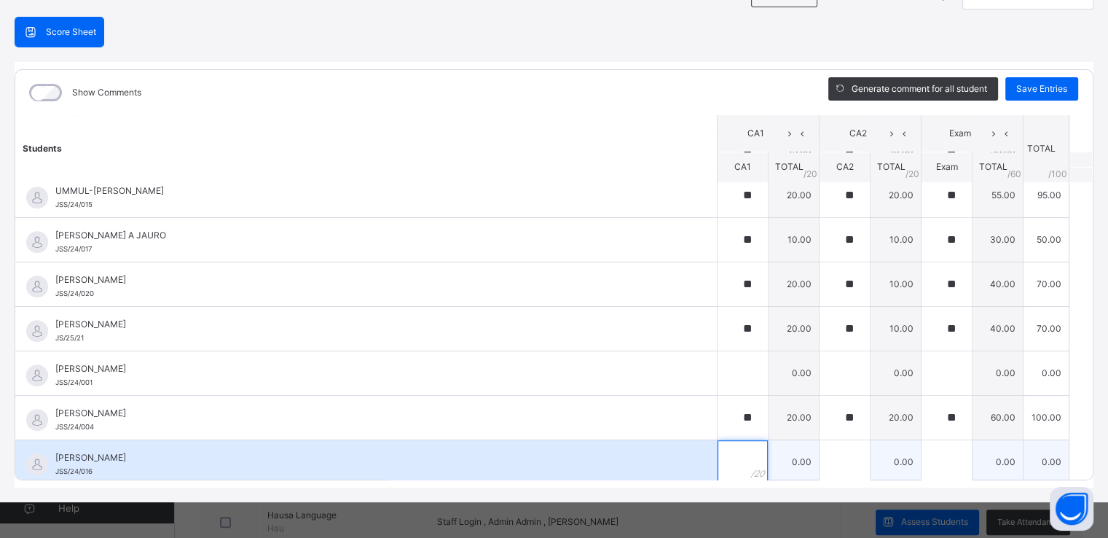
click at [725, 449] on input "text" at bounding box center [743, 462] width 50 height 44
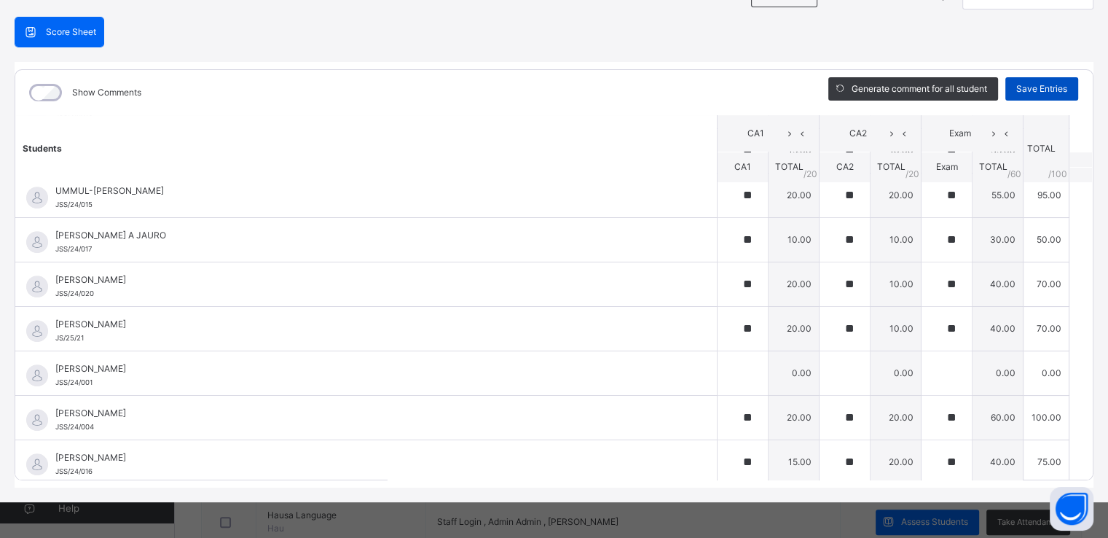
click at [1052, 87] on span "Save Entries" at bounding box center [1041, 88] width 51 height 13
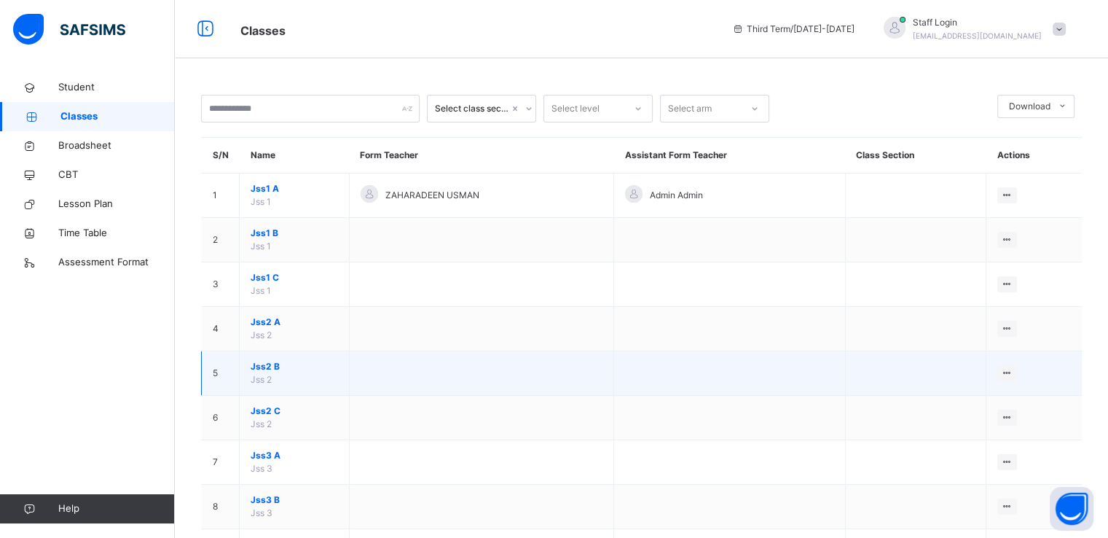
click at [389, 358] on td at bounding box center [481, 373] width 264 height 44
click at [432, 374] on td at bounding box center [481, 373] width 264 height 44
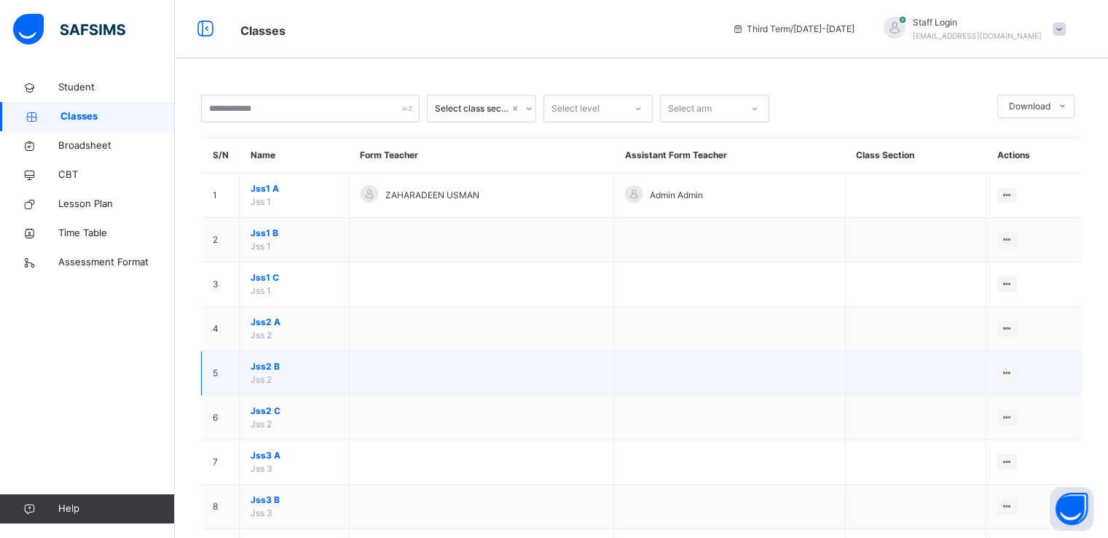
click at [432, 374] on td at bounding box center [481, 373] width 264 height 44
click at [258, 380] on span "Jss 2" at bounding box center [261, 379] width 21 height 11
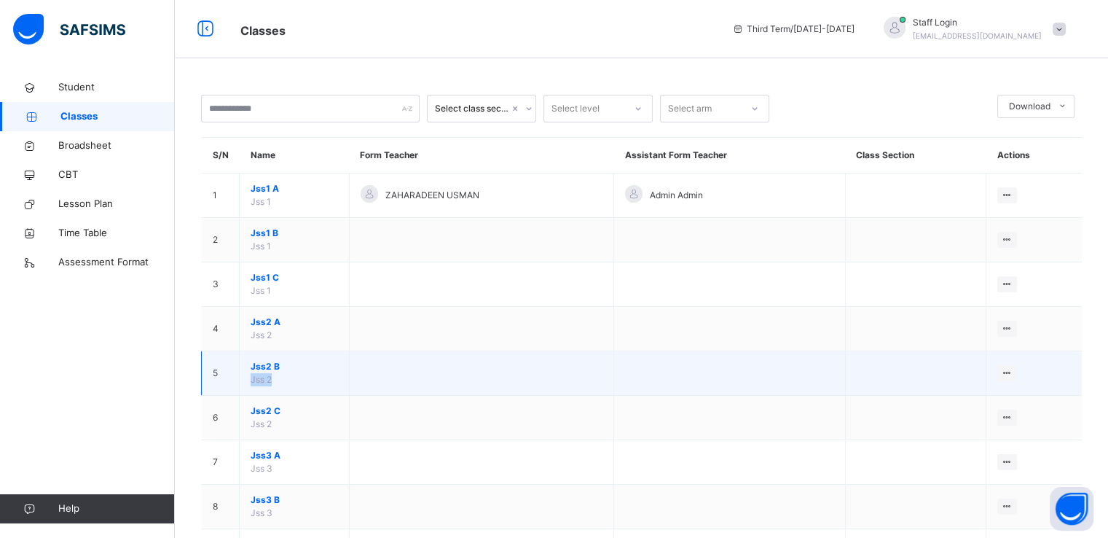
click at [258, 380] on span "Jss 2" at bounding box center [261, 379] width 21 height 11
click at [286, 371] on span "Jss2 B" at bounding box center [294, 366] width 87 height 13
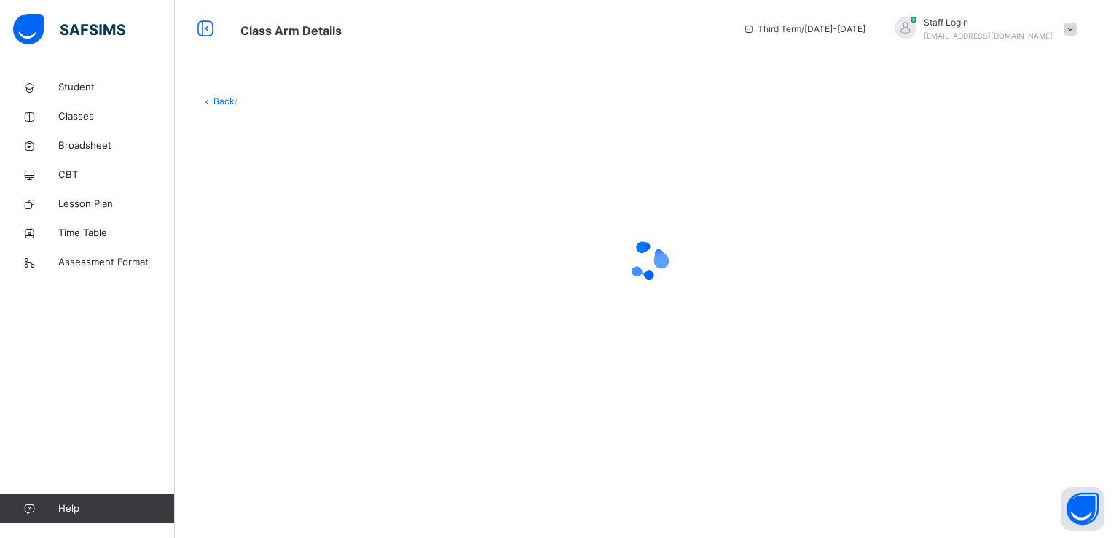
click at [286, 371] on div at bounding box center [647, 260] width 892 height 277
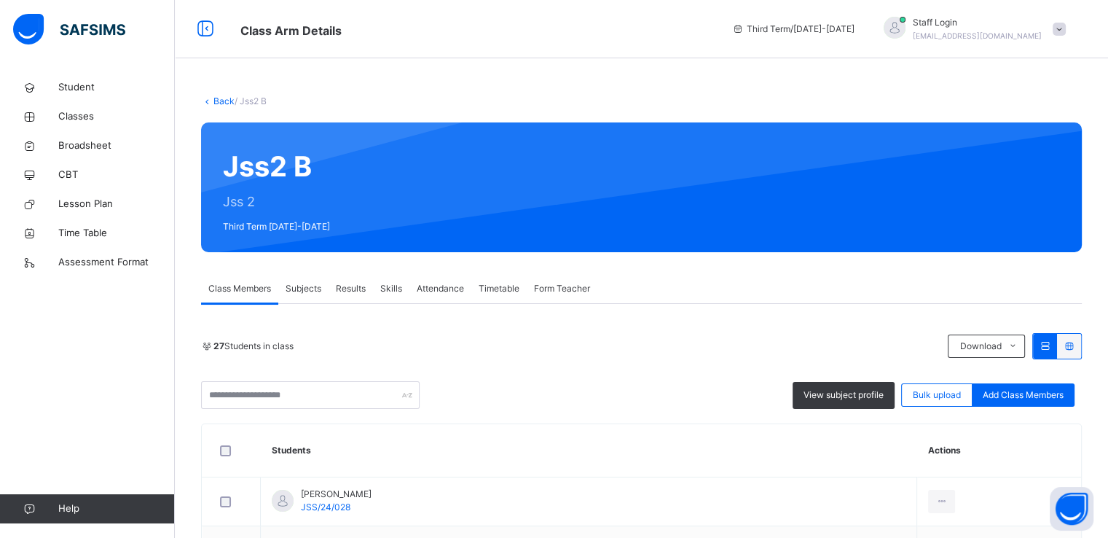
click at [305, 292] on span "Subjects" at bounding box center [304, 288] width 36 height 13
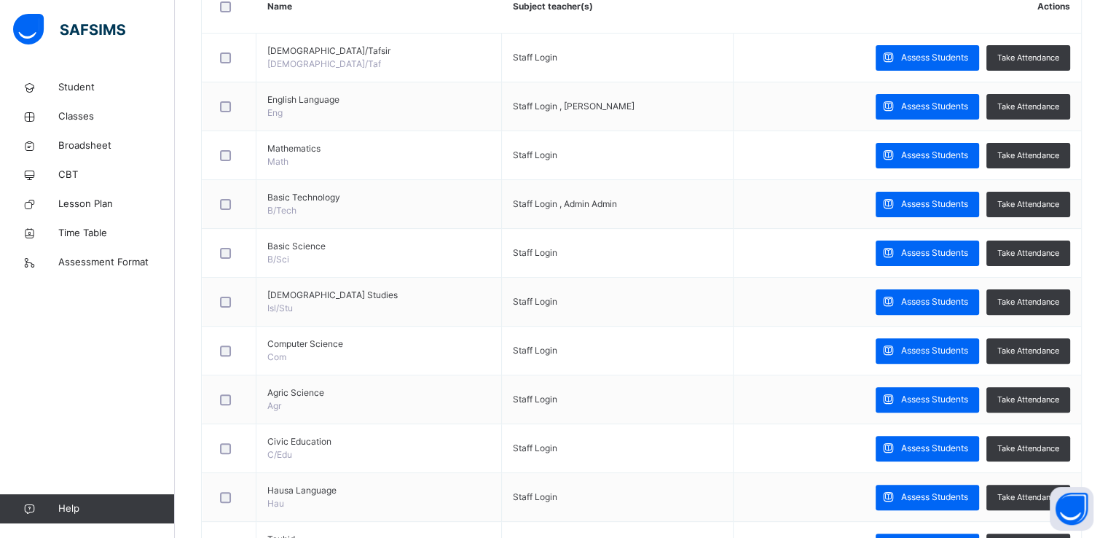
scroll to position [345, 0]
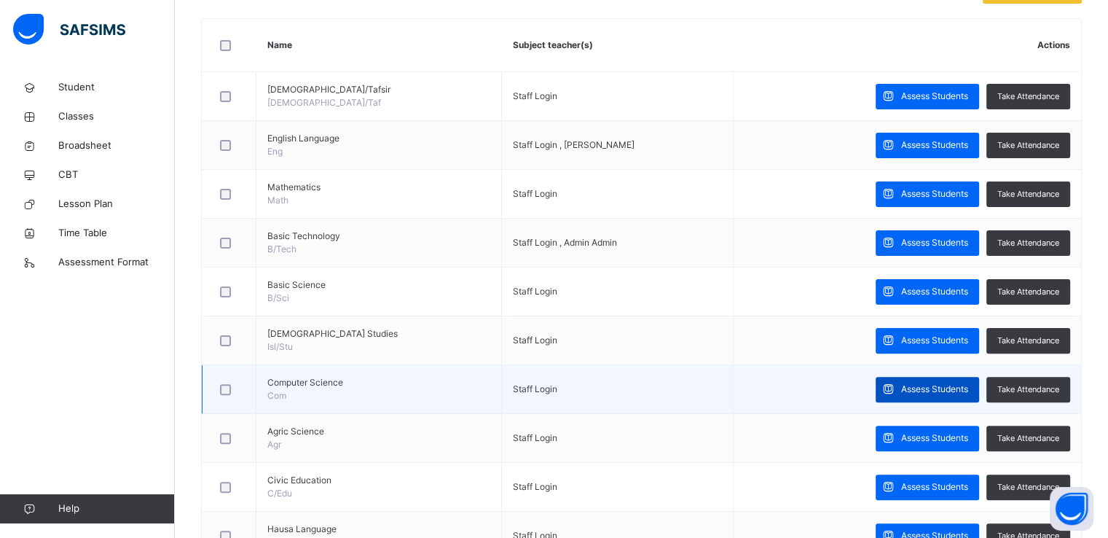
click at [913, 382] on span "Assess Students" at bounding box center [934, 388] width 67 height 13
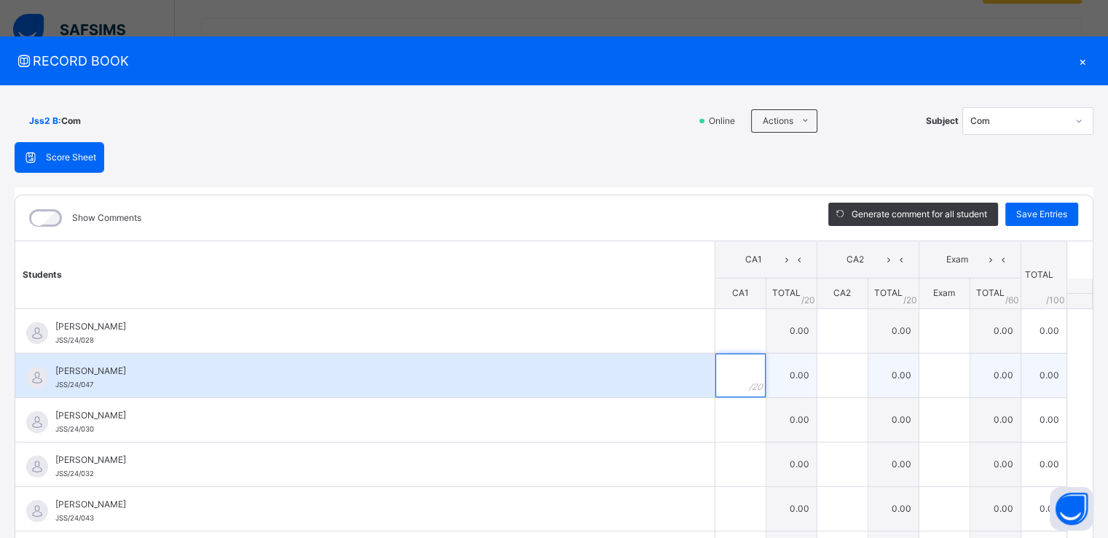
click at [720, 365] on input "text" at bounding box center [740, 375] width 50 height 44
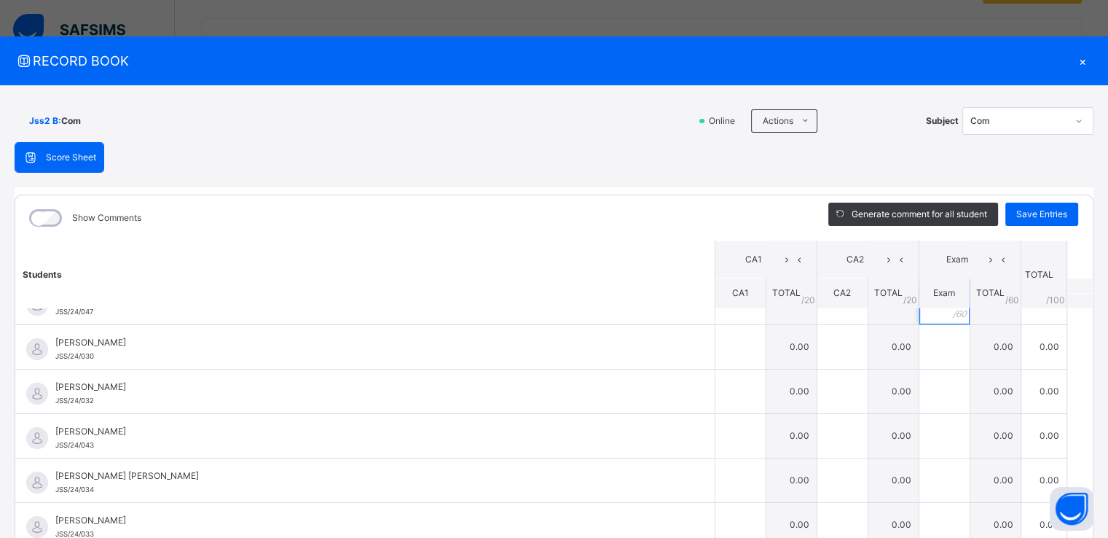
scroll to position [78, 0]
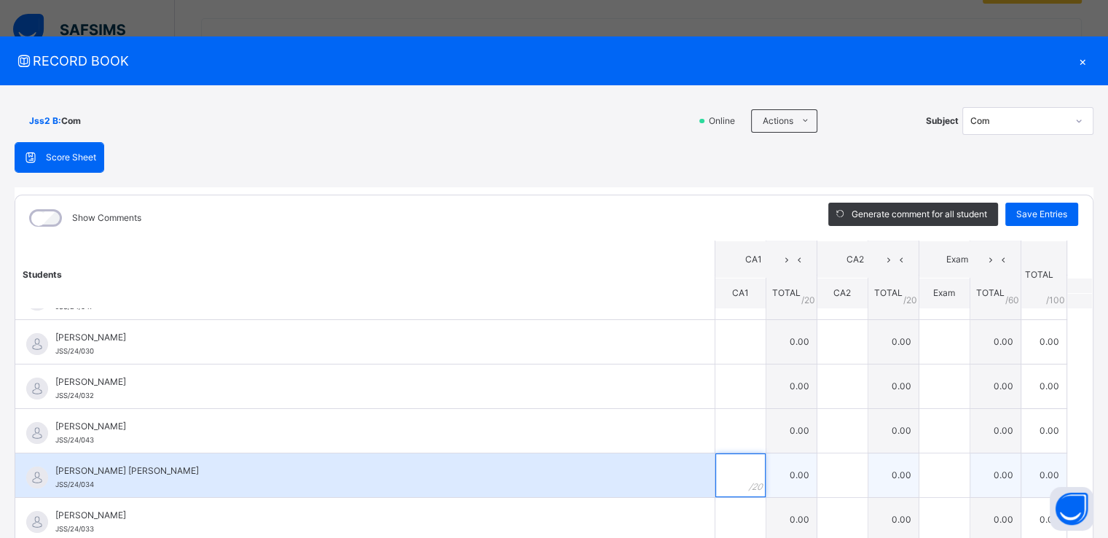
click at [715, 470] on input "text" at bounding box center [740, 475] width 50 height 44
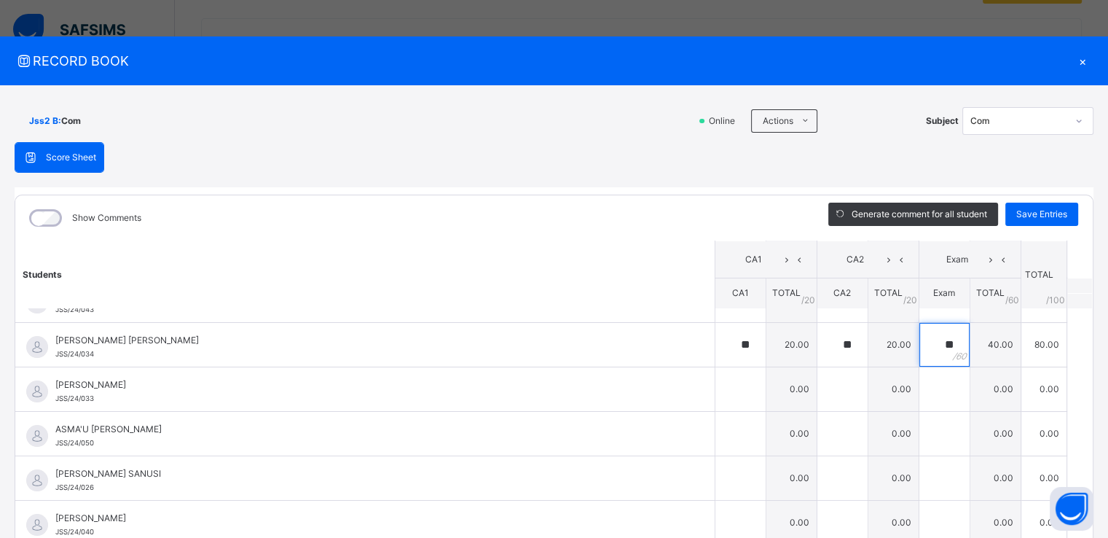
scroll to position [219, 0]
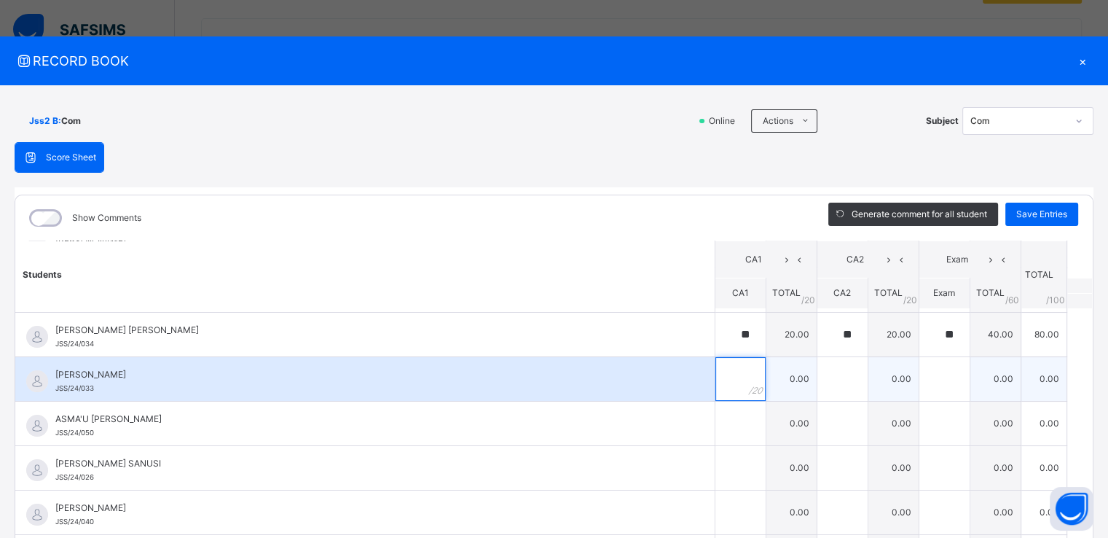
click at [715, 370] on input "text" at bounding box center [740, 379] width 50 height 44
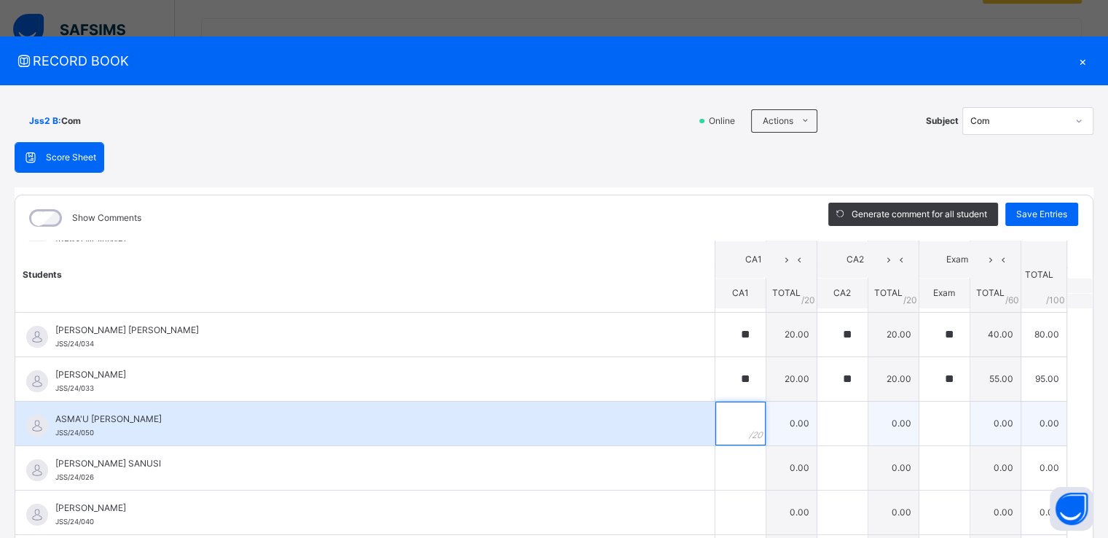
click at [716, 415] on input "text" at bounding box center [740, 423] width 50 height 44
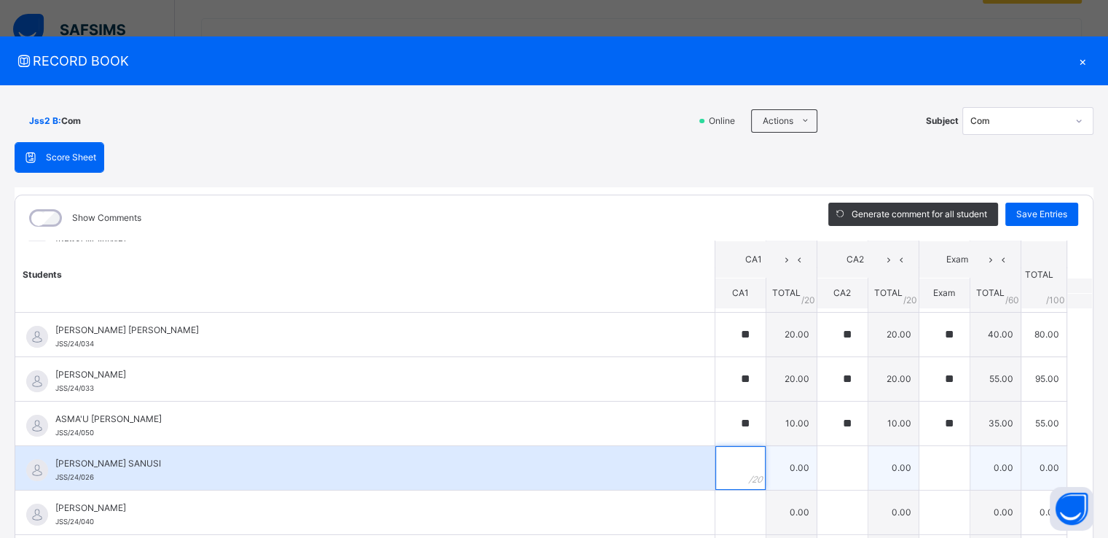
click at [723, 473] on input "text" at bounding box center [740, 468] width 50 height 44
click at [157, 463] on span "[PERSON_NAME] SANUSI" at bounding box center [368, 463] width 626 height 13
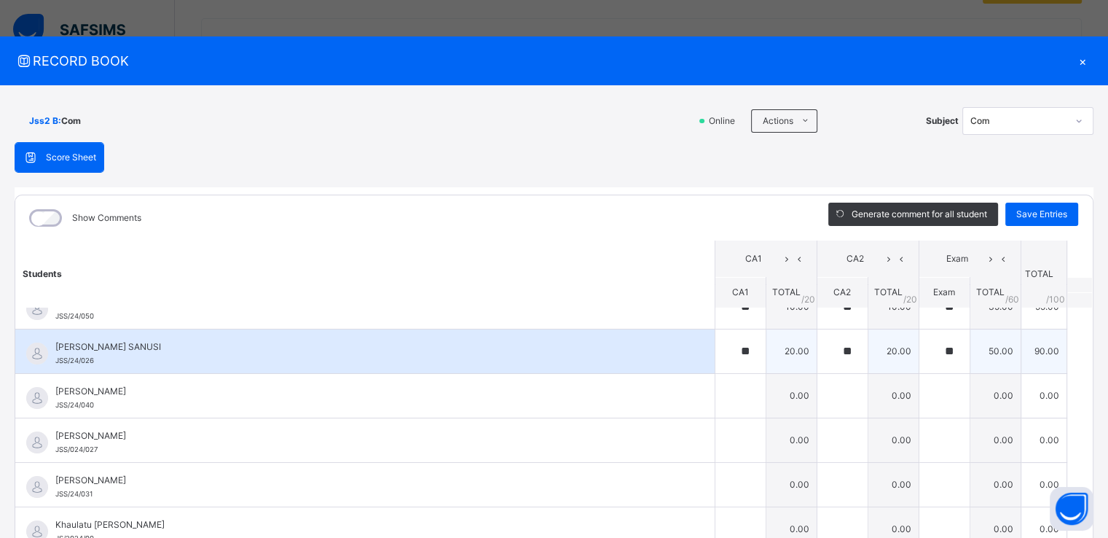
scroll to position [364, 0]
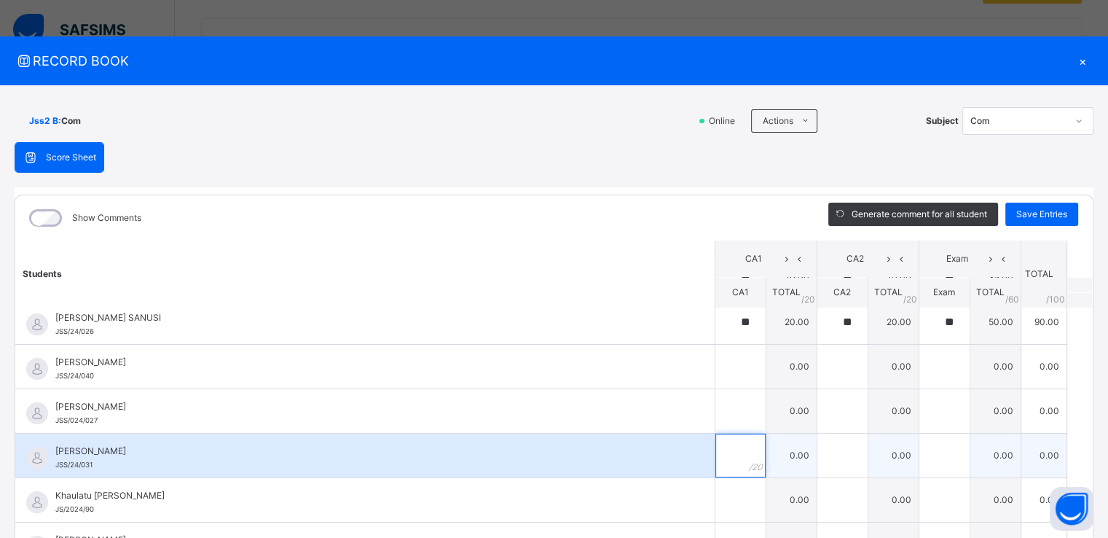
click at [715, 452] on input "text" at bounding box center [740, 455] width 50 height 44
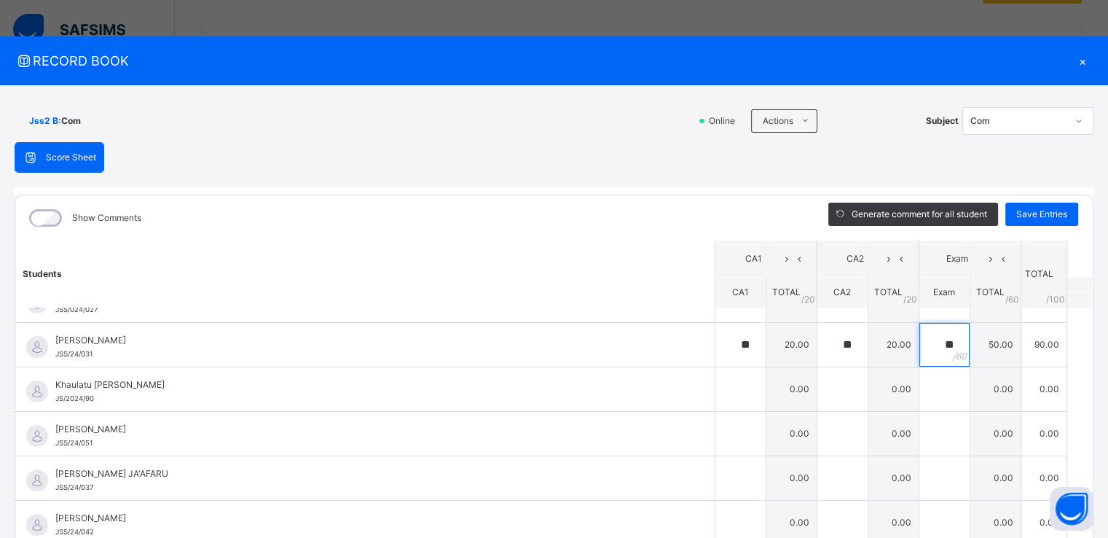
scroll to position [484, 0]
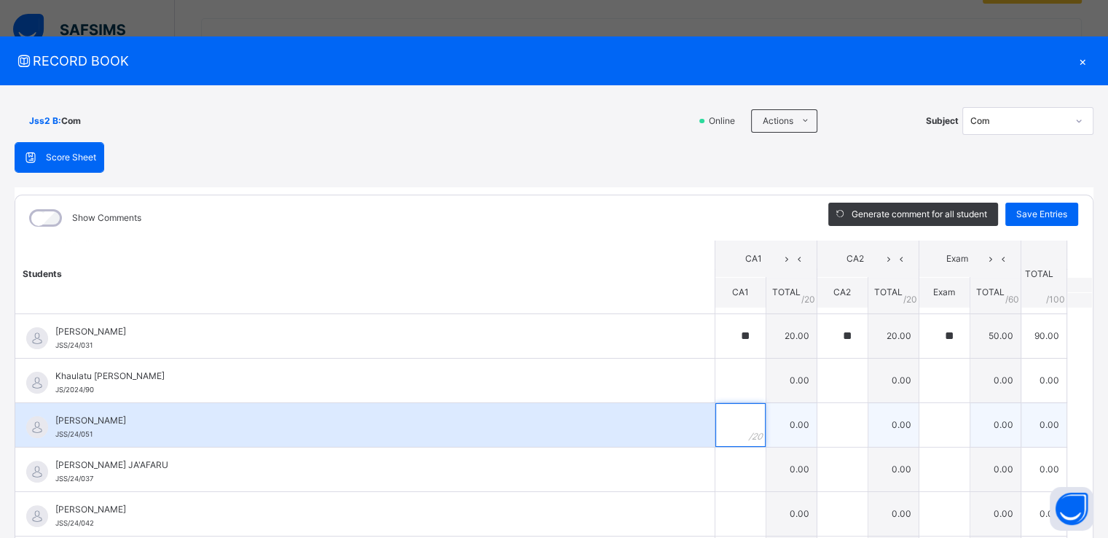
click at [728, 420] on div at bounding box center [740, 425] width 50 height 44
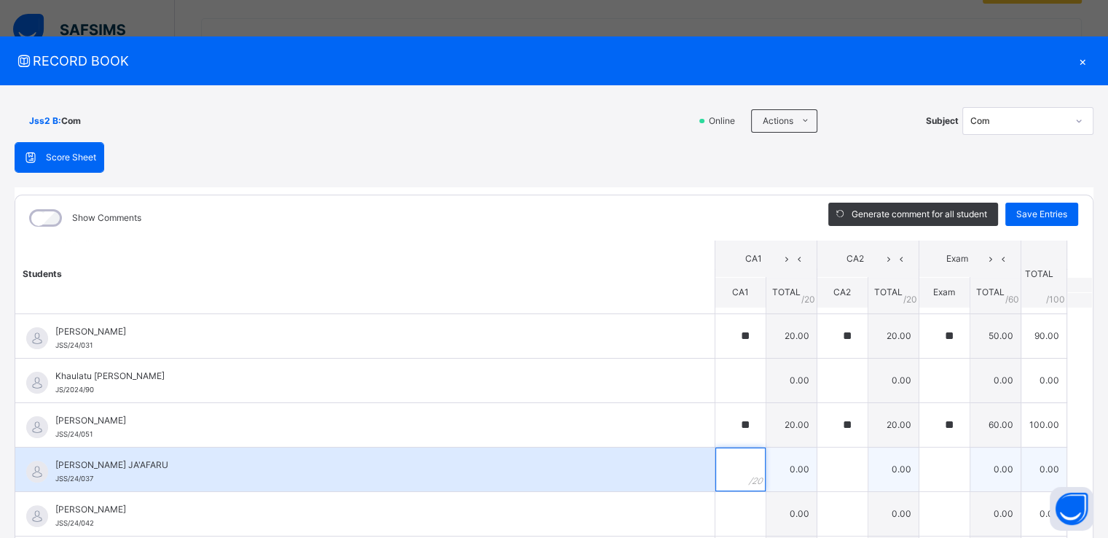
click at [720, 461] on input "text" at bounding box center [740, 469] width 50 height 44
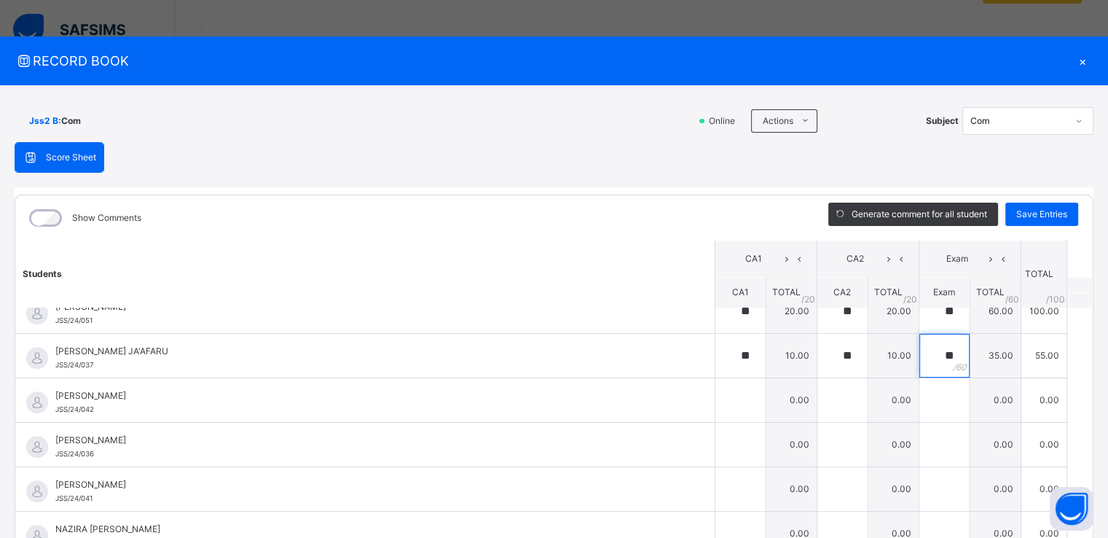
scroll to position [600, 0]
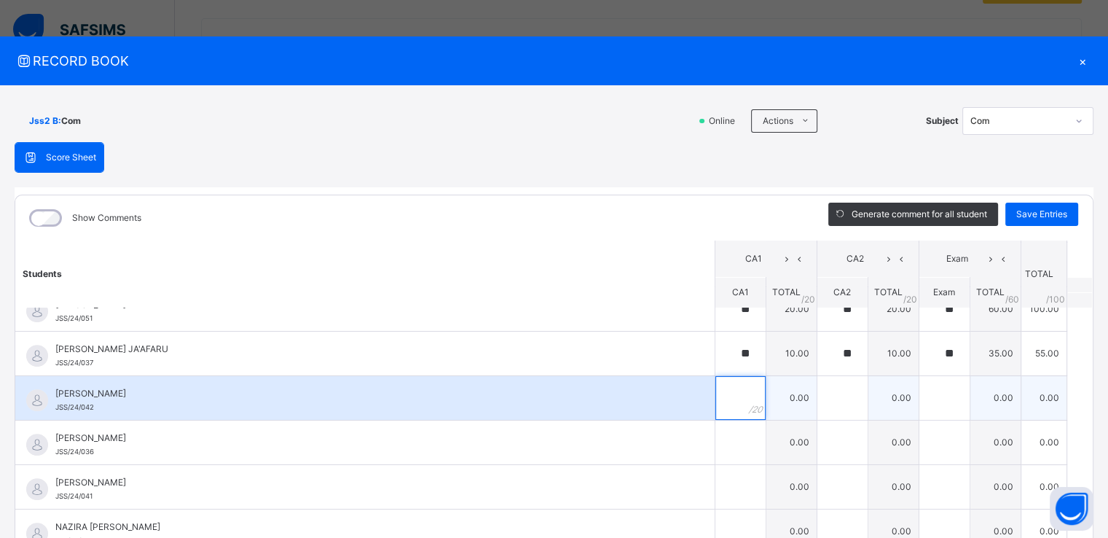
click at [728, 408] on div at bounding box center [740, 398] width 50 height 44
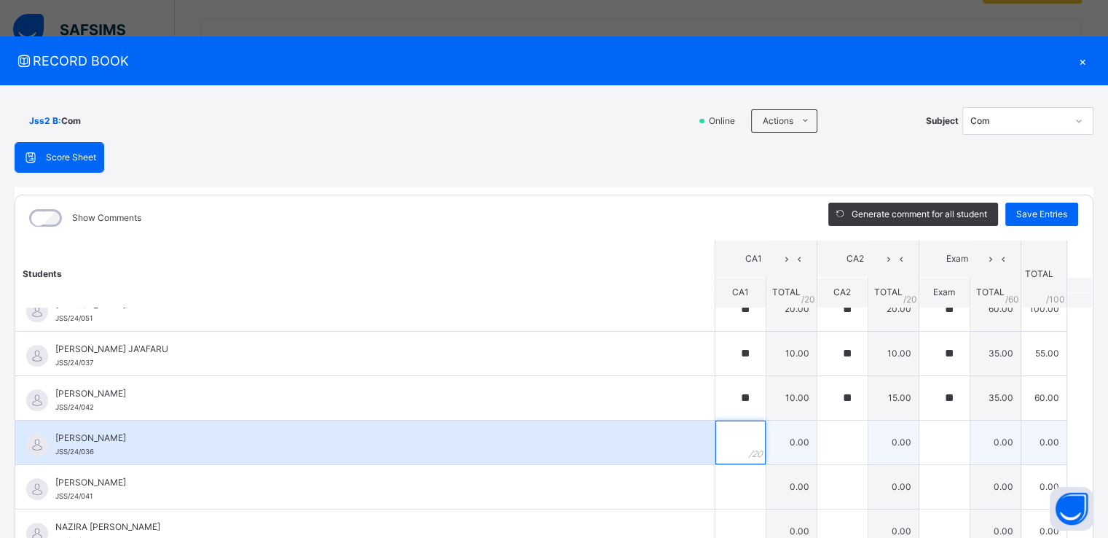
click at [715, 438] on input "text" at bounding box center [740, 442] width 50 height 44
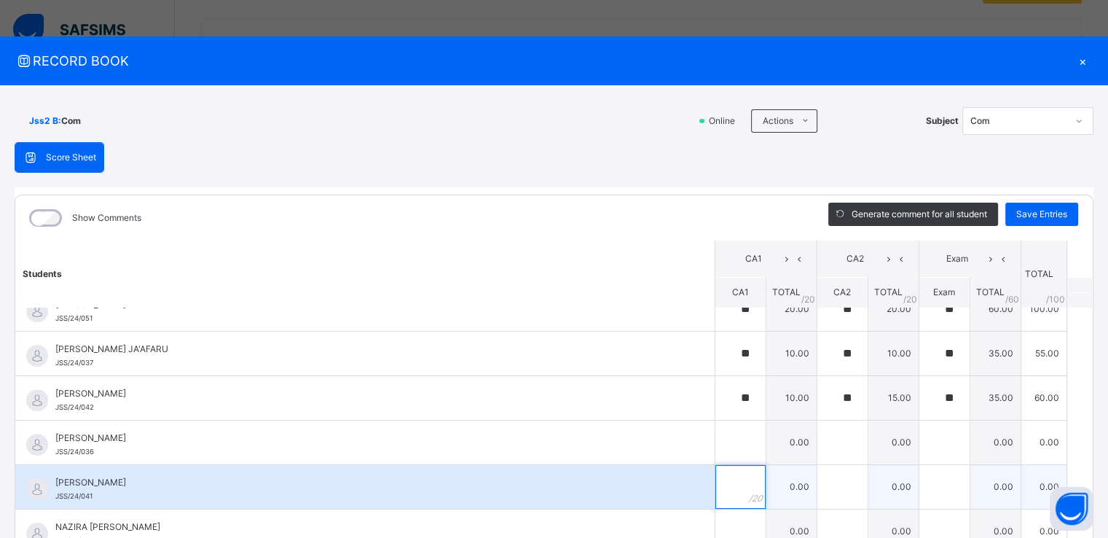
click at [732, 477] on div at bounding box center [740, 487] width 50 height 44
click at [125, 491] on div "[PERSON_NAME] USMAN JSS/24/041" at bounding box center [368, 489] width 626 height 26
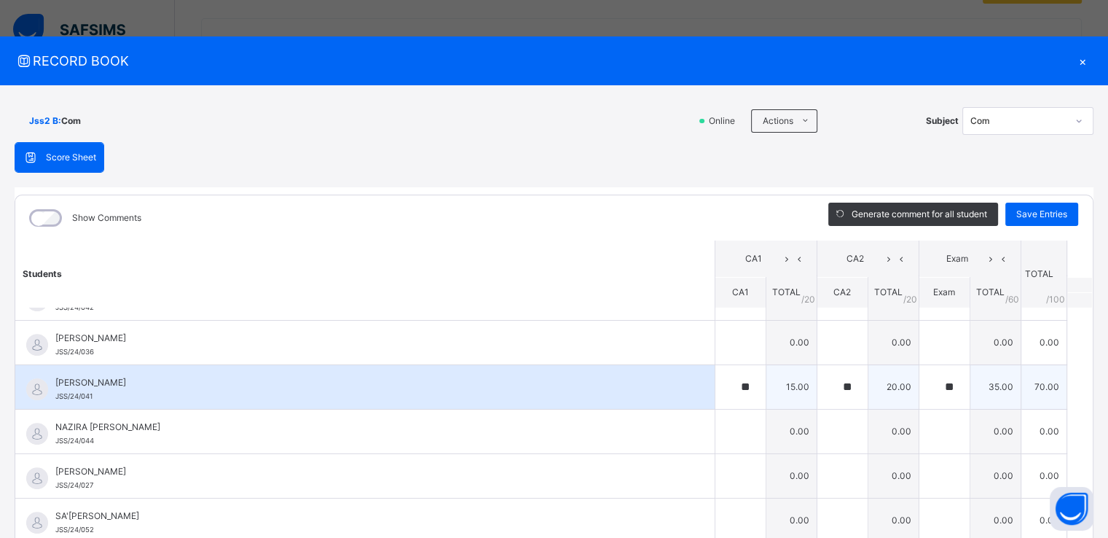
scroll to position [716, 0]
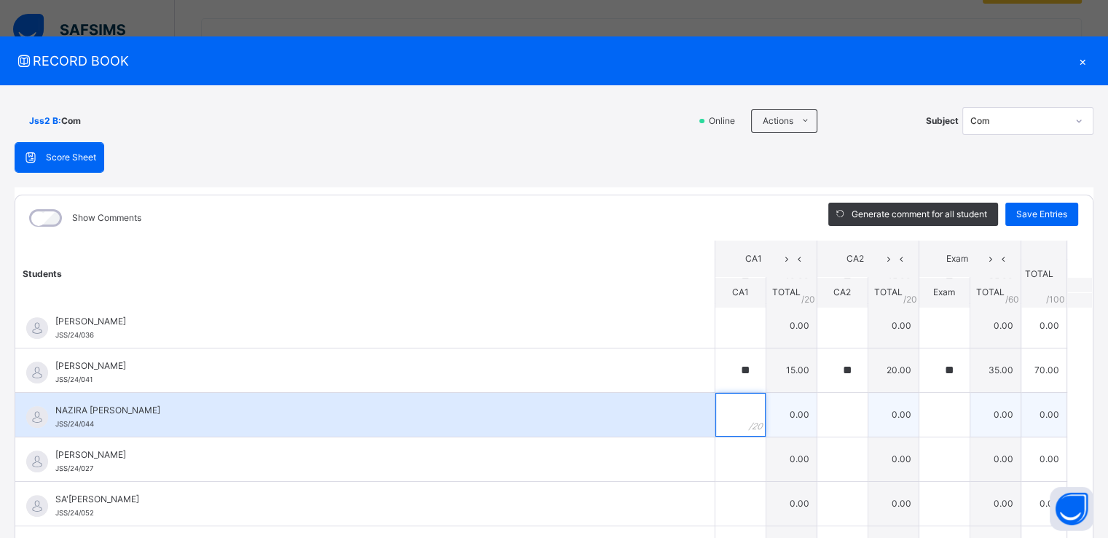
click at [738, 406] on div at bounding box center [740, 415] width 50 height 44
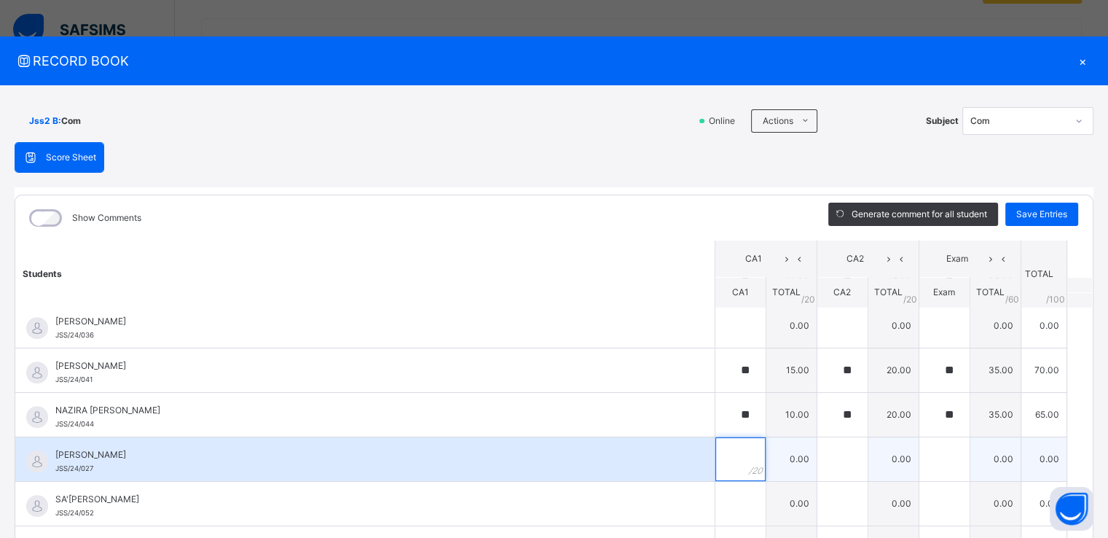
click at [723, 455] on input "text" at bounding box center [740, 459] width 50 height 44
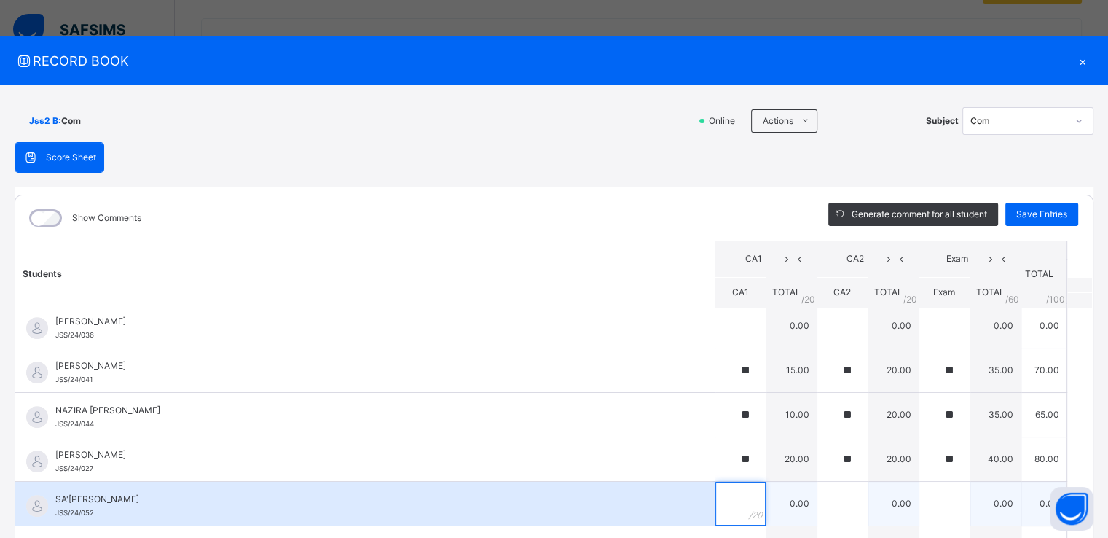
click at [726, 503] on input "text" at bounding box center [740, 504] width 50 height 44
click at [919, 499] on input "text" at bounding box center [944, 504] width 50 height 44
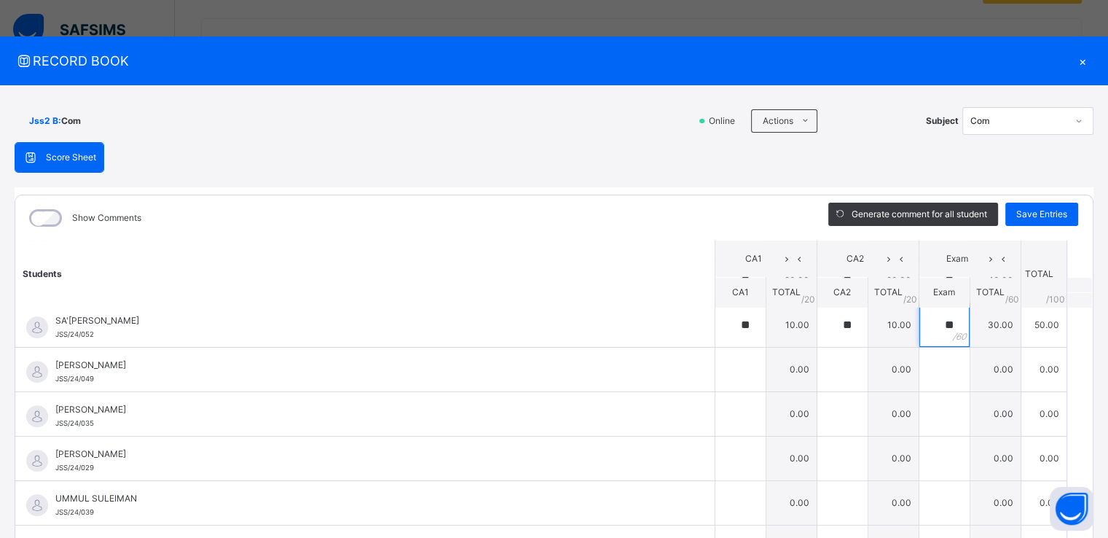
scroll to position [899, 0]
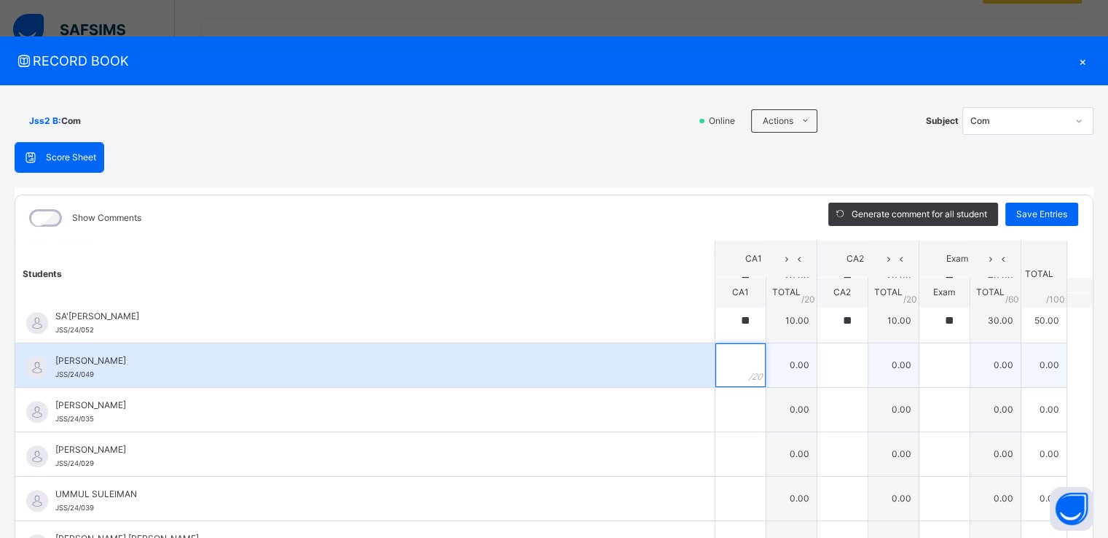
click at [733, 364] on div at bounding box center [740, 365] width 50 height 44
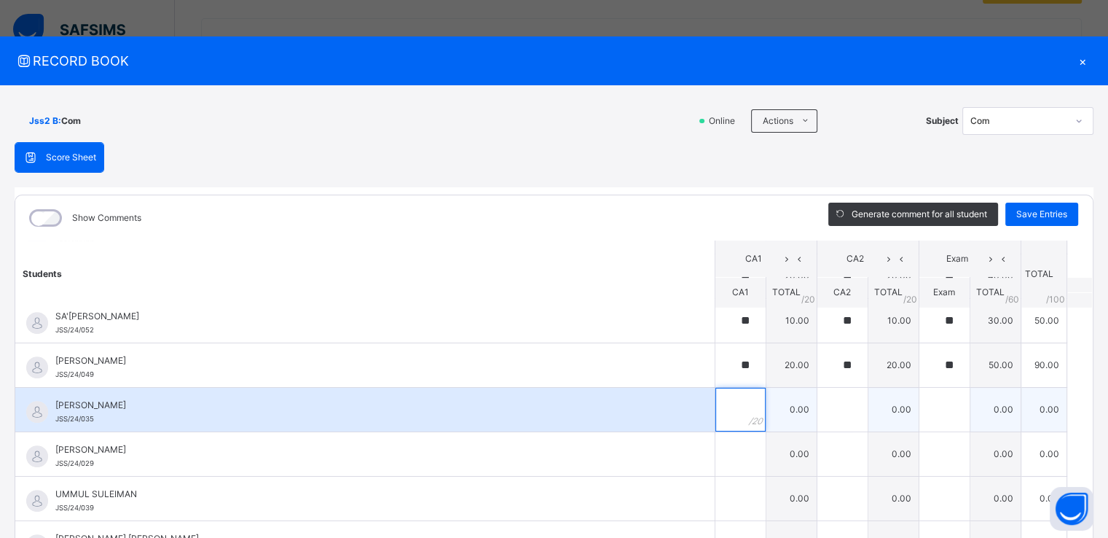
click at [723, 405] on input "text" at bounding box center [740, 410] width 50 height 44
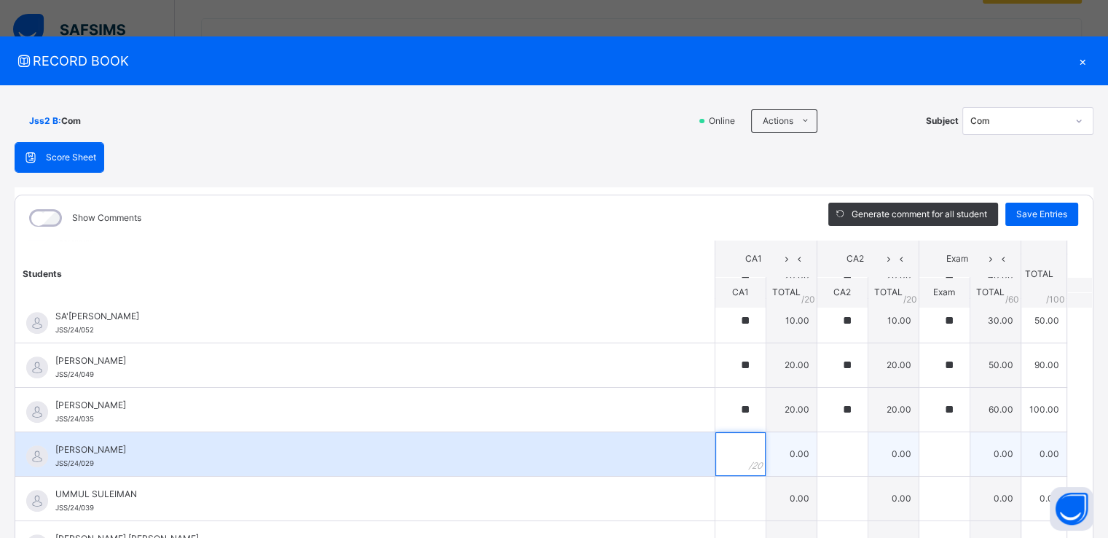
click at [717, 452] on input "text" at bounding box center [740, 454] width 50 height 44
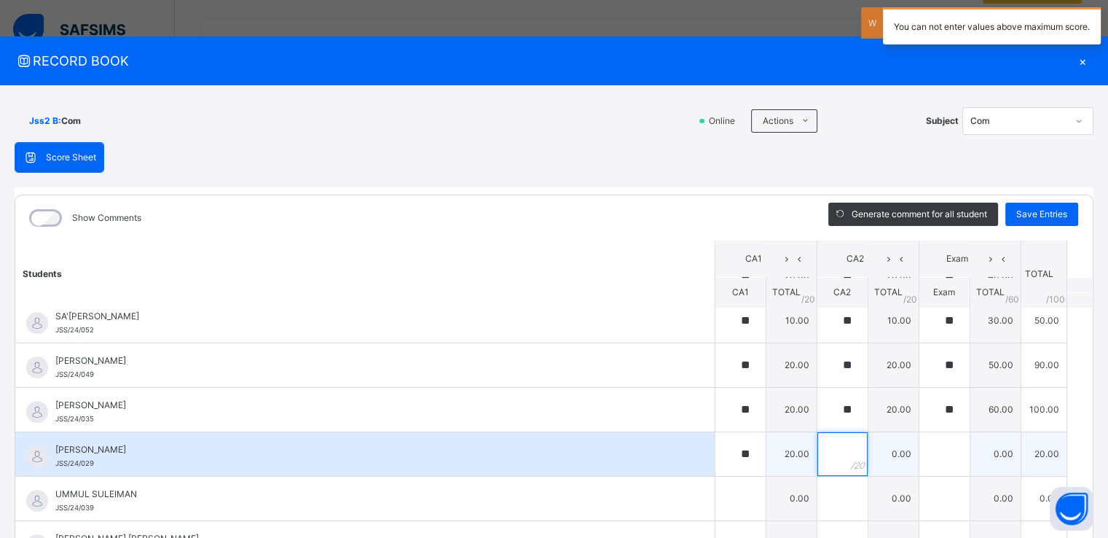
click at [817, 455] on input "text" at bounding box center [842, 454] width 50 height 44
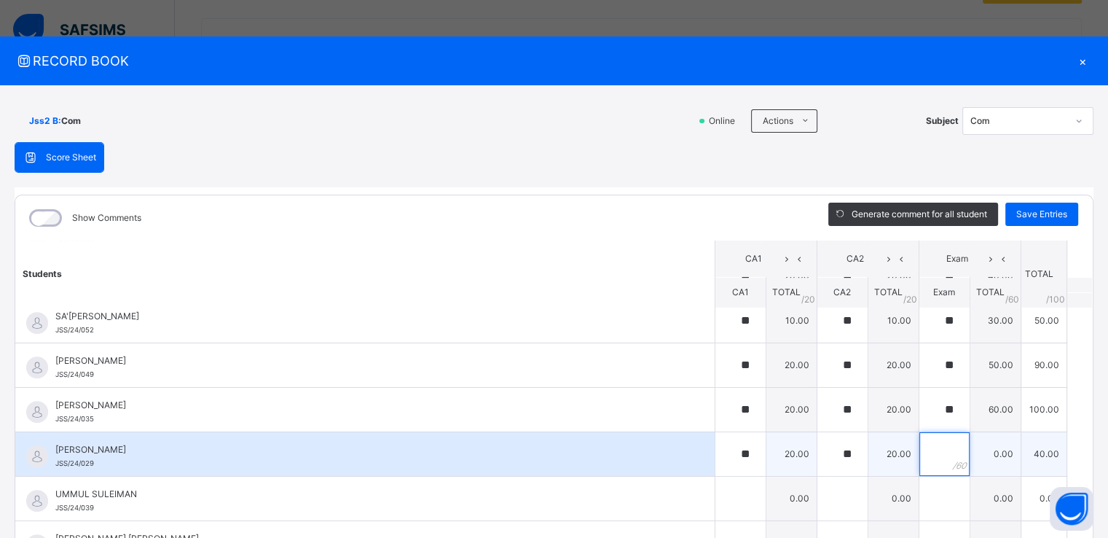
click at [940, 455] on div at bounding box center [944, 454] width 50 height 44
click at [106, 449] on span "[PERSON_NAME]" at bounding box center [368, 449] width 626 height 13
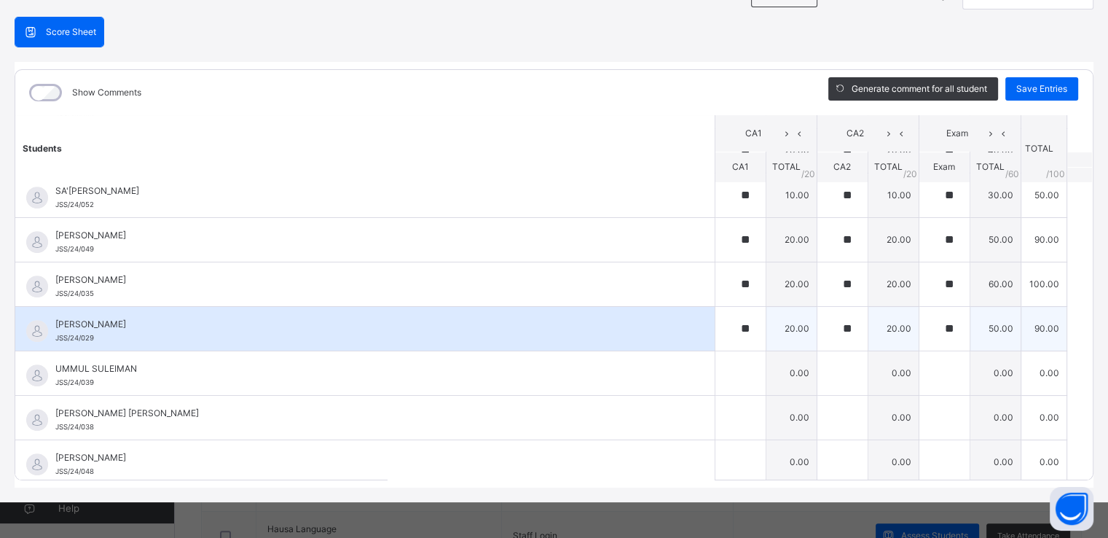
scroll to position [125, 0]
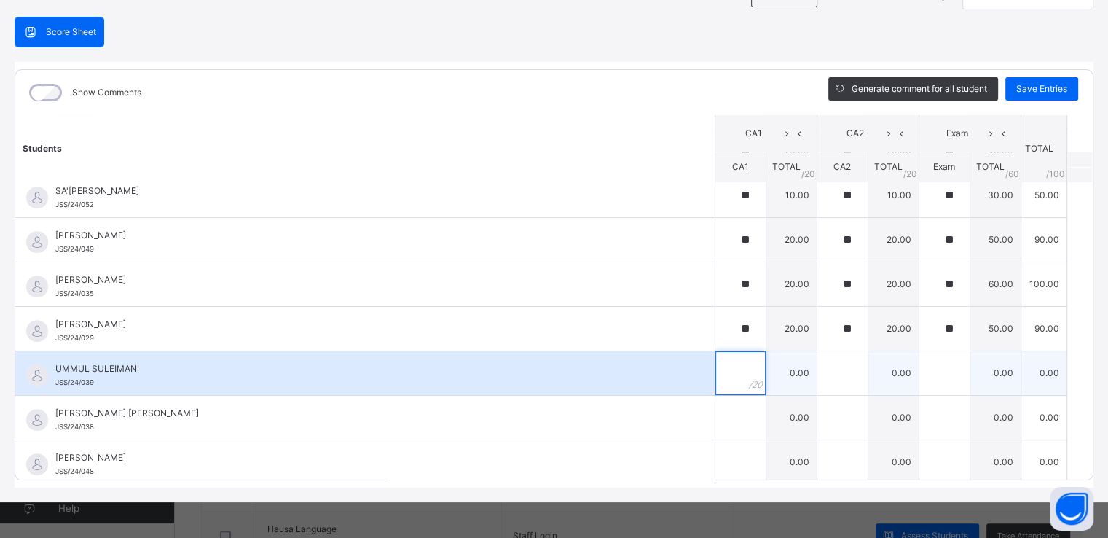
click at [736, 374] on div at bounding box center [740, 373] width 50 height 44
click at [825, 377] on input "text" at bounding box center [842, 373] width 50 height 44
click at [927, 363] on input "text" at bounding box center [944, 373] width 50 height 44
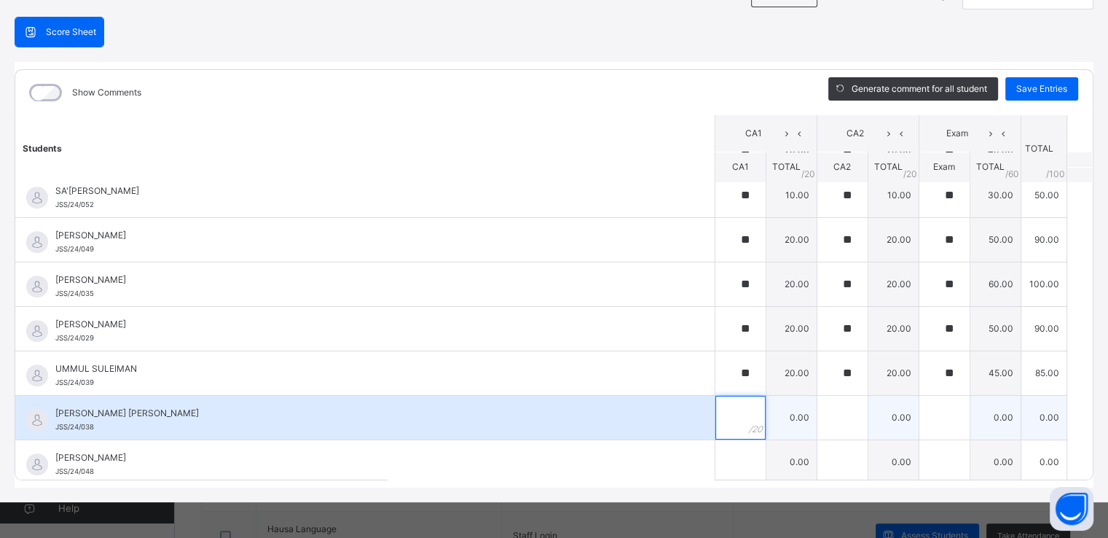
click at [731, 406] on div at bounding box center [740, 418] width 50 height 44
click at [826, 423] on input "text" at bounding box center [842, 418] width 50 height 44
click at [926, 412] on input "text" at bounding box center [944, 418] width 50 height 44
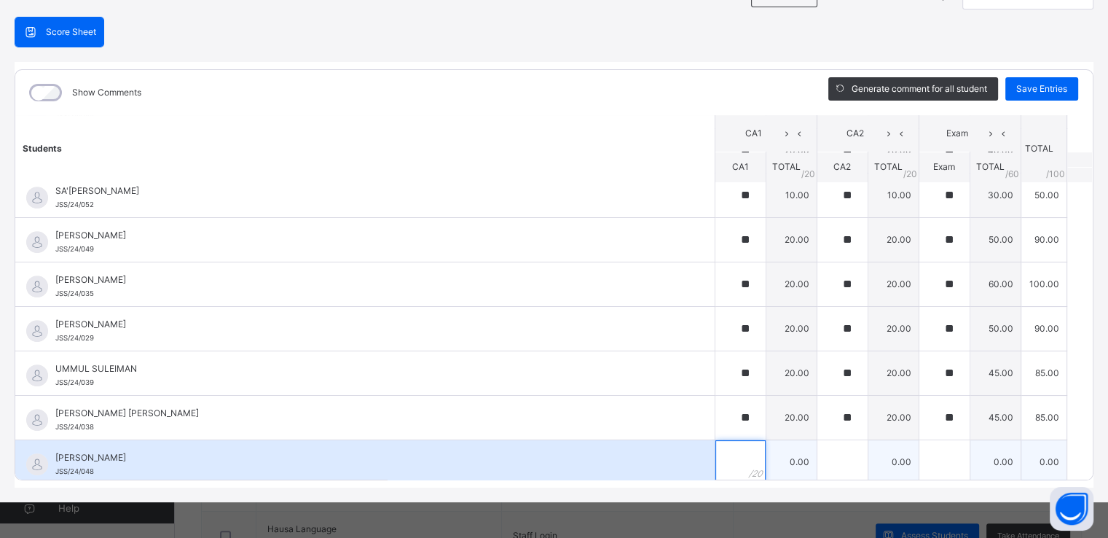
click at [740, 457] on div at bounding box center [740, 462] width 50 height 44
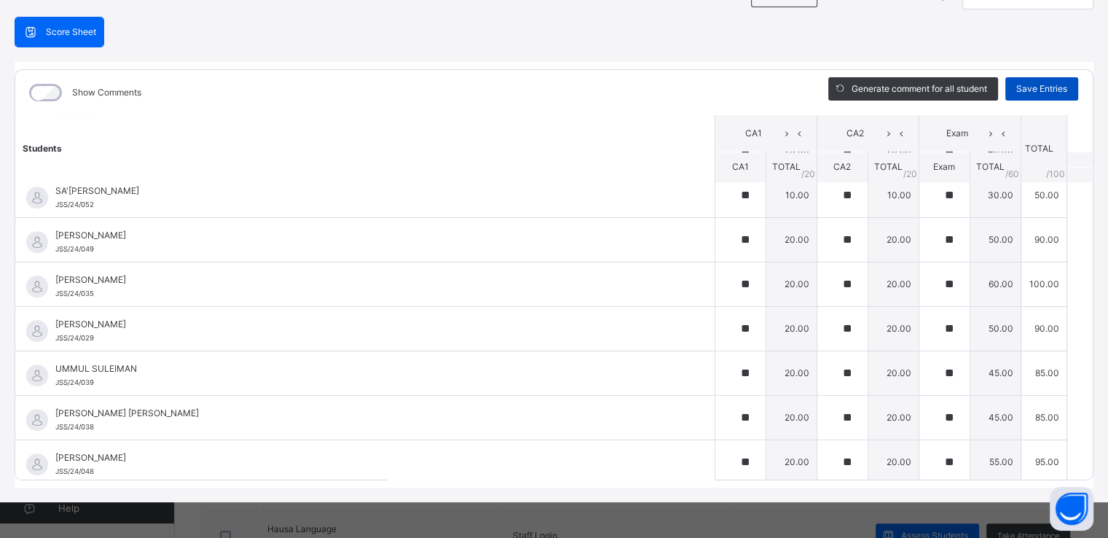
click at [1016, 94] on span "Save Entries" at bounding box center [1041, 88] width 51 height 13
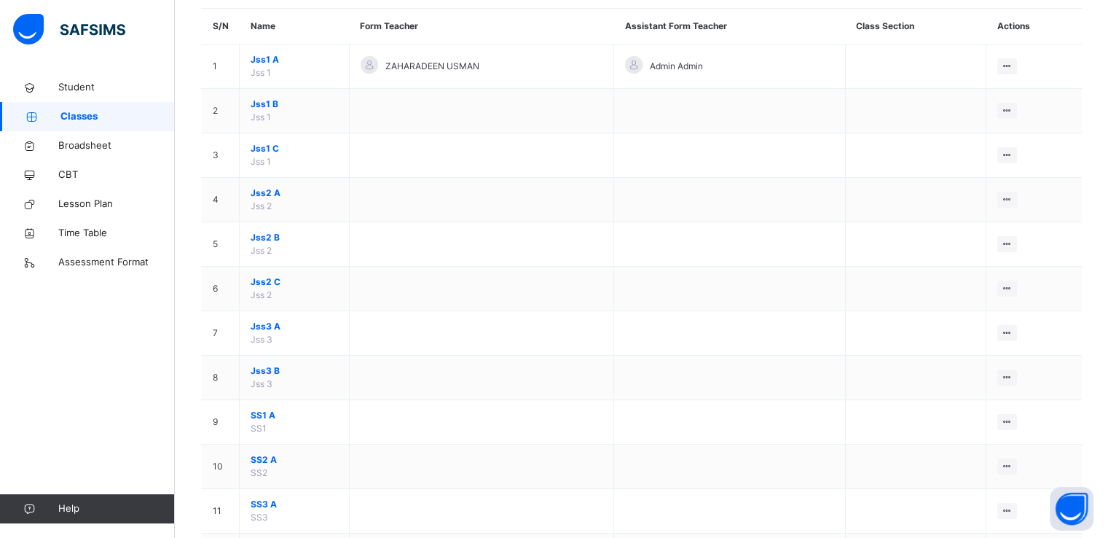
scroll to position [146, 0]
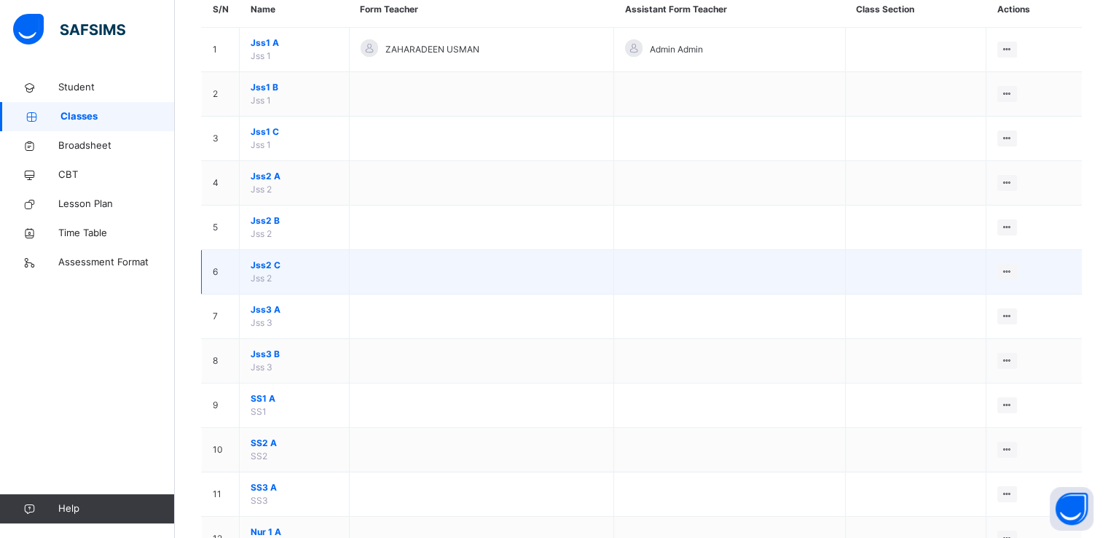
click at [286, 259] on span "Jss2 C" at bounding box center [294, 265] width 87 height 13
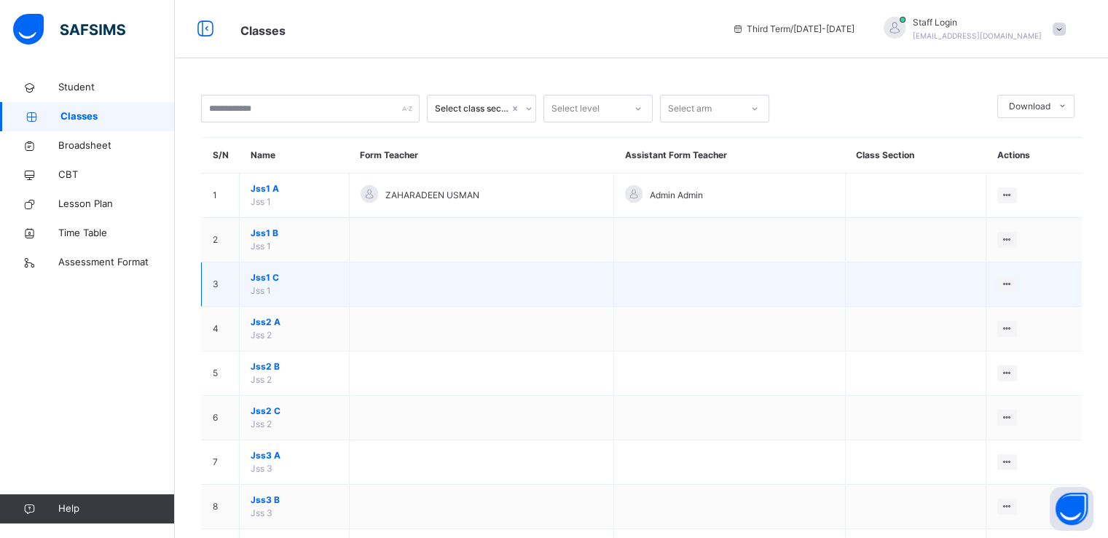
click at [256, 276] on span "Jss1 C" at bounding box center [294, 277] width 87 height 13
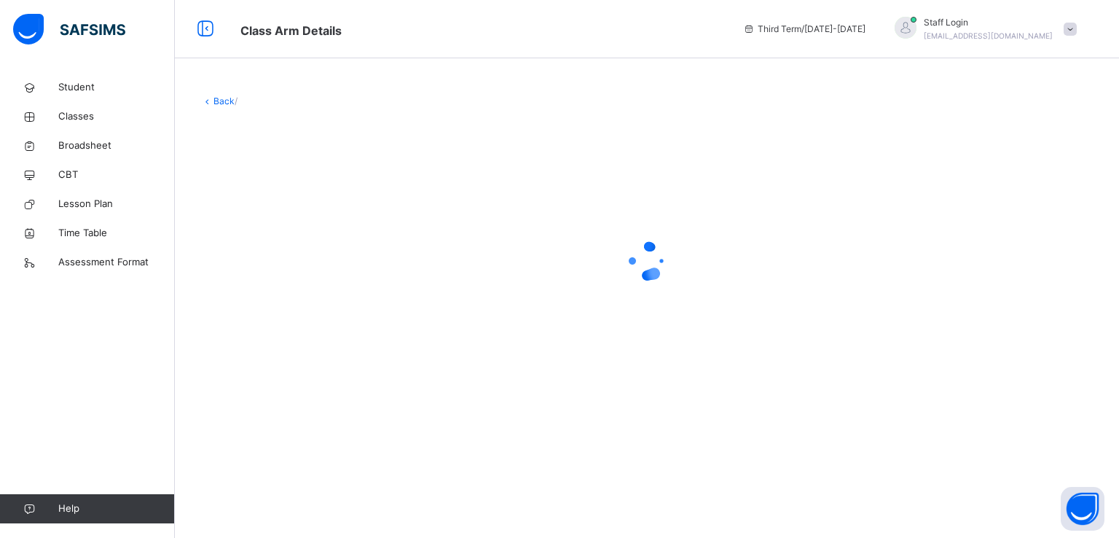
click at [256, 276] on div at bounding box center [647, 261] width 892 height 58
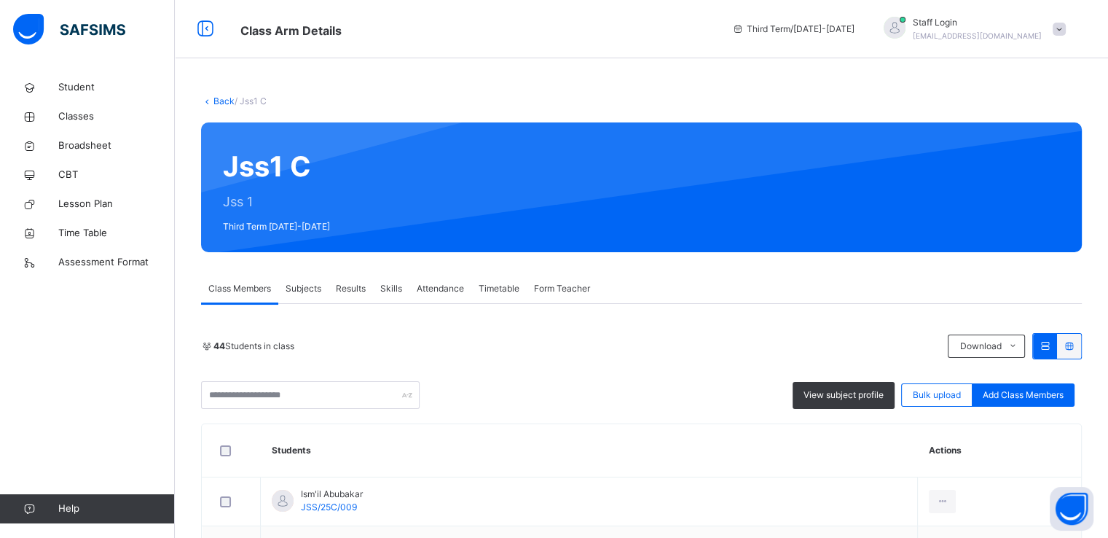
click at [302, 289] on span "Subjects" at bounding box center [304, 288] width 36 height 13
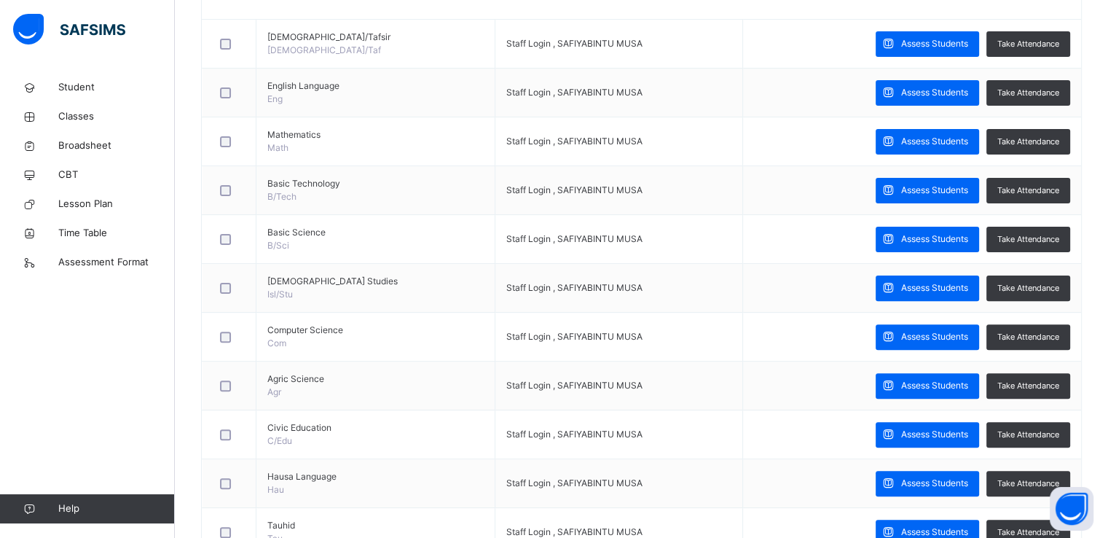
scroll to position [427, 0]
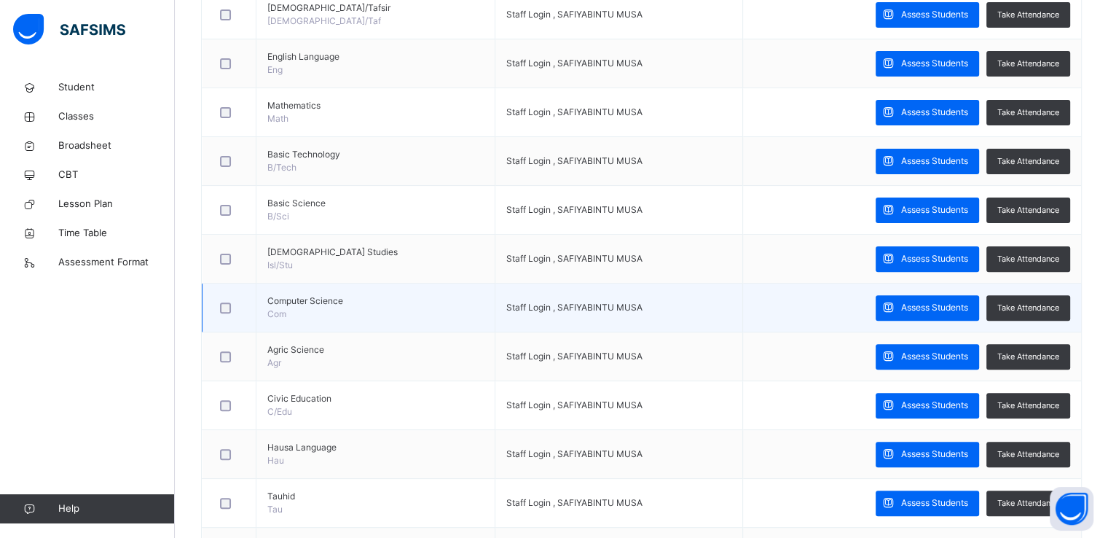
click at [300, 304] on span "Computer Science" at bounding box center [375, 300] width 216 height 13
click at [915, 309] on span "Assess Students" at bounding box center [934, 307] width 67 height 13
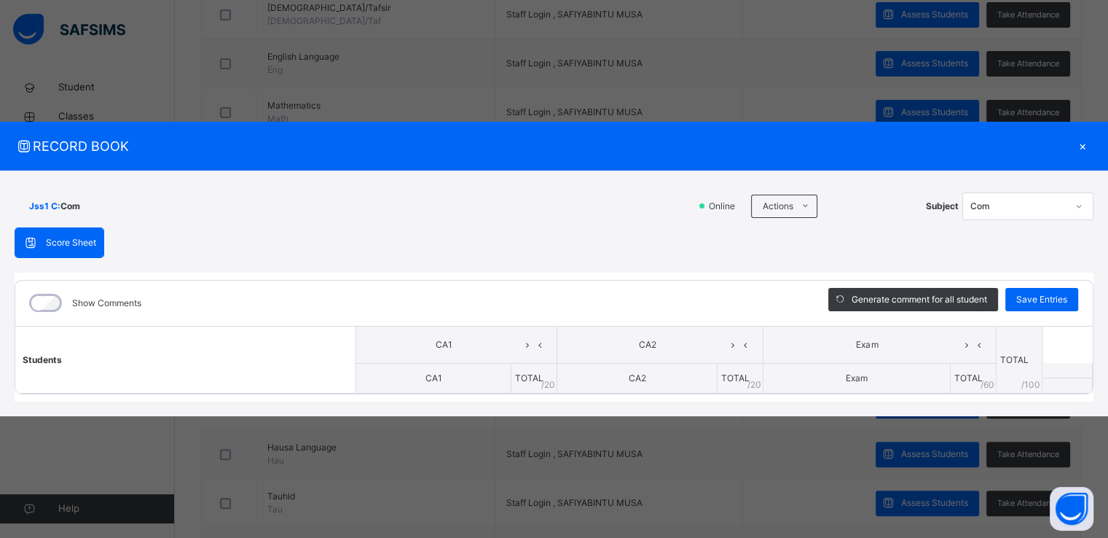
click at [78, 234] on div "Score Sheet" at bounding box center [59, 242] width 88 height 29
click at [511, 350] on span "CA1" at bounding box center [444, 344] width 154 height 13
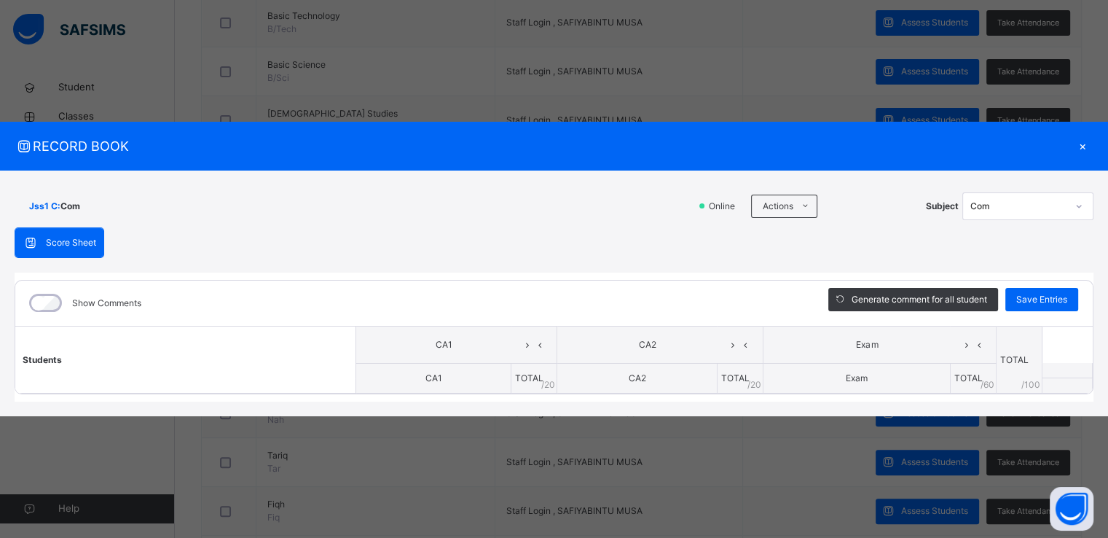
scroll to position [573, 0]
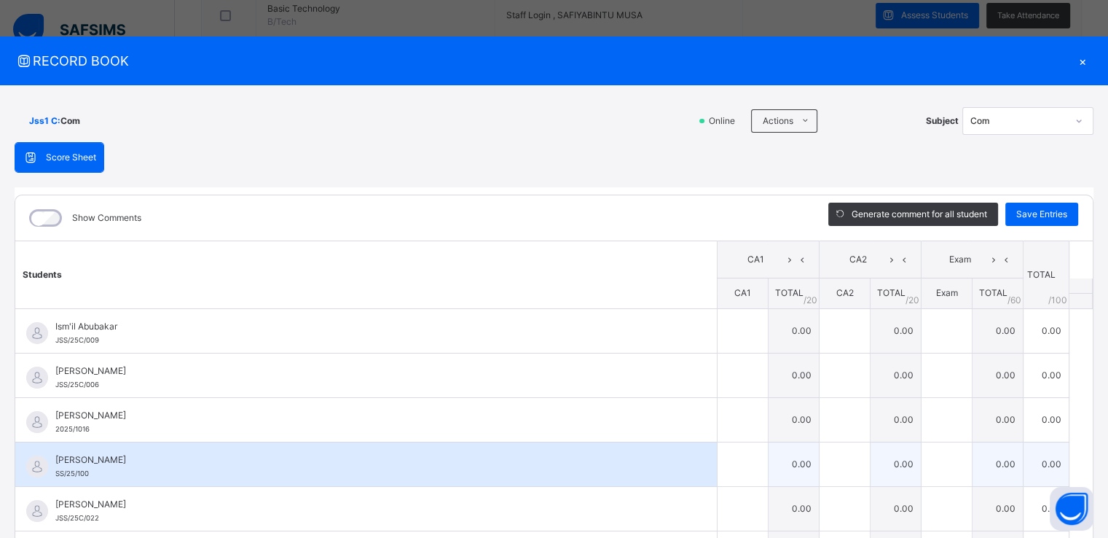
click at [205, 453] on span "[PERSON_NAME]" at bounding box center [369, 459] width 629 height 13
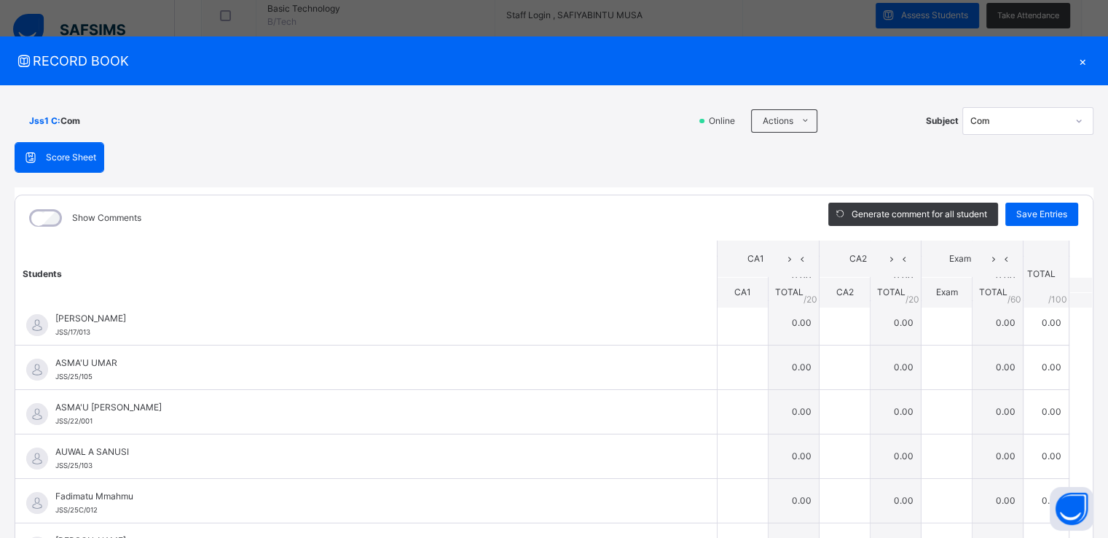
scroll to position [437, 0]
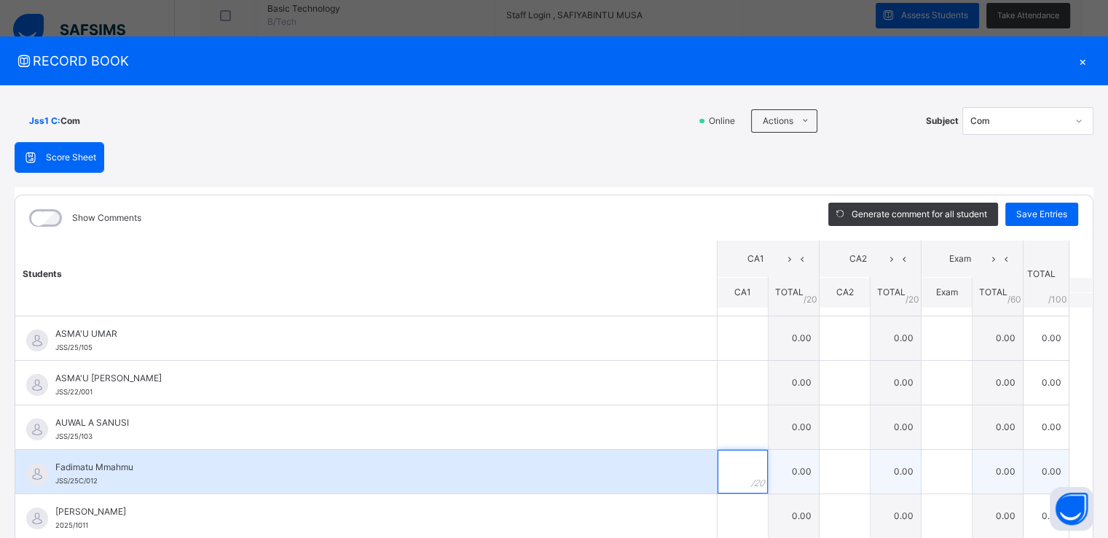
click at [734, 467] on div at bounding box center [743, 471] width 50 height 44
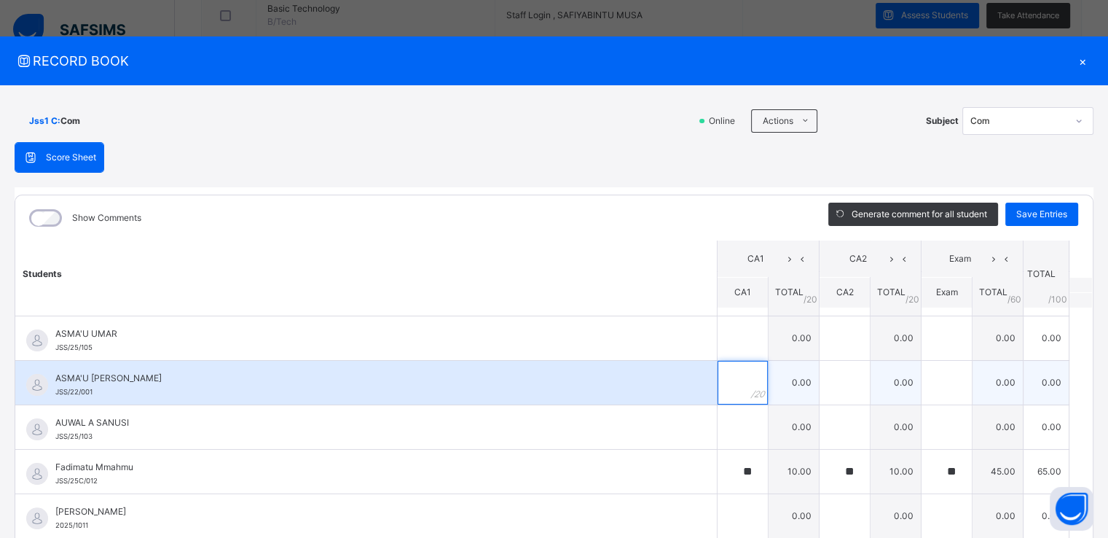
click at [718, 391] on input "text" at bounding box center [743, 383] width 50 height 44
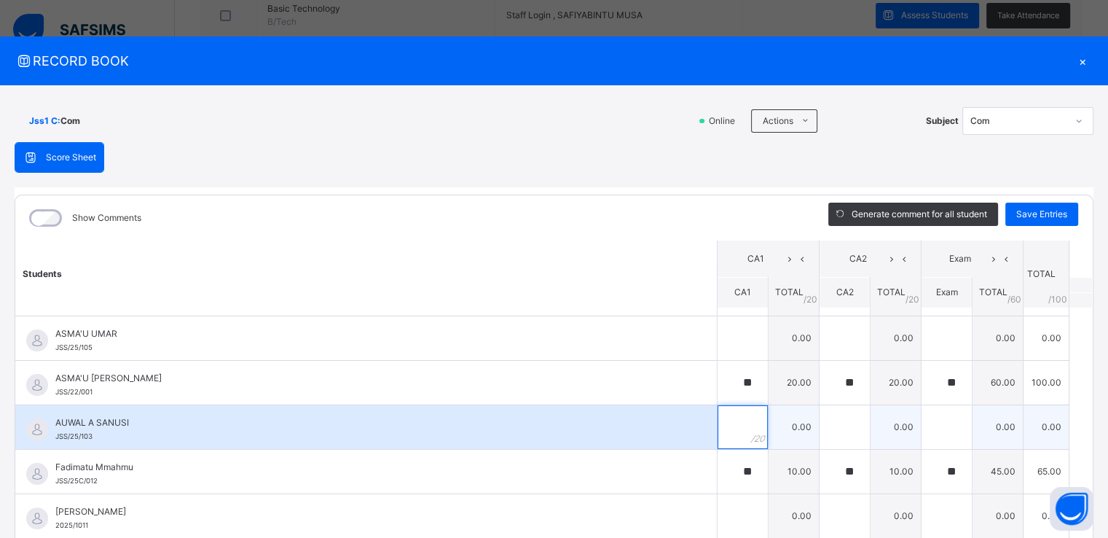
click at [721, 422] on input "text" at bounding box center [743, 427] width 50 height 44
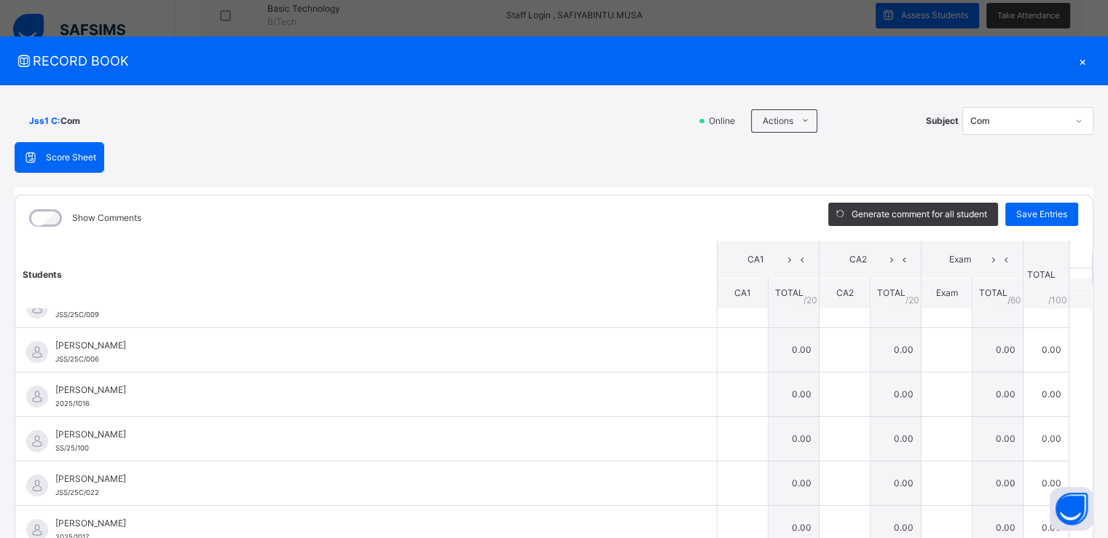
scroll to position [0, 0]
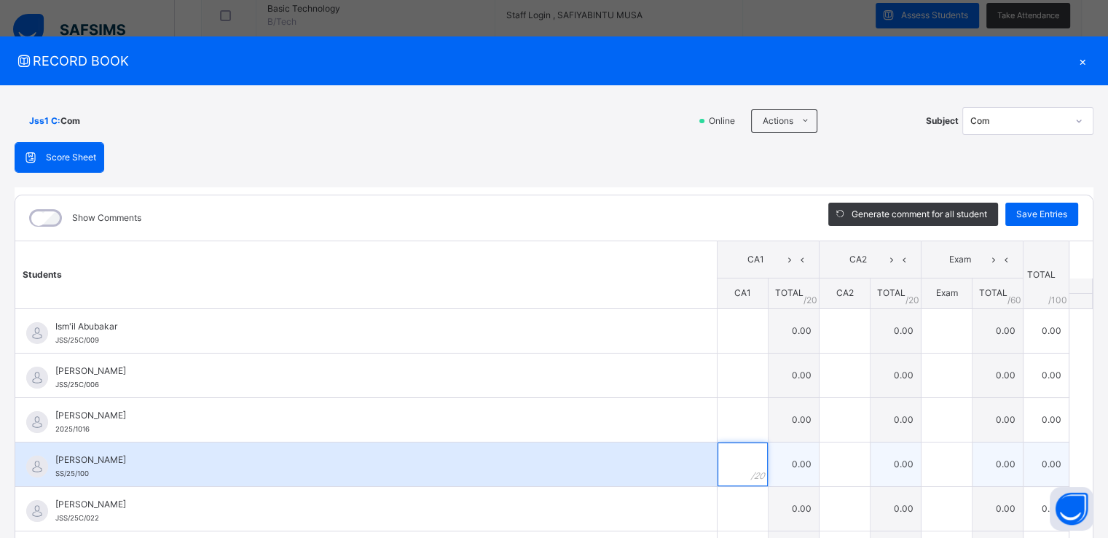
click at [726, 463] on div at bounding box center [743, 464] width 50 height 44
click at [292, 453] on span "[PERSON_NAME]" at bounding box center [369, 459] width 629 height 13
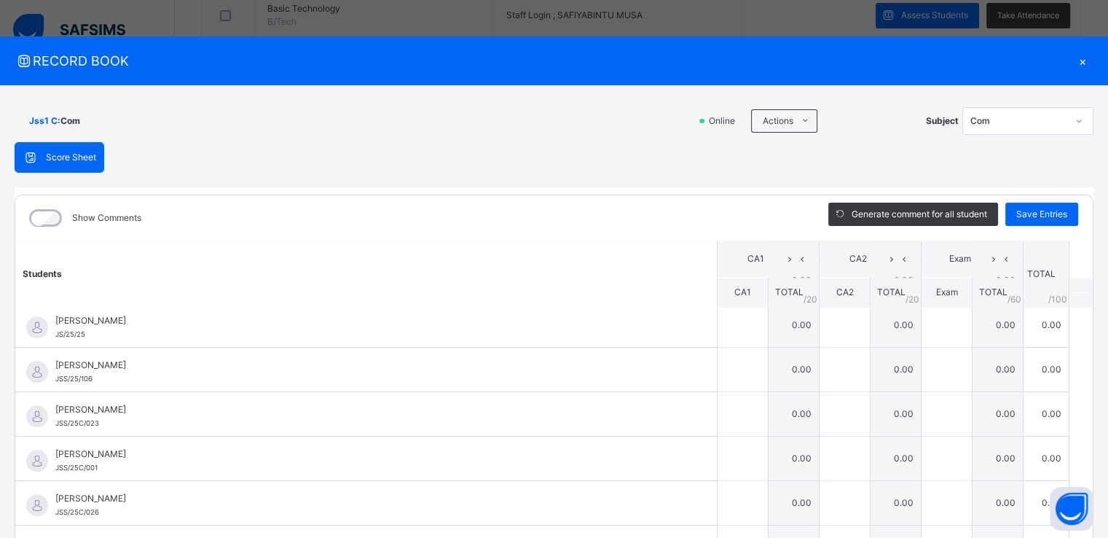
scroll to position [1457, 0]
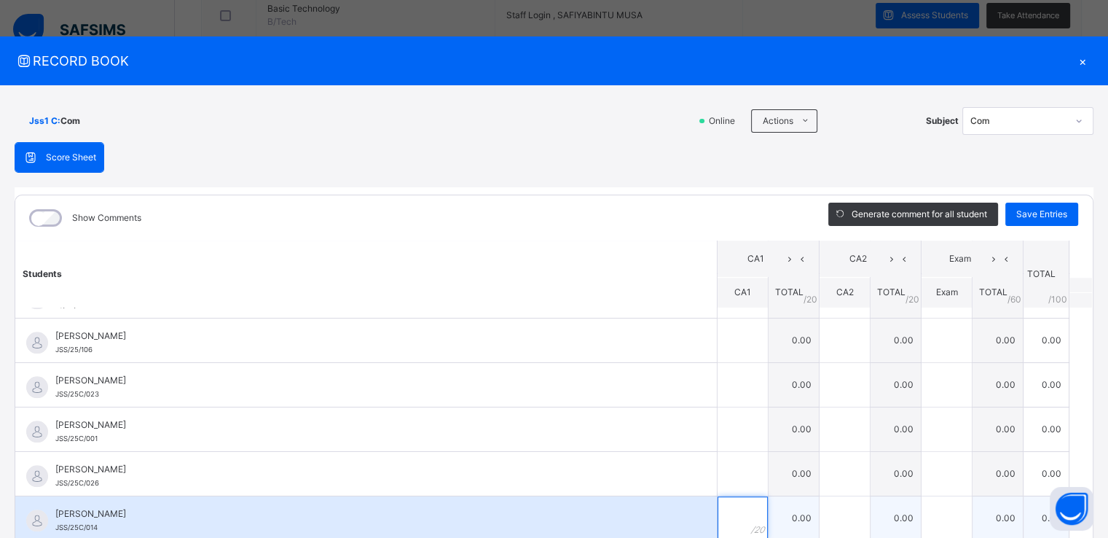
click at [718, 510] on input "text" at bounding box center [743, 518] width 50 height 44
click at [94, 507] on span "[PERSON_NAME]" at bounding box center [369, 513] width 629 height 13
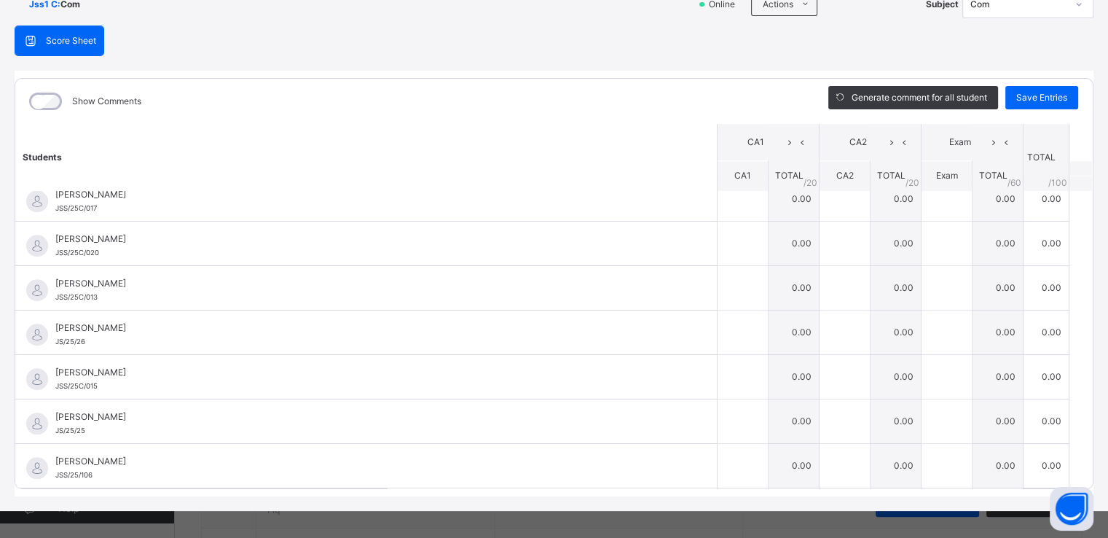
scroll to position [1215, 0]
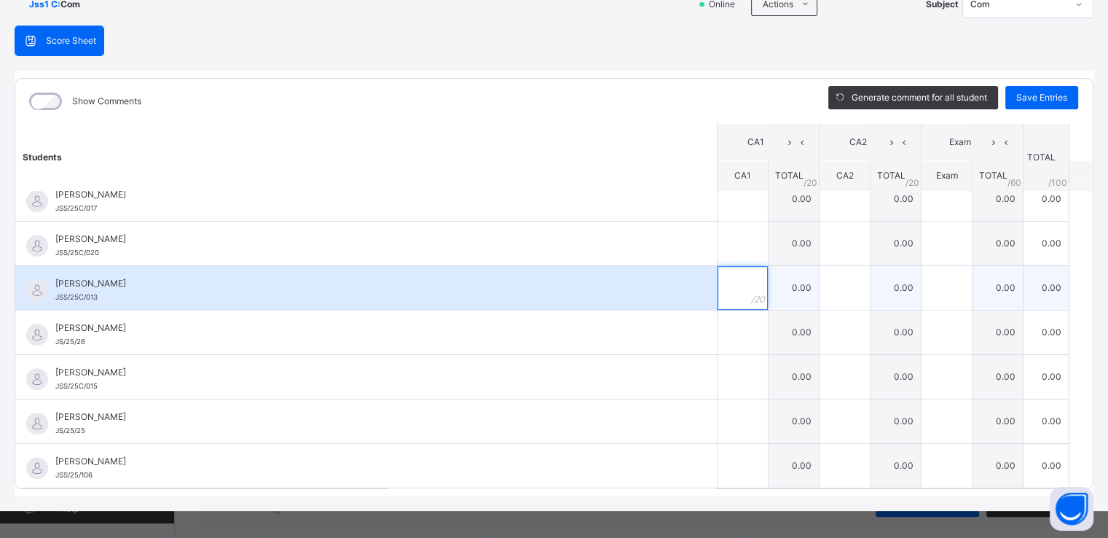
click at [725, 285] on div at bounding box center [743, 288] width 50 height 44
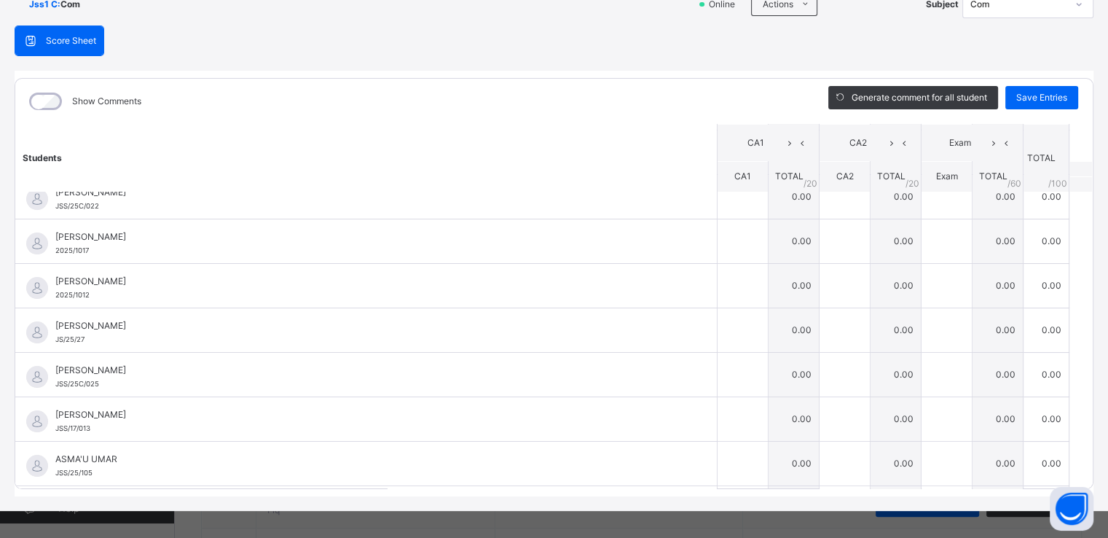
scroll to position [137, 0]
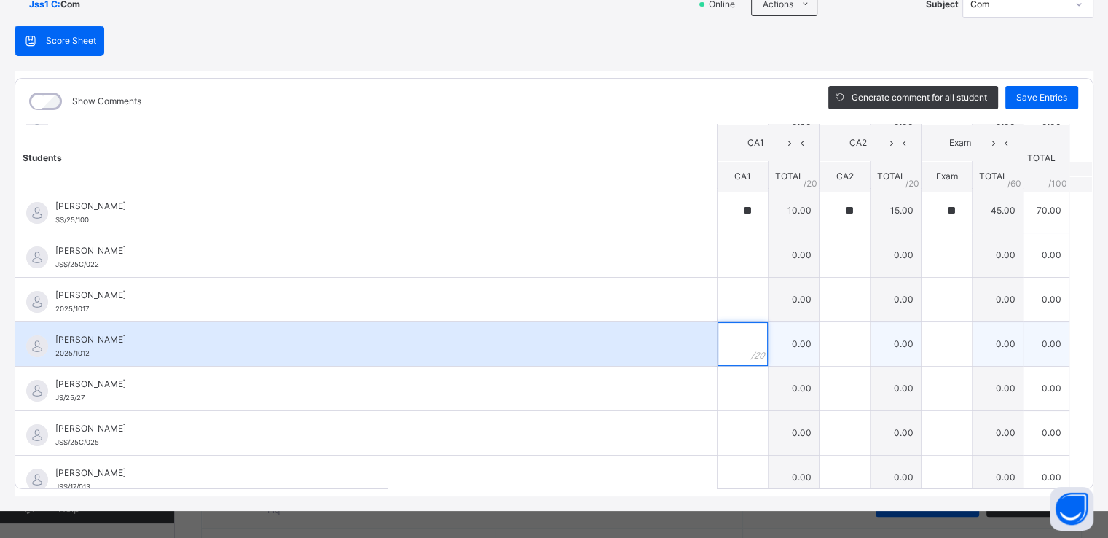
click at [731, 346] on div at bounding box center [743, 344] width 50 height 44
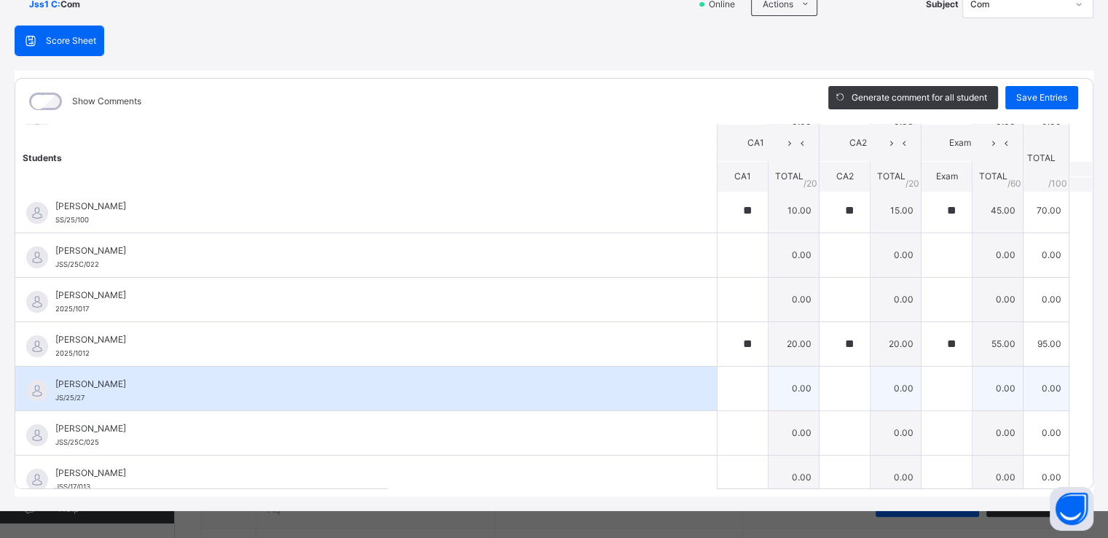
click at [280, 377] on span "[PERSON_NAME]" at bounding box center [369, 383] width 629 height 13
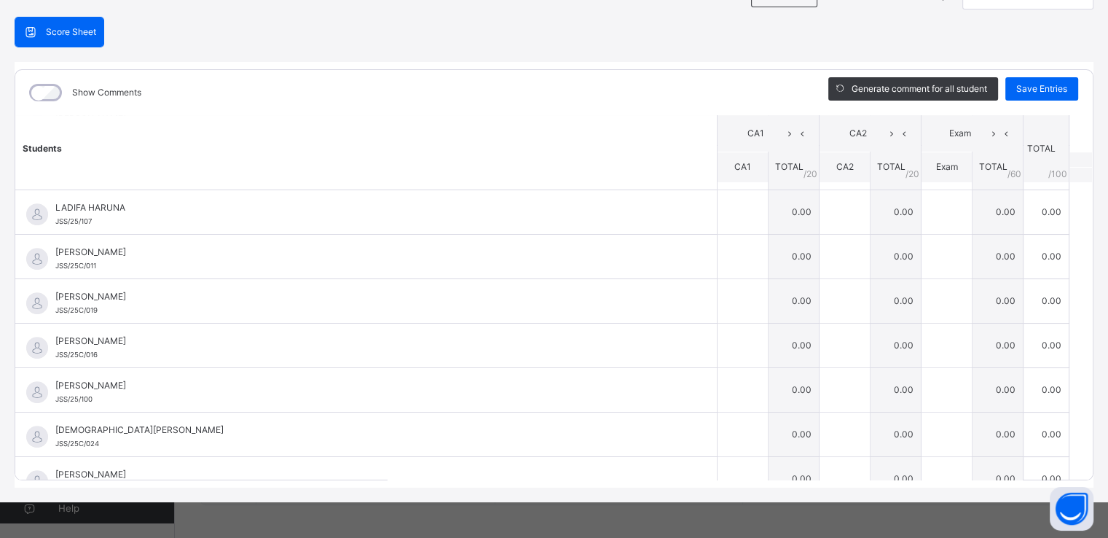
scroll to position [924, 0]
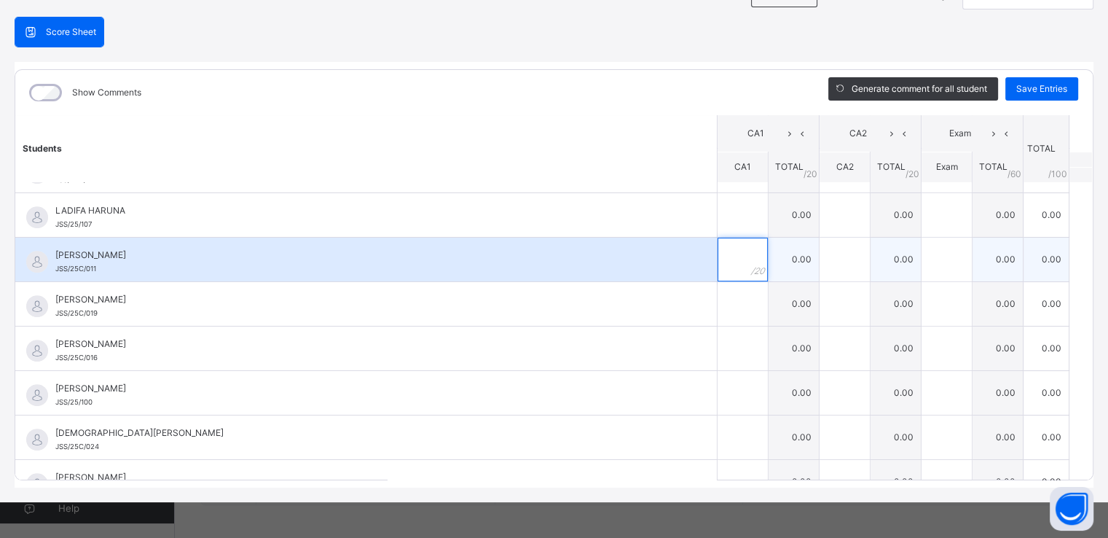
click at [726, 259] on div at bounding box center [743, 259] width 50 height 44
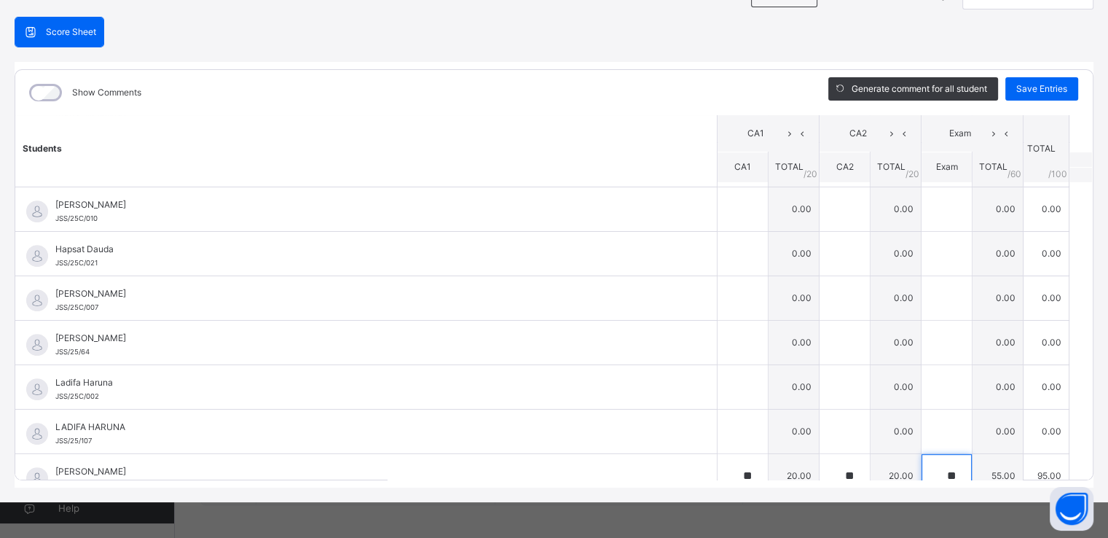
scroll to position [661, 0]
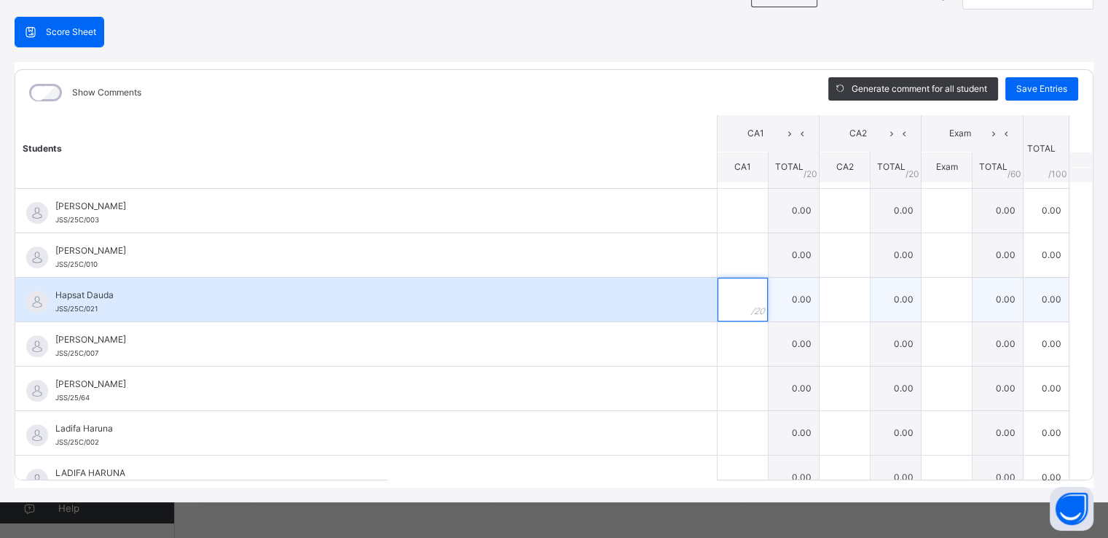
click at [718, 294] on input "text" at bounding box center [743, 300] width 50 height 44
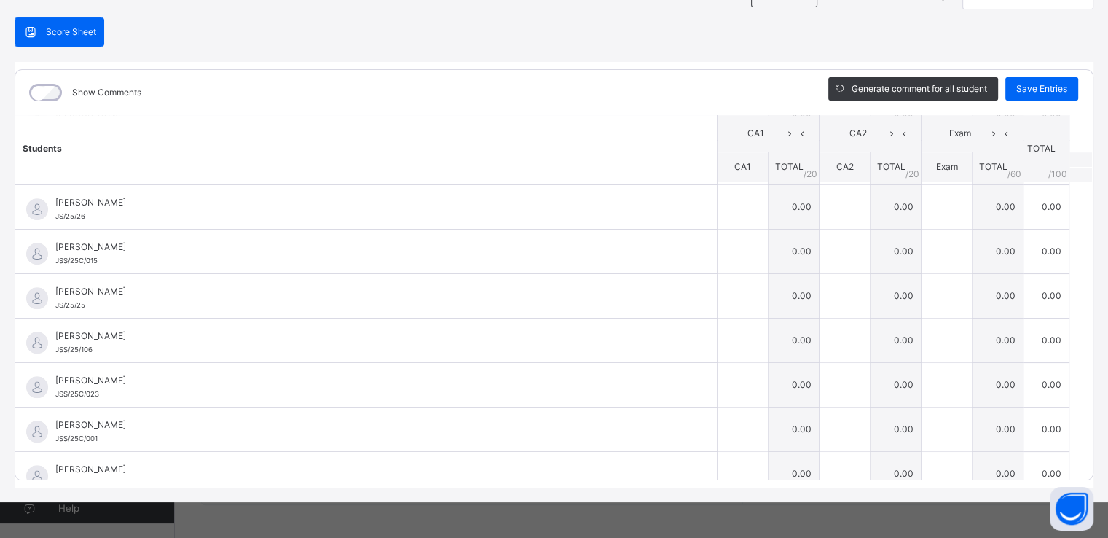
scroll to position [1370, 0]
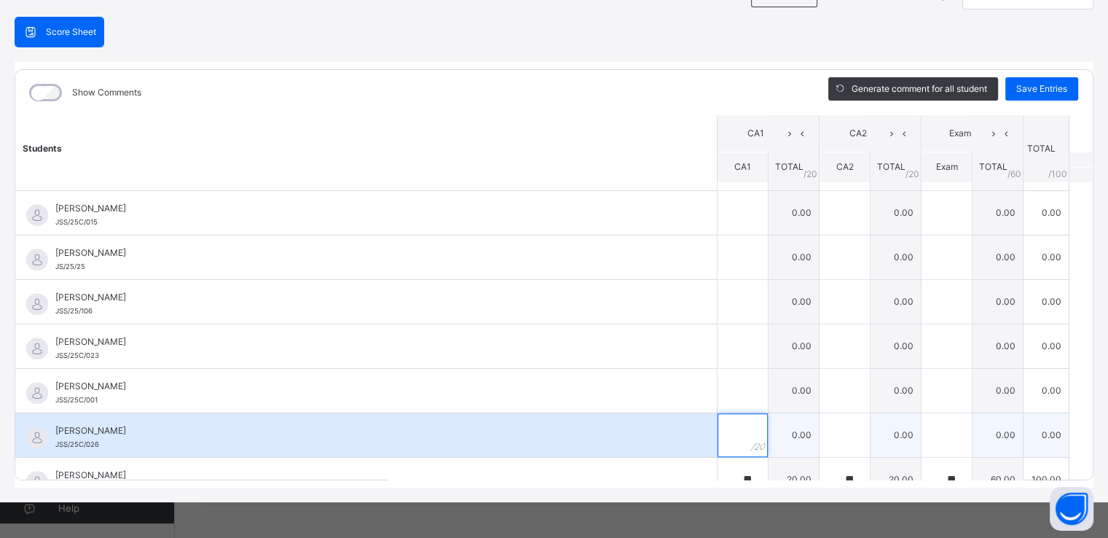
click at [740, 422] on div at bounding box center [743, 435] width 50 height 44
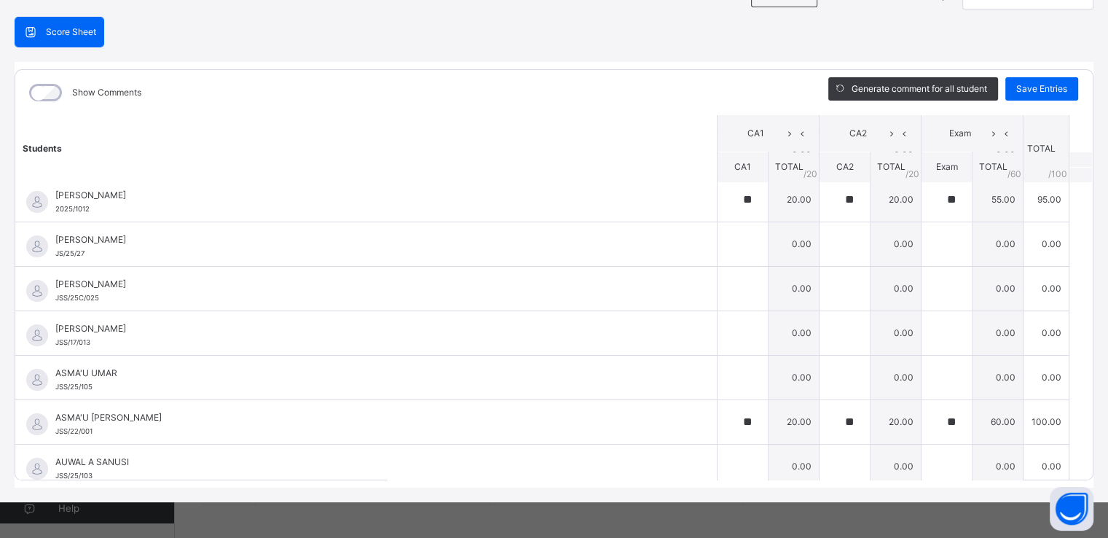
scroll to position [146, 0]
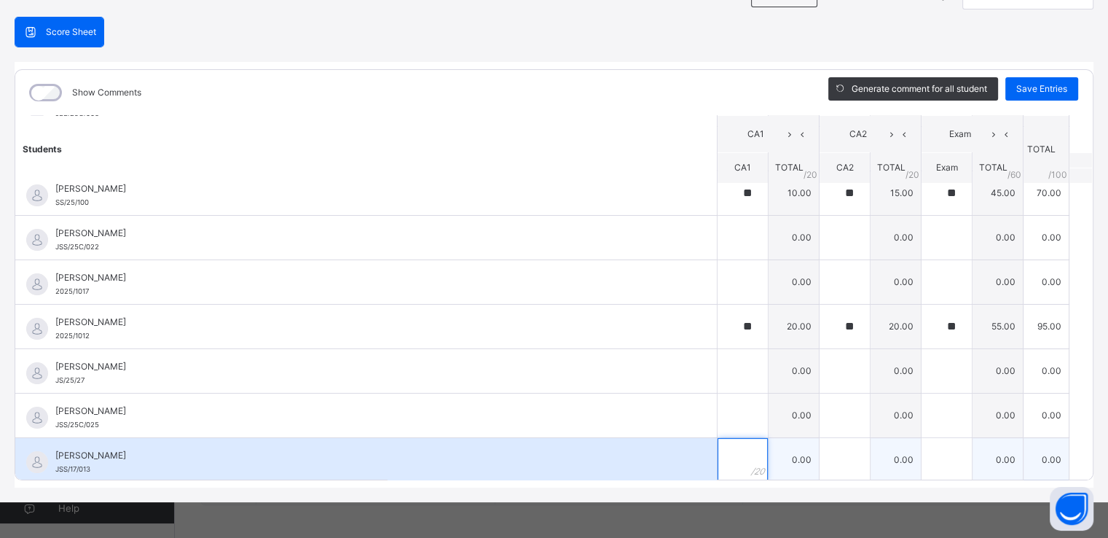
click at [718, 458] on input "text" at bounding box center [743, 460] width 50 height 44
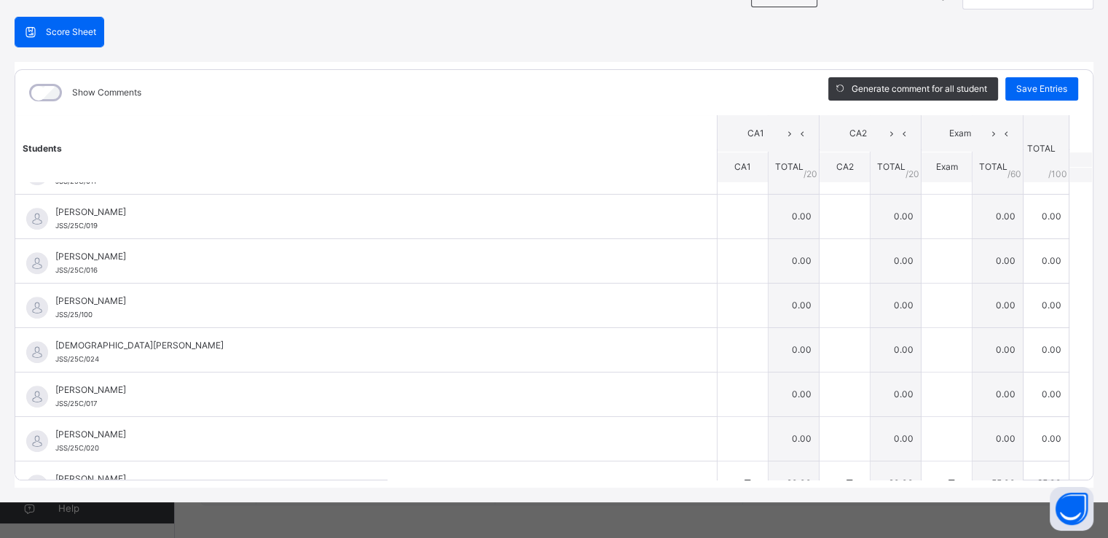
scroll to position [1205, 0]
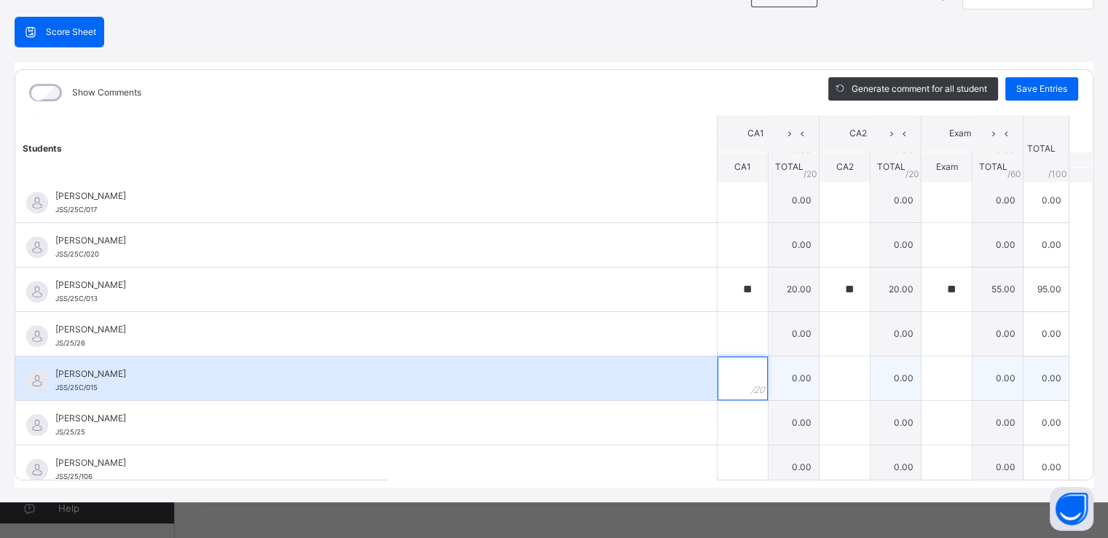
click at [718, 380] on input "text" at bounding box center [743, 378] width 50 height 44
click at [921, 371] on input "text" at bounding box center [946, 378] width 50 height 44
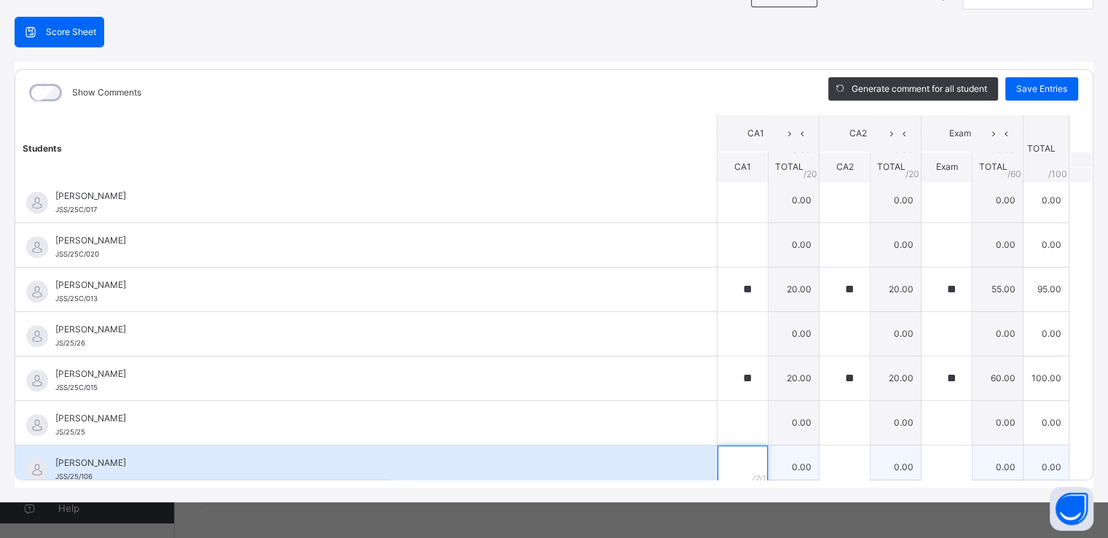
click at [731, 465] on div at bounding box center [743, 467] width 50 height 44
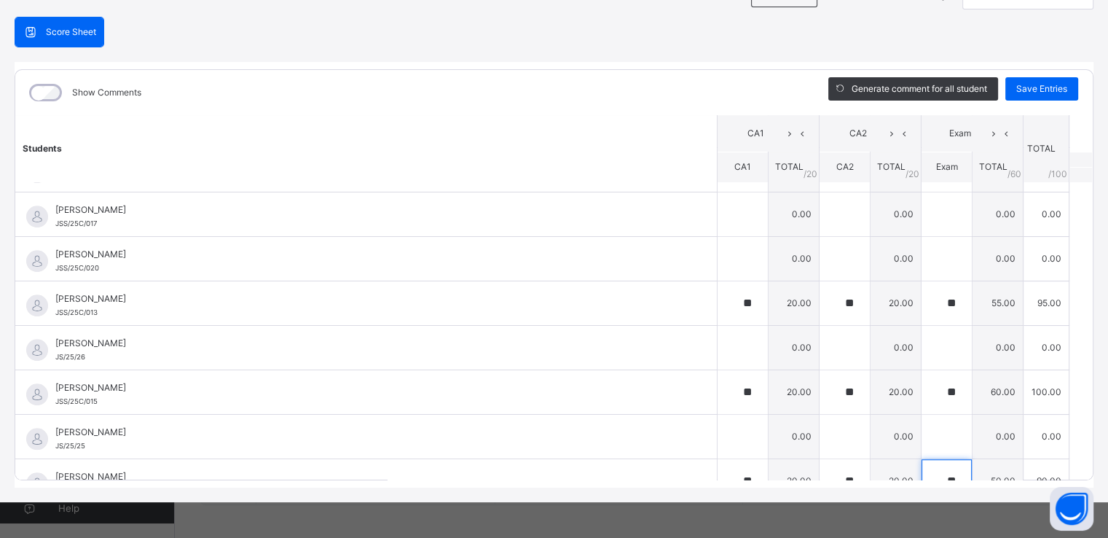
scroll to position [1208, 0]
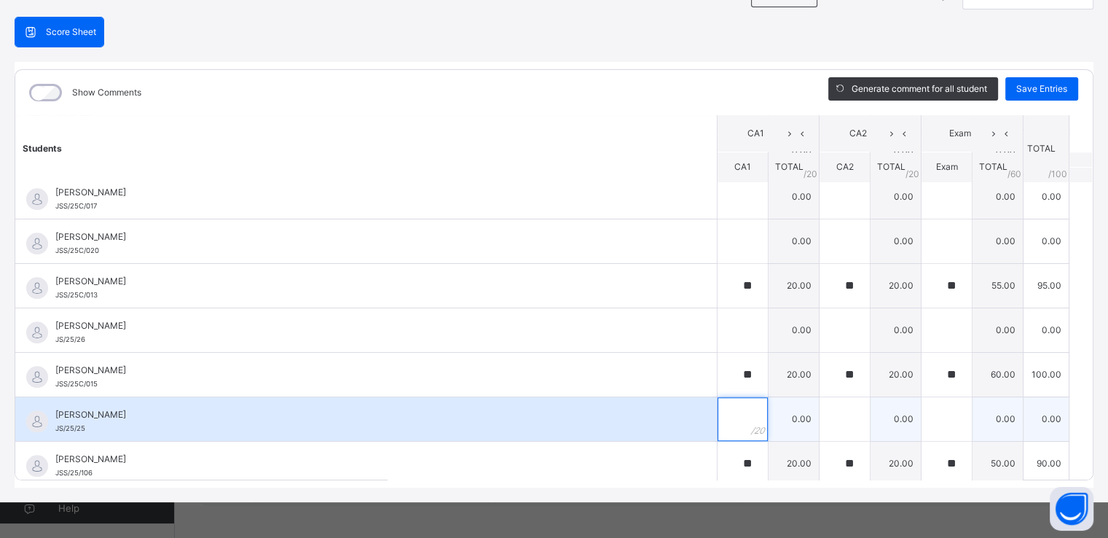
click at [731, 422] on div at bounding box center [743, 419] width 50 height 44
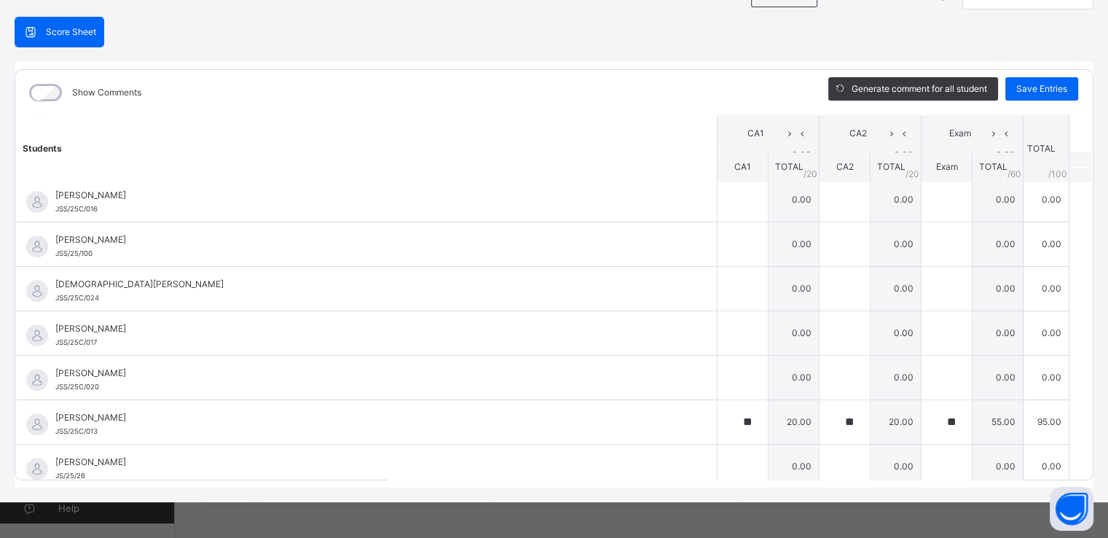
scroll to position [1024, 0]
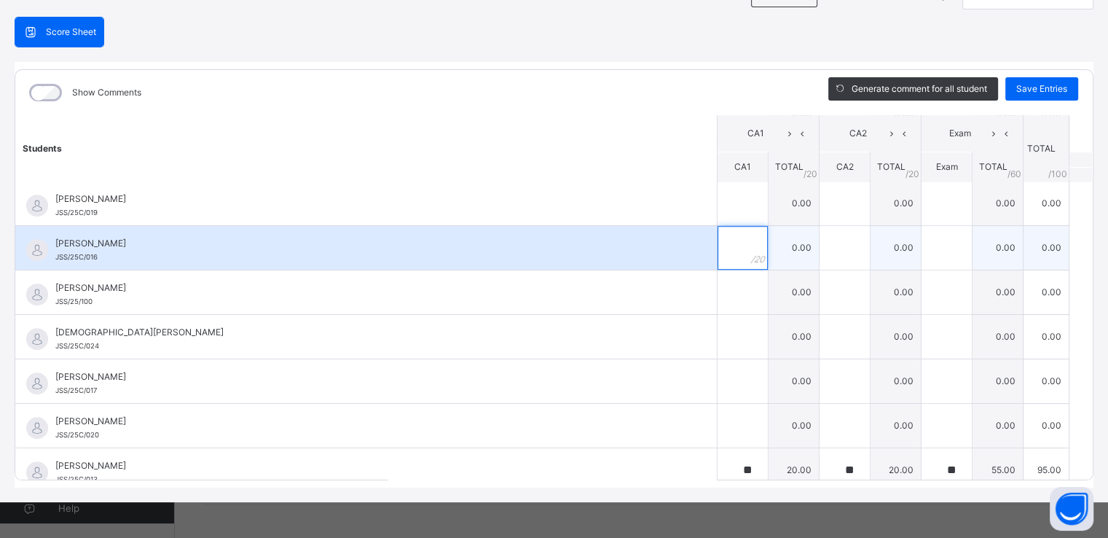
click at [718, 253] on input "text" at bounding box center [743, 248] width 50 height 44
click at [825, 237] on input "text" at bounding box center [845, 248] width 50 height 44
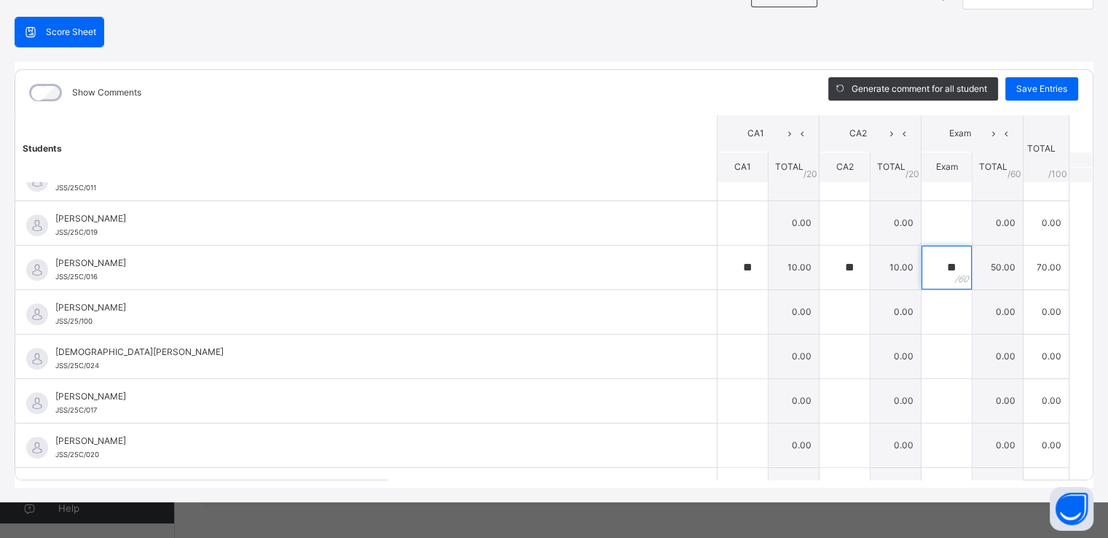
scroll to position [995, 0]
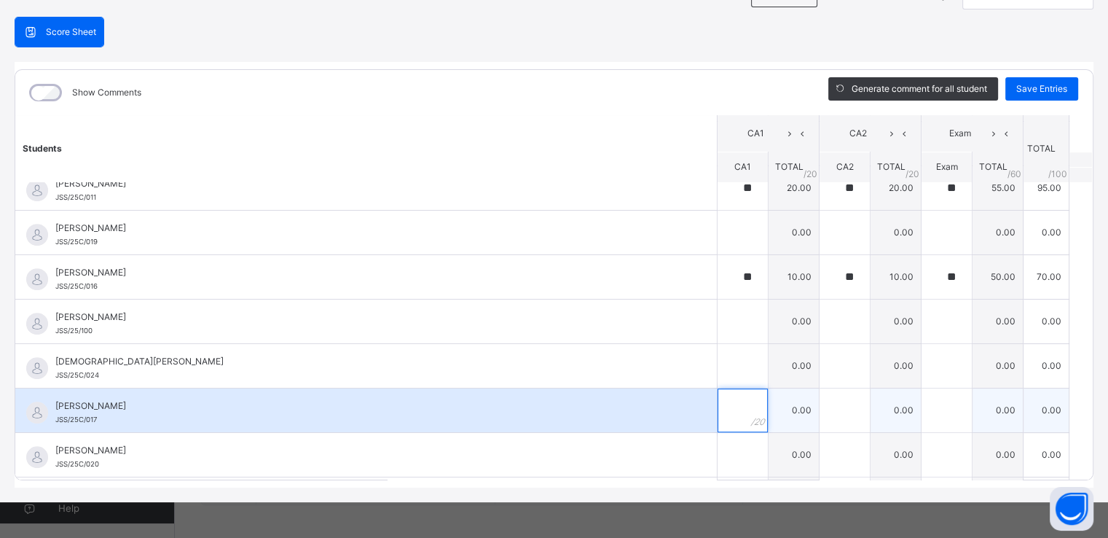
click at [721, 399] on input "text" at bounding box center [743, 410] width 50 height 44
click at [726, 401] on div at bounding box center [743, 410] width 50 height 44
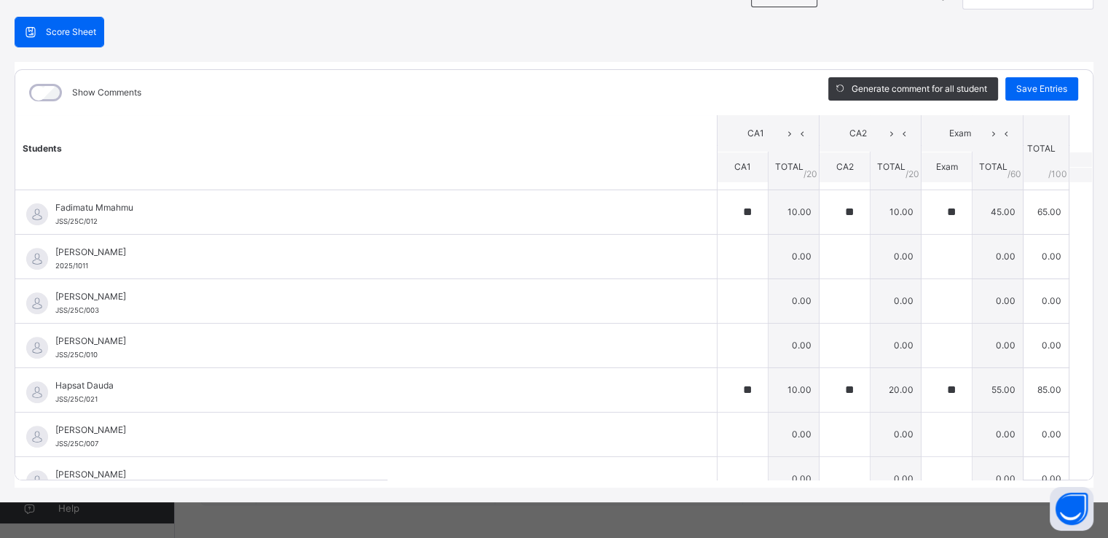
scroll to position [529, 0]
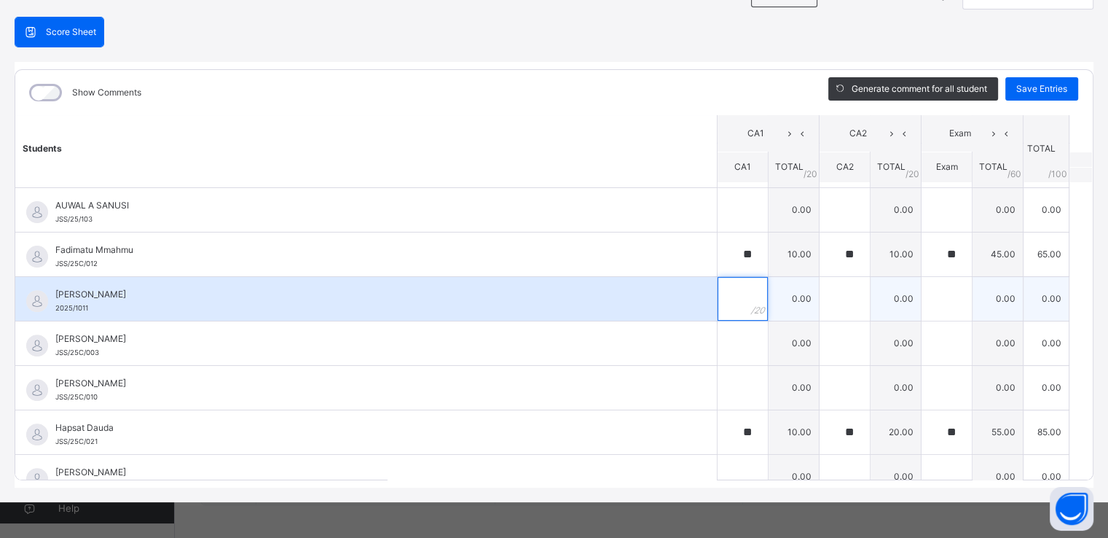
click at [718, 309] on input "text" at bounding box center [743, 299] width 50 height 44
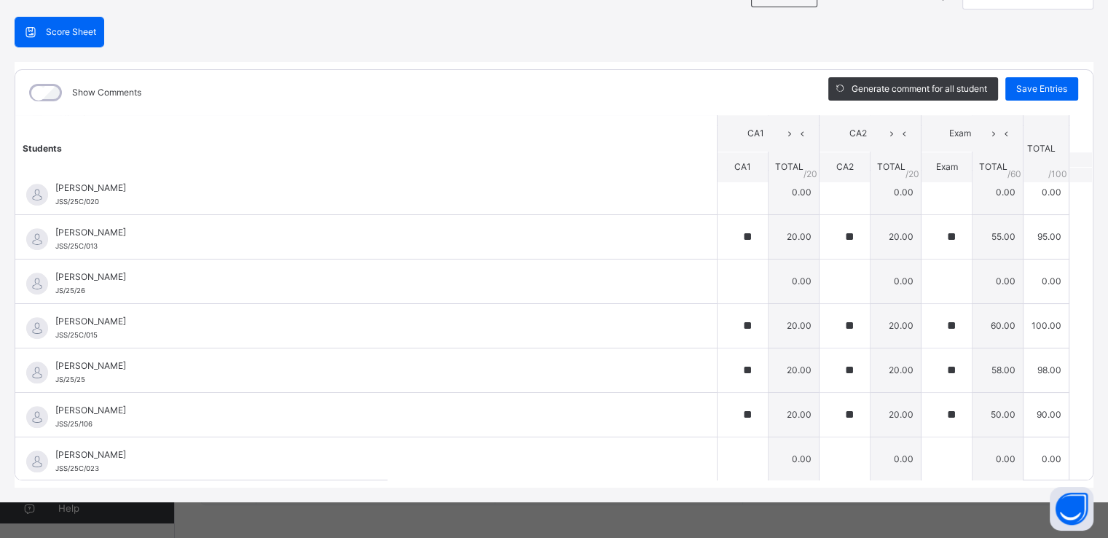
scroll to position [1286, 0]
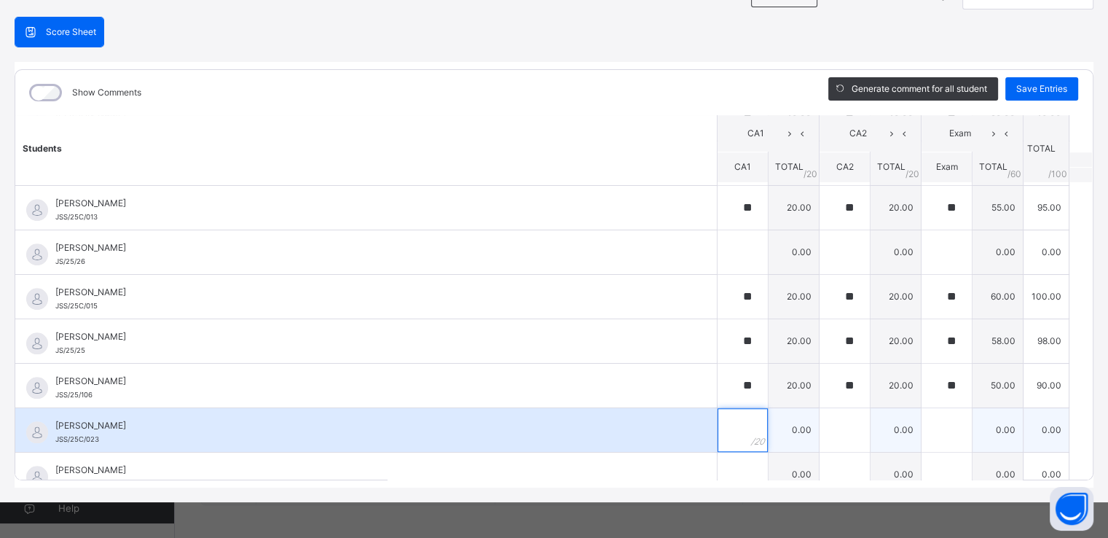
click at [721, 411] on input "text" at bounding box center [743, 430] width 50 height 44
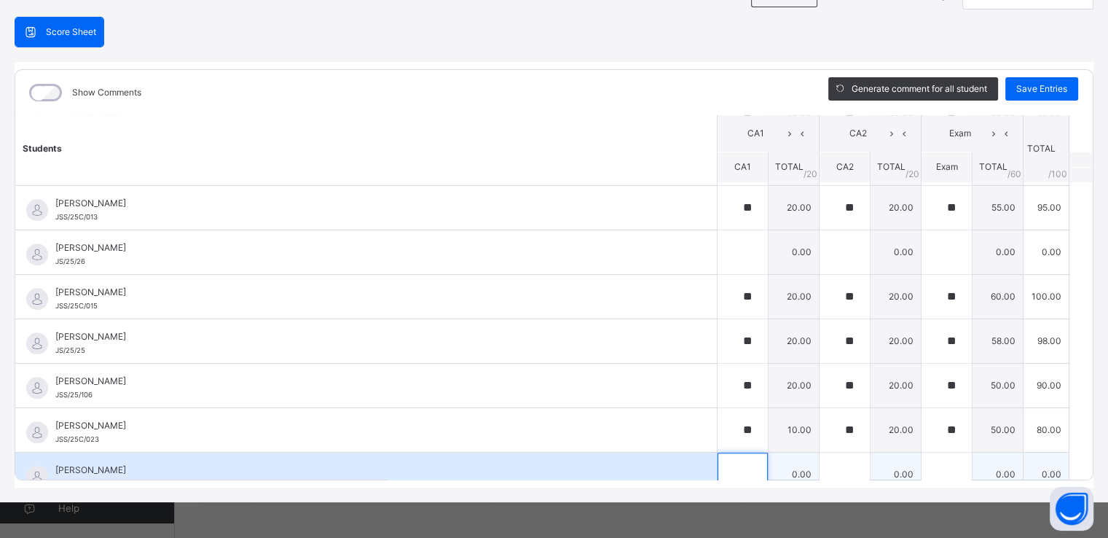
click at [718, 459] on input "text" at bounding box center [743, 474] width 50 height 44
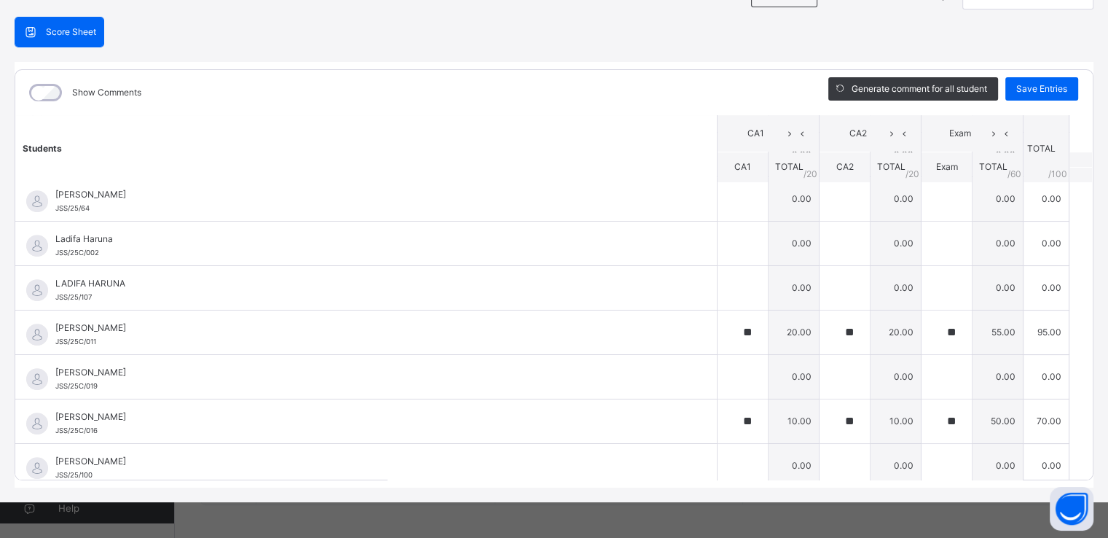
scroll to position [820, 0]
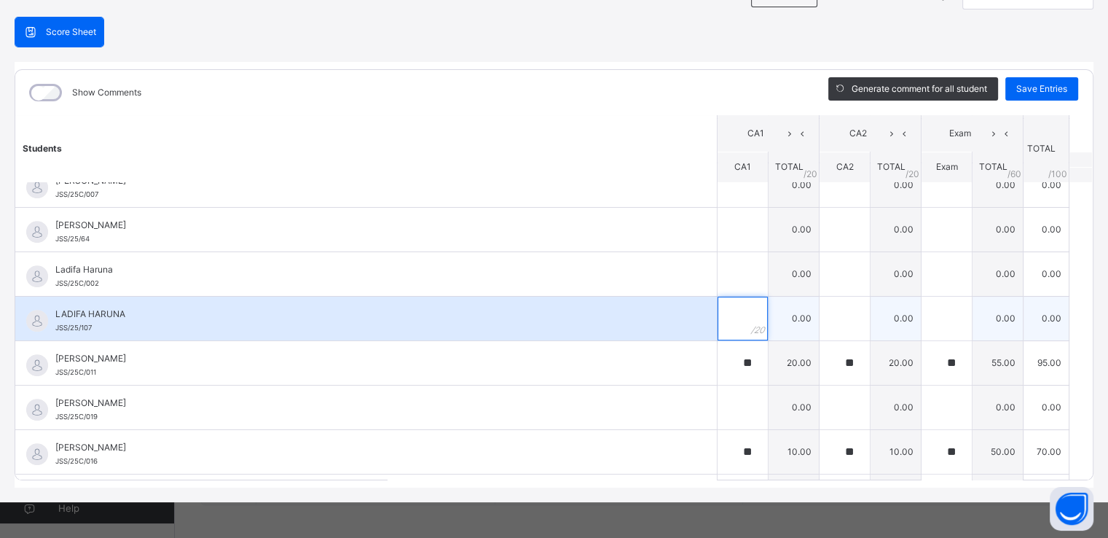
click at [728, 321] on div at bounding box center [743, 318] width 50 height 44
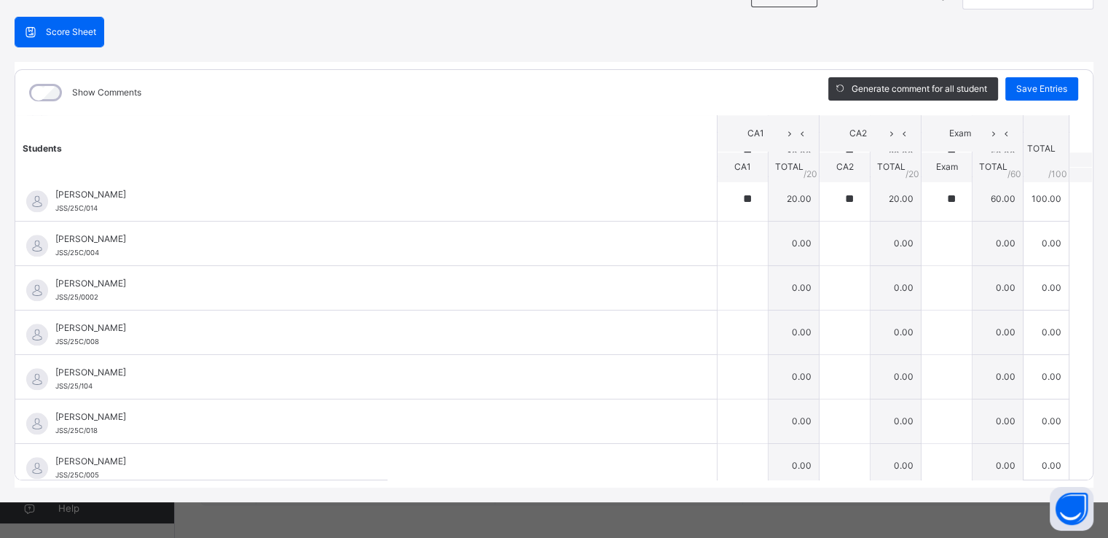
scroll to position [1652, 0]
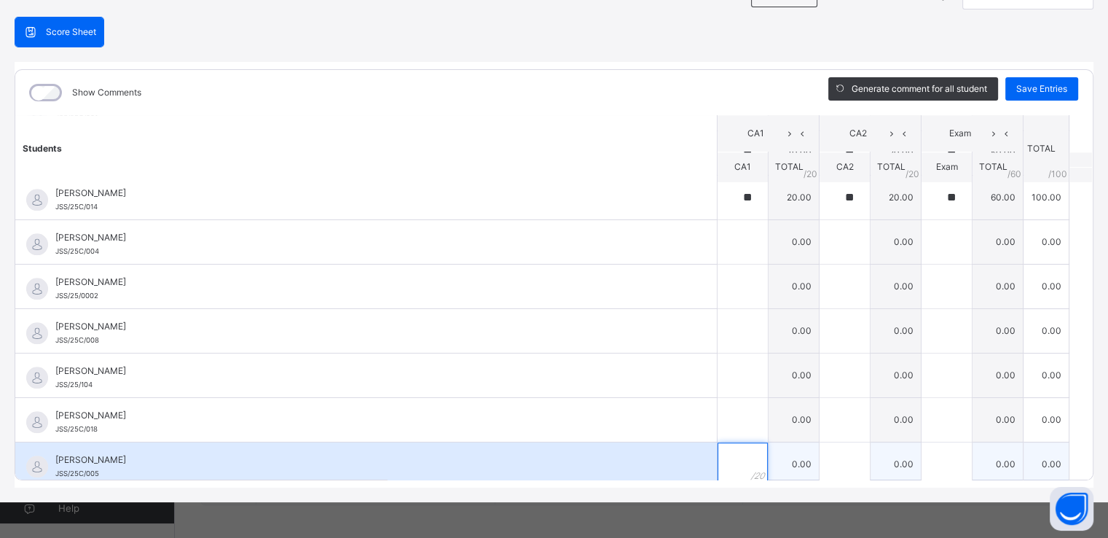
click at [718, 469] on input "text" at bounding box center [743, 464] width 50 height 44
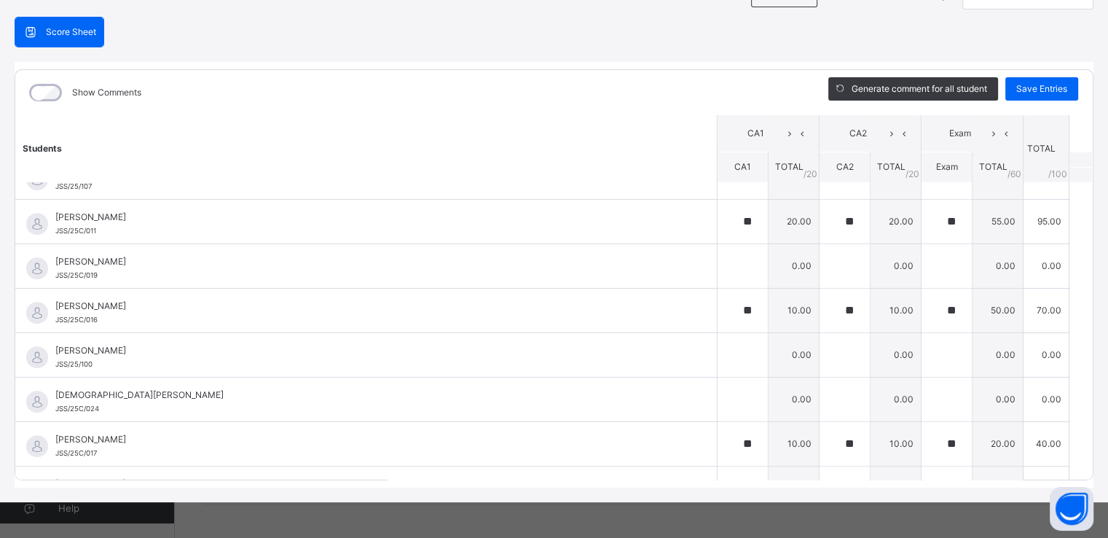
scroll to position [1049, 0]
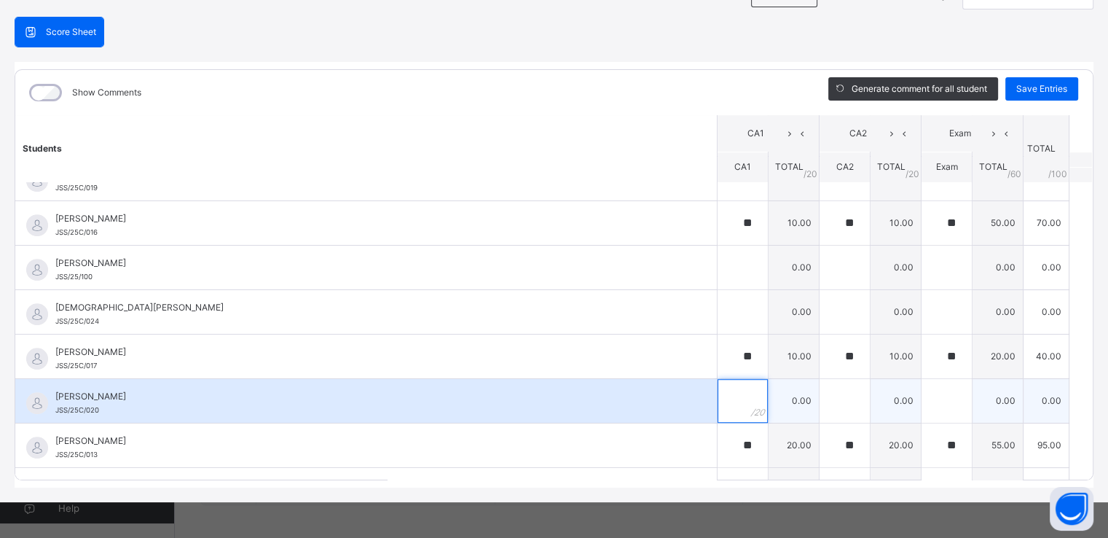
click at [718, 388] on input "text" at bounding box center [743, 401] width 50 height 44
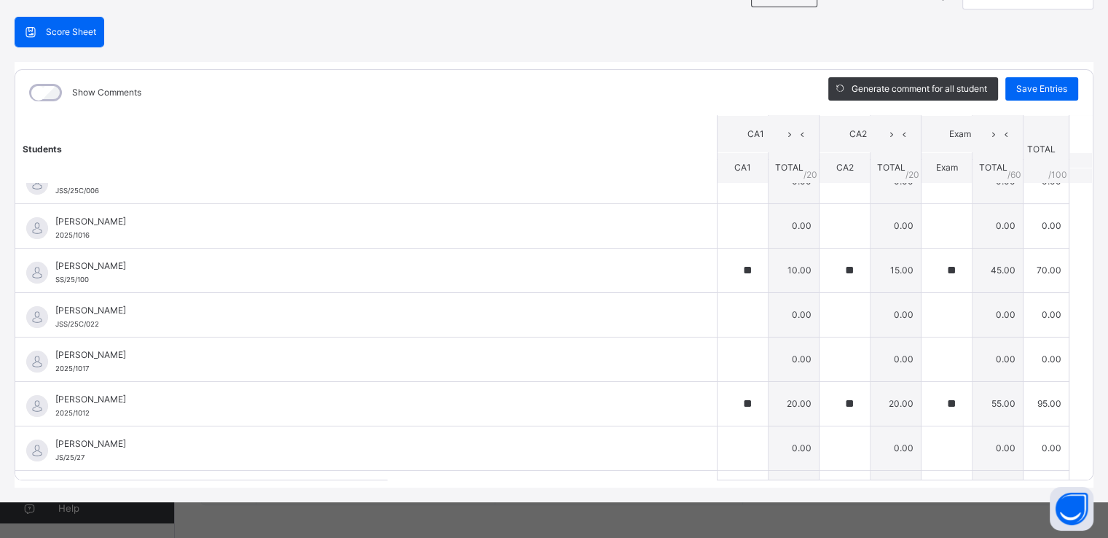
scroll to position [0, 0]
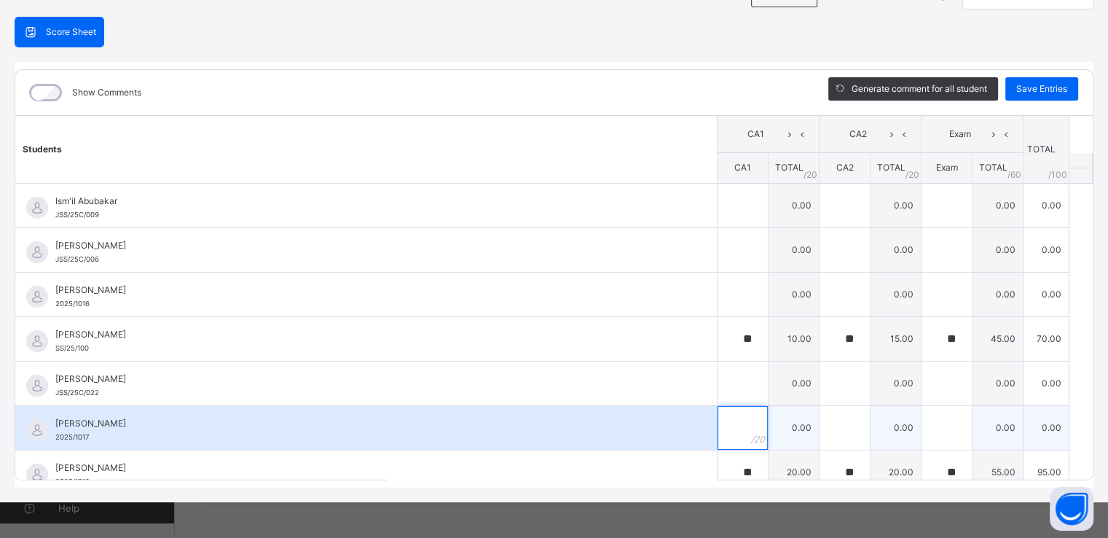
click at [720, 432] on input "text" at bounding box center [743, 428] width 50 height 44
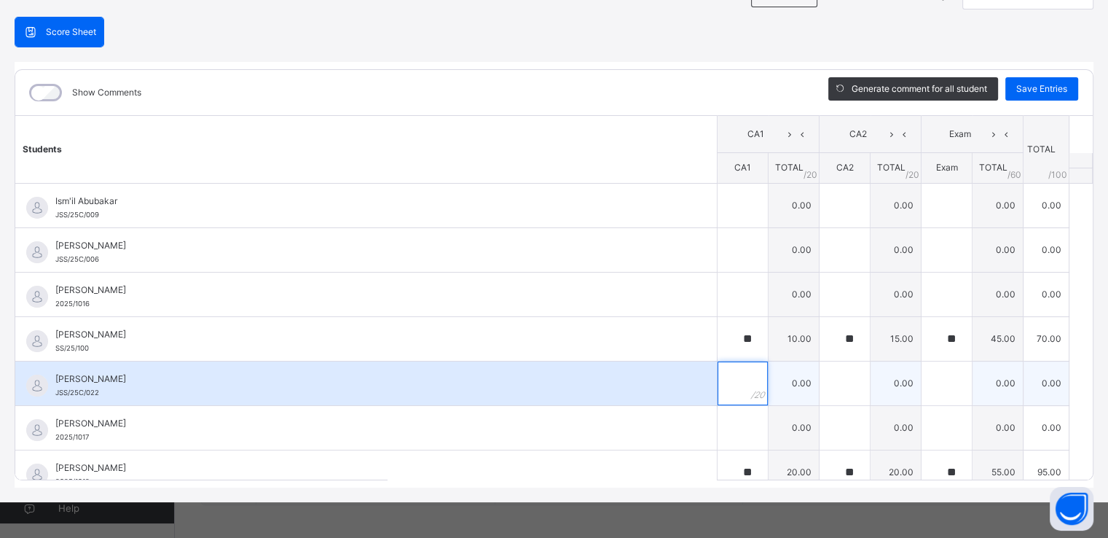
click at [718, 372] on input "text" at bounding box center [743, 383] width 50 height 44
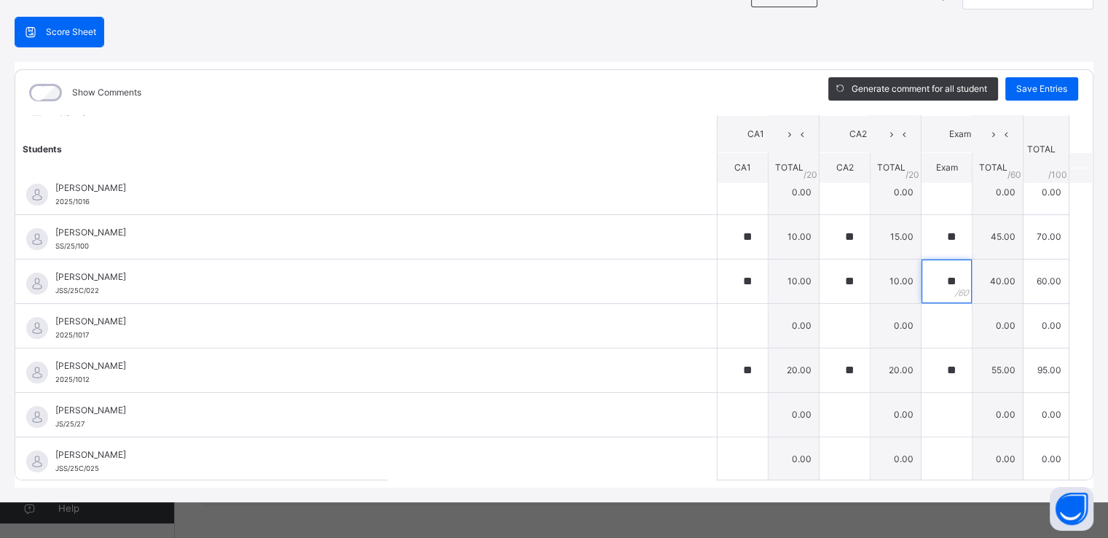
scroll to position [117, 0]
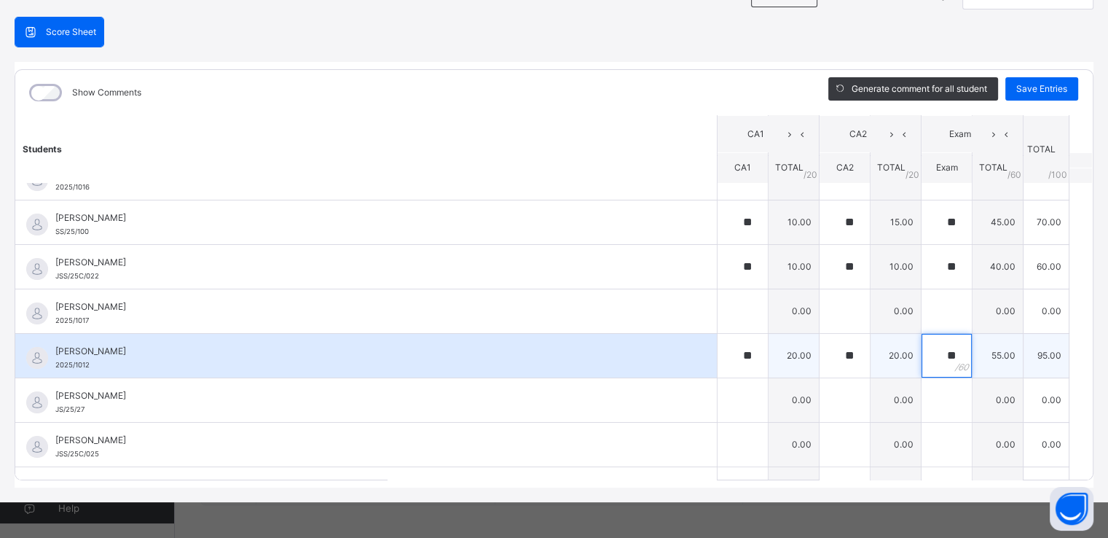
click at [938, 347] on div "**" at bounding box center [946, 356] width 50 height 44
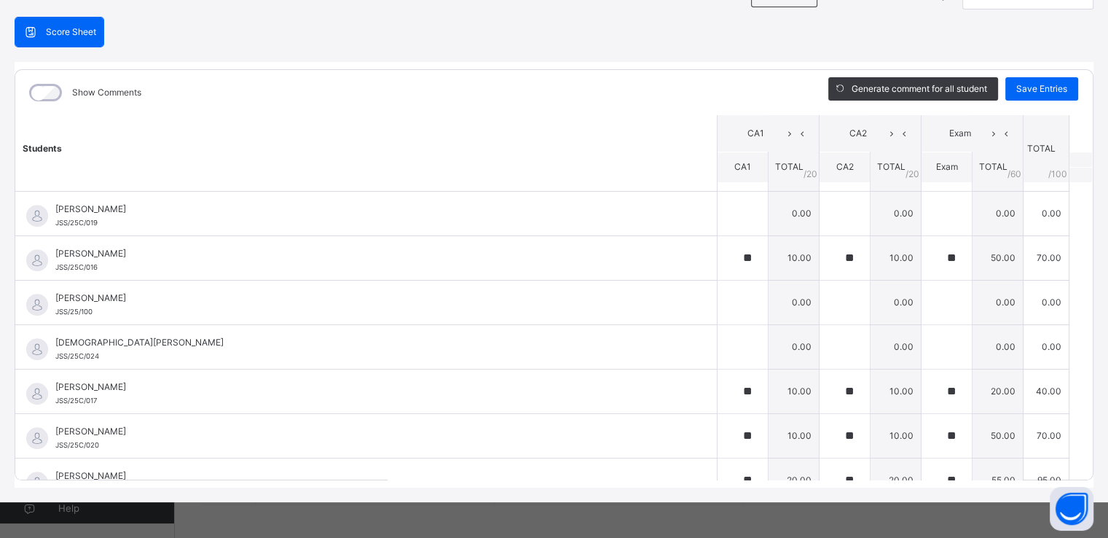
scroll to position [1020, 0]
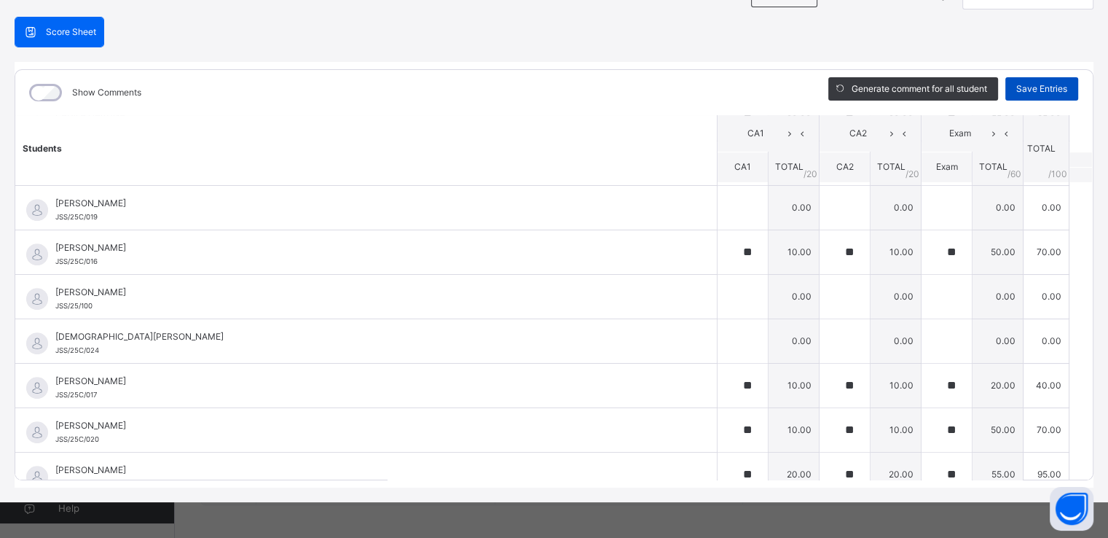
click at [1031, 93] on span "Save Entries" at bounding box center [1041, 88] width 51 height 13
